Goal: Task Accomplishment & Management: Use online tool/utility

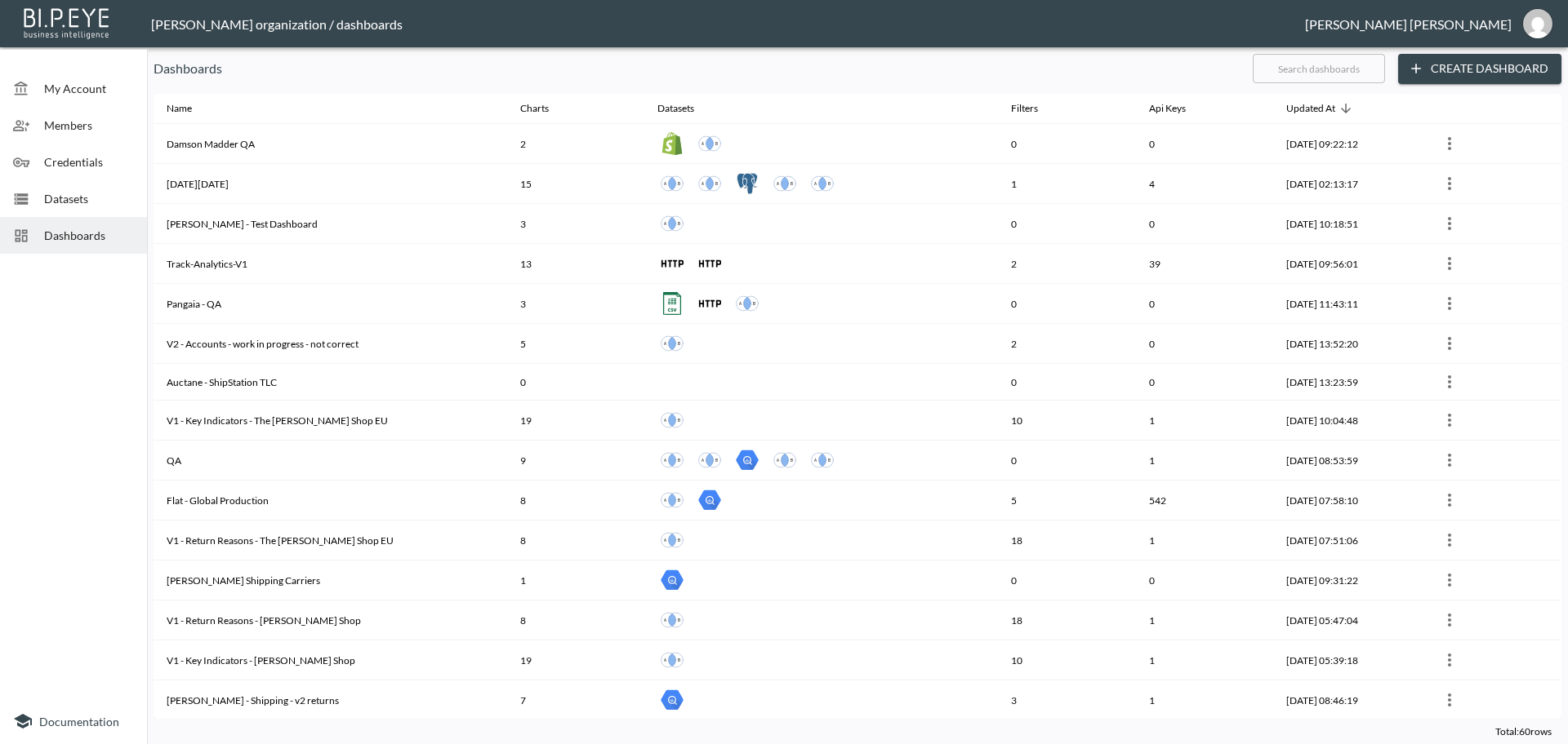
click at [84, 156] on span "Credentials" at bounding box center [88, 162] width 90 height 17
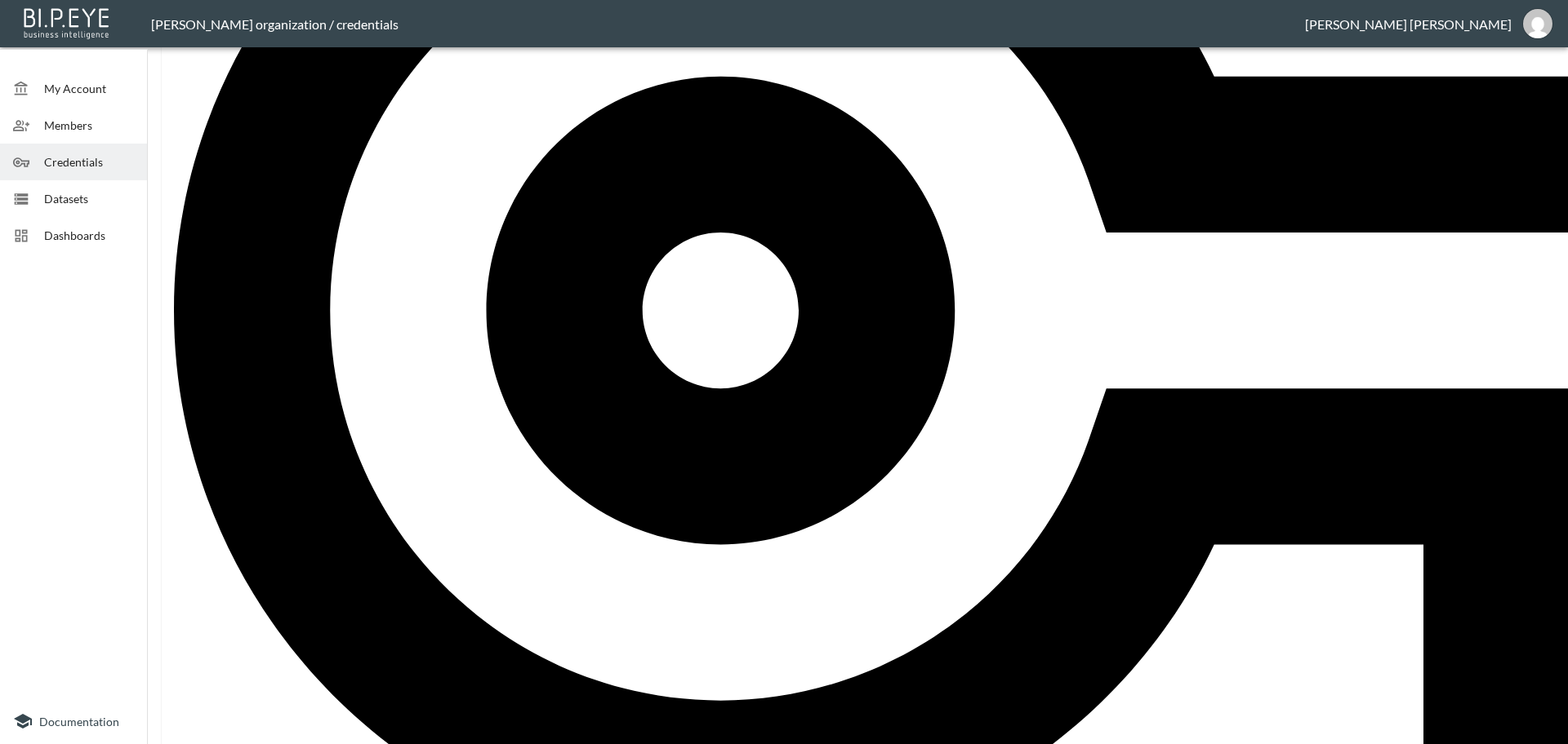
scroll to position [637, 0]
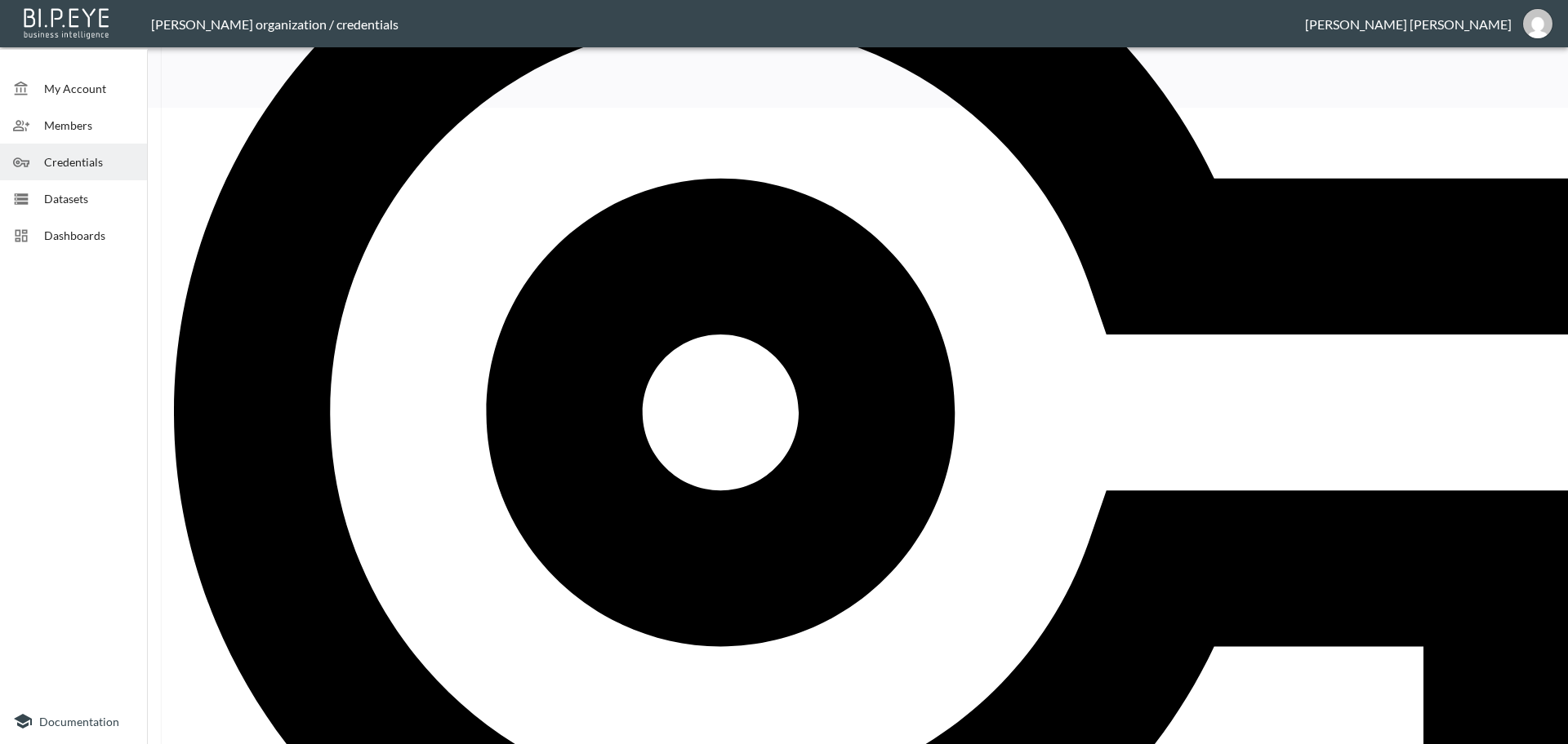
paste input "Wide Fit Shoes"
type input "Wide Fit Shoes"
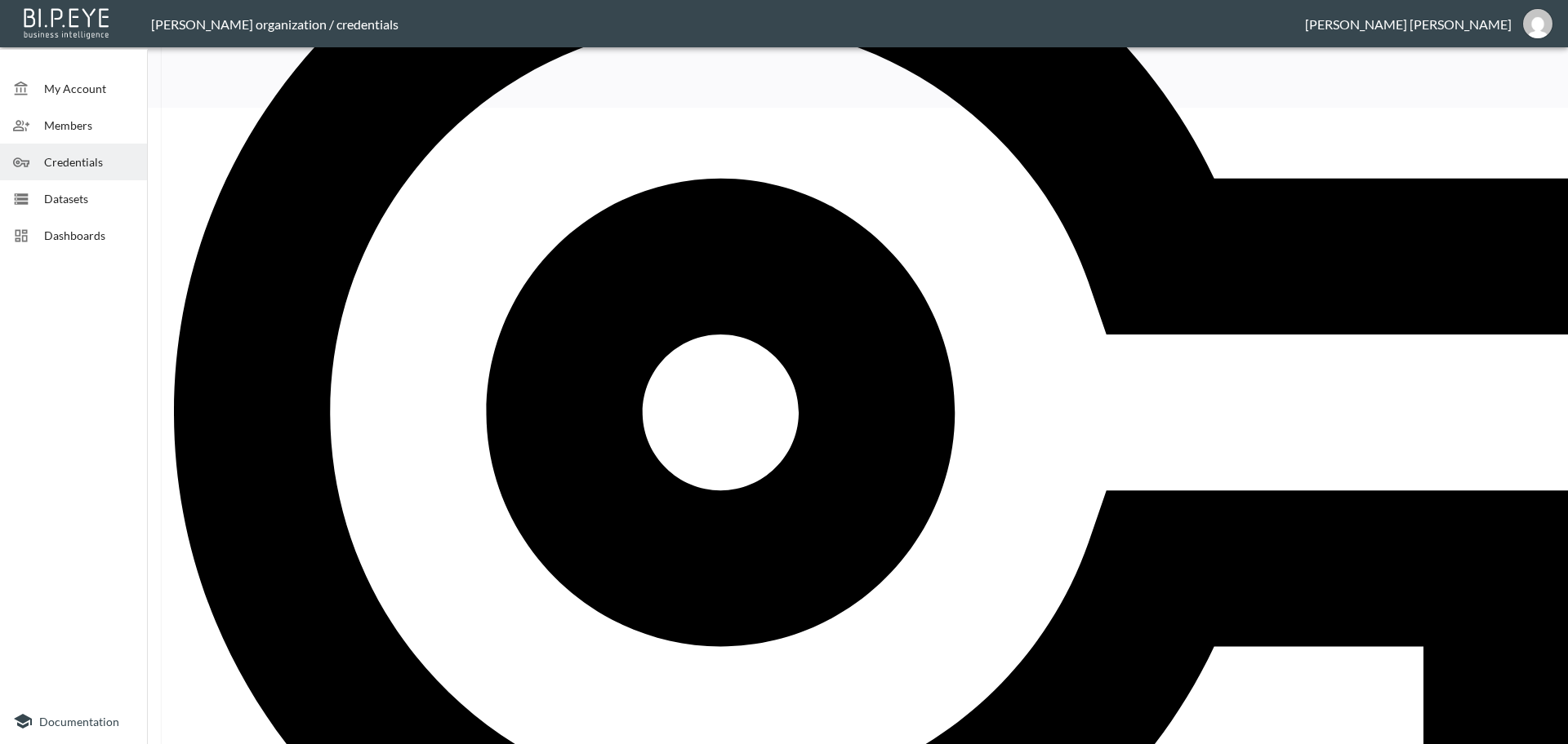
drag, startPoint x: 851, startPoint y: 394, endPoint x: 627, endPoint y: 379, distance: 224.5
paste input "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"
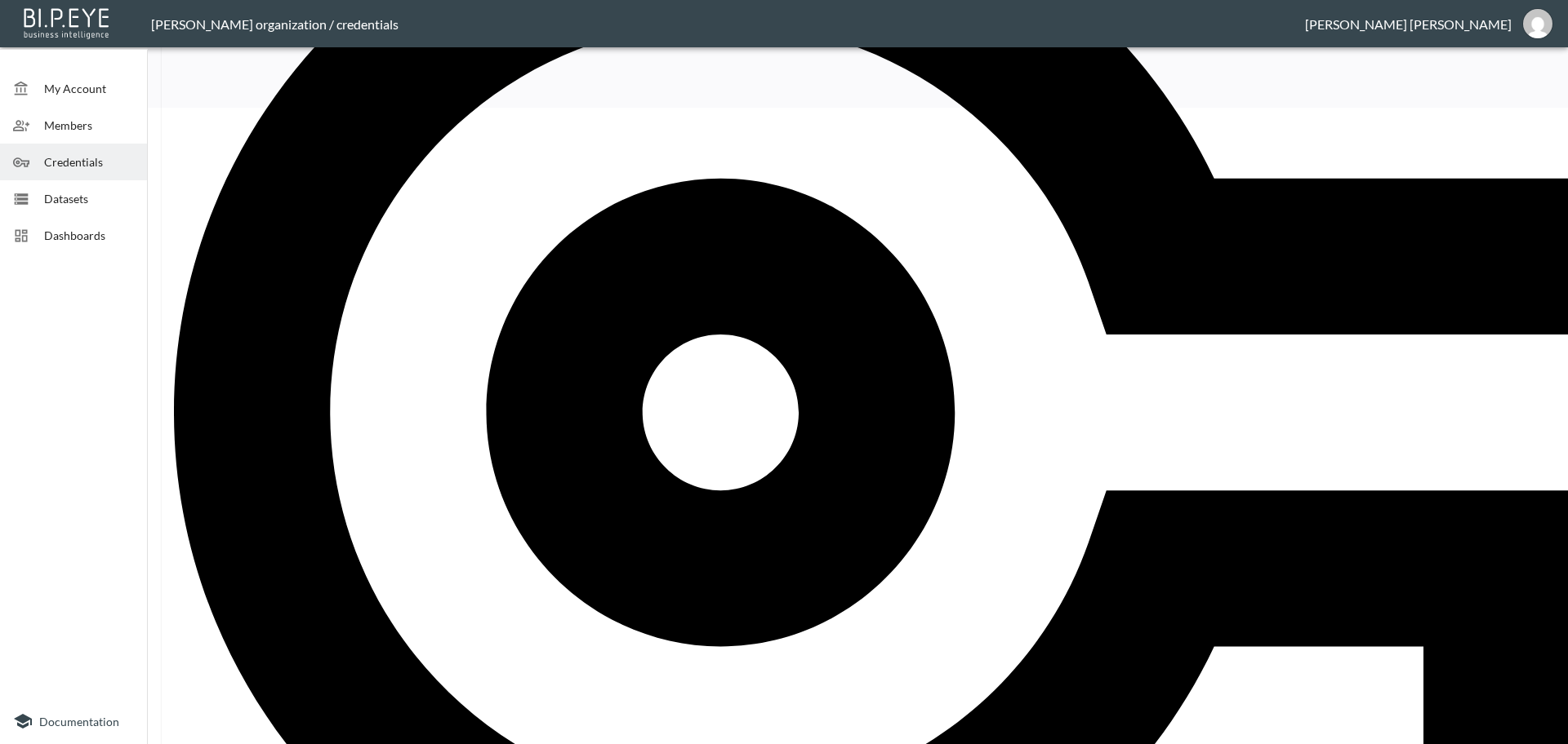
type input "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"
drag, startPoint x: 798, startPoint y: 388, endPoint x: 641, endPoint y: 384, distance: 157.1
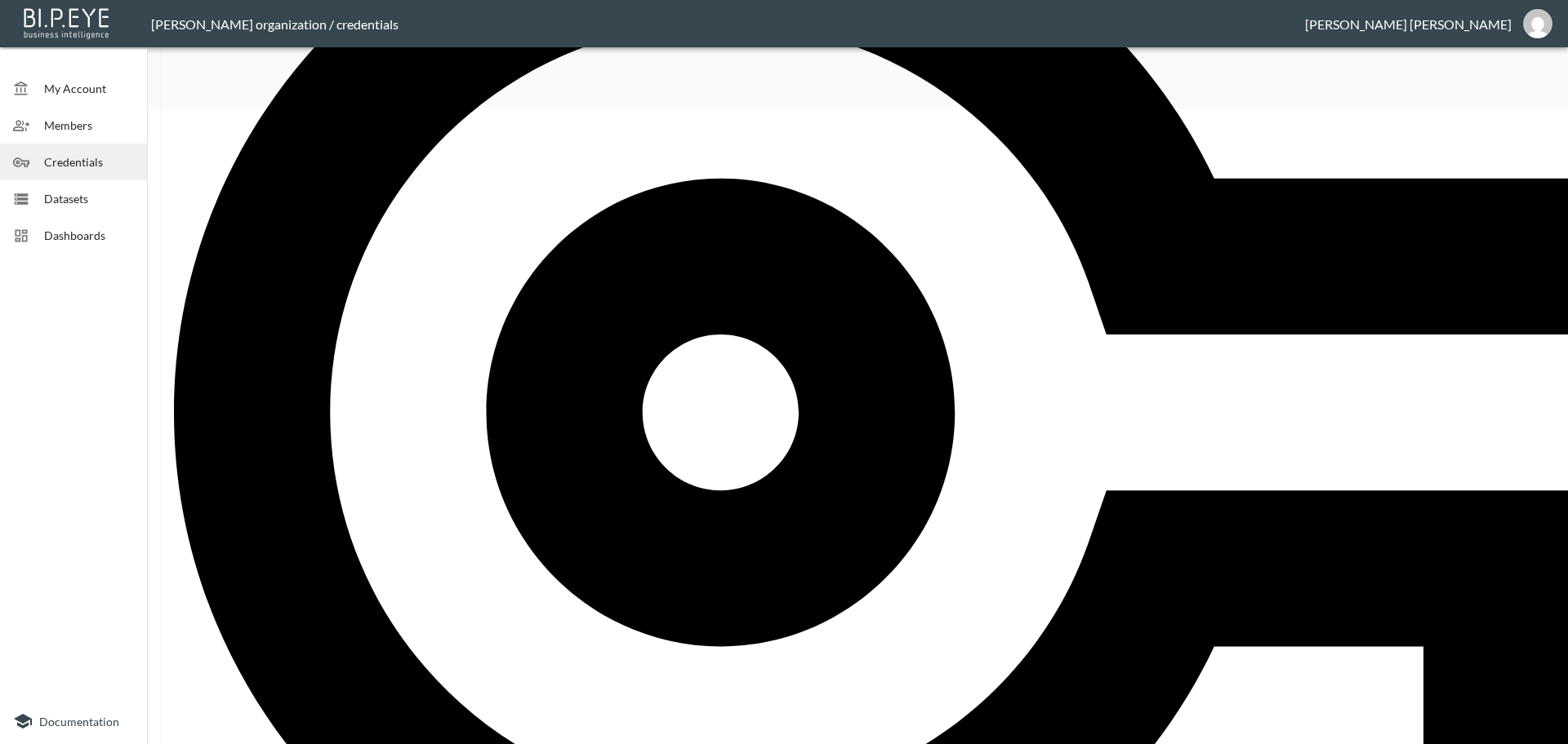
paste input "shpat_2d79a9fc301d45039de6ca4341a6ce6"
type input "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"
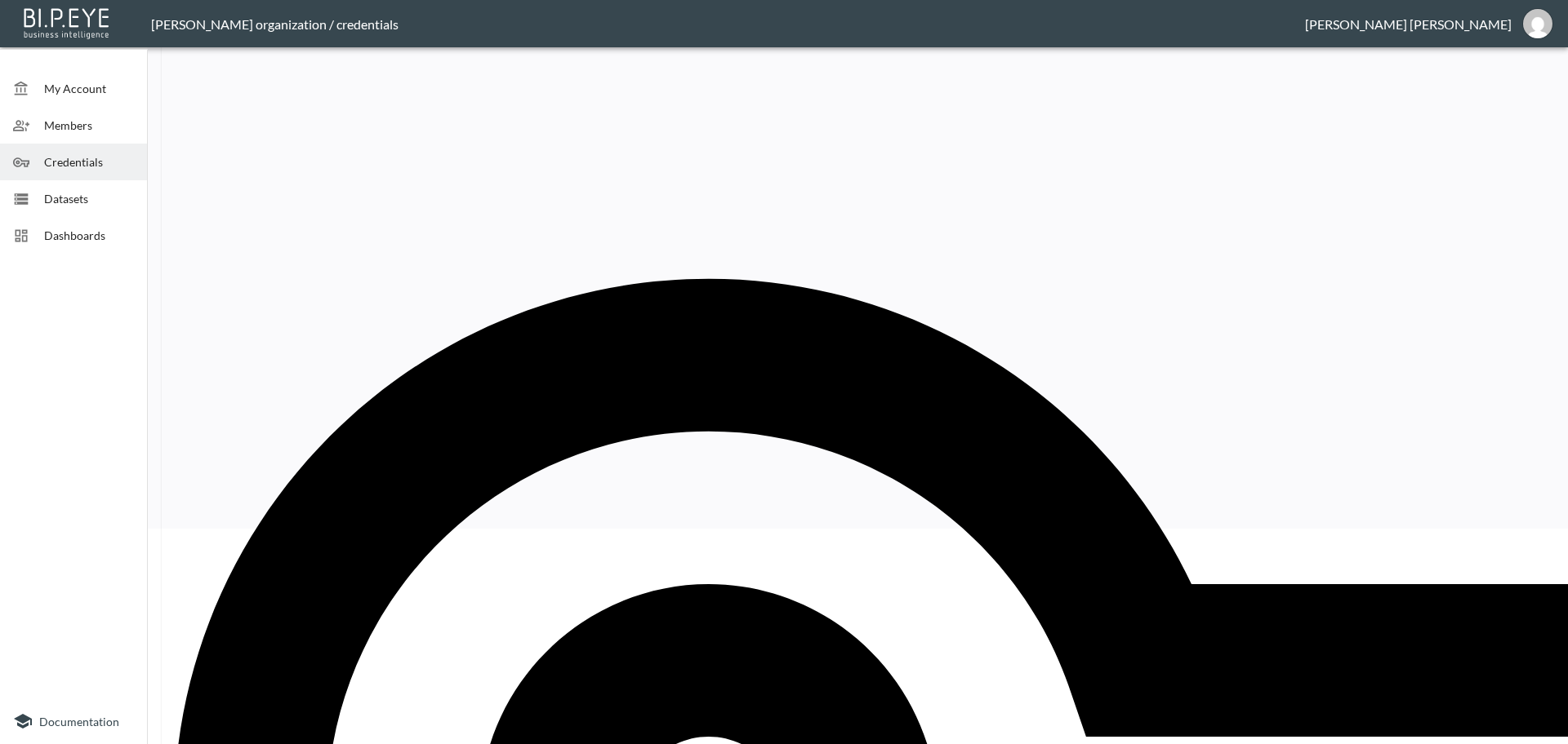
scroll to position [0, 0]
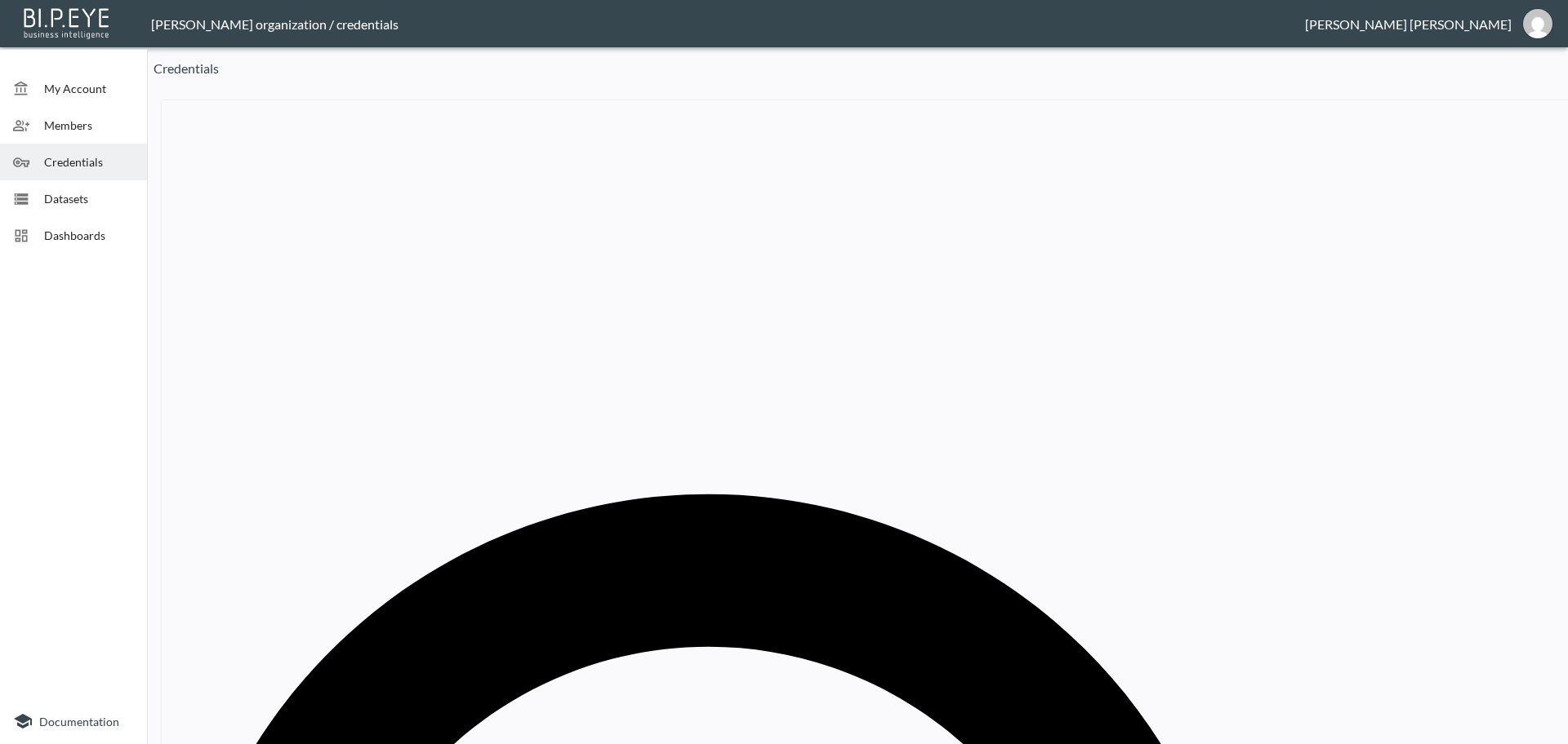
paste input "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"
type input "s"
type input "dro"
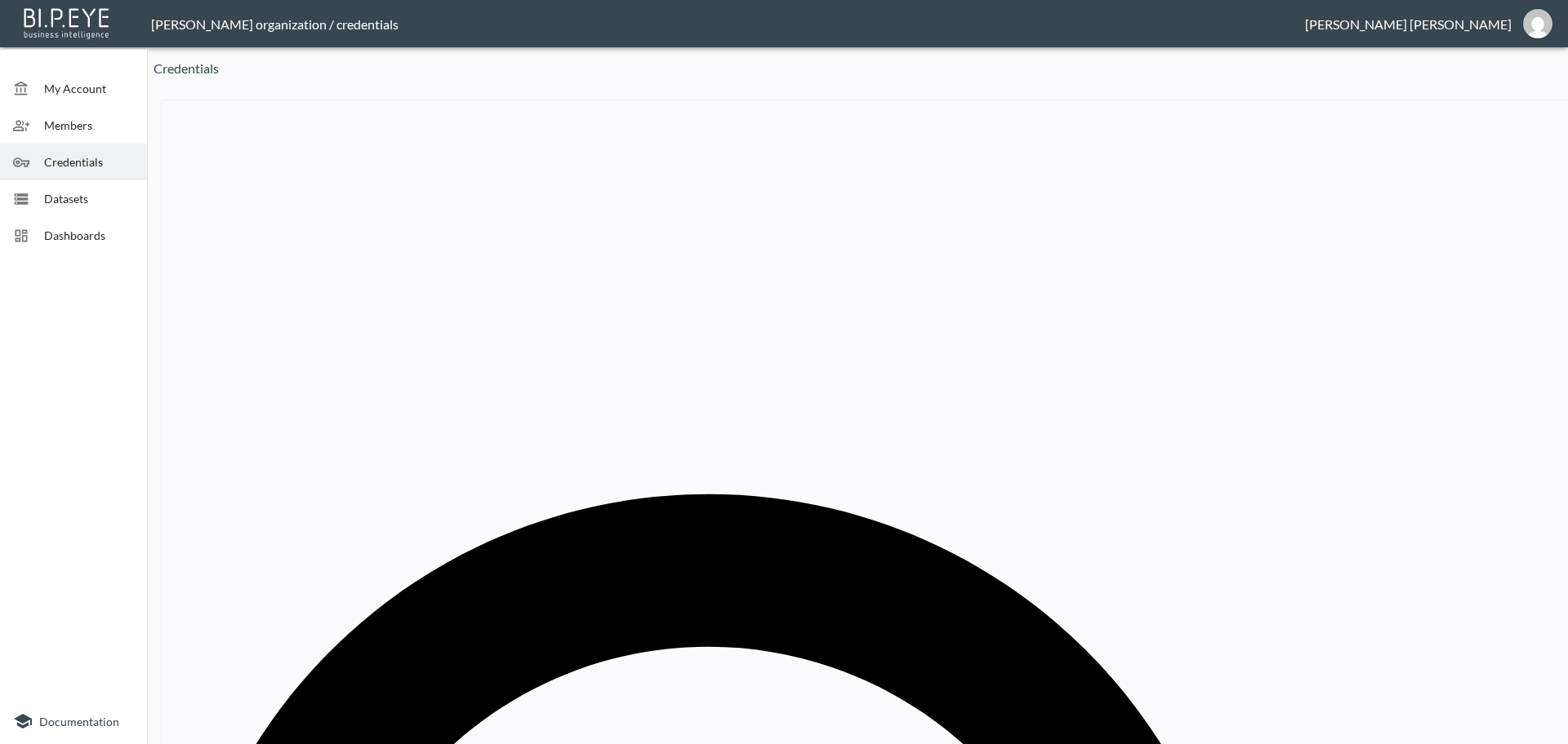
drag, startPoint x: 807, startPoint y: 390, endPoint x: 529, endPoint y: 364, distance: 279.2
paste input "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"
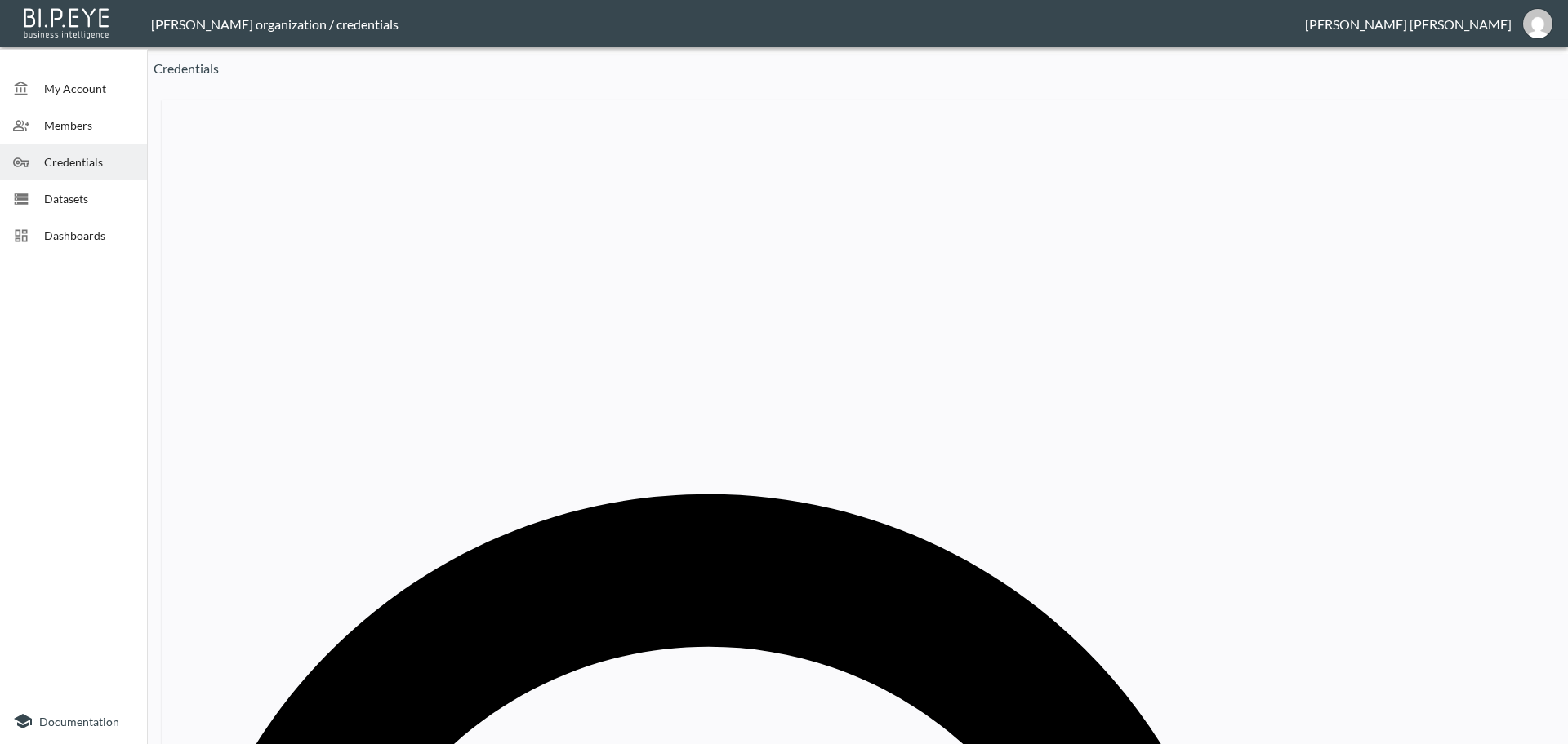
type input "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"
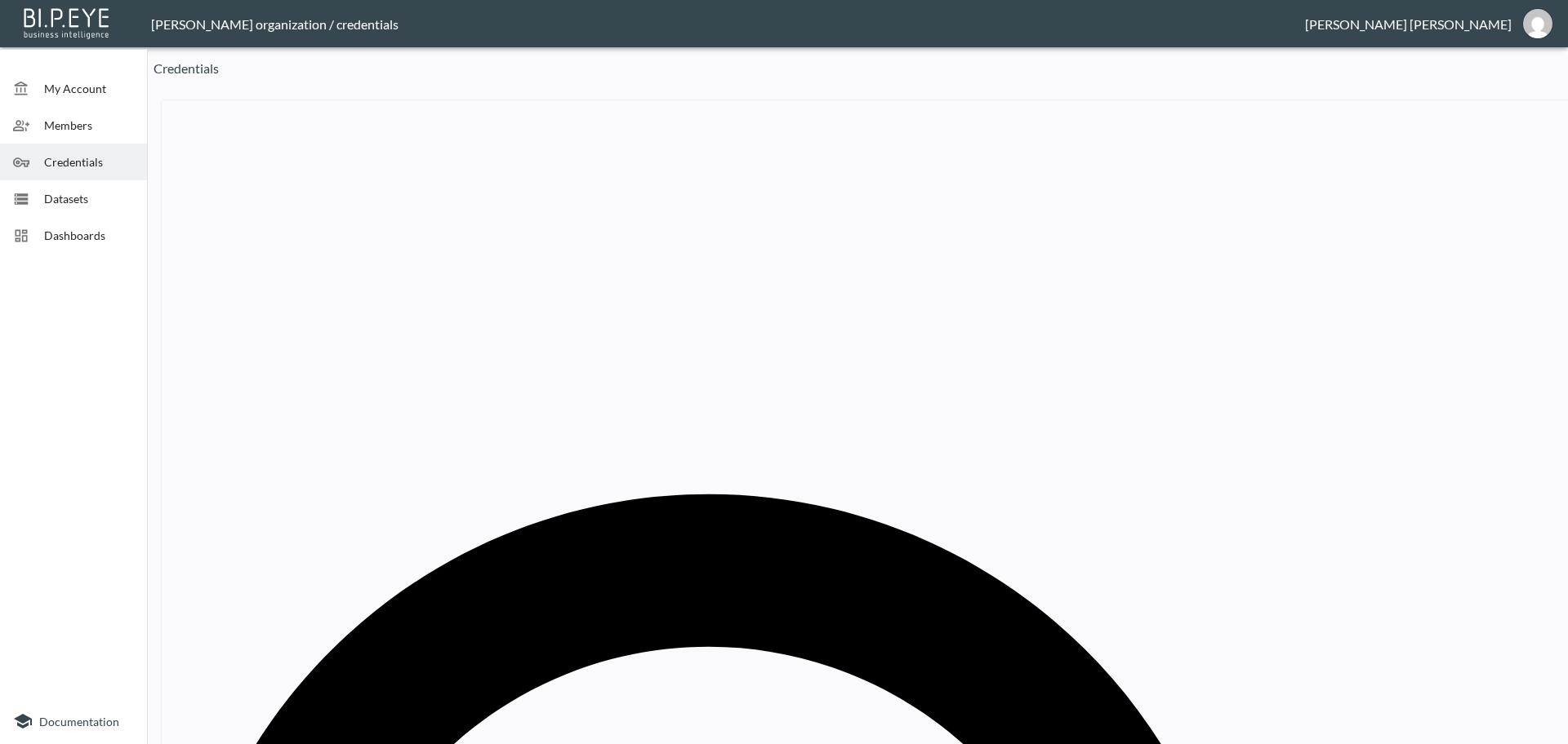
paste input "Evarae"
type input "Evarae"
drag, startPoint x: 848, startPoint y: 391, endPoint x: 556, endPoint y: 390, distance: 292.0
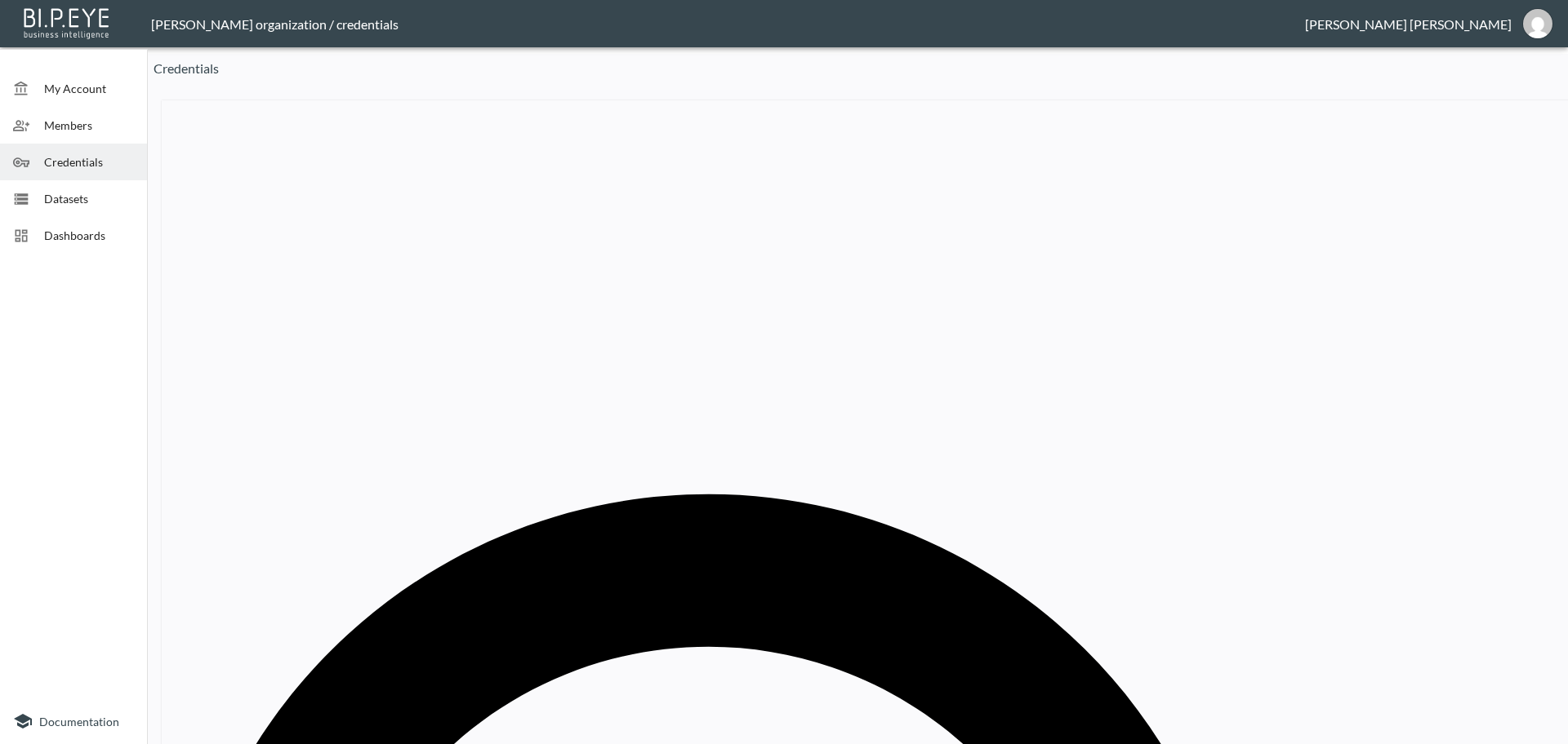
paste input "shpat_01a56fff2c34b259c9fcd344fd9bcb9"
type input "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"
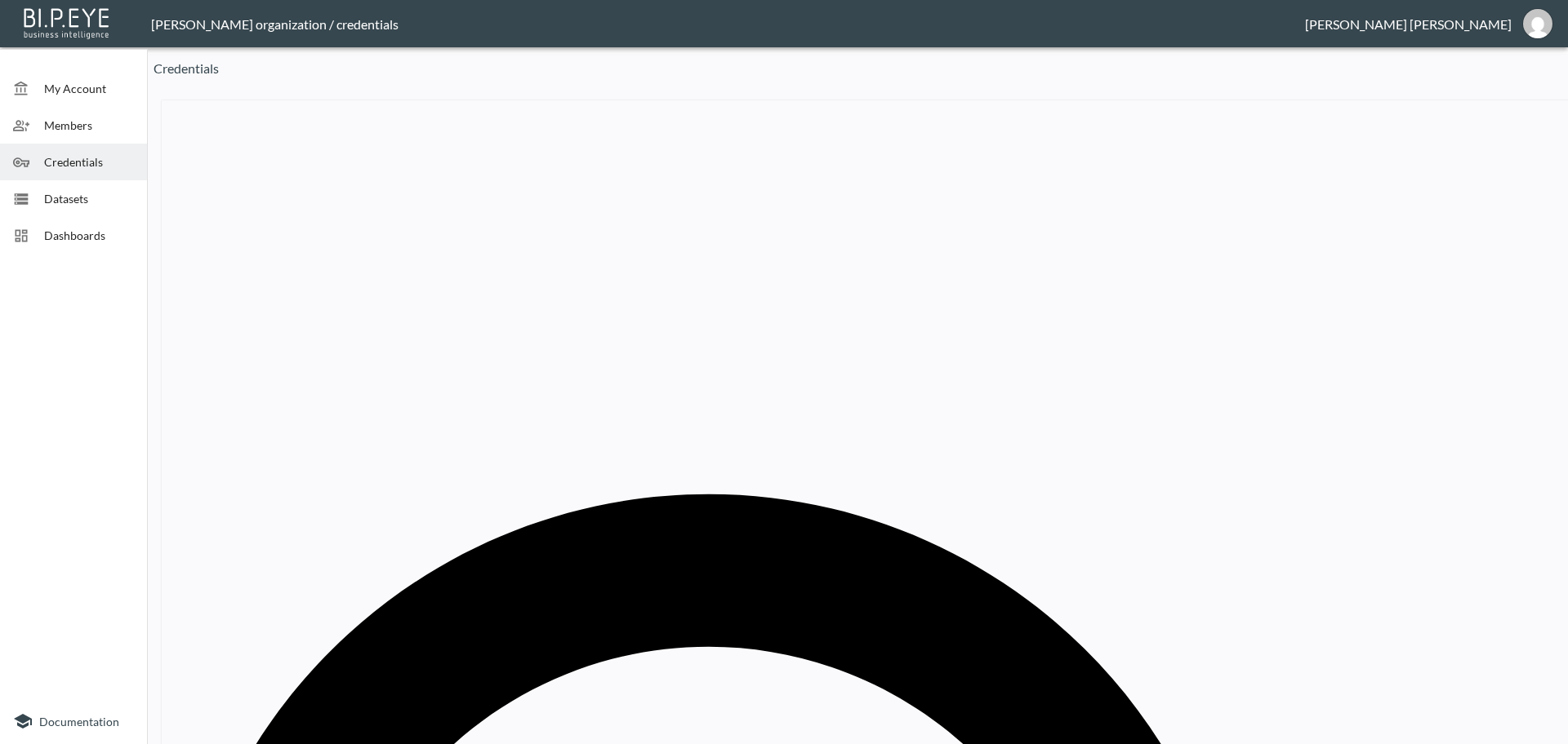
paste input "Glamify Fashion"
type input "Glamify Fashion"
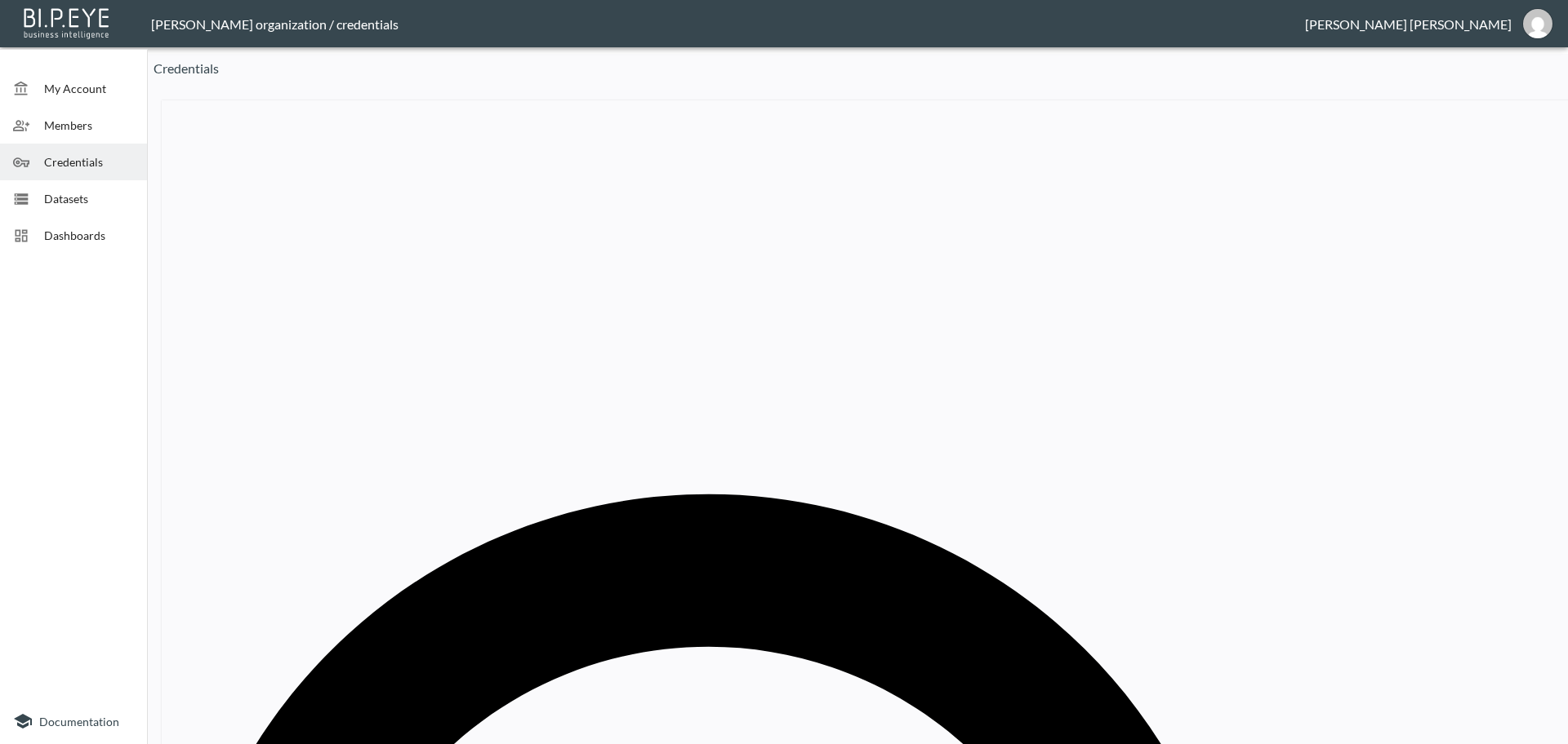
drag, startPoint x: 568, startPoint y: 366, endPoint x: 547, endPoint y: 365, distance: 21.0
paste input "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"
type input "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"
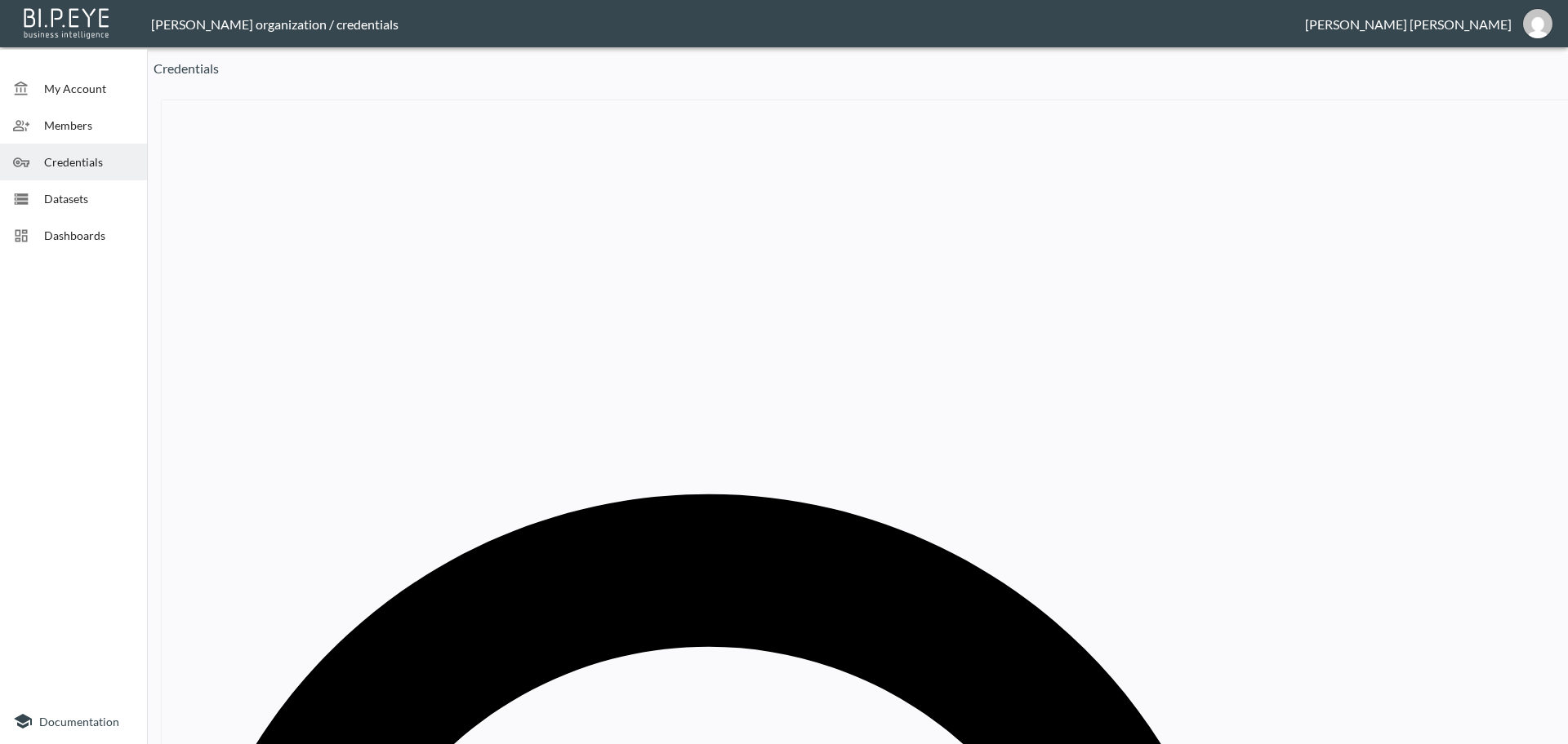
type input "Glam"
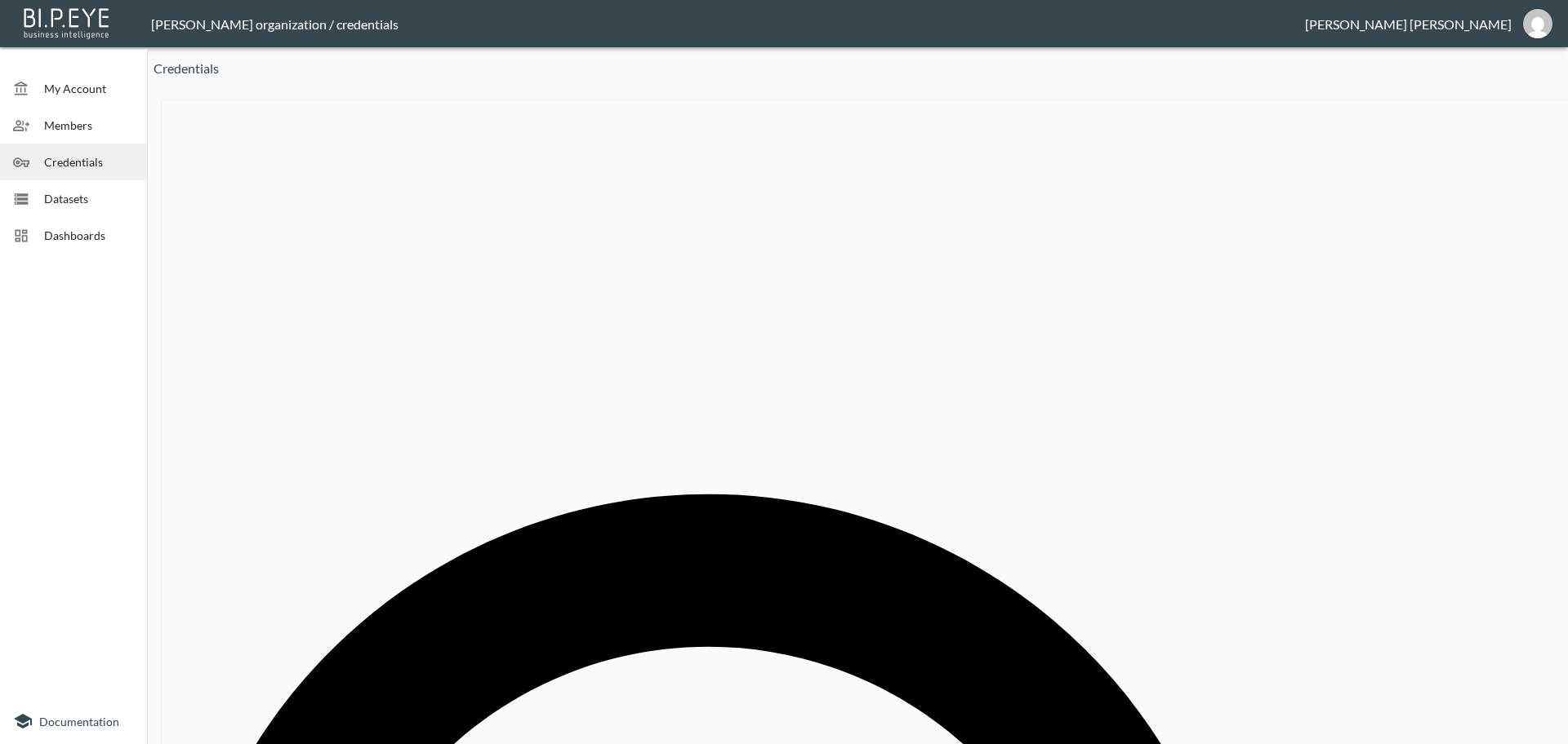
paste input "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"
drag, startPoint x: 896, startPoint y: 390, endPoint x: 637, endPoint y: 392, distance: 259.0
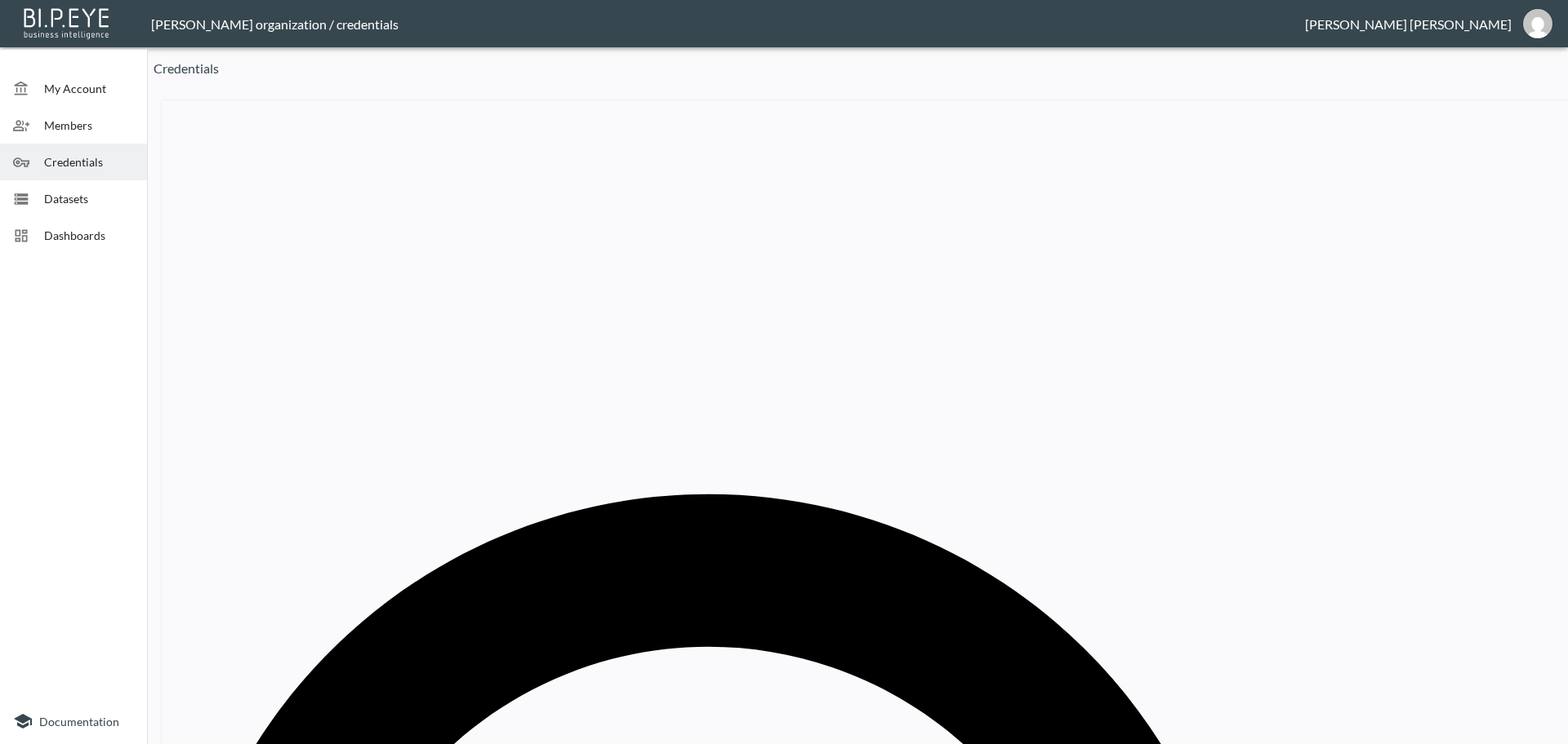
paste input "text"
type input "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"
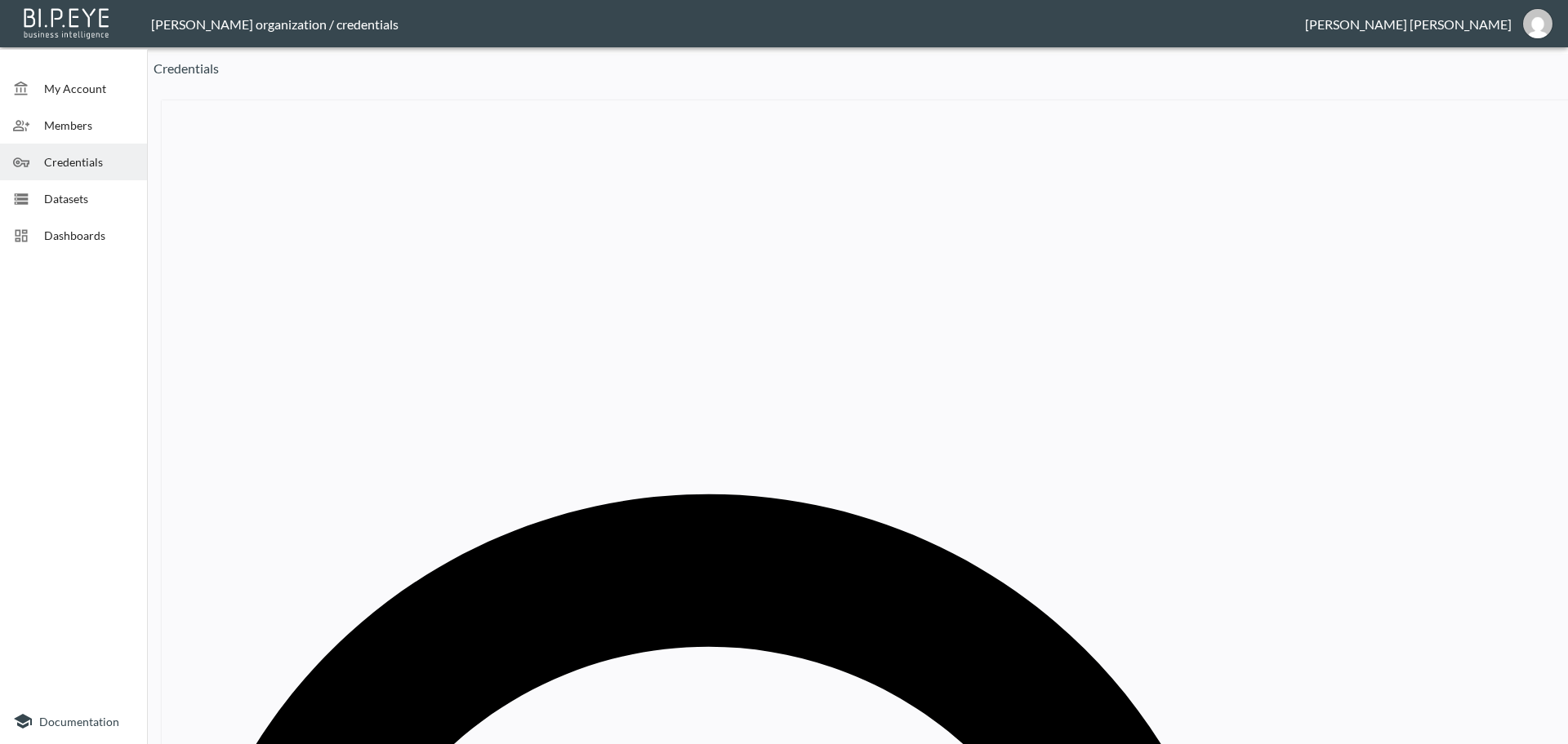
type input "Wide"
paste input "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"
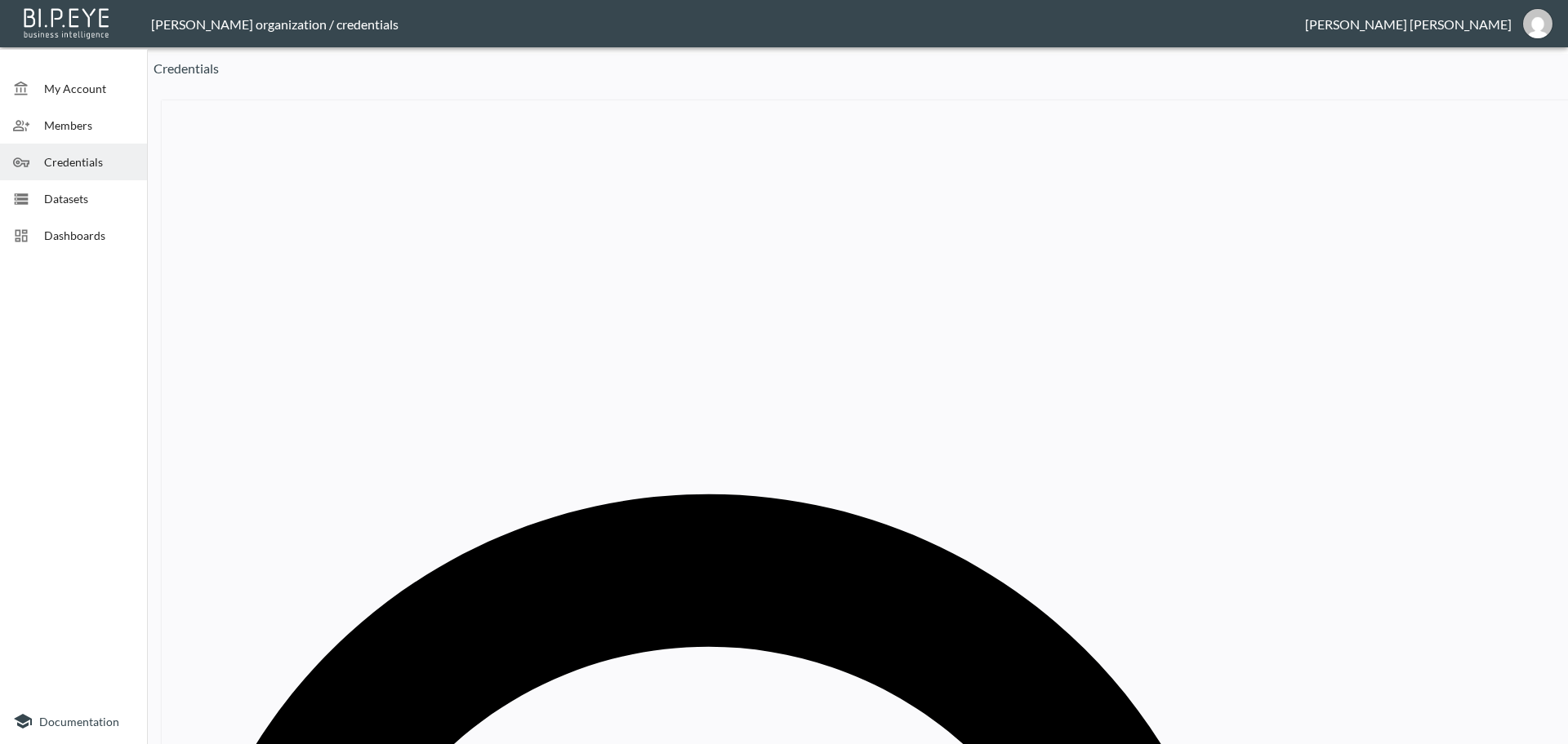
type input "You can only edit this value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"
drag, startPoint x: 901, startPoint y: 390, endPoint x: 550, endPoint y: 394, distance: 351.0
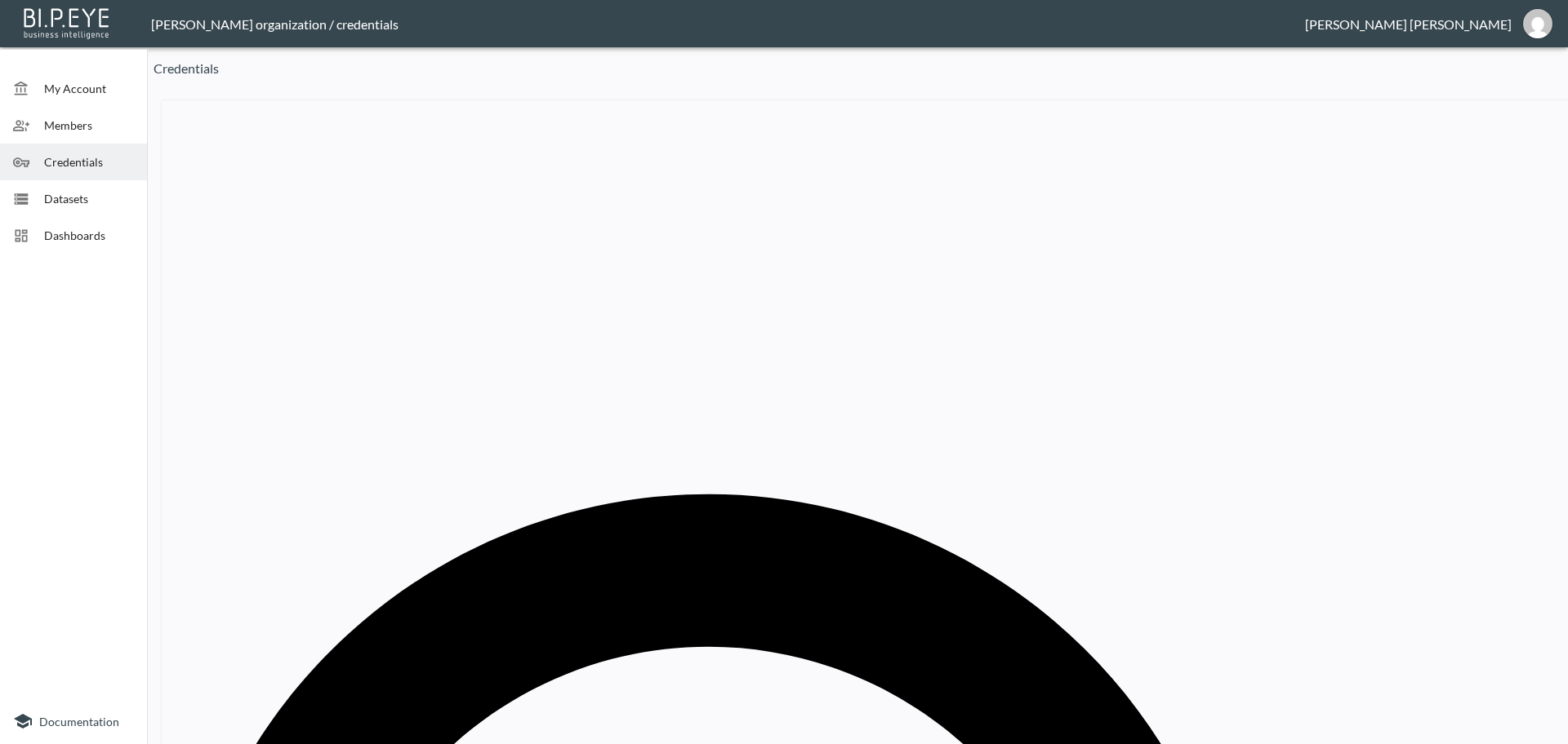
paste input "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"
type input "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"
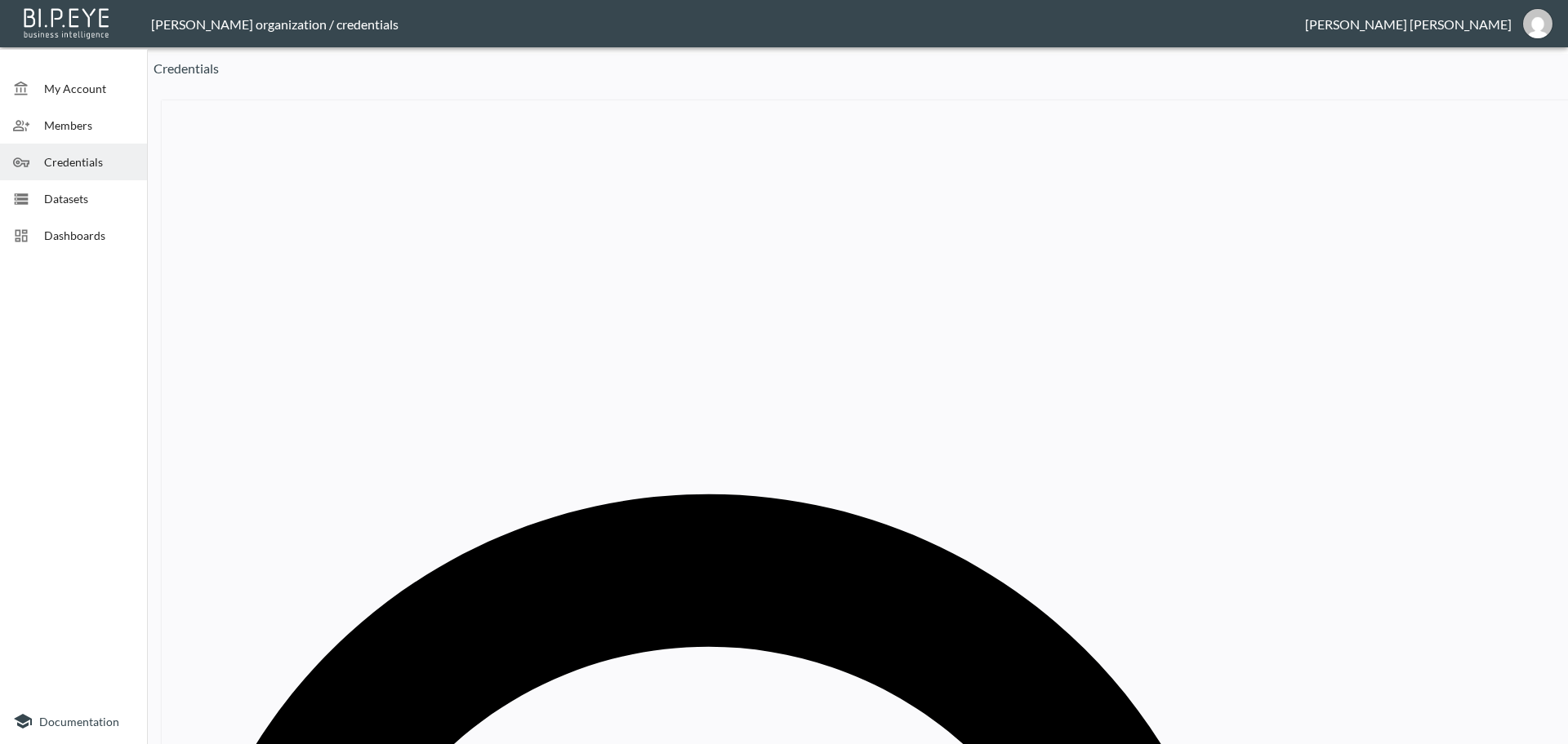
drag, startPoint x: 832, startPoint y: 390, endPoint x: 663, endPoint y: 390, distance: 169.0
paste input "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"
type input "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"
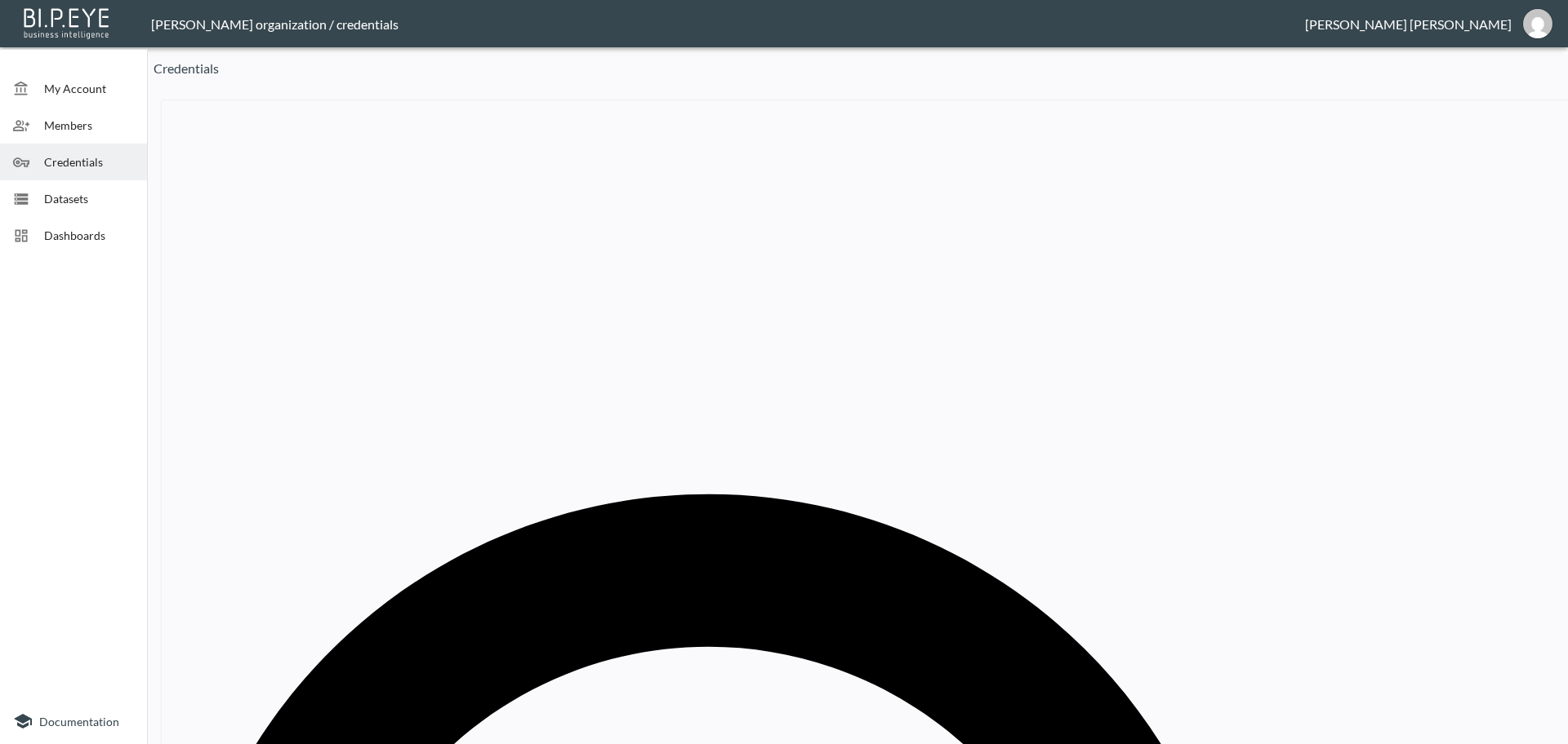
drag, startPoint x: 882, startPoint y: 385, endPoint x: 628, endPoint y: 398, distance: 254.3
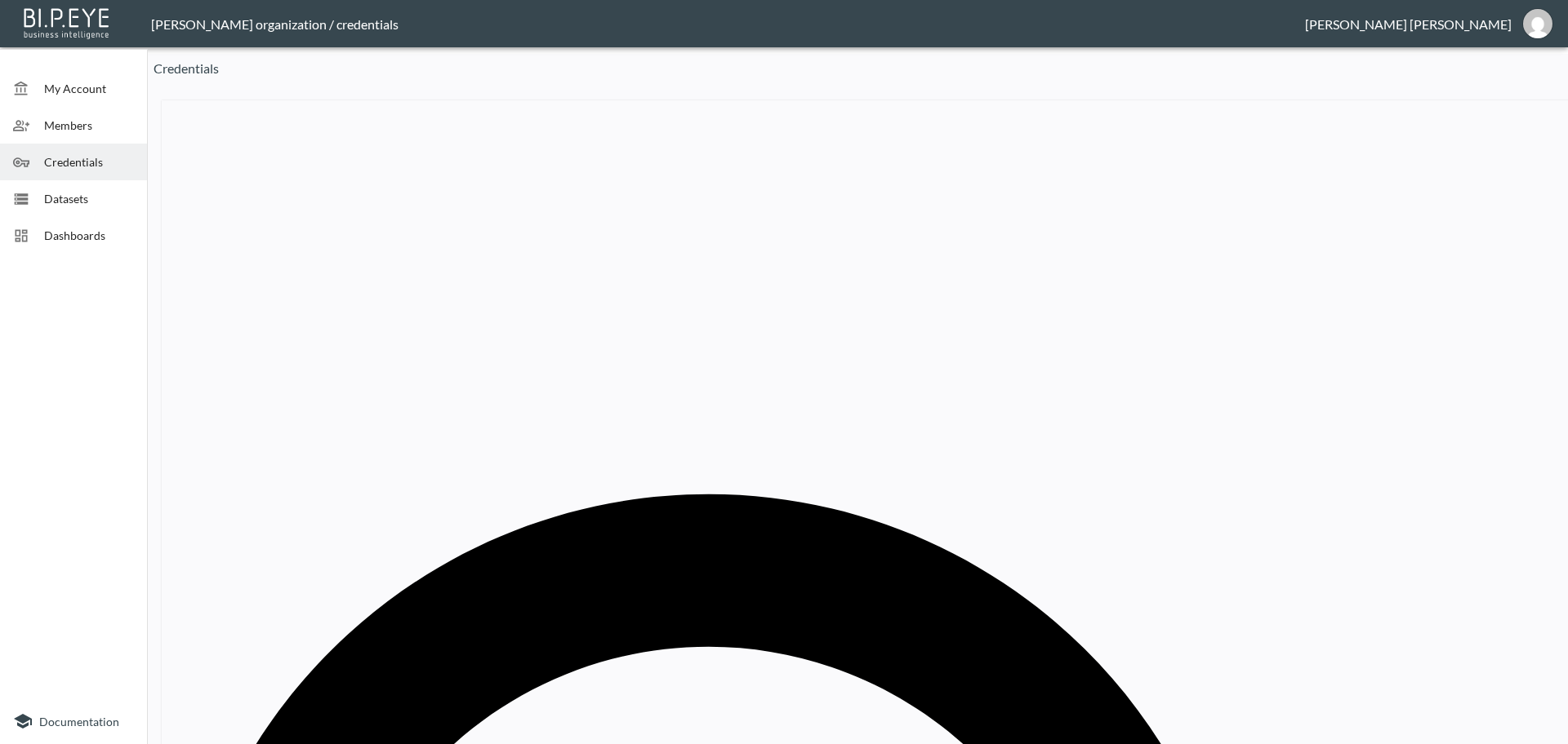
paste input "2d79a9fc301d45039de6ca4341a6ce6e"
type input "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"
drag, startPoint x: 1138, startPoint y: 246, endPoint x: 1078, endPoint y: 246, distance: 60.0
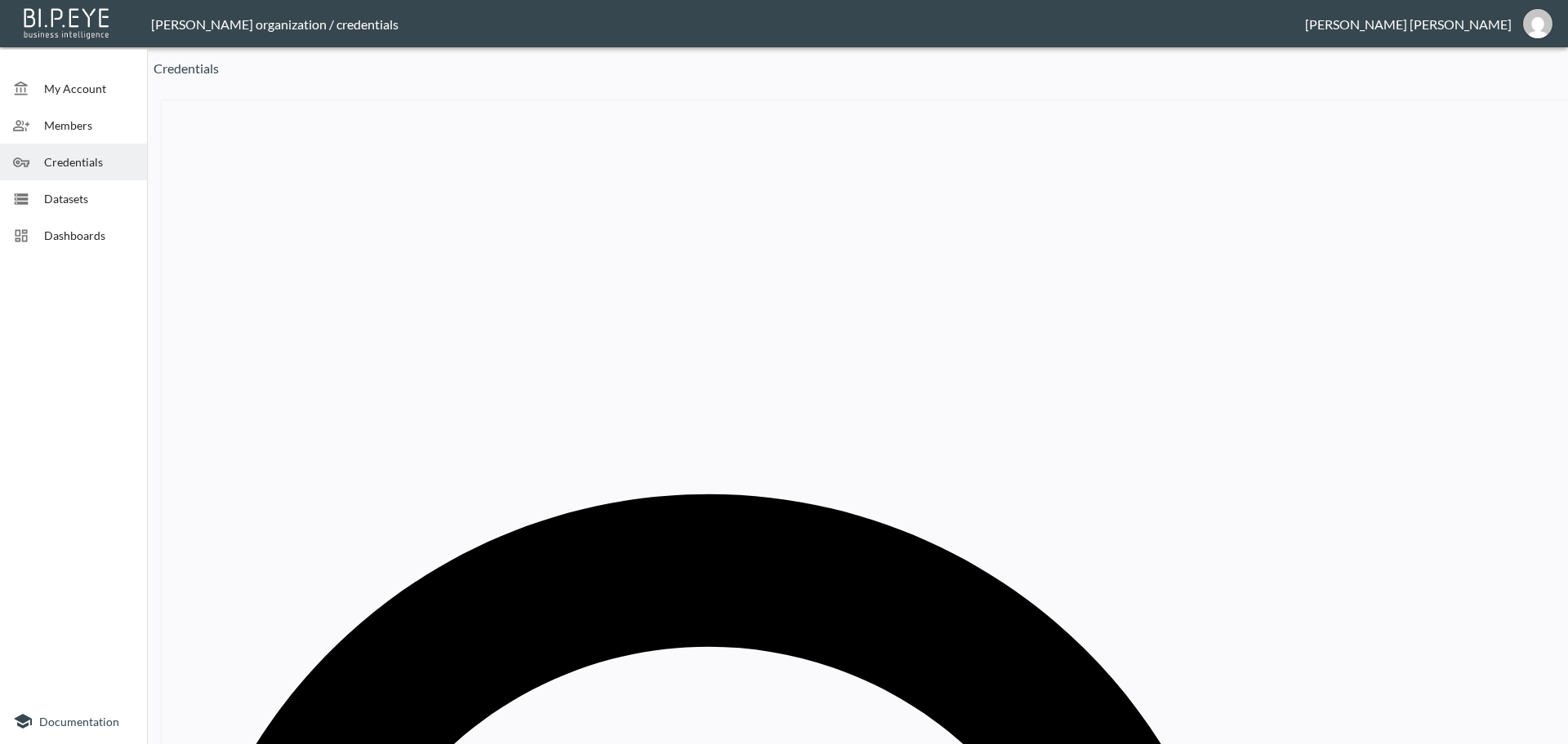
paste input "Drop Dead Clothing"
type input "Drop Dead Clothing"
drag, startPoint x: 824, startPoint y: 397, endPoint x: 617, endPoint y: 394, distance: 207.0
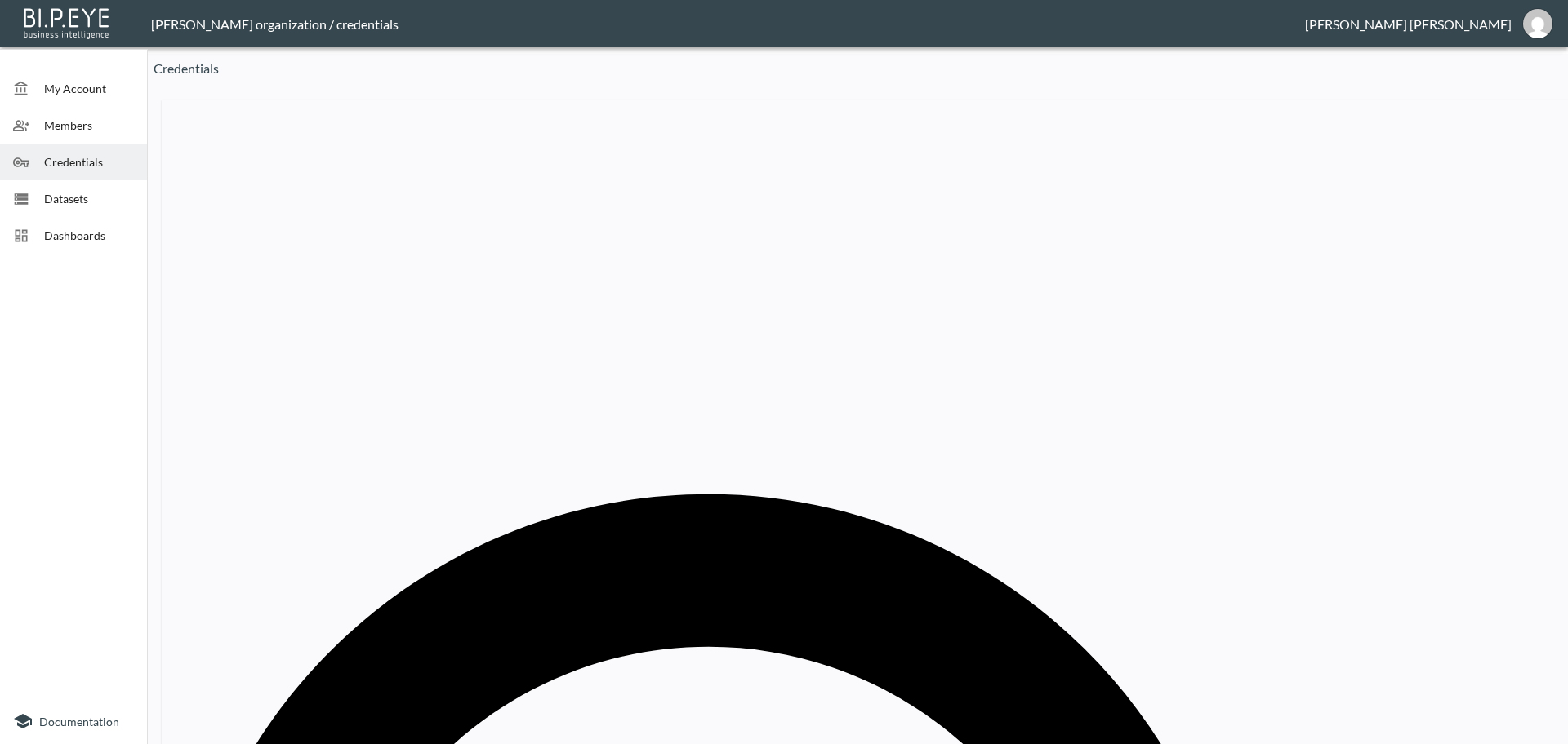
paste input "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"
type input "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"
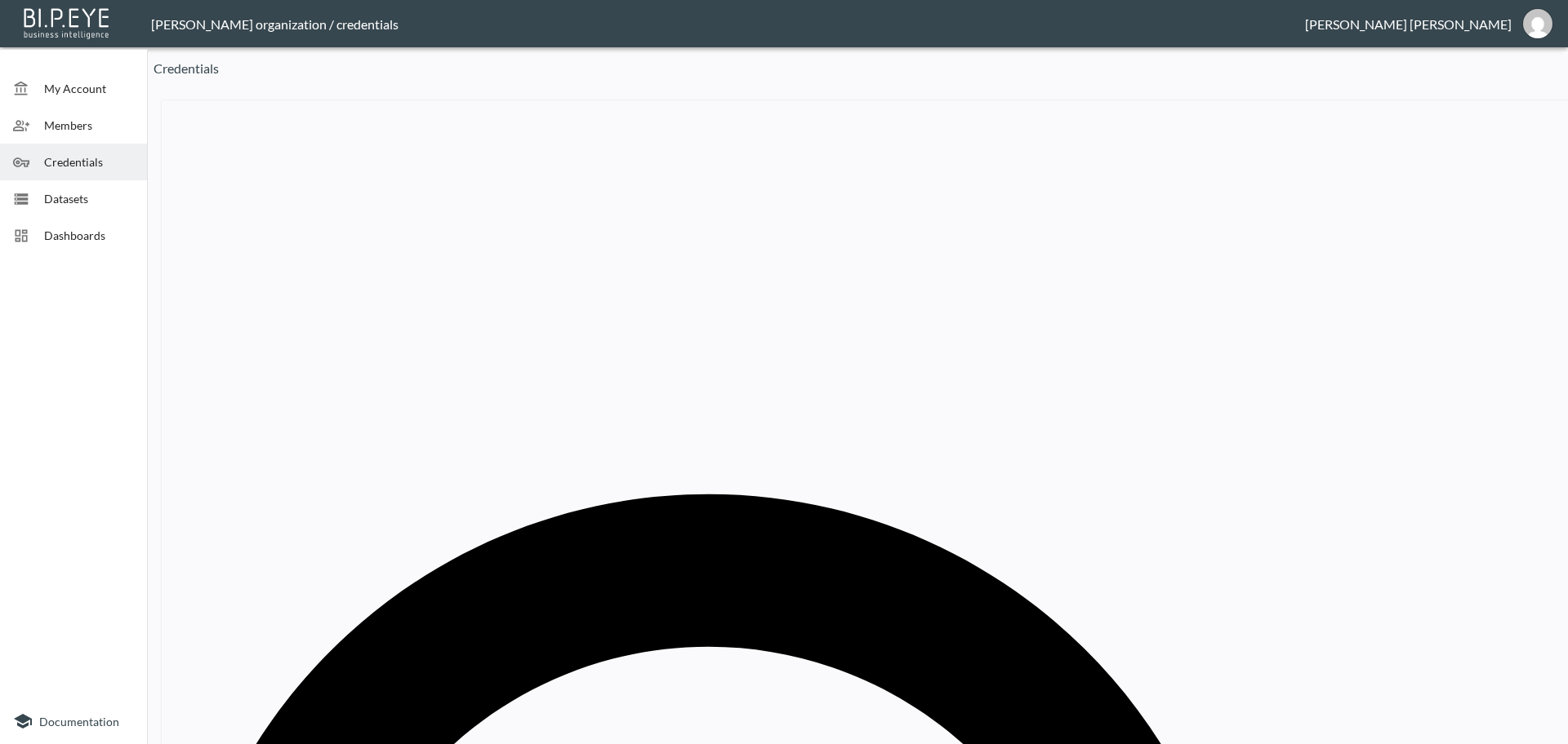
paste input "Esska"
drag, startPoint x: 1253, startPoint y: 251, endPoint x: 1038, endPoint y: 242, distance: 215.2
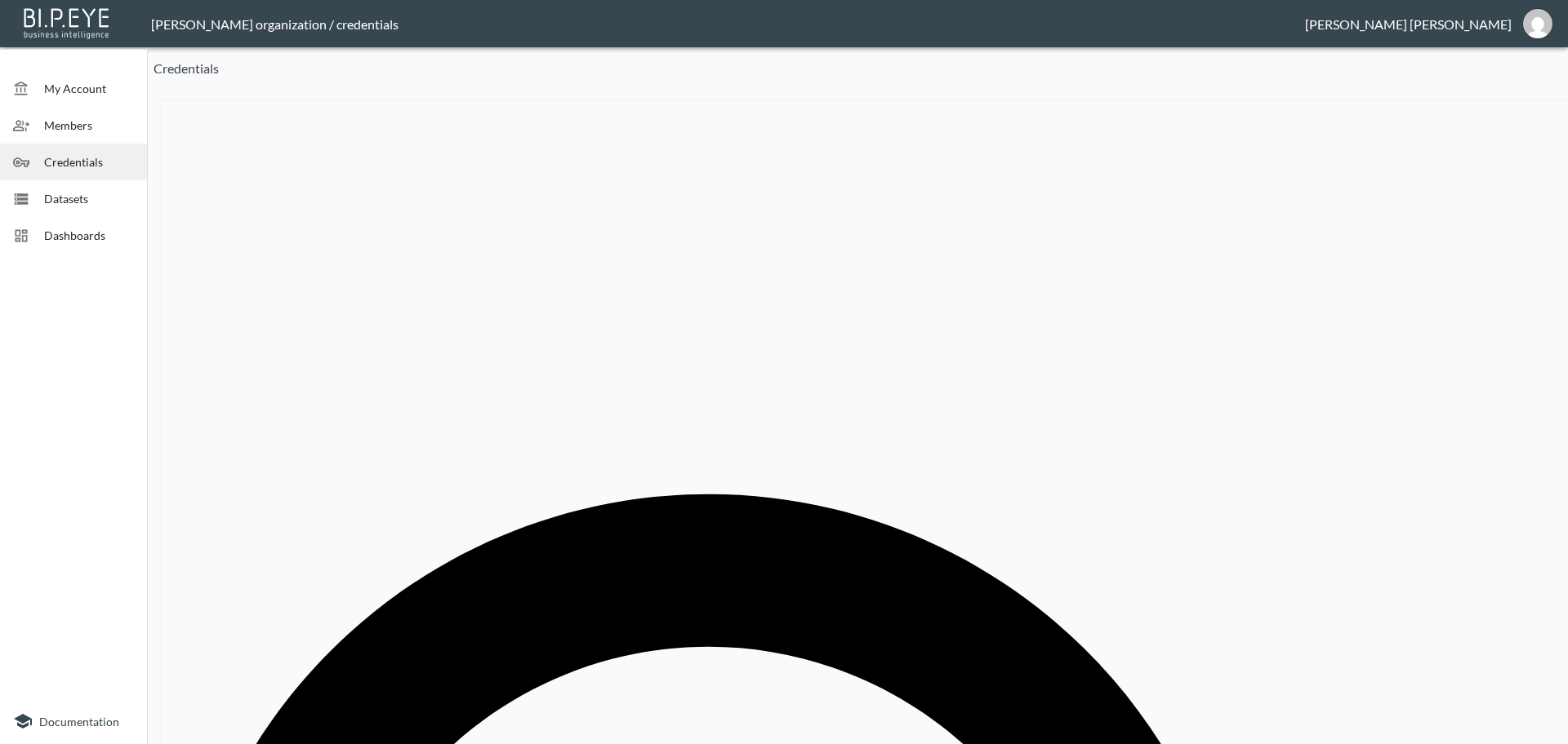
paste input "Esska"
type input "Esska"
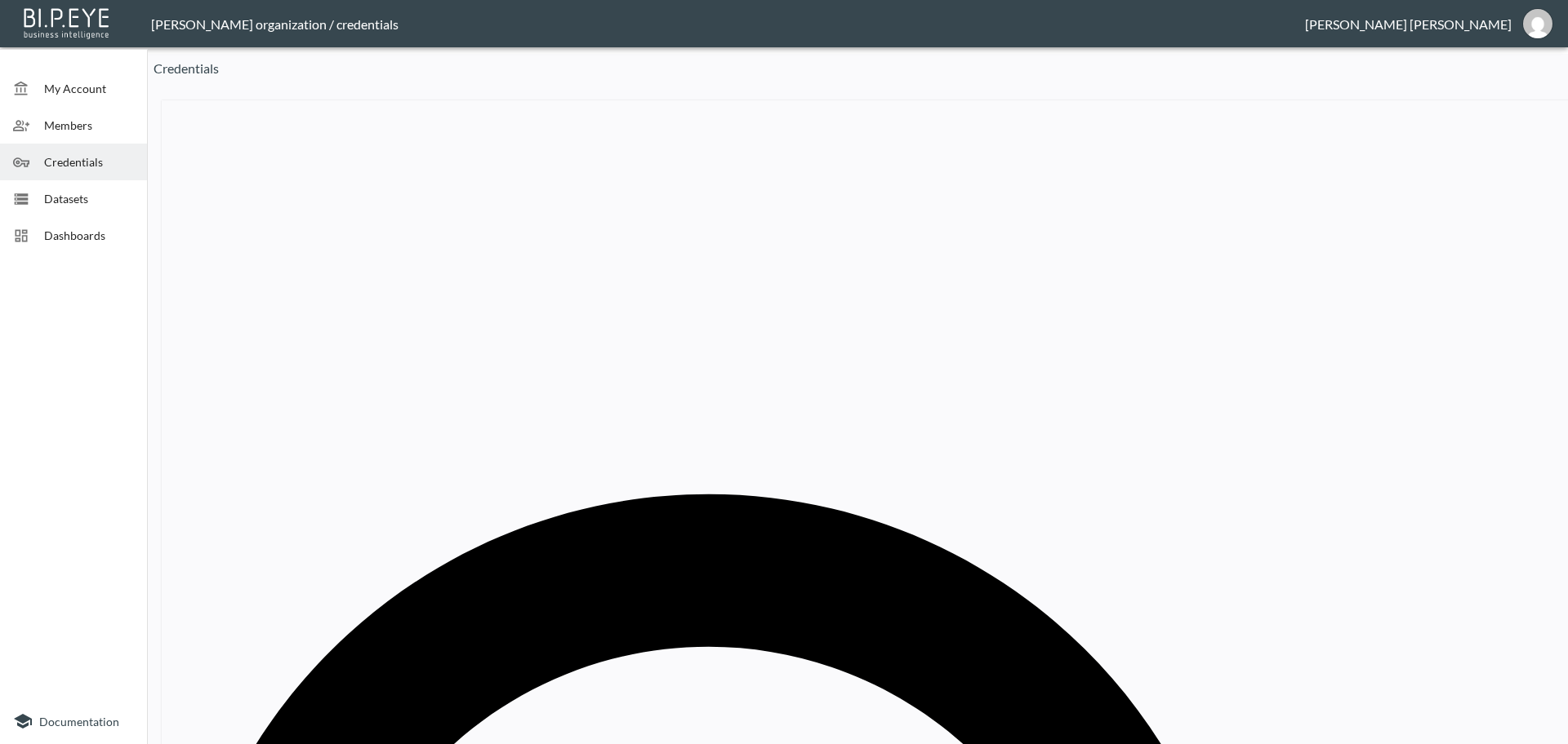
drag, startPoint x: 756, startPoint y: 386, endPoint x: 585, endPoint y: 378, distance: 171.2
paste input "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"
type input "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"
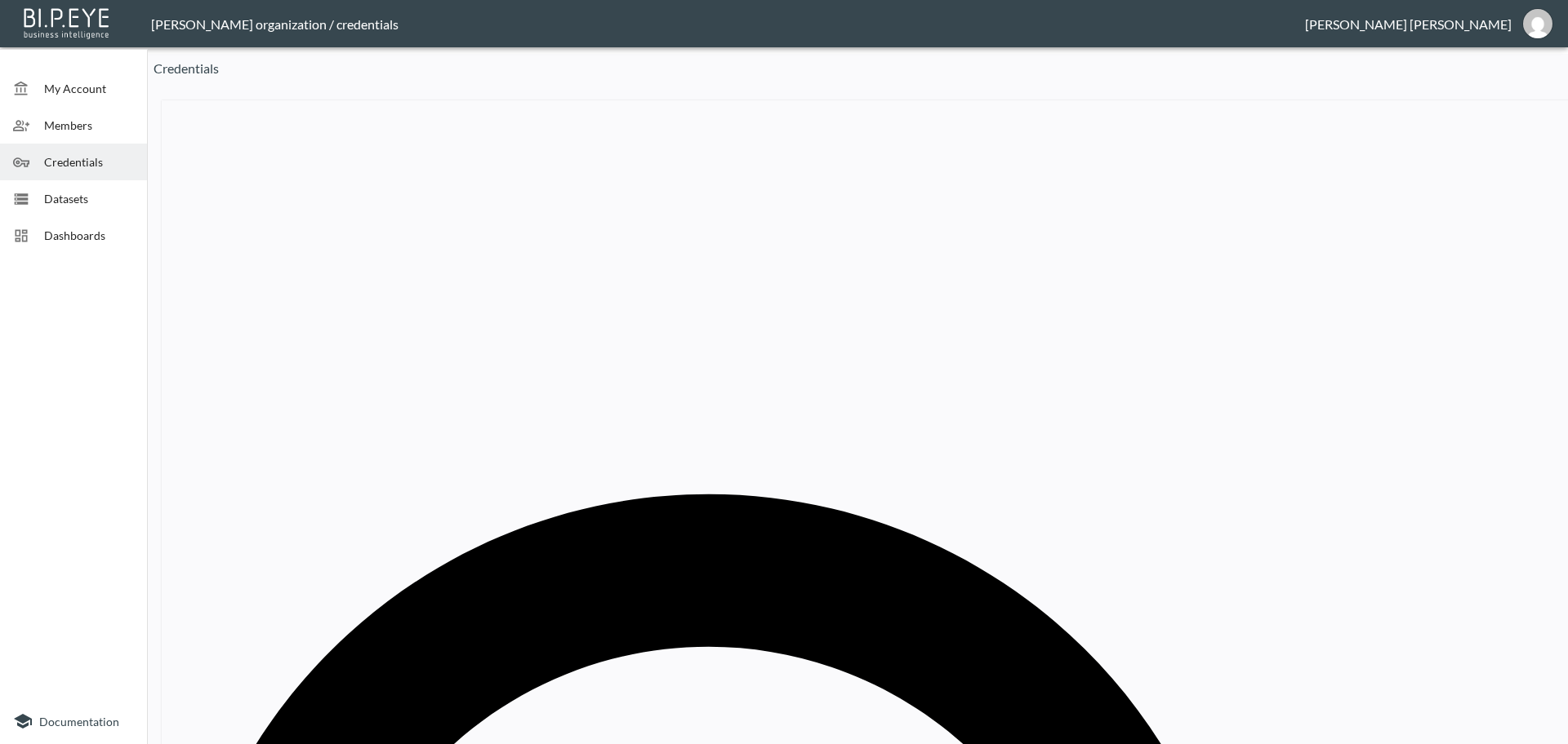
drag, startPoint x: 1142, startPoint y: 250, endPoint x: 1044, endPoint y: 247, distance: 98.0
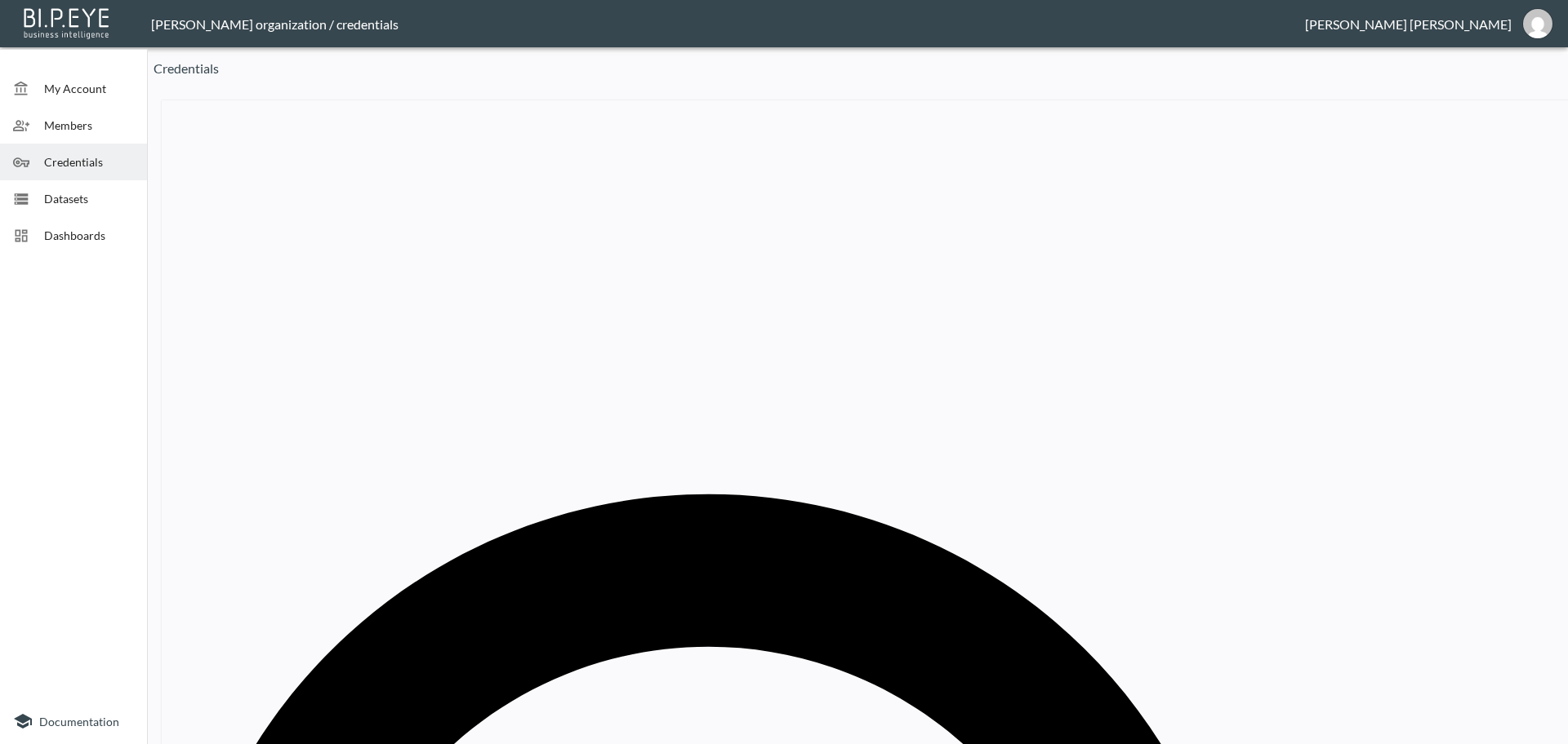
paste input "evarae"
type input "evarae"
drag, startPoint x: 812, startPoint y: 383, endPoint x: 625, endPoint y: 379, distance: 187.0
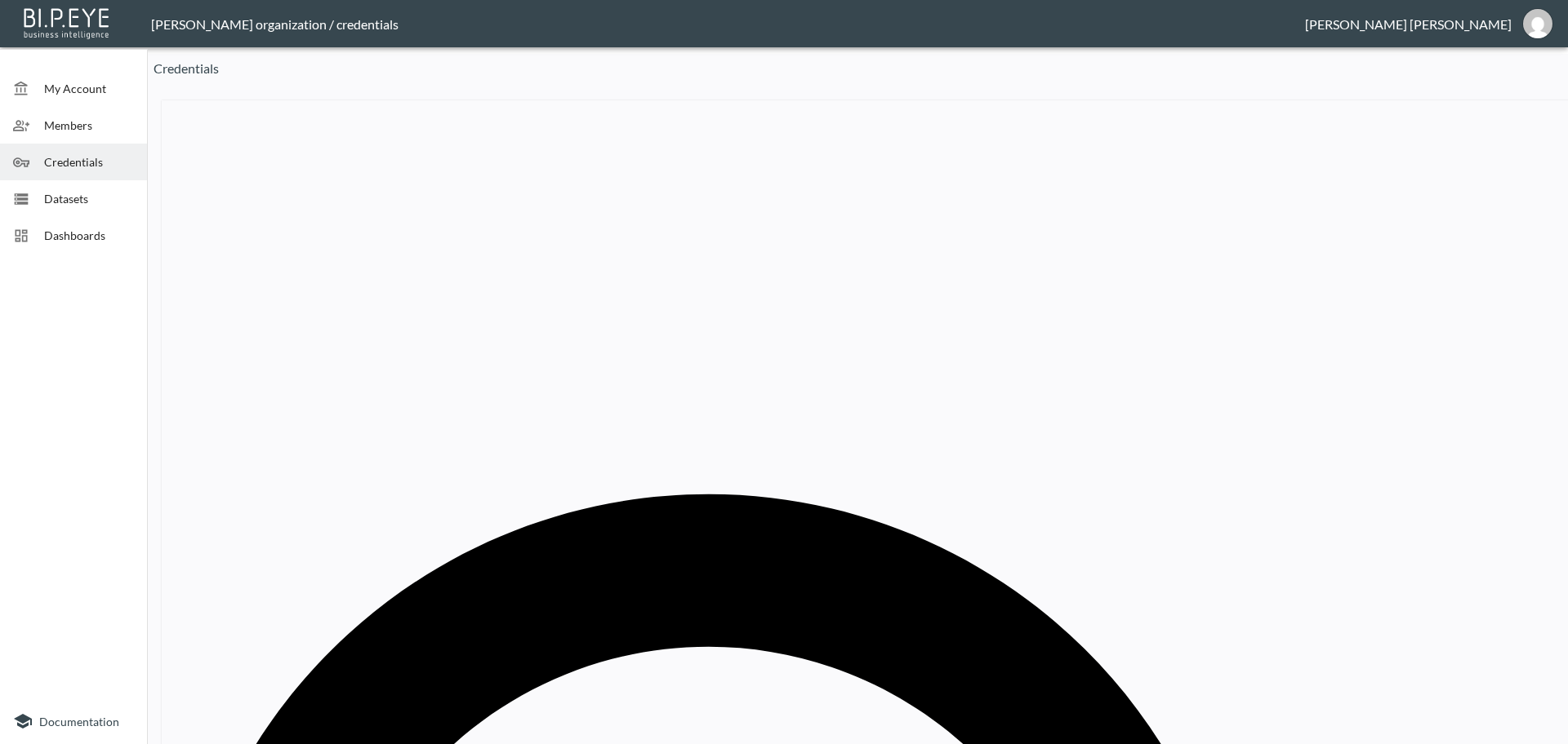
paste input "shpat_01a56fff2c34b259c9fcd344fd9bcb9"
type input "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"
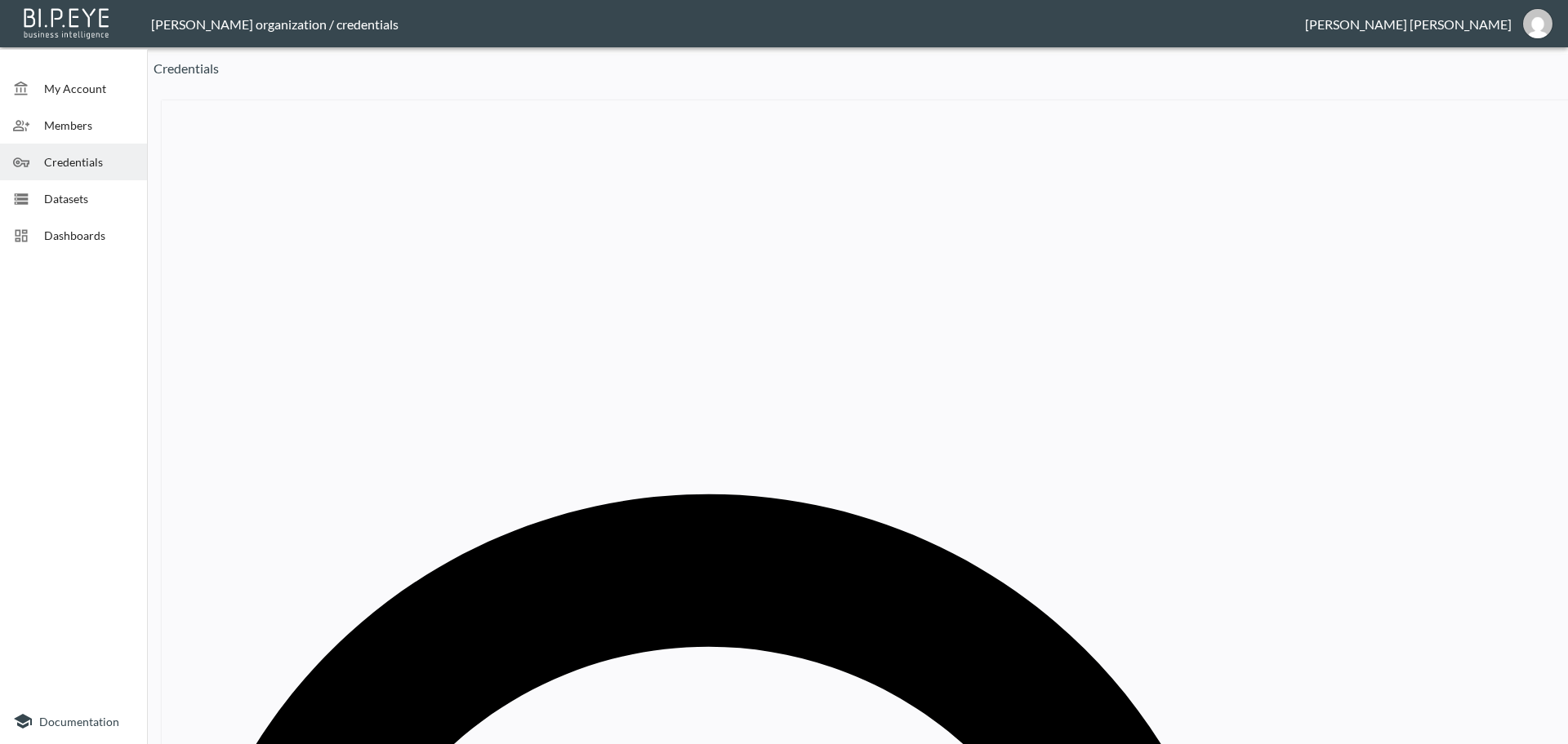
paste input "Iris Fashion"
type input "Iris Fashion"
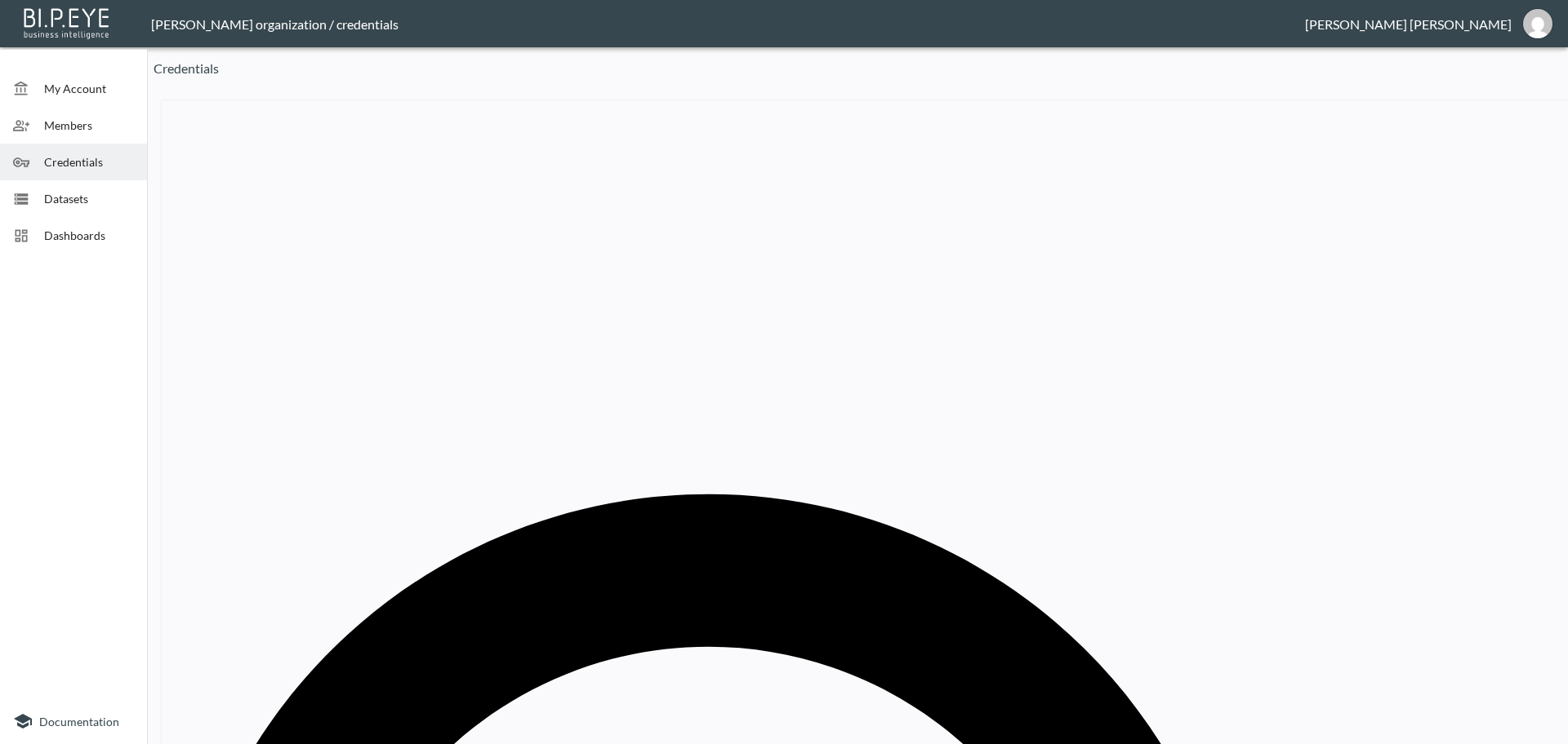
drag, startPoint x: 851, startPoint y: 388, endPoint x: 634, endPoint y: 372, distance: 217.6
paste input "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"
type input "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"
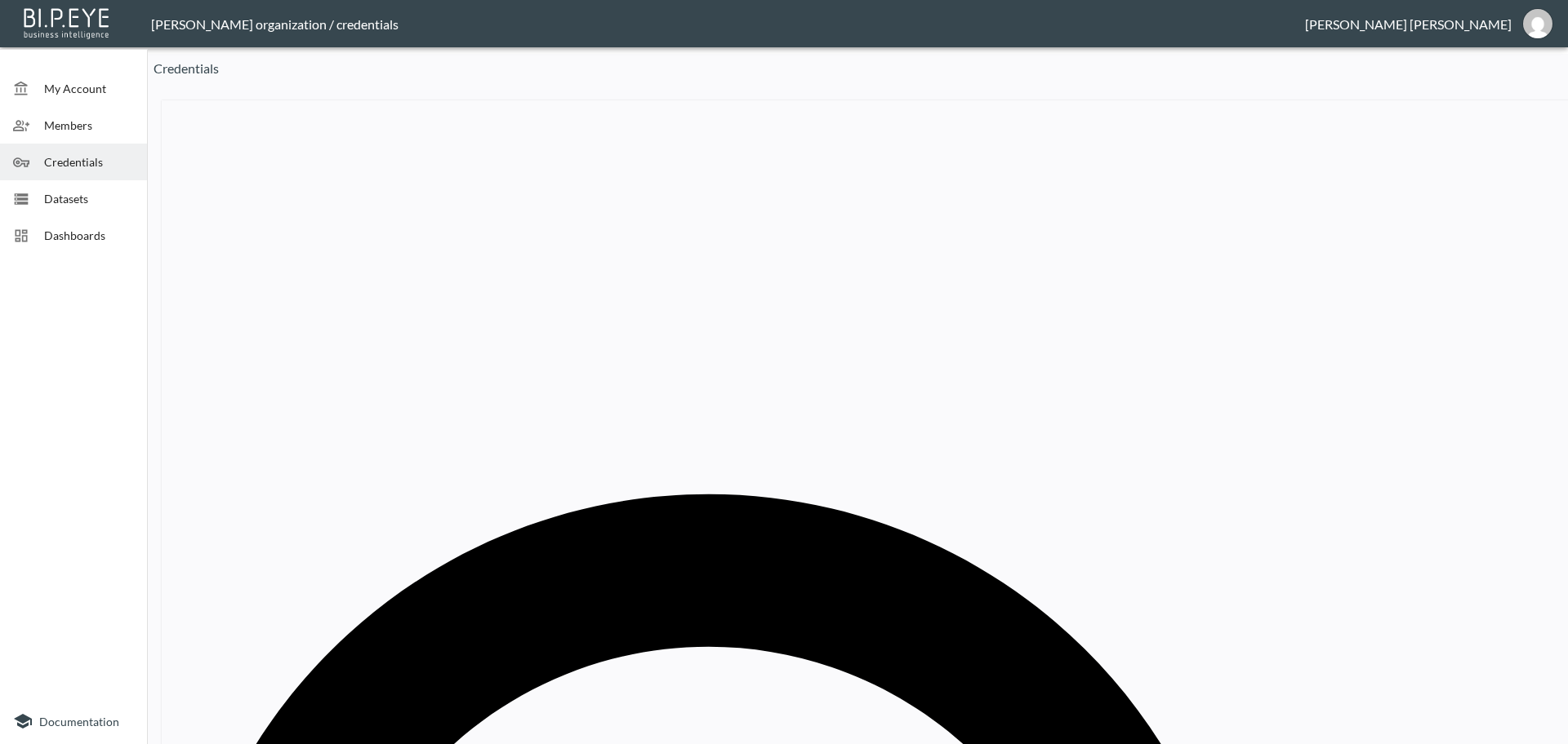
paste input "Lemonade Dolls"
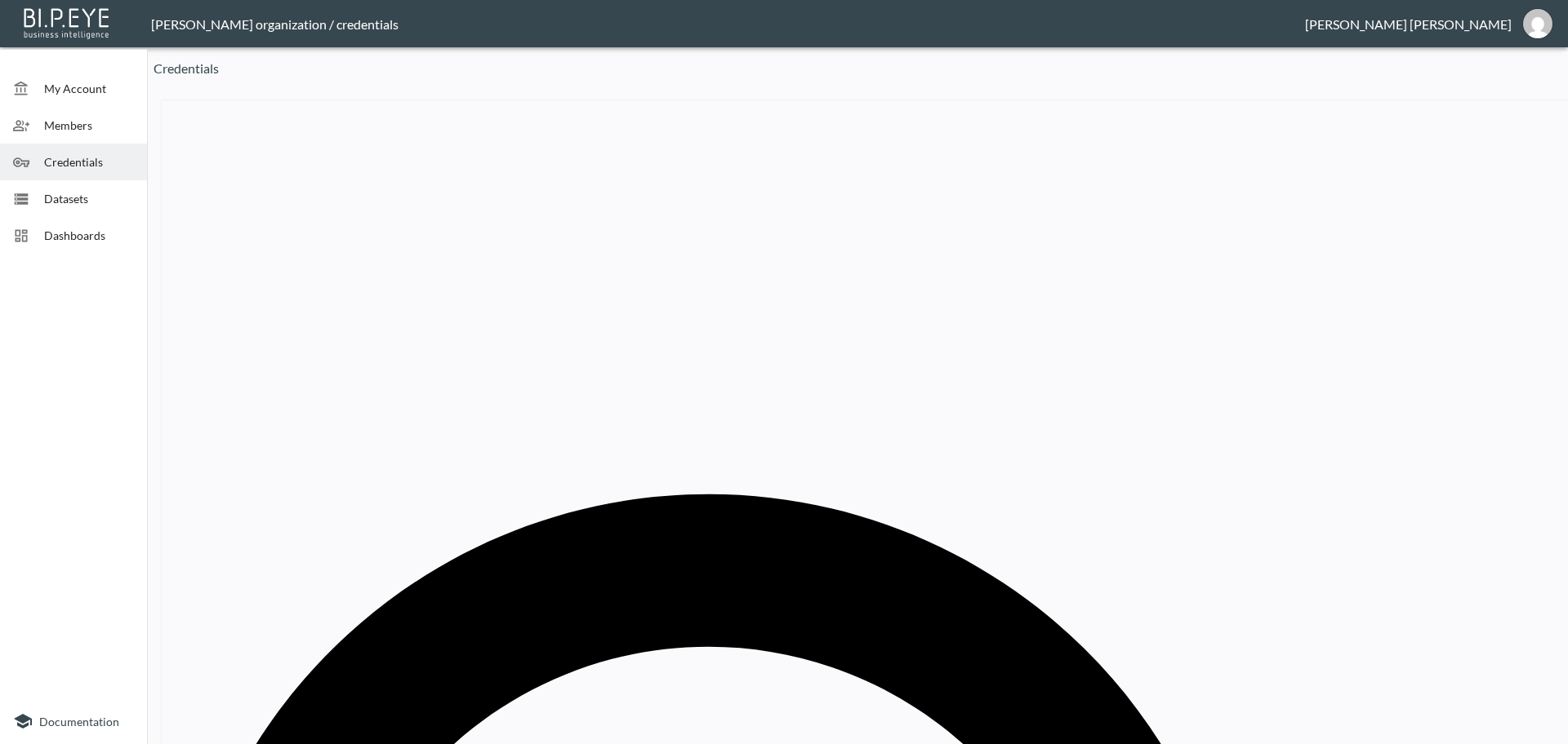
type input "Lemonade Dolls"
drag, startPoint x: 818, startPoint y: 390, endPoint x: 610, endPoint y: 393, distance: 208.0
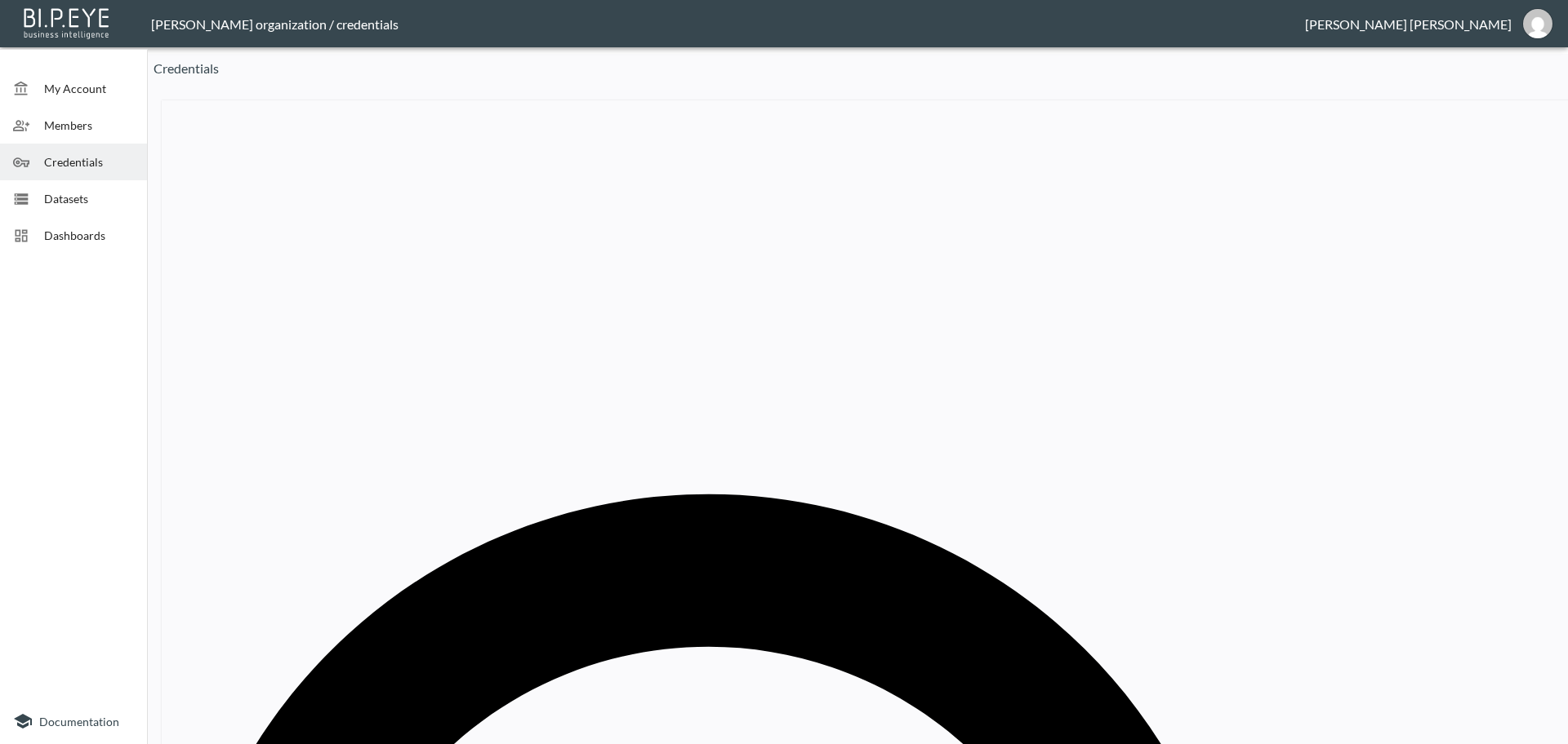
paste input "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"
type input "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"
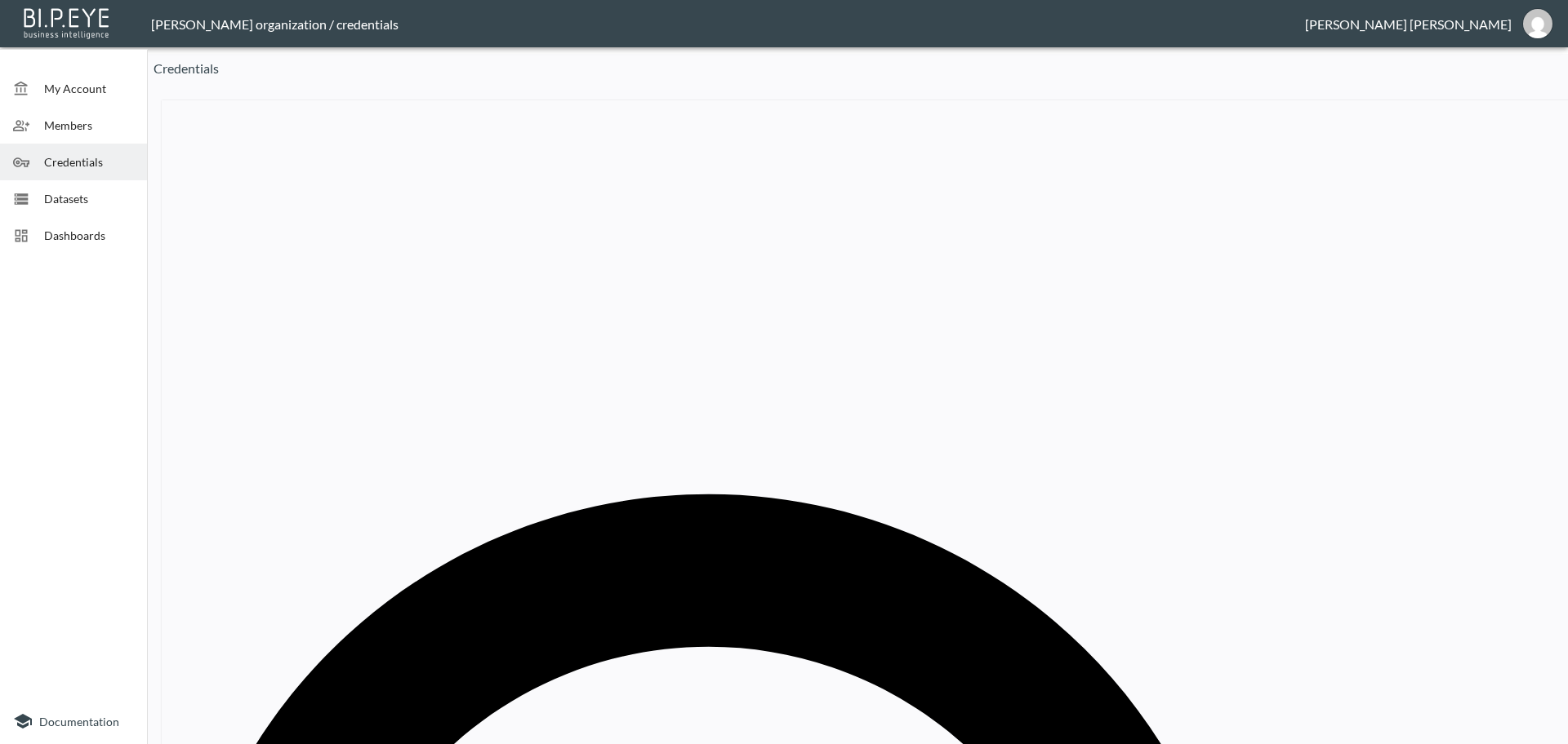
drag, startPoint x: 737, startPoint y: 386, endPoint x: 484, endPoint y: 372, distance: 253.4
paste input "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"
type input "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"
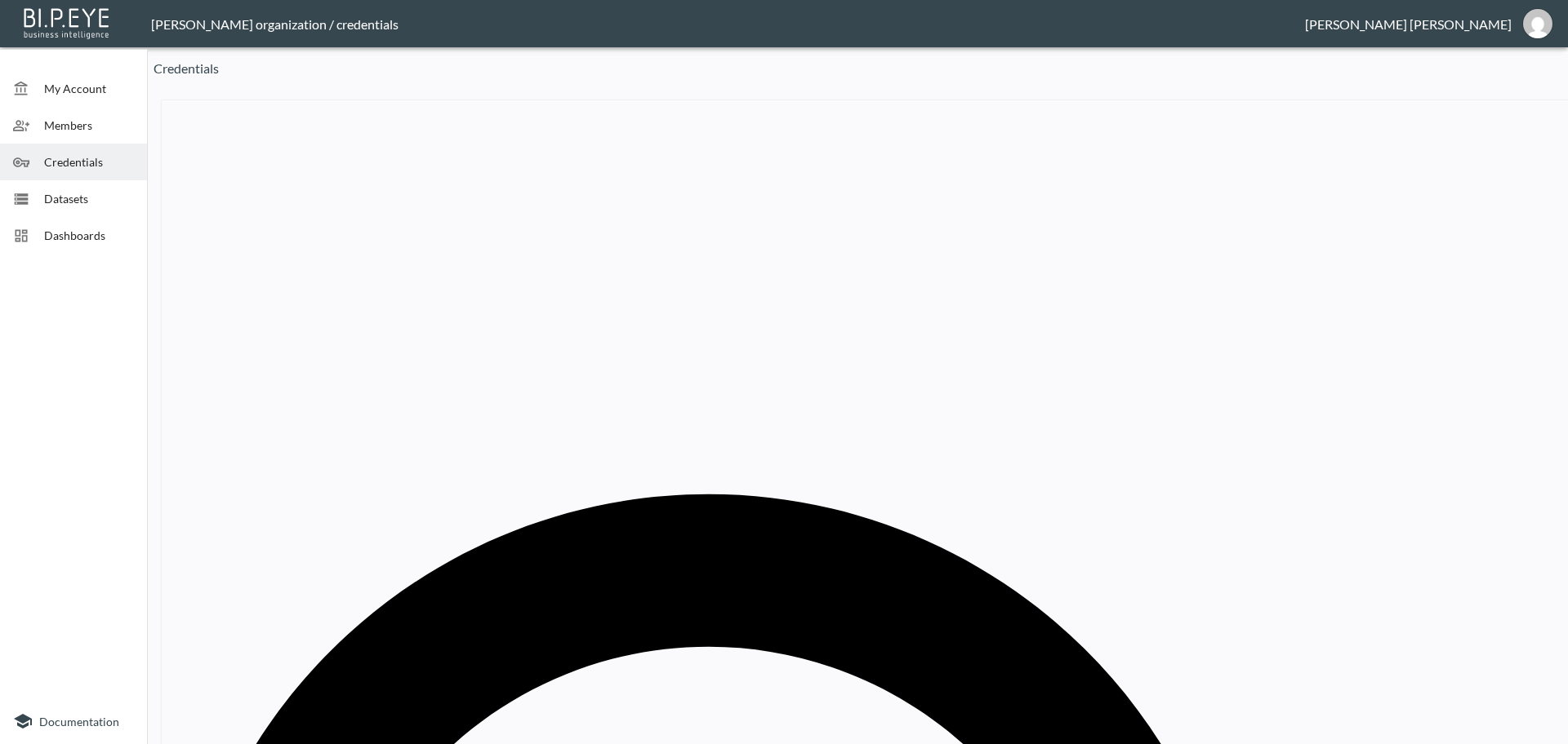
paste input "Linzi"
type input "Linzi"
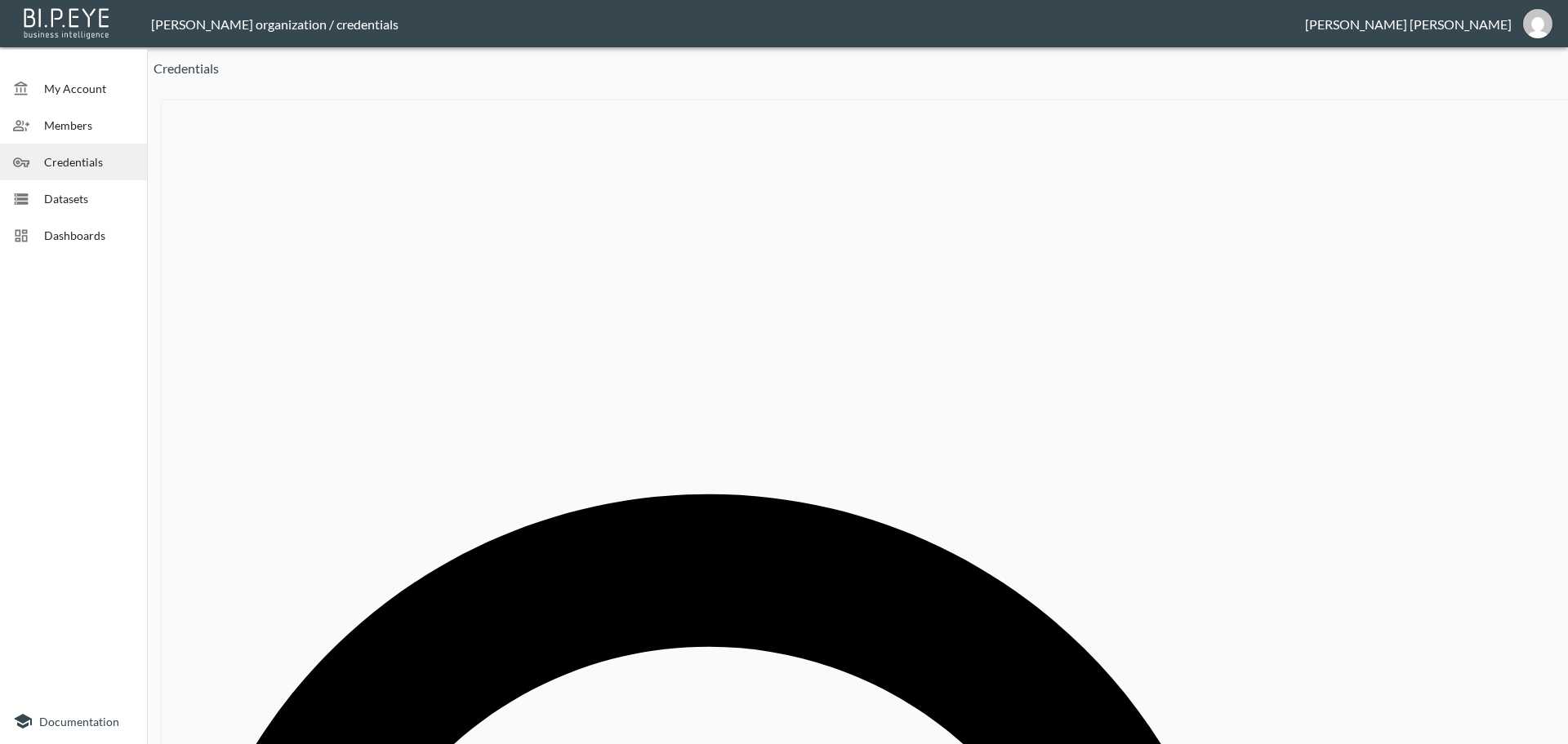
drag, startPoint x: 824, startPoint y: 390, endPoint x: 503, endPoint y: 360, distance: 322.4
paste input "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"
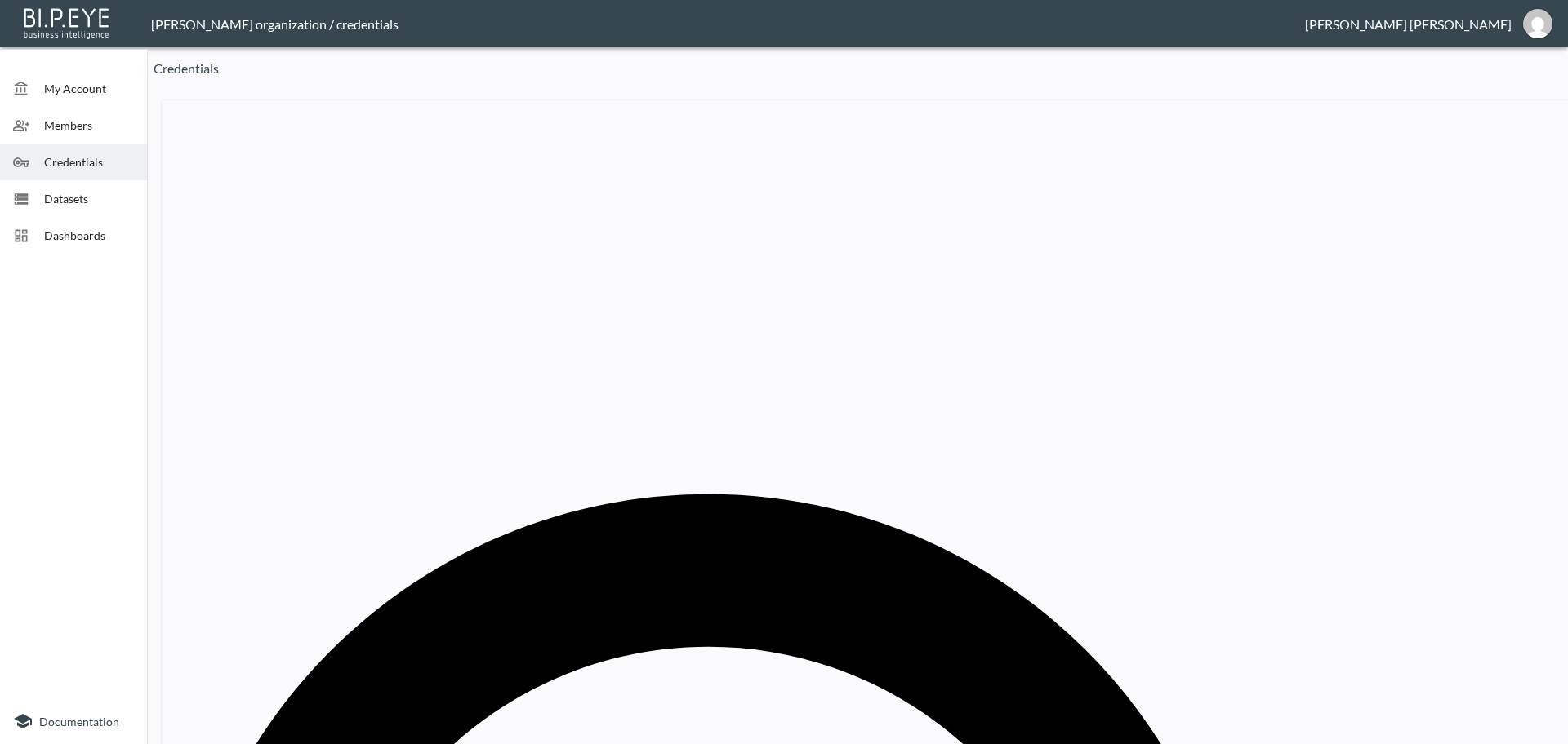
type input "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"
drag, startPoint x: 709, startPoint y: 391, endPoint x: 537, endPoint y: 376, distance: 172.7
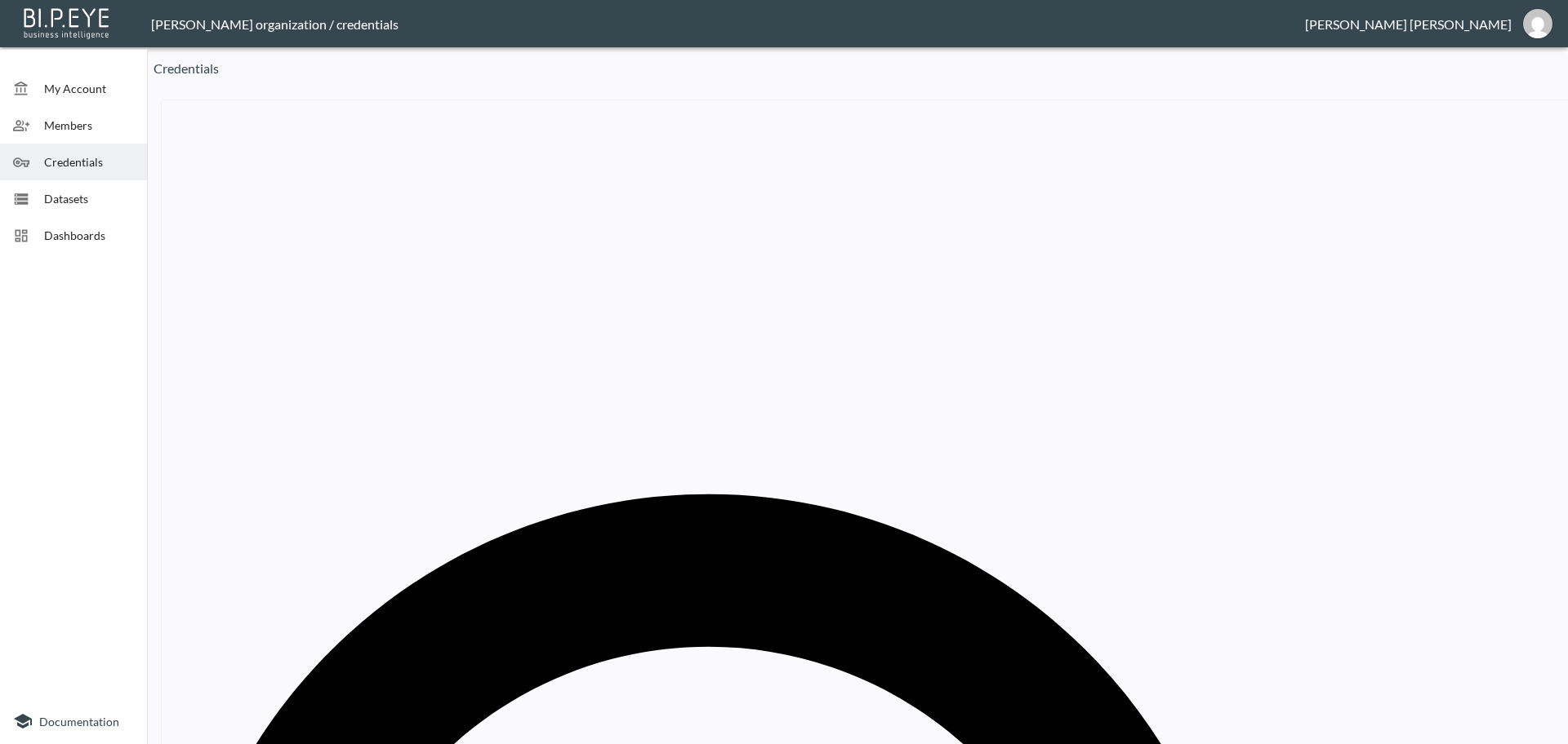
paste input "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"
type input "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"
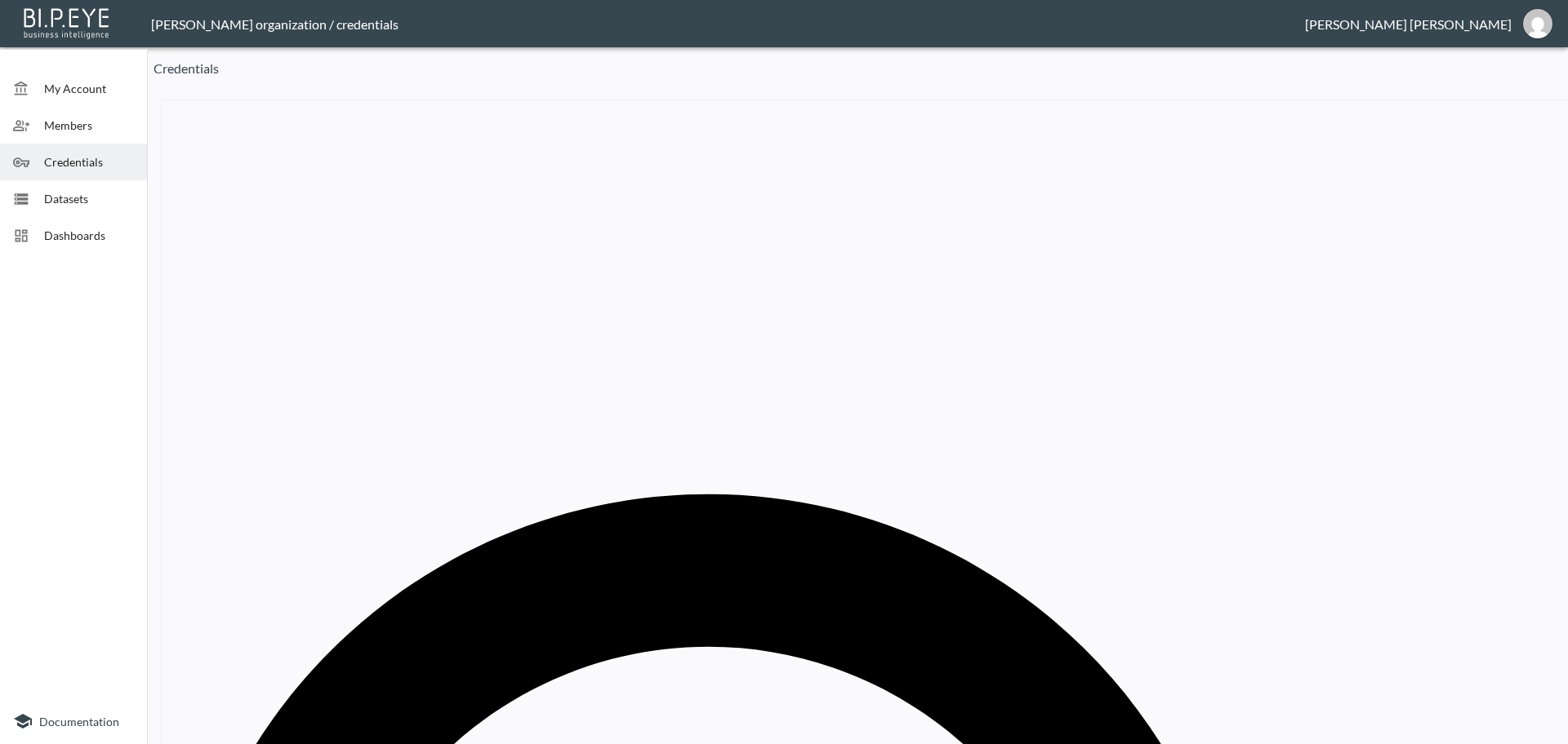
paste input "LOCI DACH"
type input "LOCI DACH"
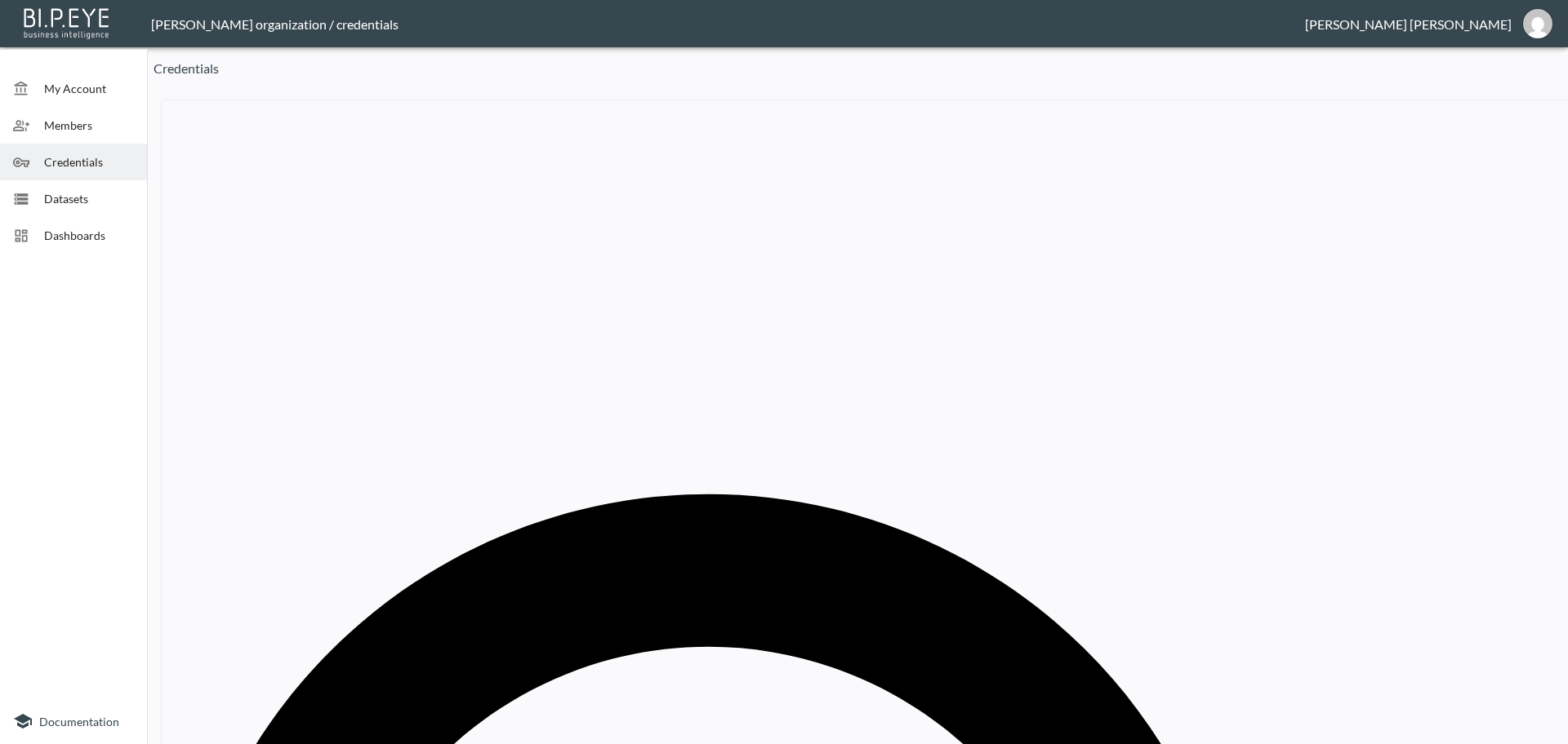
drag, startPoint x: 838, startPoint y: 396, endPoint x: 624, endPoint y: 383, distance: 214.4
paste input "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"
type input "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"
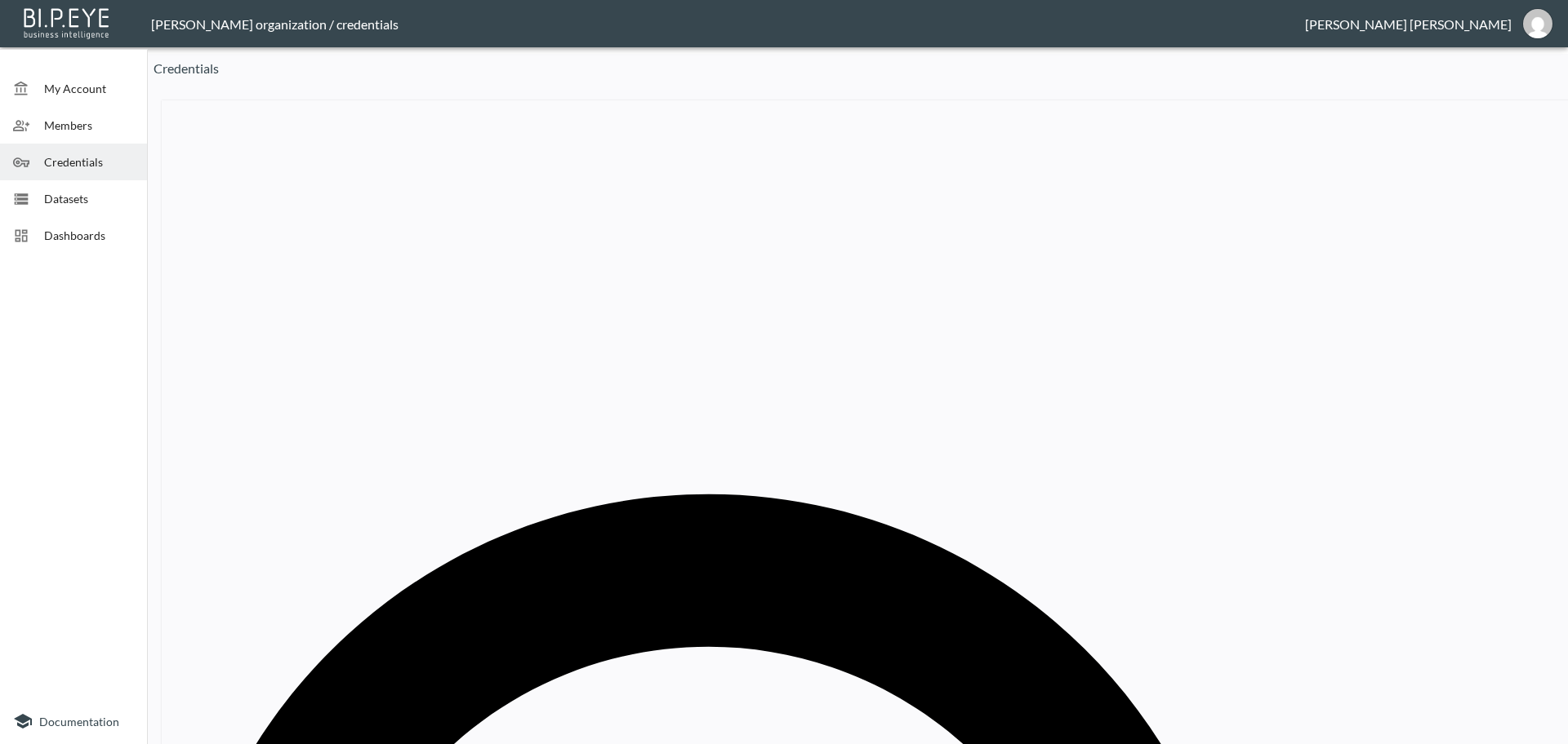
paste input "Louche [GEOGRAPHIC_DATA]"
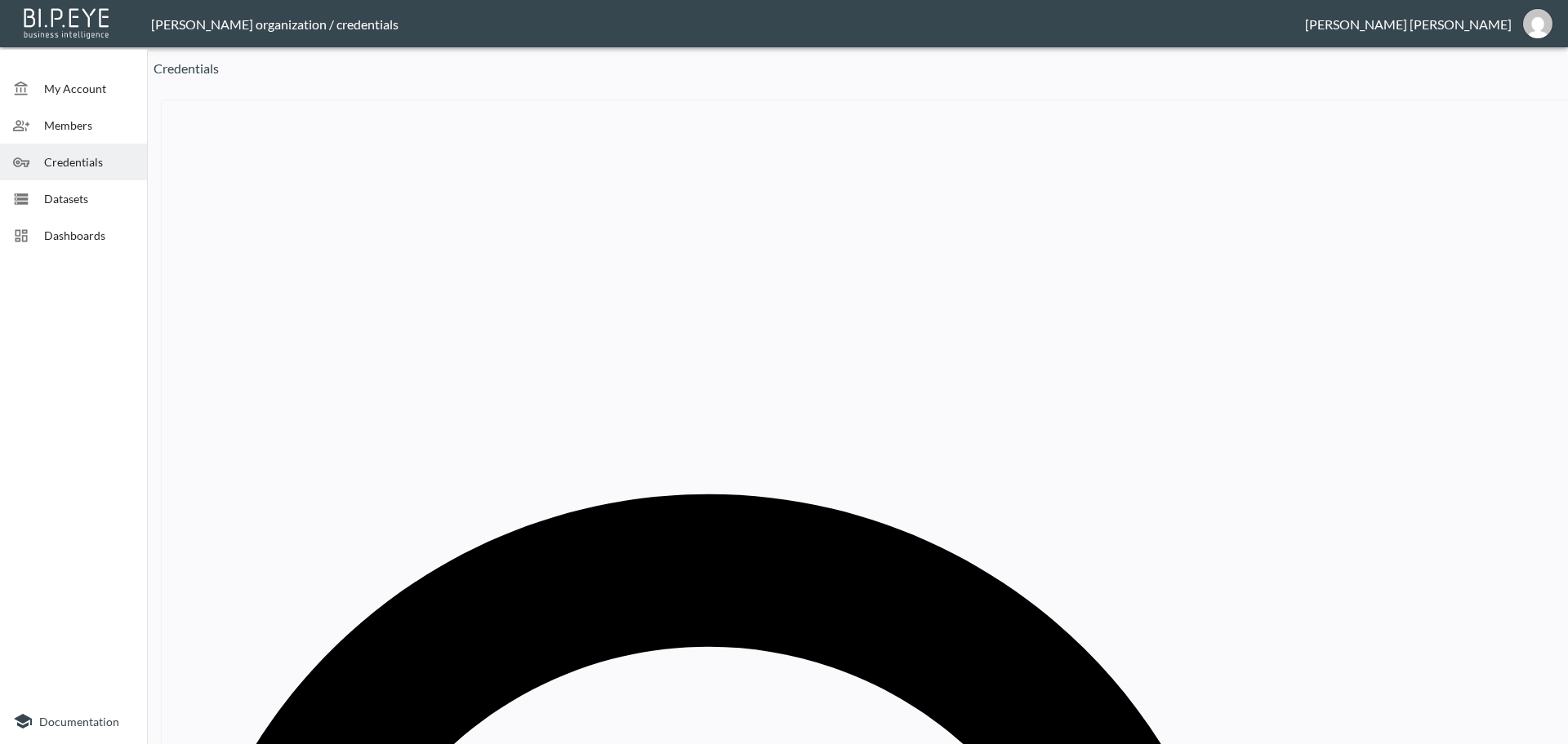
type input "Louche [GEOGRAPHIC_DATA]"
drag, startPoint x: 830, startPoint y: 386, endPoint x: 594, endPoint y: 395, distance: 236.2
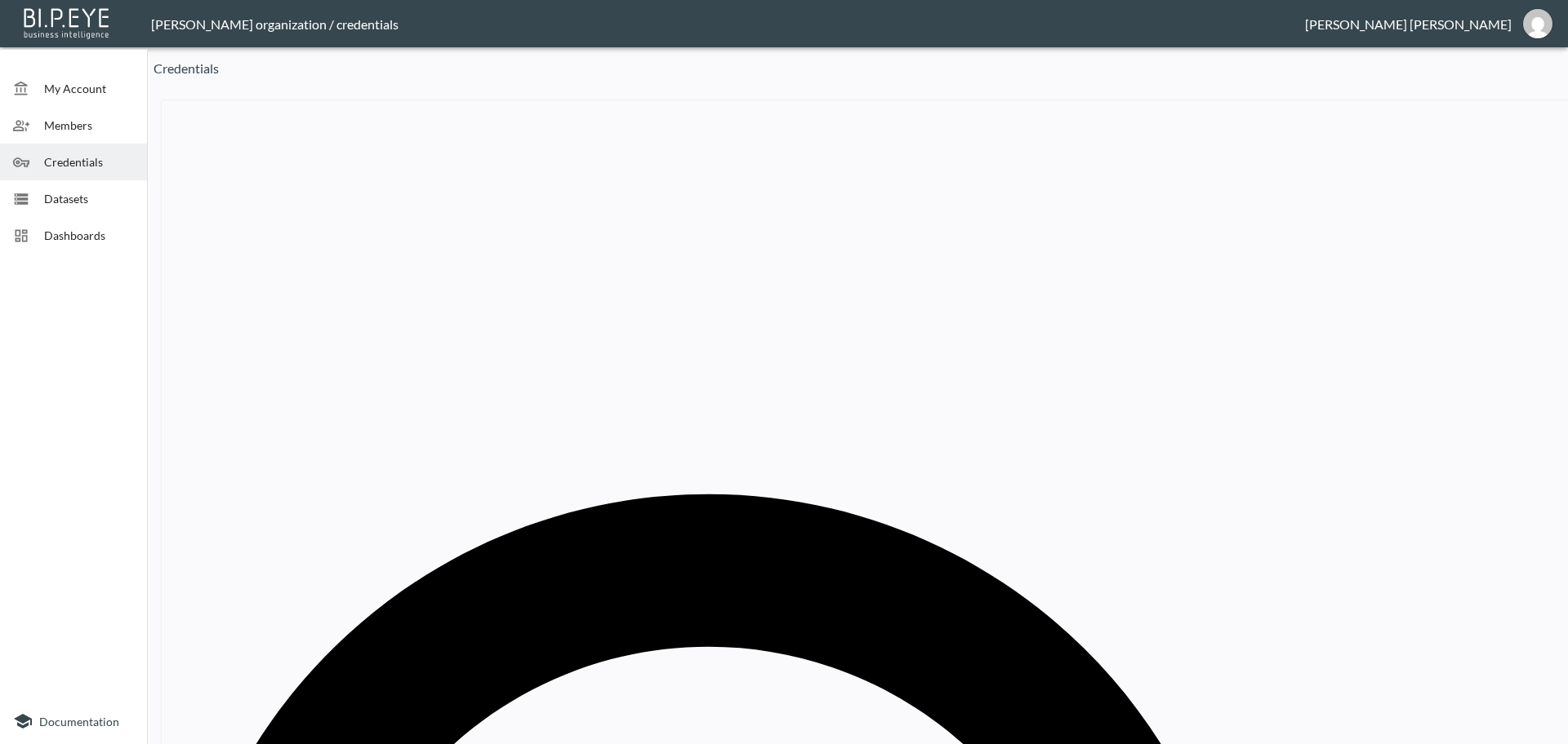
paste input "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"
type input "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"
paste input "Lullabellz"
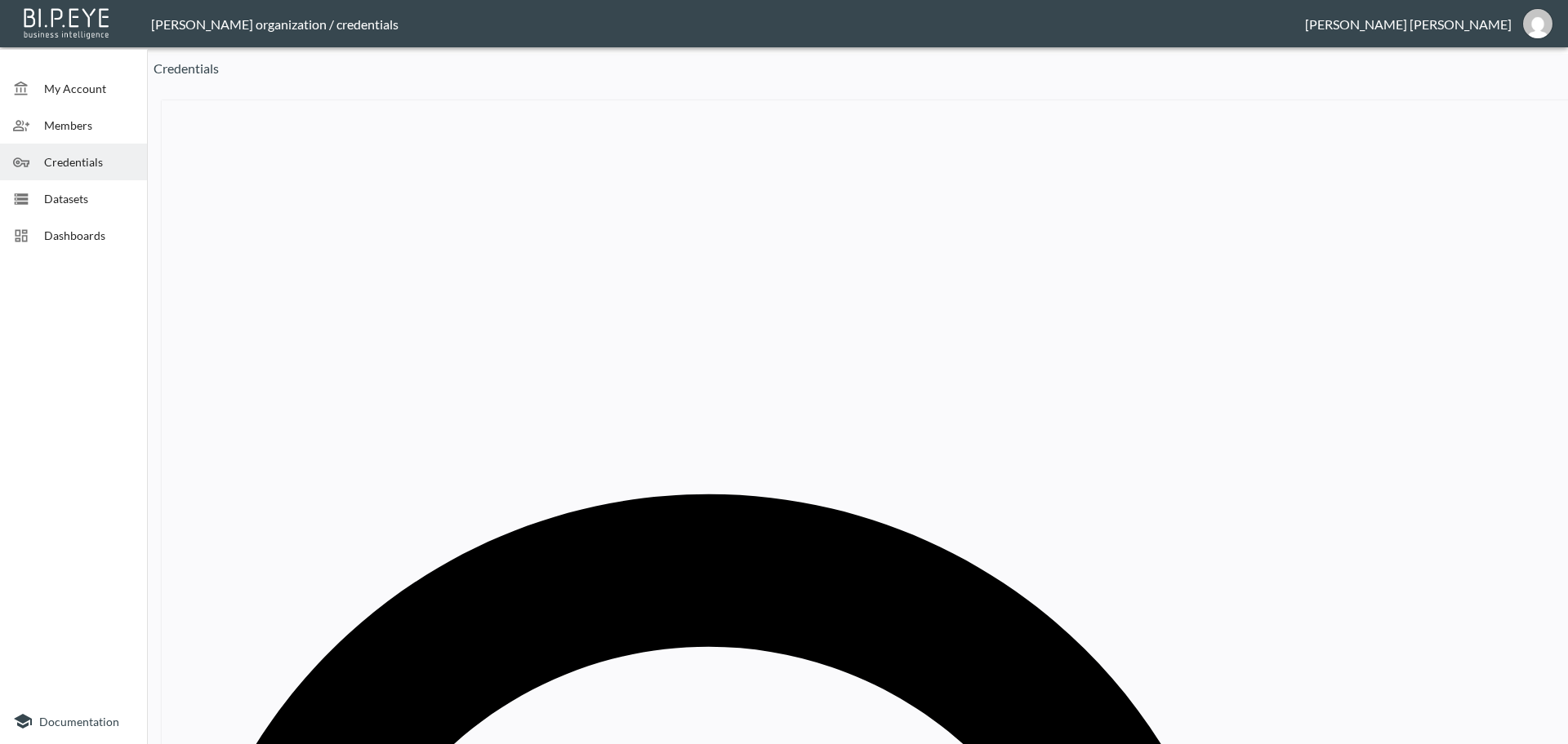
drag, startPoint x: 1214, startPoint y: 250, endPoint x: 904, endPoint y: 269, distance: 310.6
paste input "ullabellz"
type input "Lullabellz"
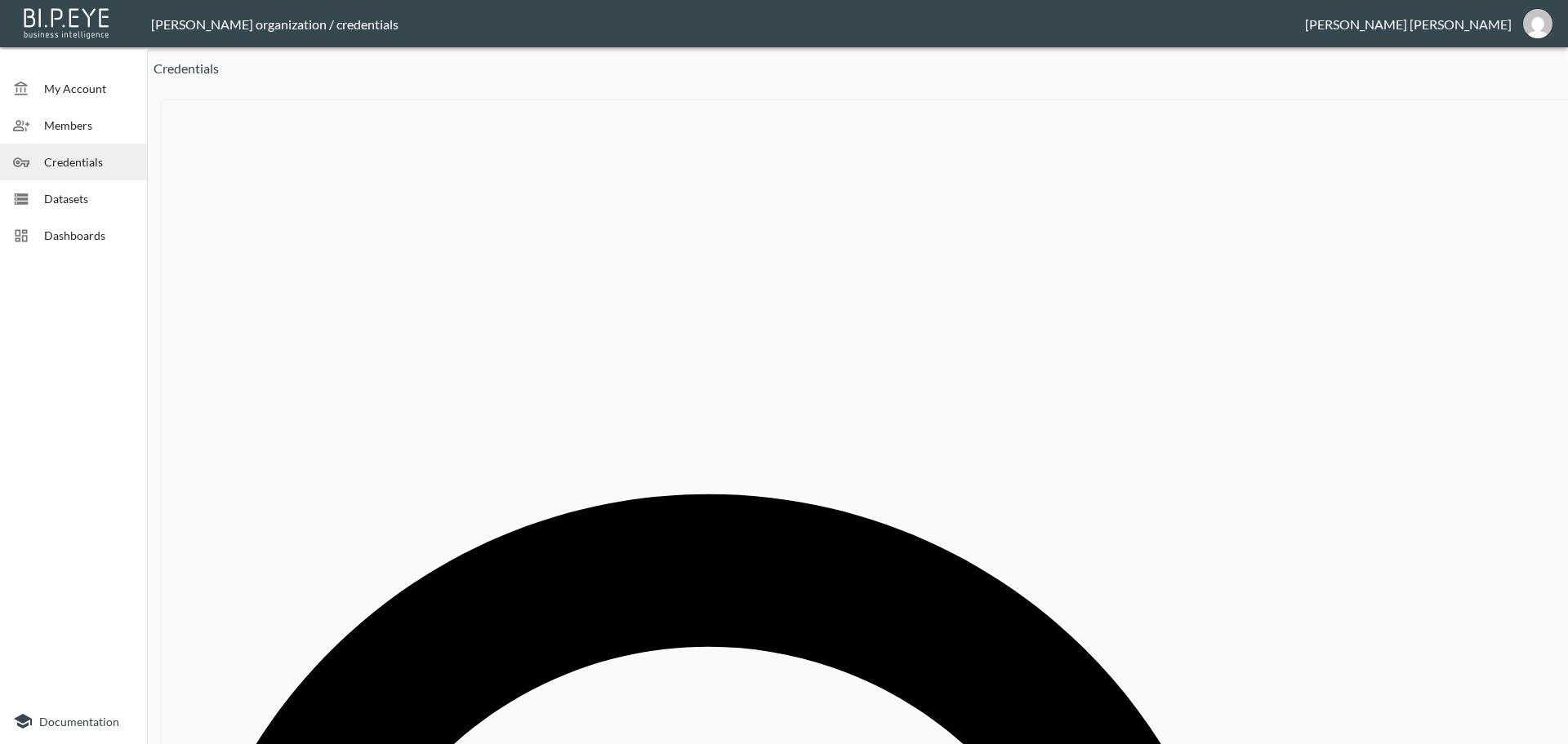
drag, startPoint x: 743, startPoint y: 390, endPoint x: 422, endPoint y: 379, distance: 321.2
paste input "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"
type input "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"
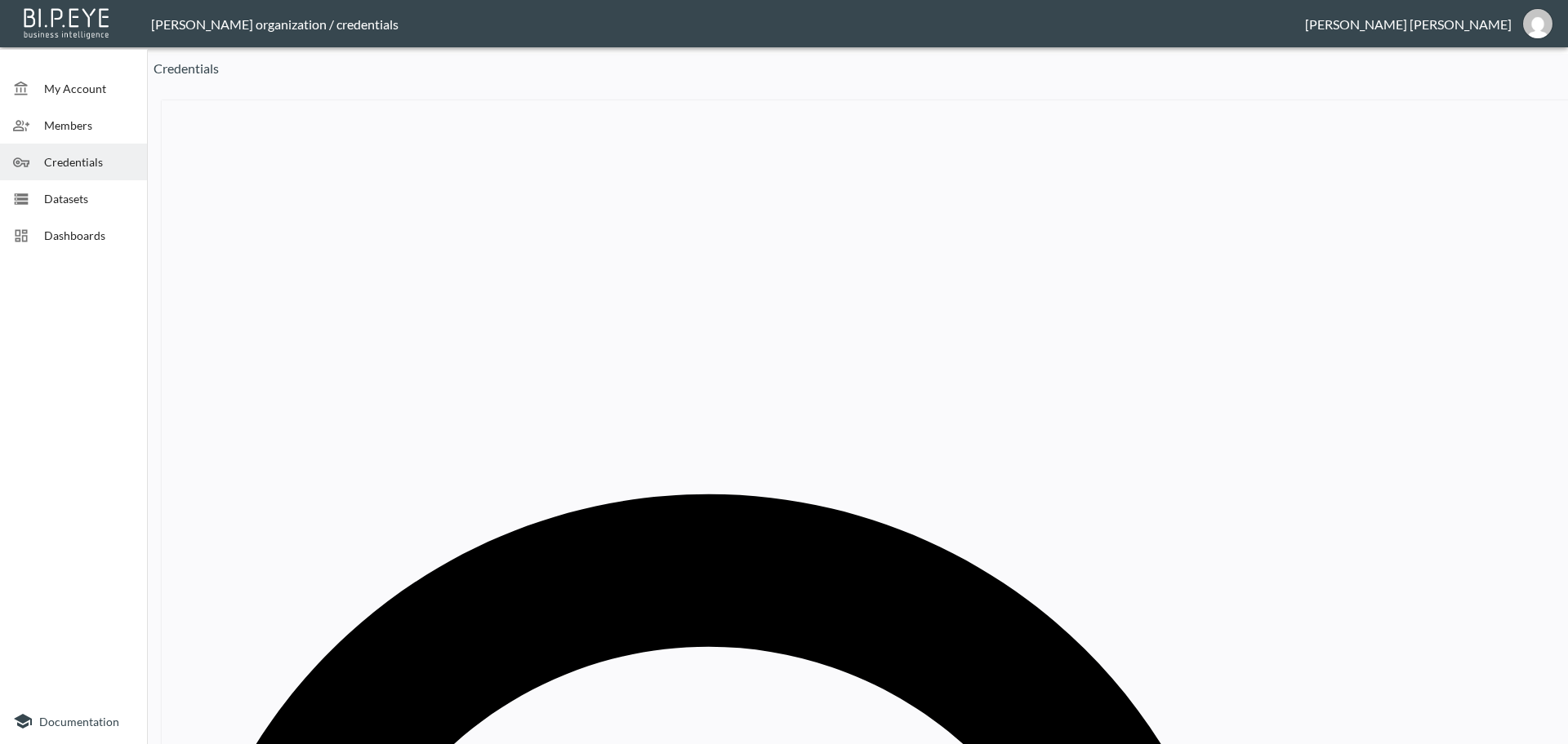
drag, startPoint x: 1188, startPoint y: 252, endPoint x: 1011, endPoint y: 263, distance: 177.3
paste input "Maison Curated"
type input "Maison Curated"
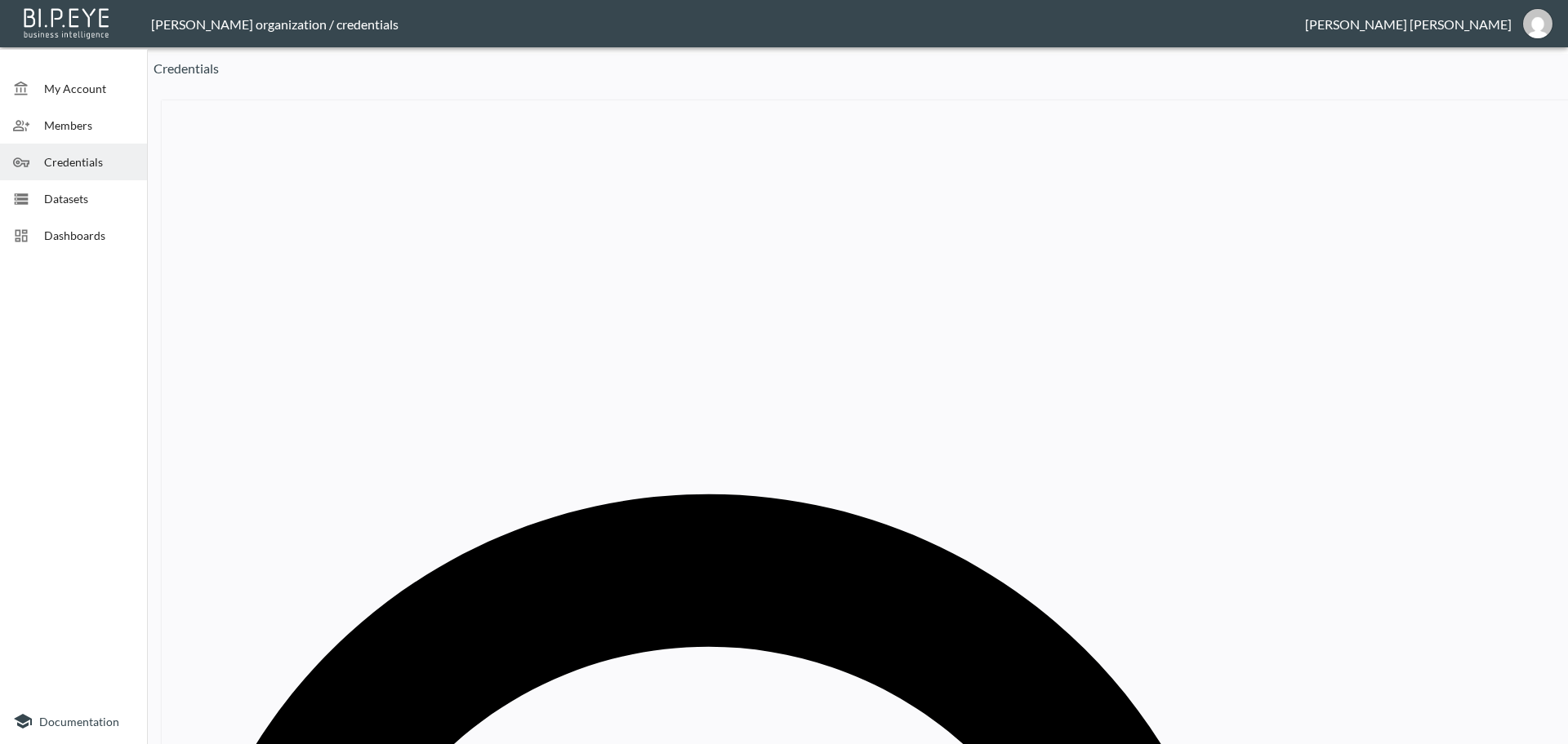
drag, startPoint x: 792, startPoint y: 392, endPoint x: 582, endPoint y: 384, distance: 210.2
paste input "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"
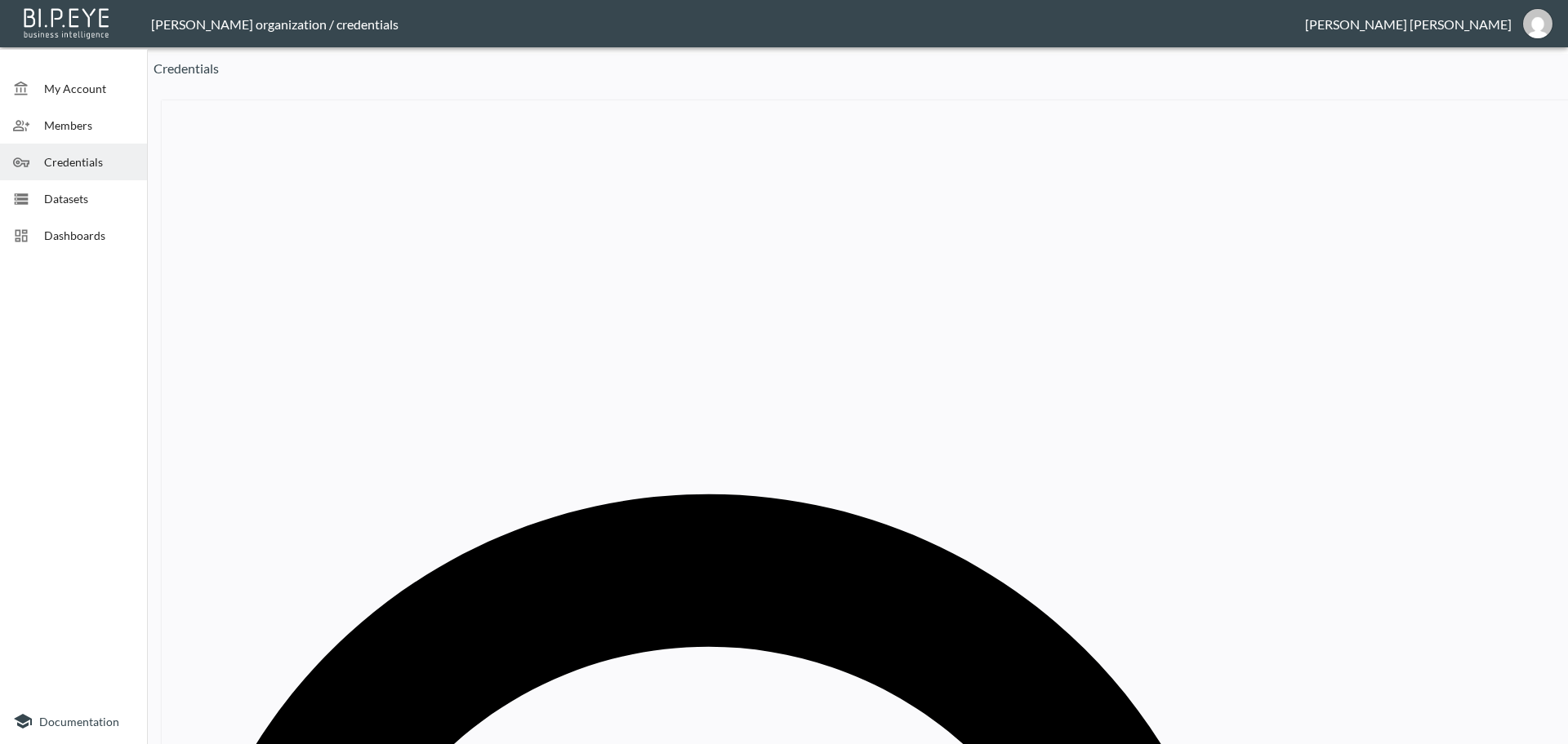
type input "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"
drag, startPoint x: 1072, startPoint y: 248, endPoint x: 1039, endPoint y: 246, distance: 33.1
paste input "ontirex"
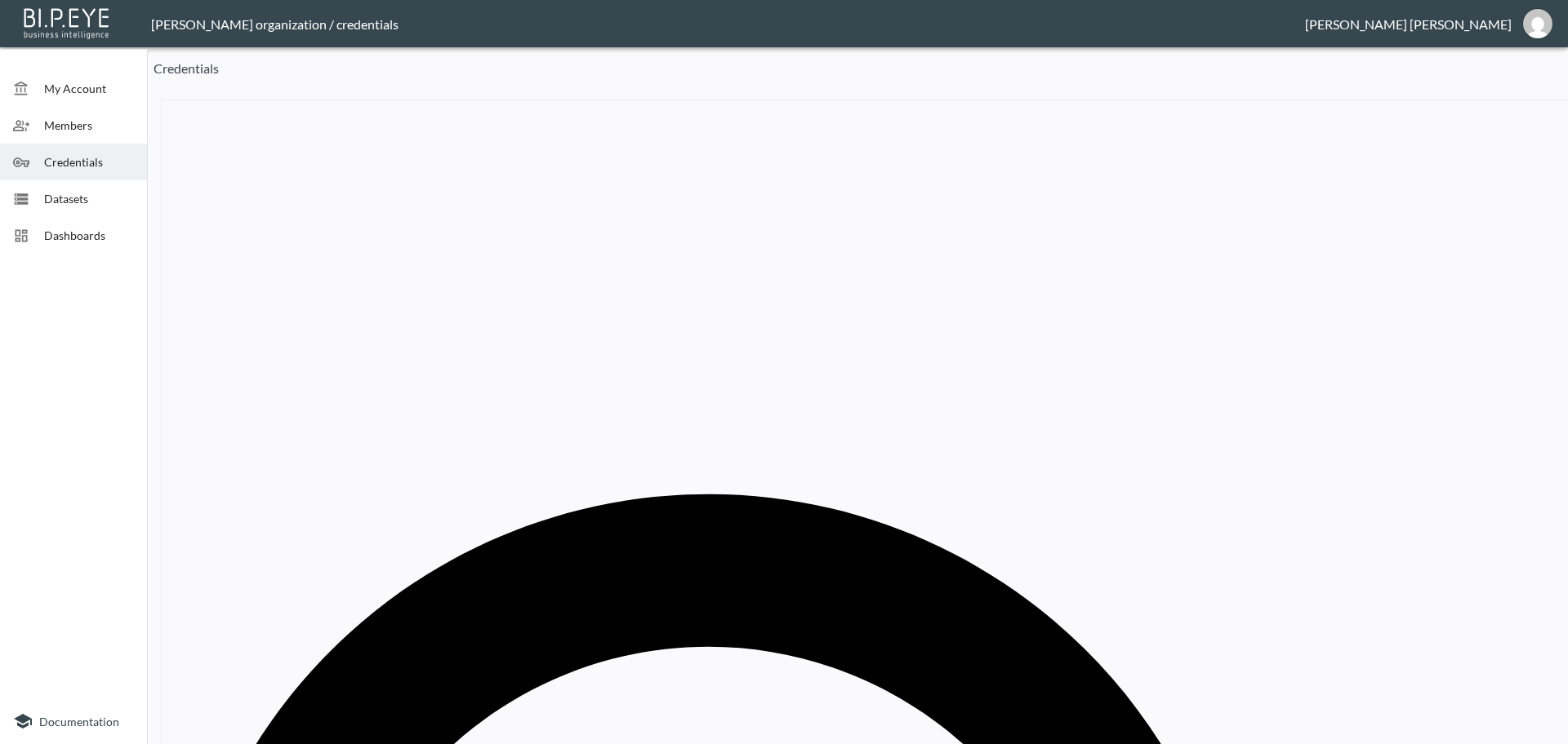
type input "Montirex"
drag, startPoint x: 834, startPoint y: 384, endPoint x: 583, endPoint y: 376, distance: 251.1
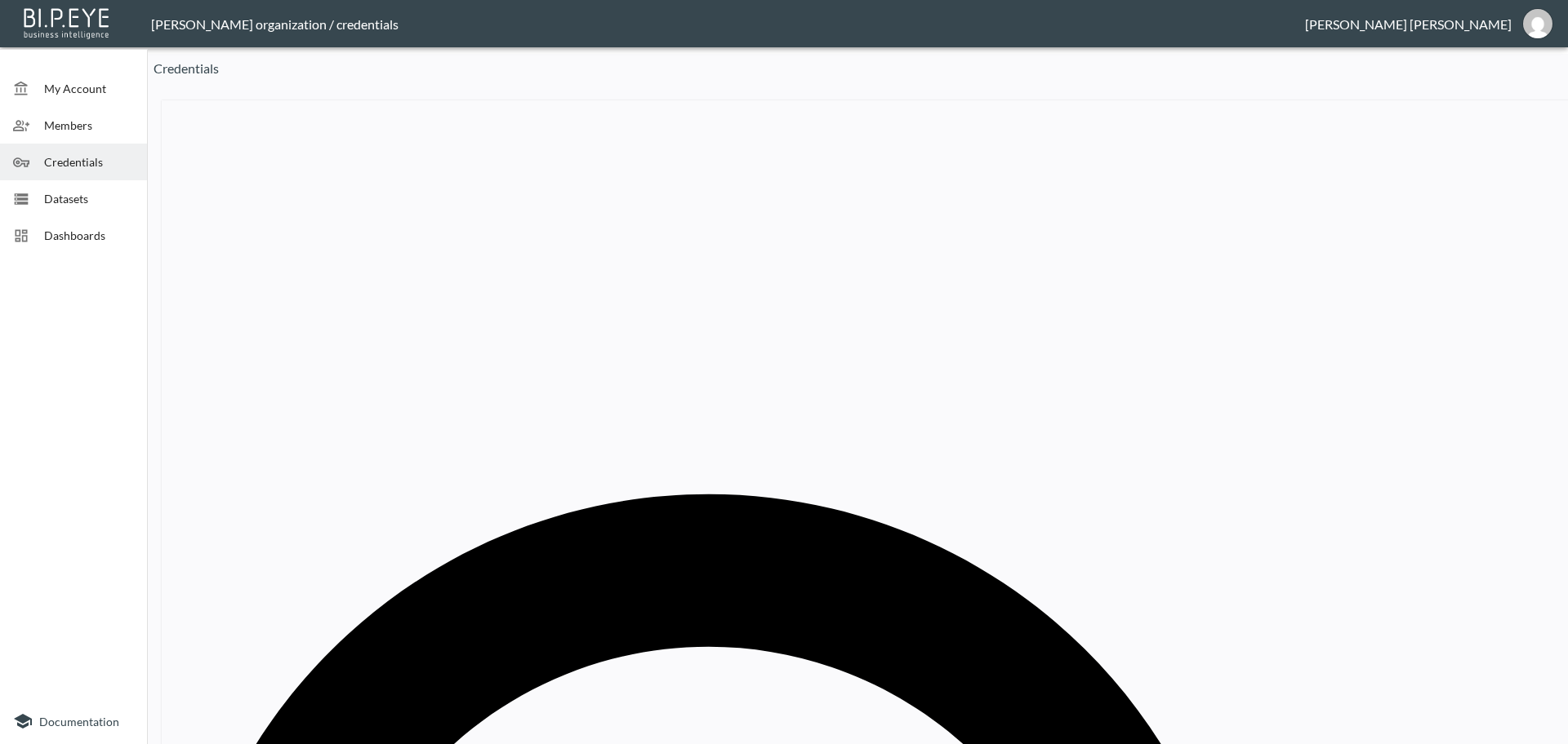
paste input "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"
type input "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"
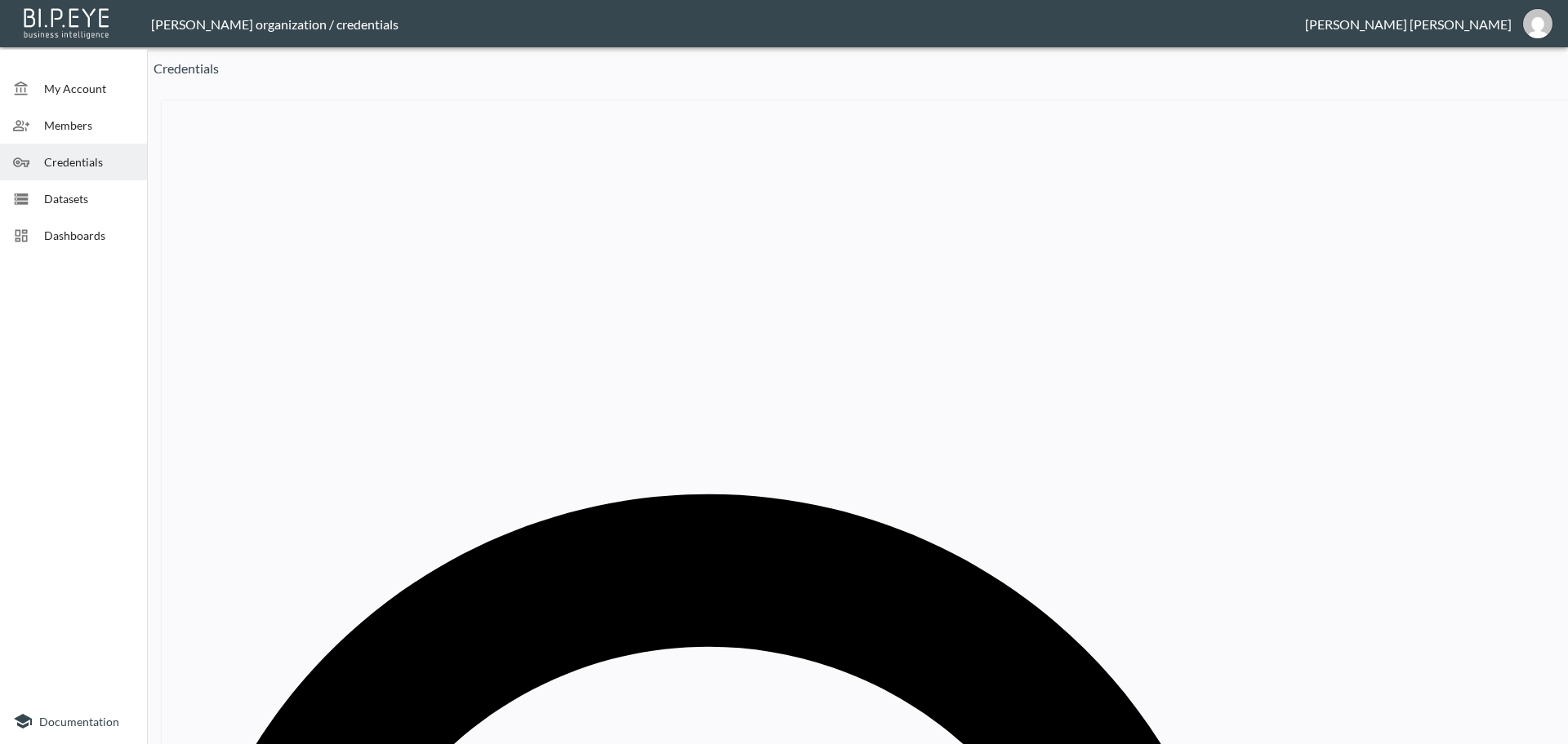
drag, startPoint x: 695, startPoint y: 382, endPoint x: 570, endPoint y: 380, distance: 125.0
paste input "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"
type input "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"
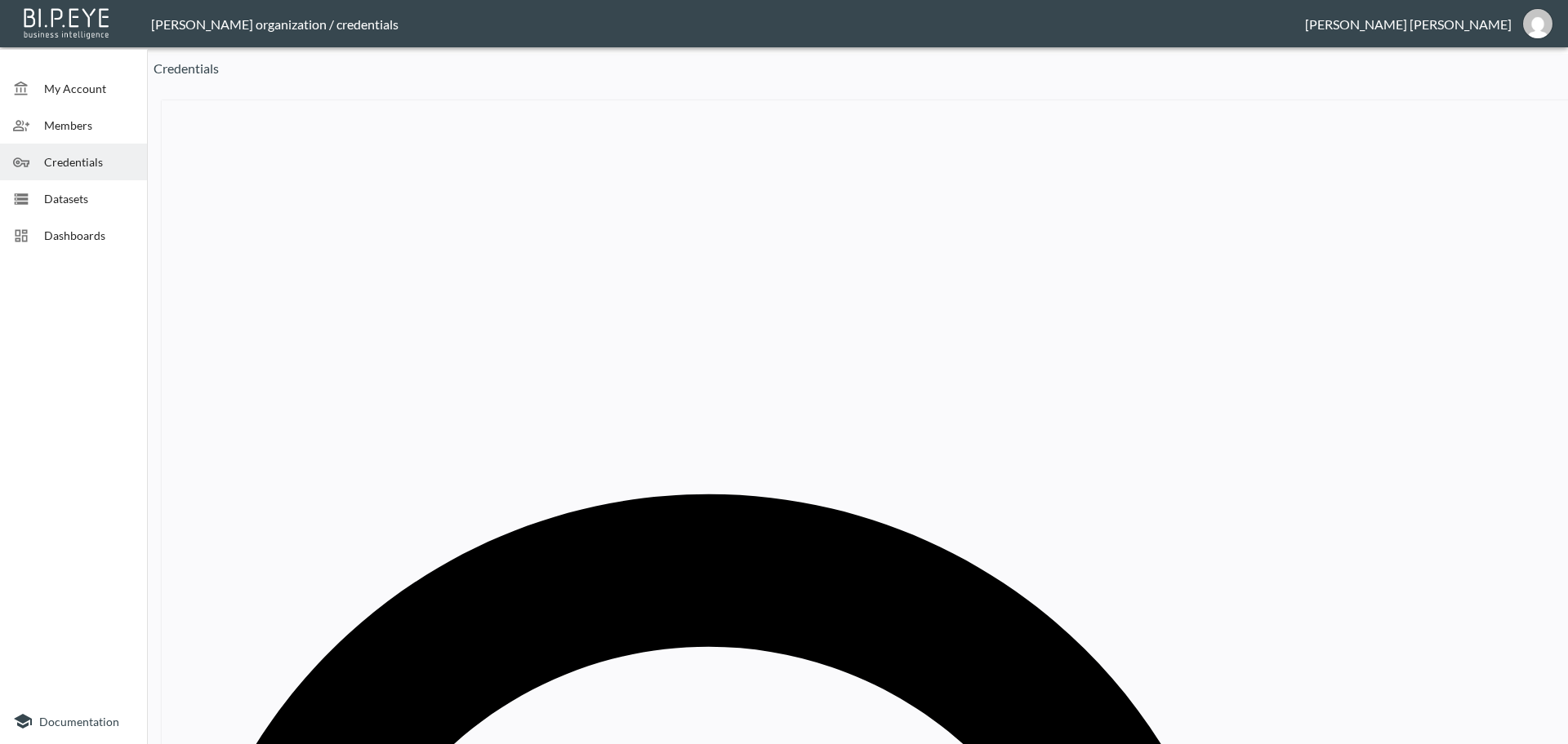
drag, startPoint x: 390, startPoint y: 364, endPoint x: 287, endPoint y: 365, distance: 103.0
copy th "Montirex-Staging-New"
drag, startPoint x: 1166, startPoint y: 246, endPoint x: 1006, endPoint y: 232, distance: 160.6
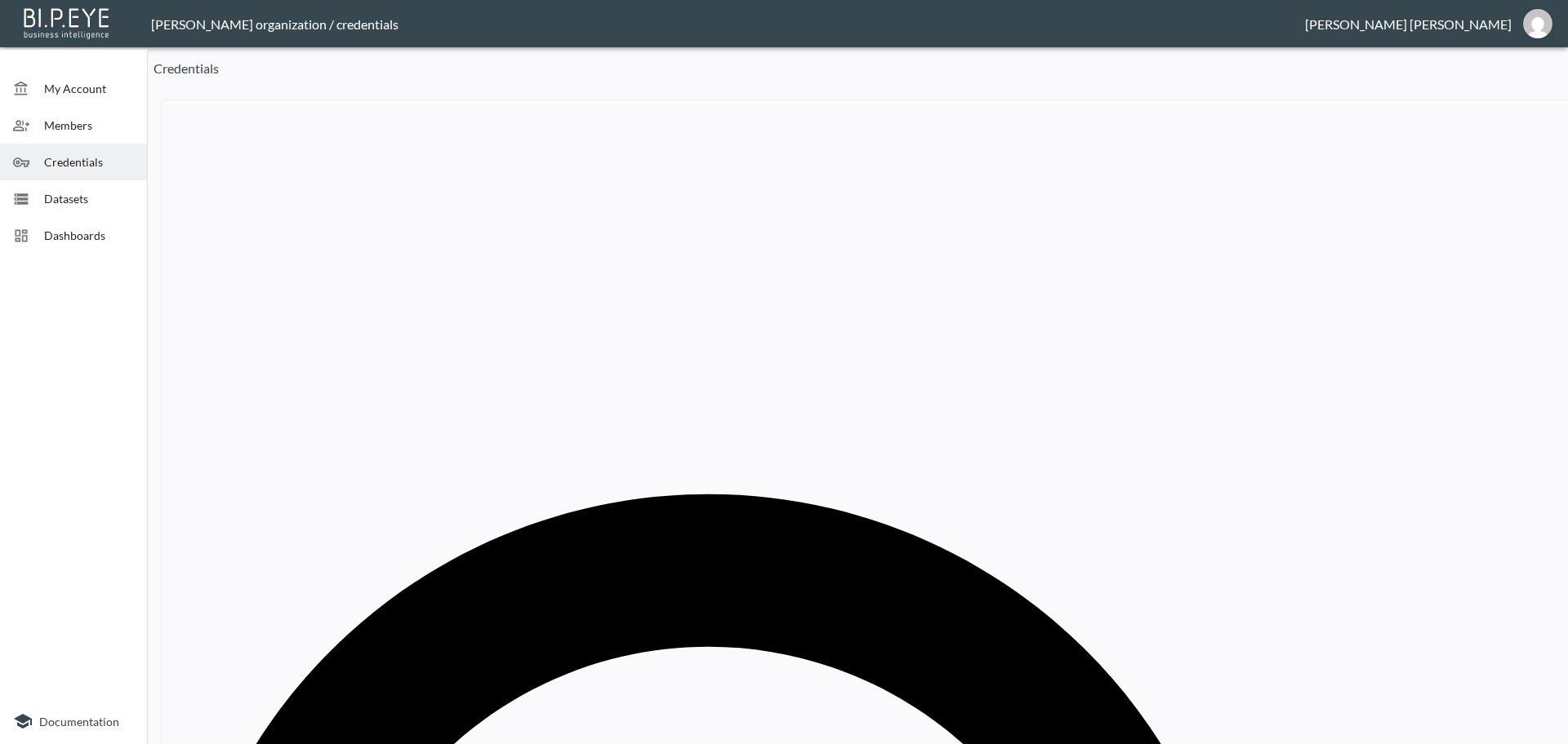
paste input "Pangaia"
type input "Pangaia"
drag, startPoint x: 800, startPoint y: 384, endPoint x: 616, endPoint y: 385, distance: 184.0
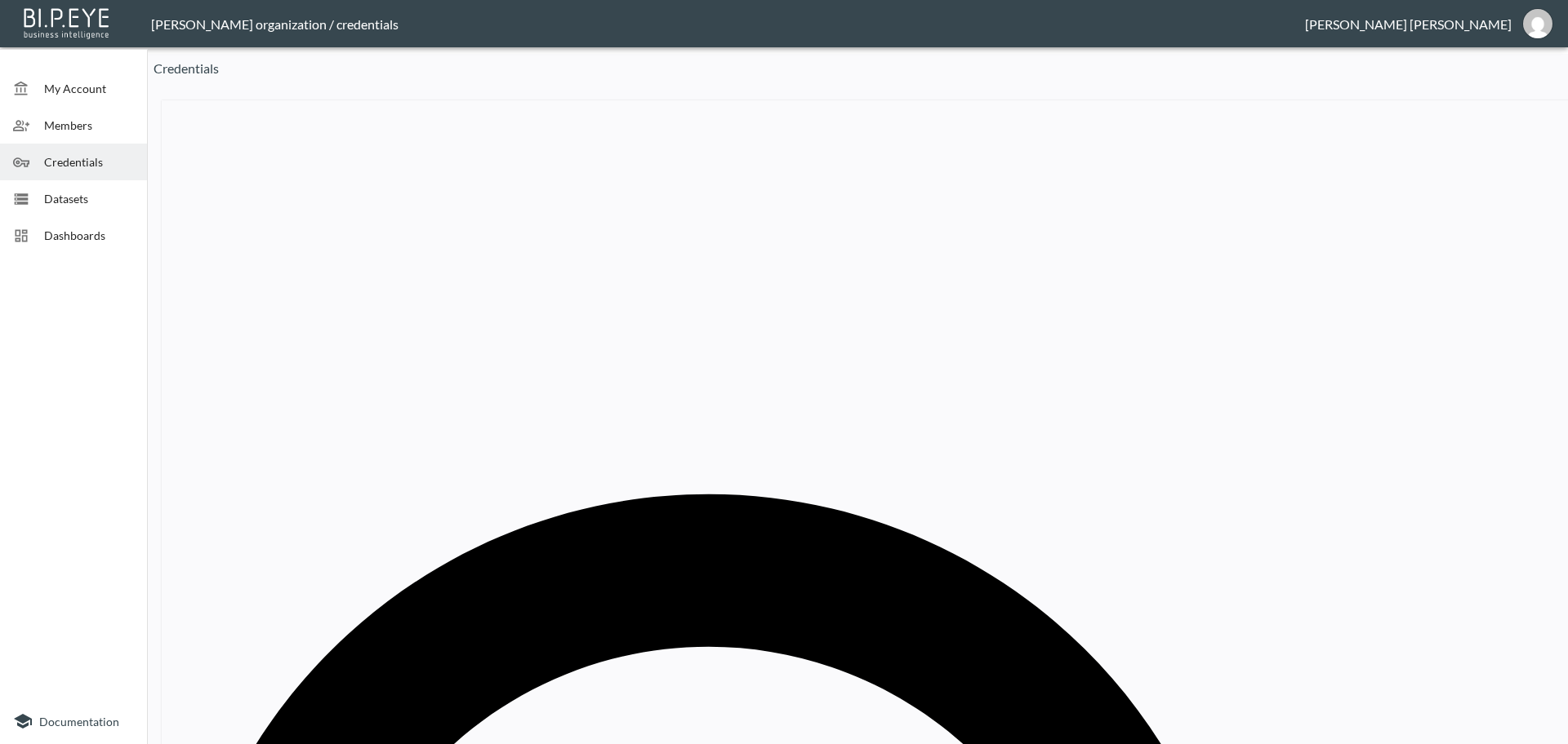
paste input "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"
type input "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"
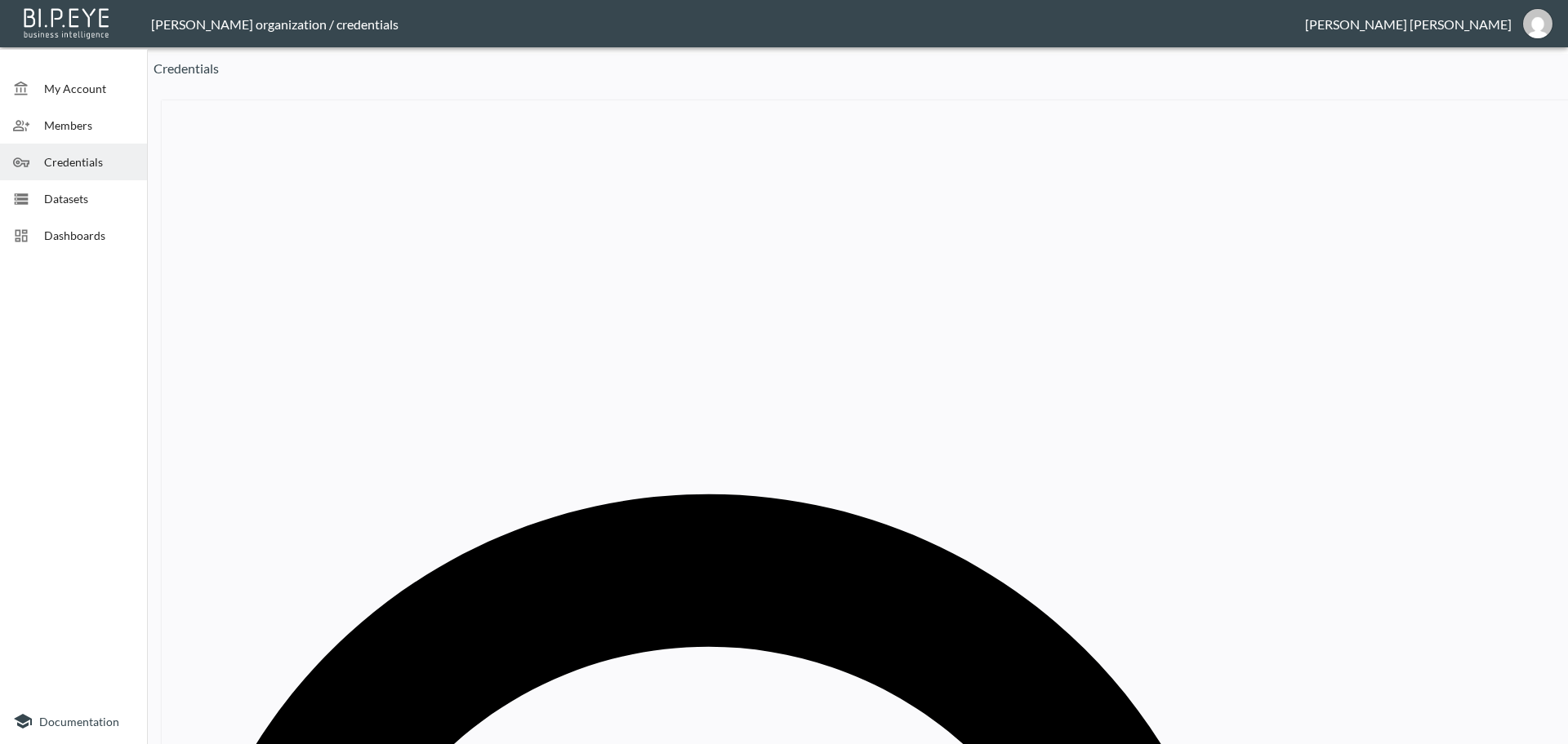
drag, startPoint x: 858, startPoint y: 385, endPoint x: 498, endPoint y: 371, distance: 360.3
paste input "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"
type input "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"
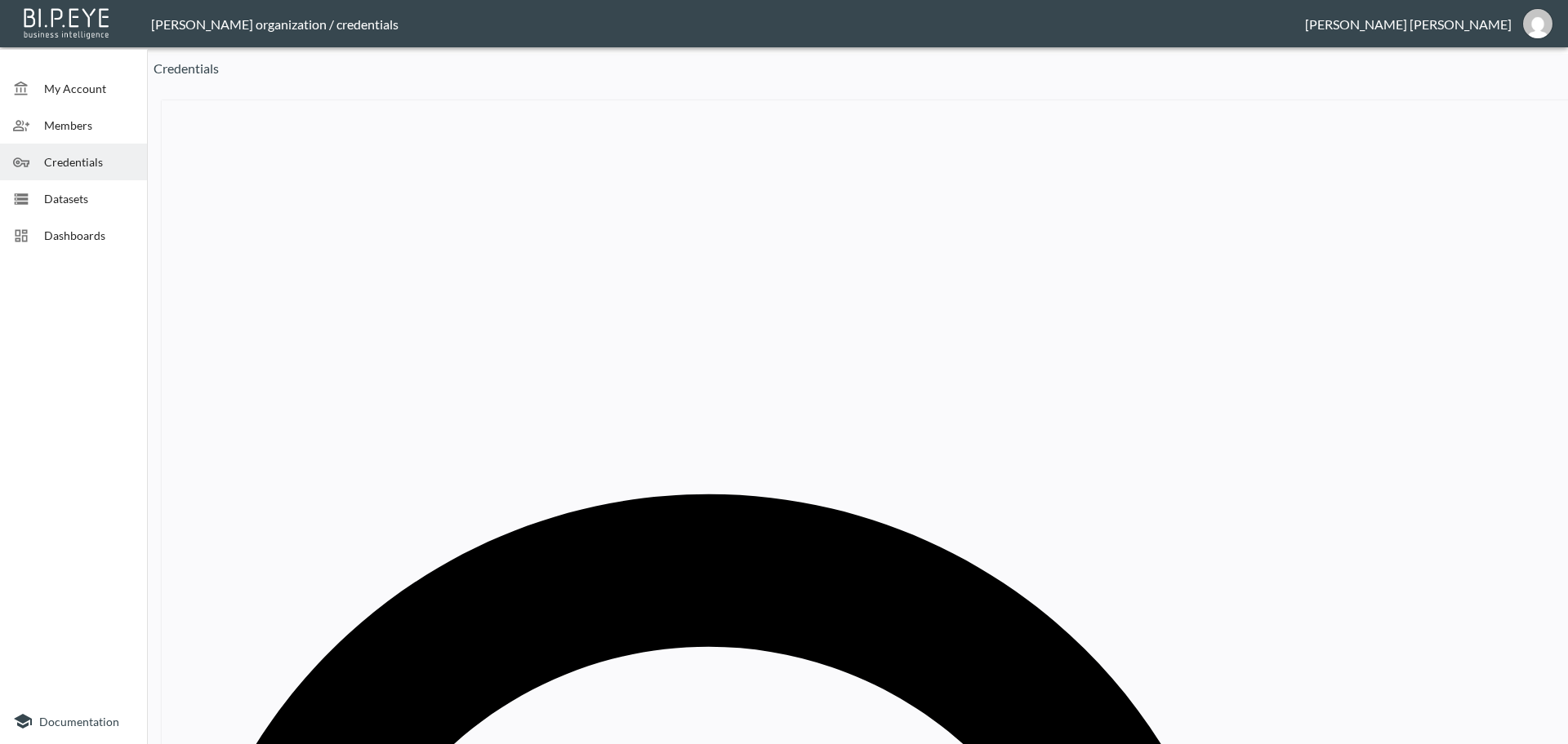
drag, startPoint x: 809, startPoint y: 383, endPoint x: 452, endPoint y: 379, distance: 357.0
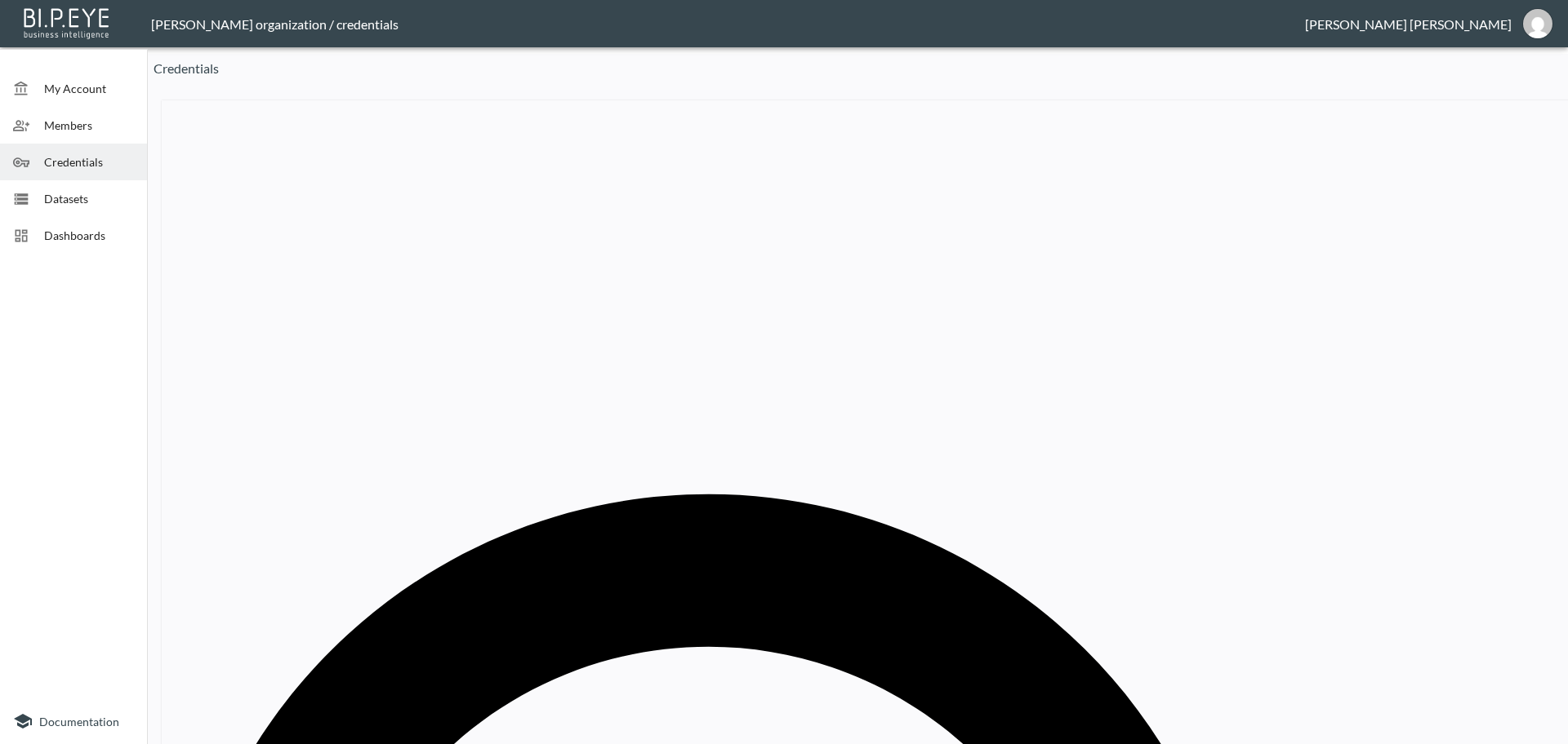
paste input "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"
type input "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"
drag, startPoint x: 346, startPoint y: 362, endPoint x: 254, endPoint y: 360, distance: 92.0
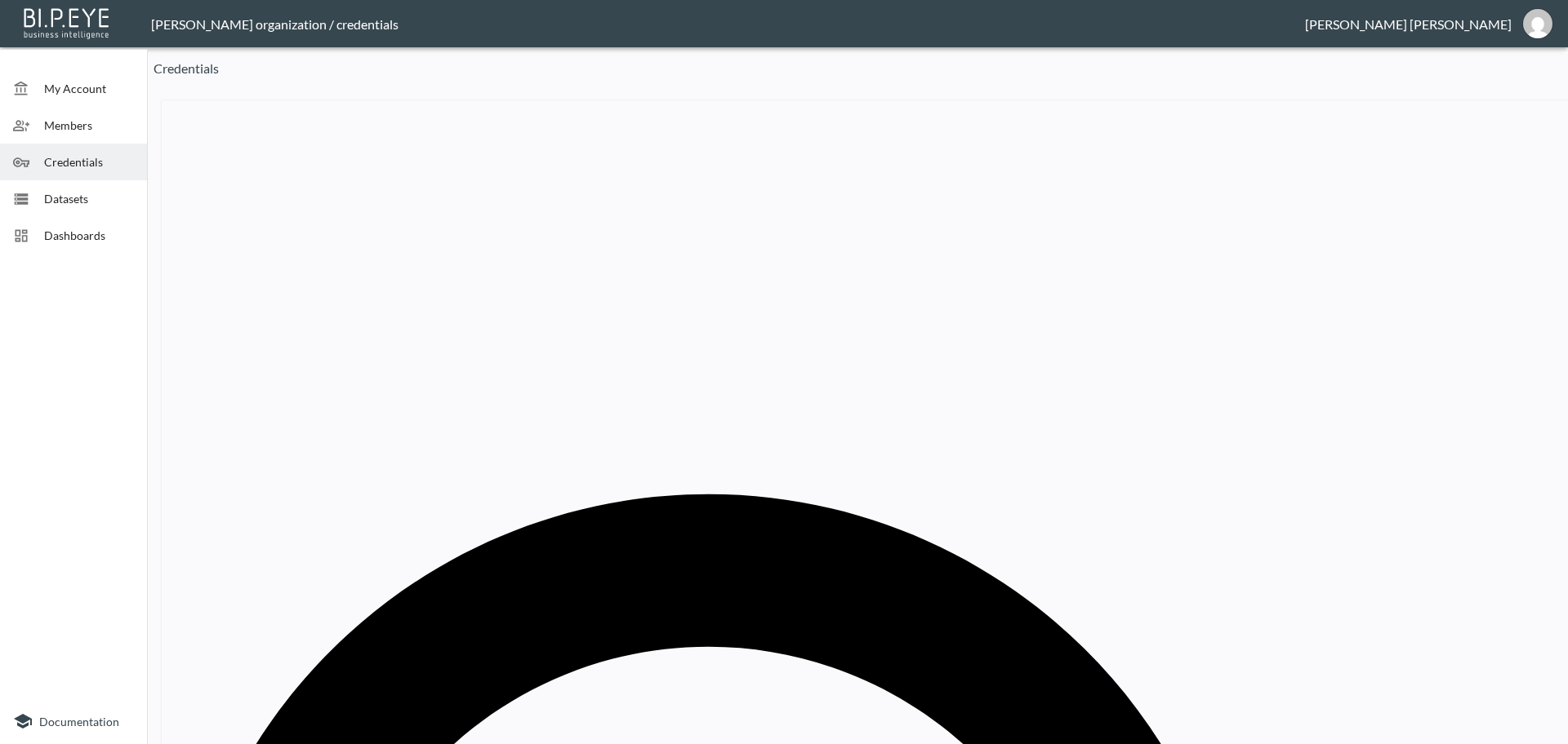
drag, startPoint x: 356, startPoint y: 369, endPoint x: 279, endPoint y: 365, distance: 77.1
copy th "Pangaia EU"
drag, startPoint x: 1125, startPoint y: 256, endPoint x: 1024, endPoint y: 259, distance: 101.0
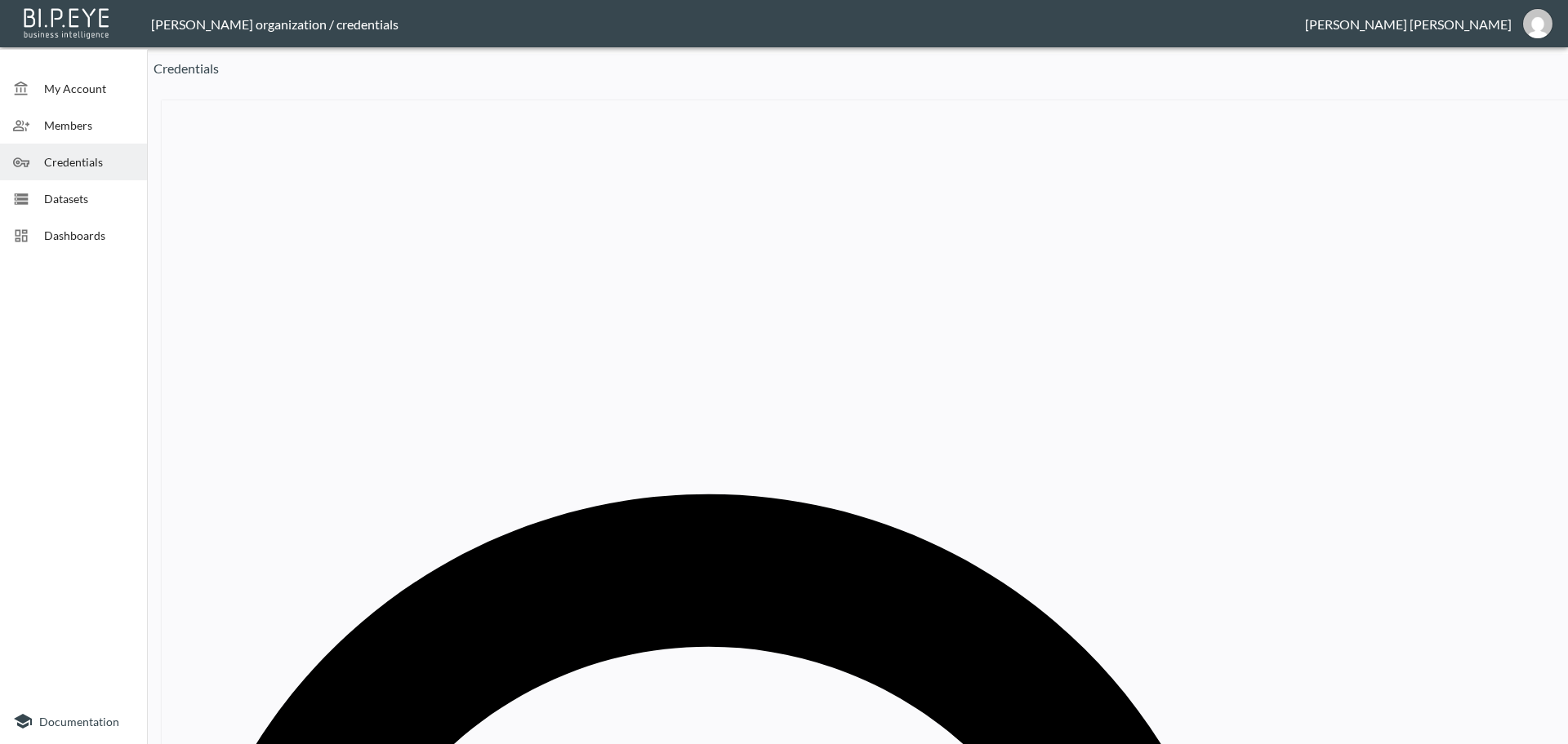
paste input "eachy Den"
type input "Peachy Den"
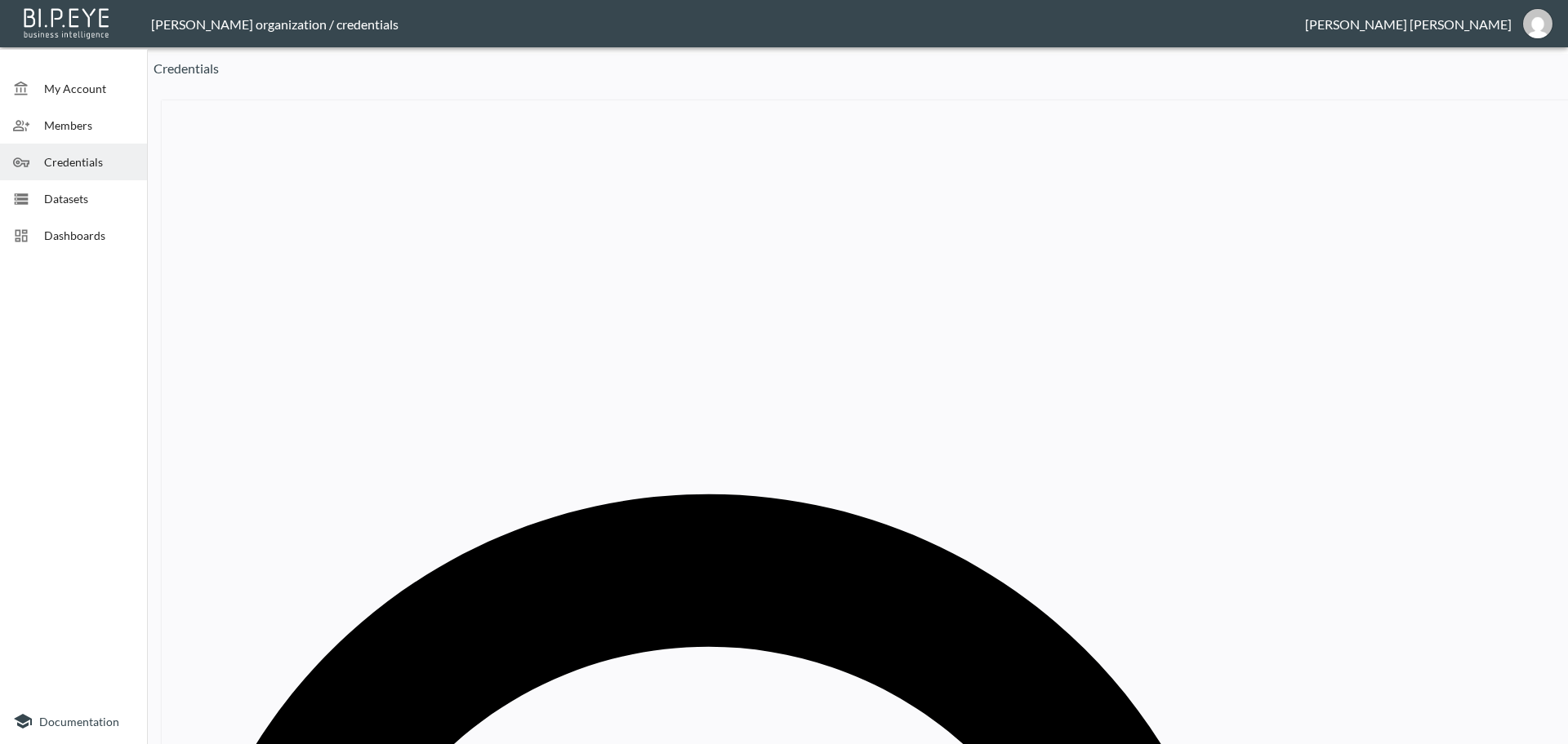
drag, startPoint x: 872, startPoint y: 387, endPoint x: 379, endPoint y: 385, distance: 493.0
paste input "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"
type input "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"
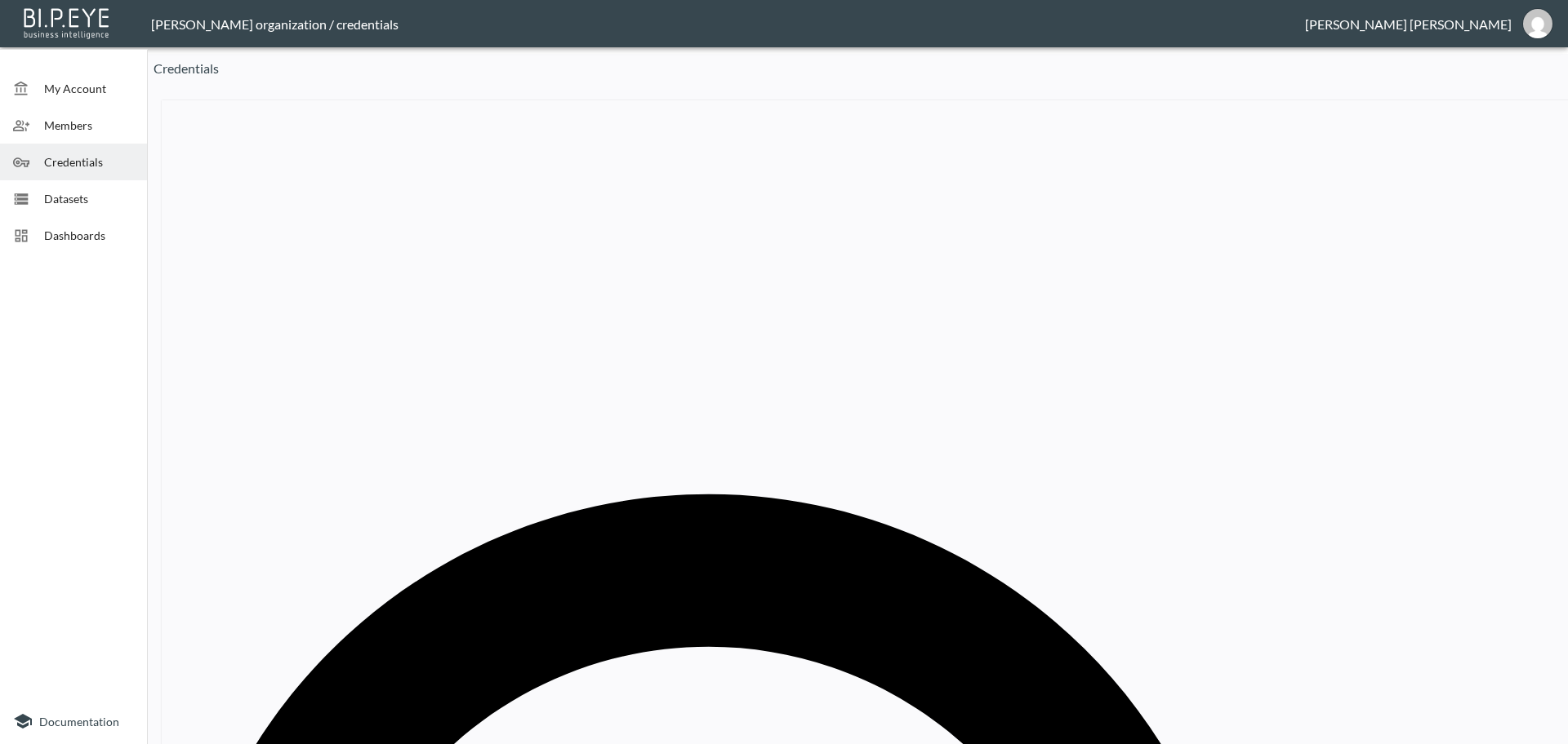
paste input "Peachy Den"
type input "Peachy Den"
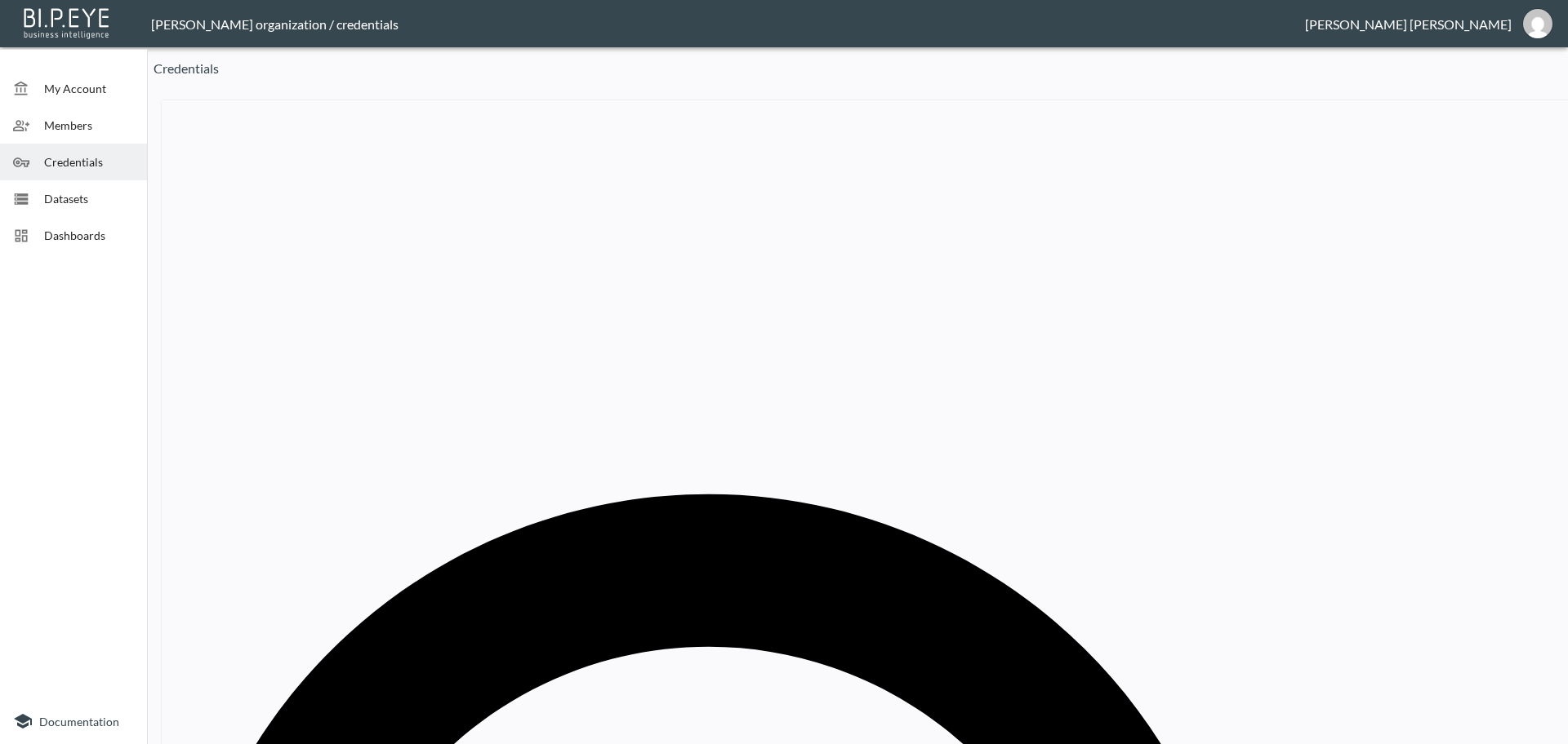
drag, startPoint x: 805, startPoint y: 388, endPoint x: 498, endPoint y: 393, distance: 307.0
paste input "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"
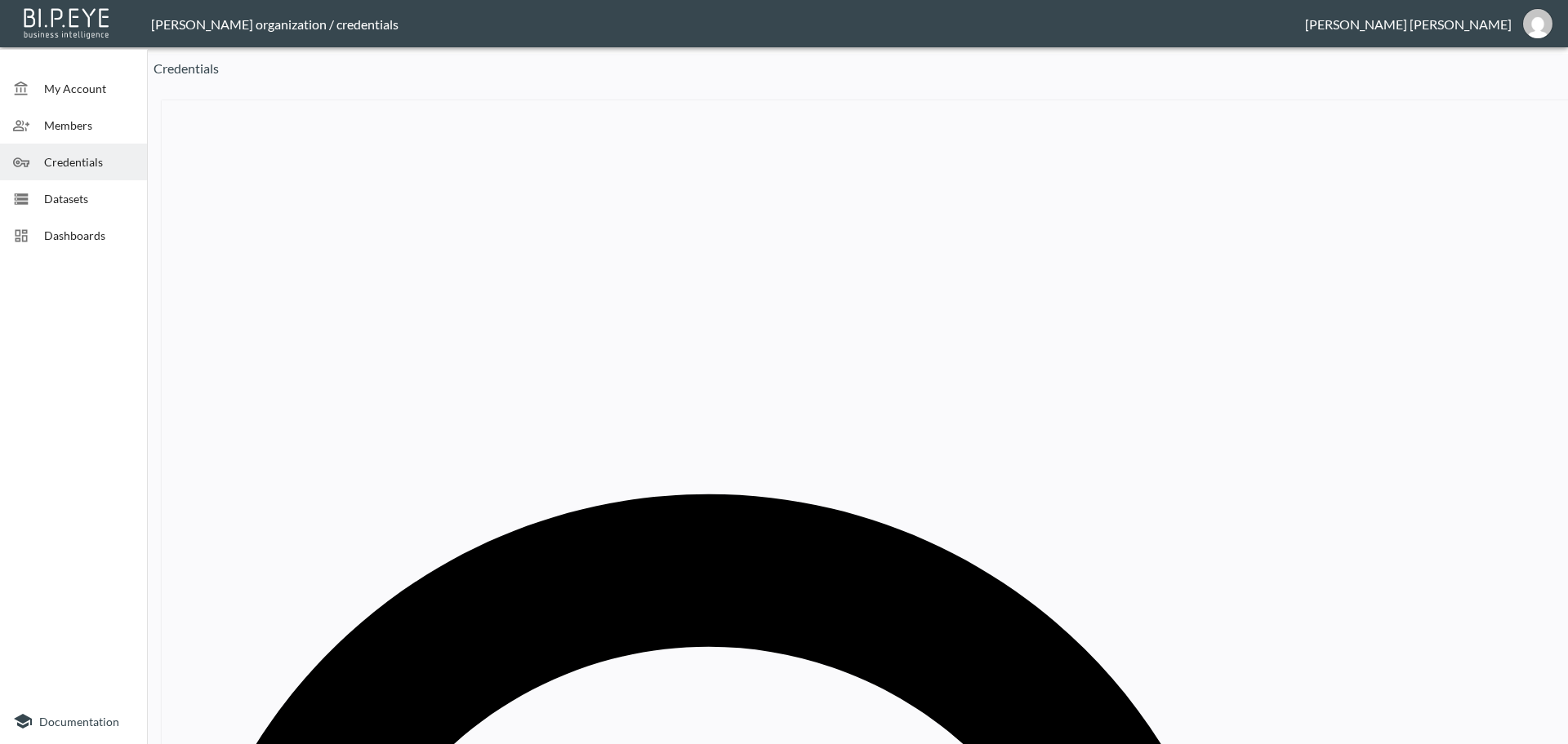
type input "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"
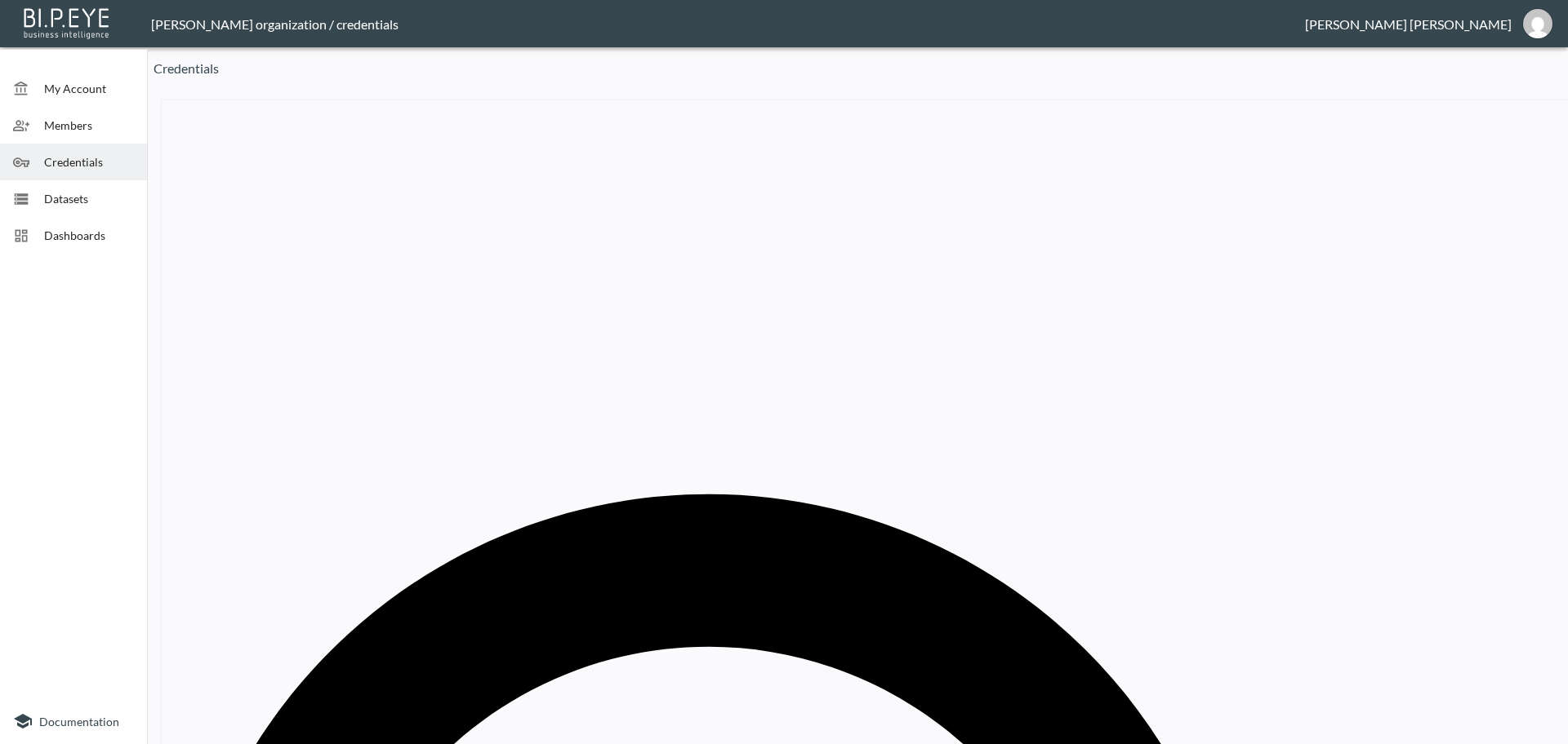
drag, startPoint x: 1128, startPoint y: 257, endPoint x: 1082, endPoint y: 253, distance: 46.2
paste input "Peachy Den"
type input "Peachy Den"
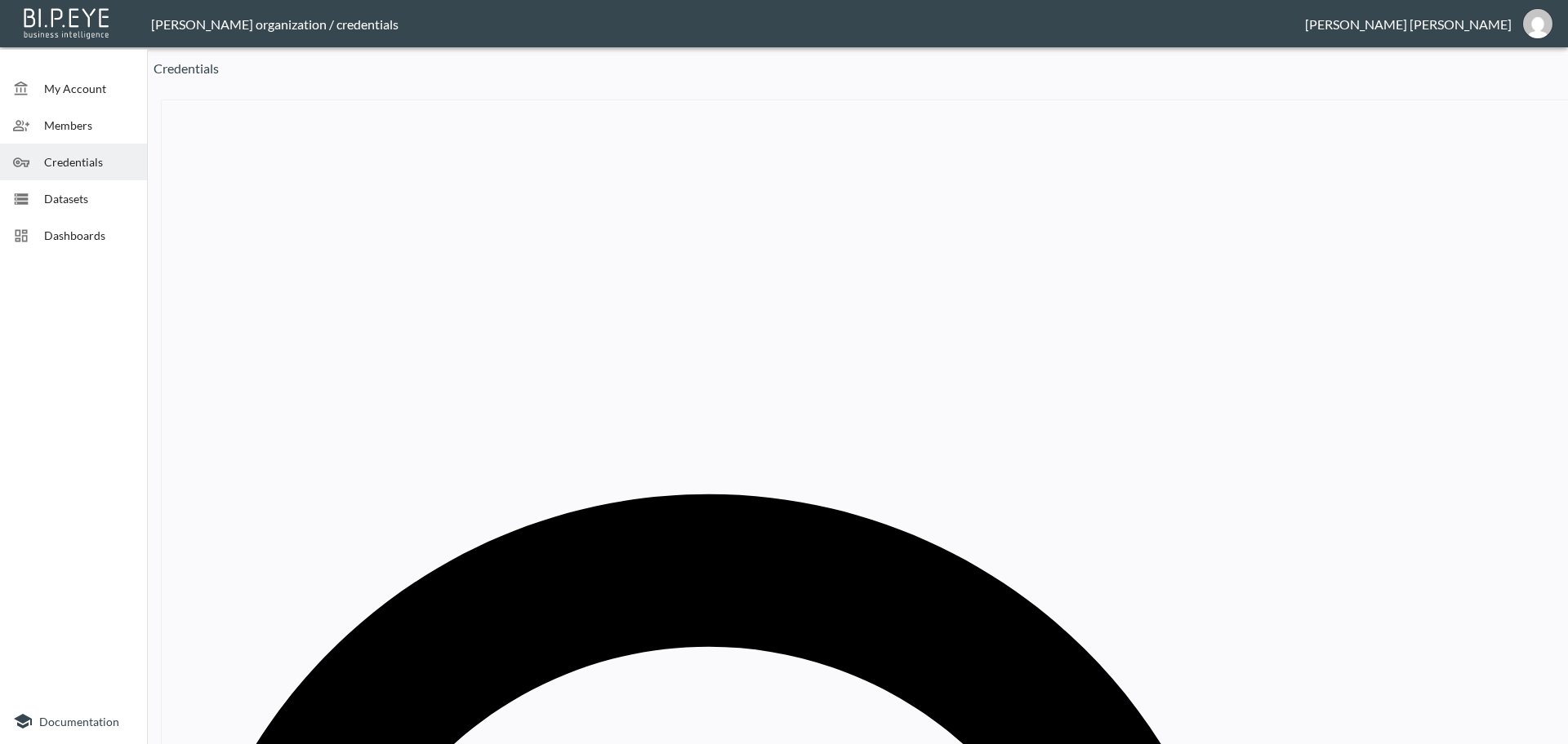
drag, startPoint x: 833, startPoint y: 390, endPoint x: 592, endPoint y: 391, distance: 241.0
paste input "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"
type input "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"
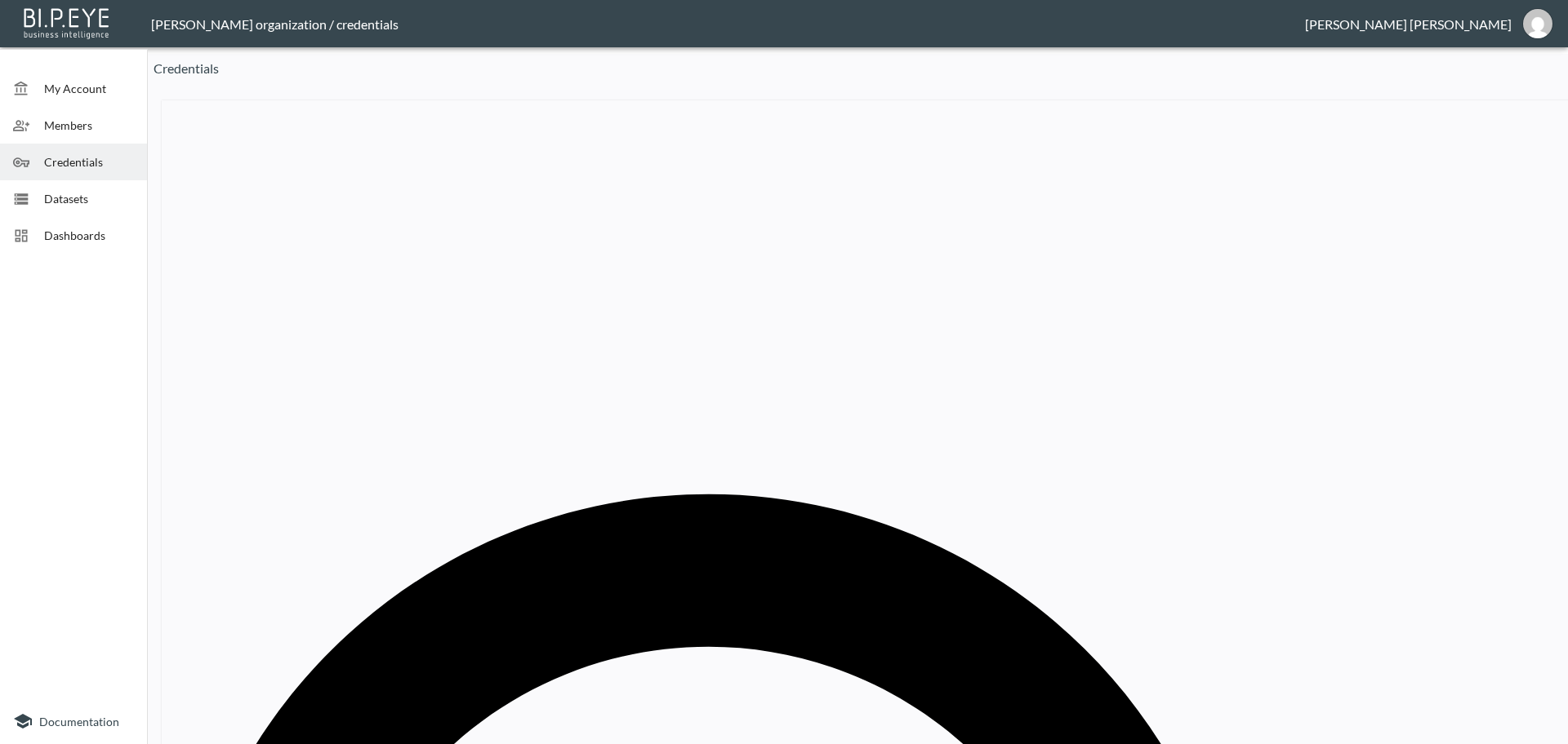
drag, startPoint x: 382, startPoint y: 326, endPoint x: 284, endPoint y: 328, distance: 98.0
copy th "Peachy Den"
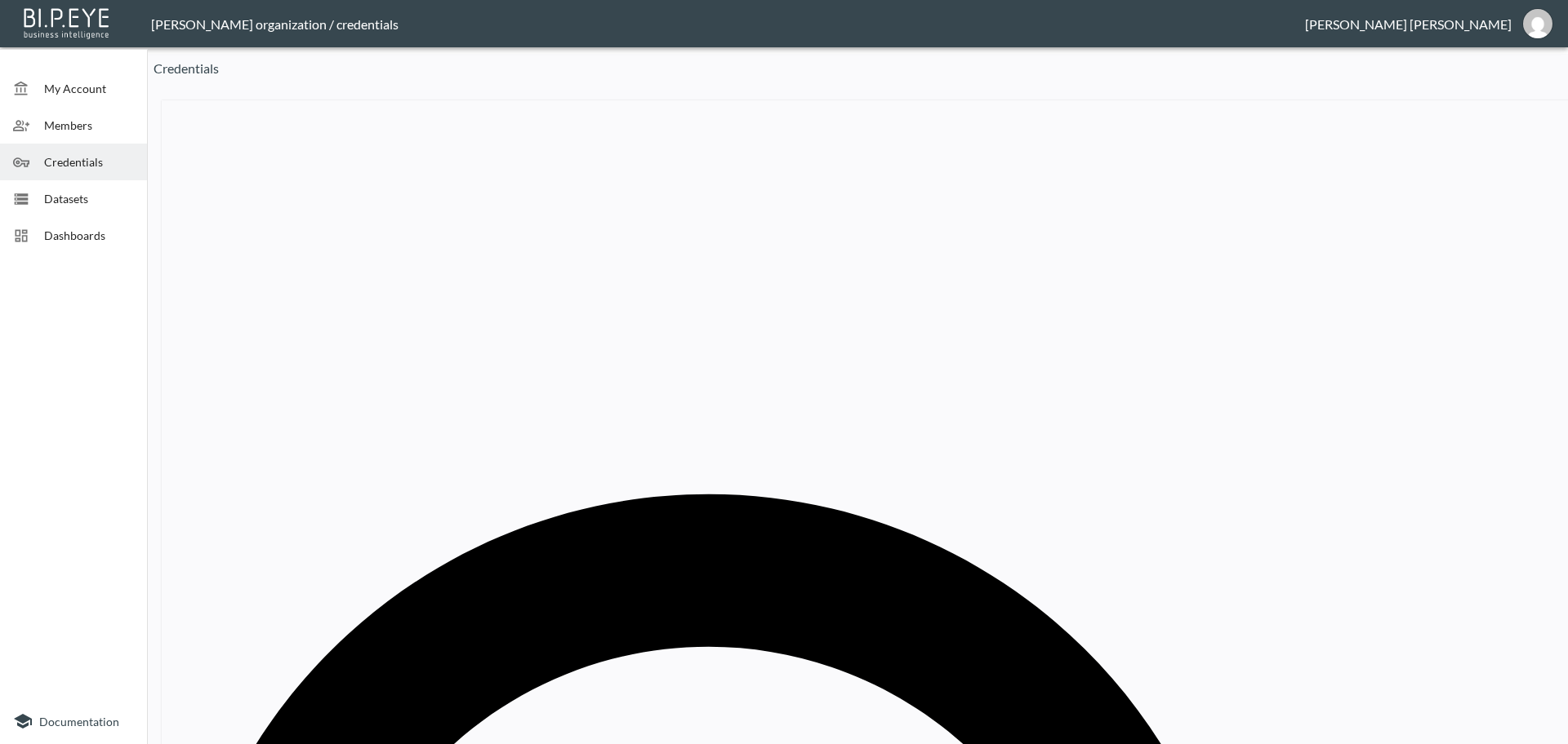
paste input "Peachy Den"
type input "Peachy Den"
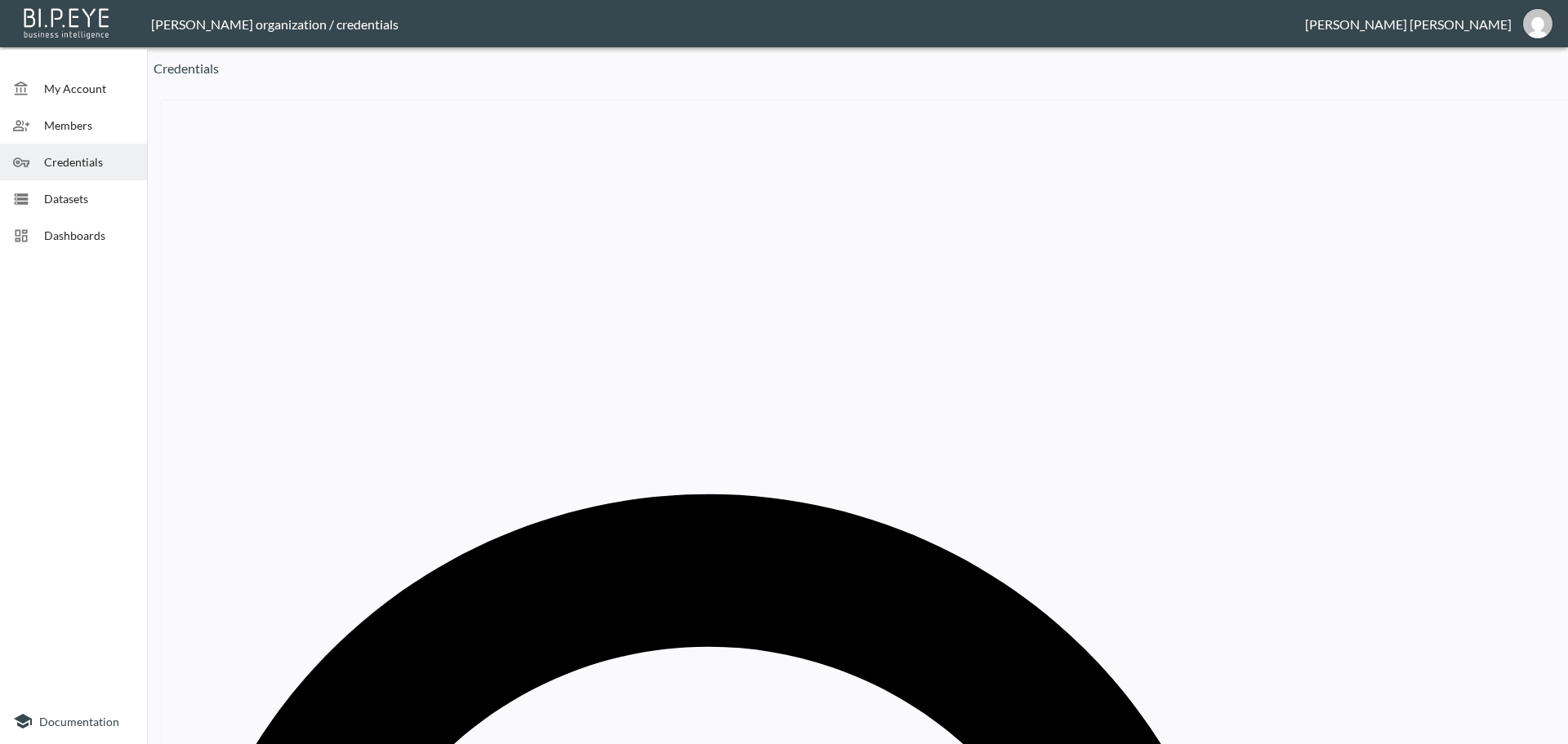
drag, startPoint x: 710, startPoint y: 387, endPoint x: 463, endPoint y: 374, distance: 247.3
paste input "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"
type input "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"
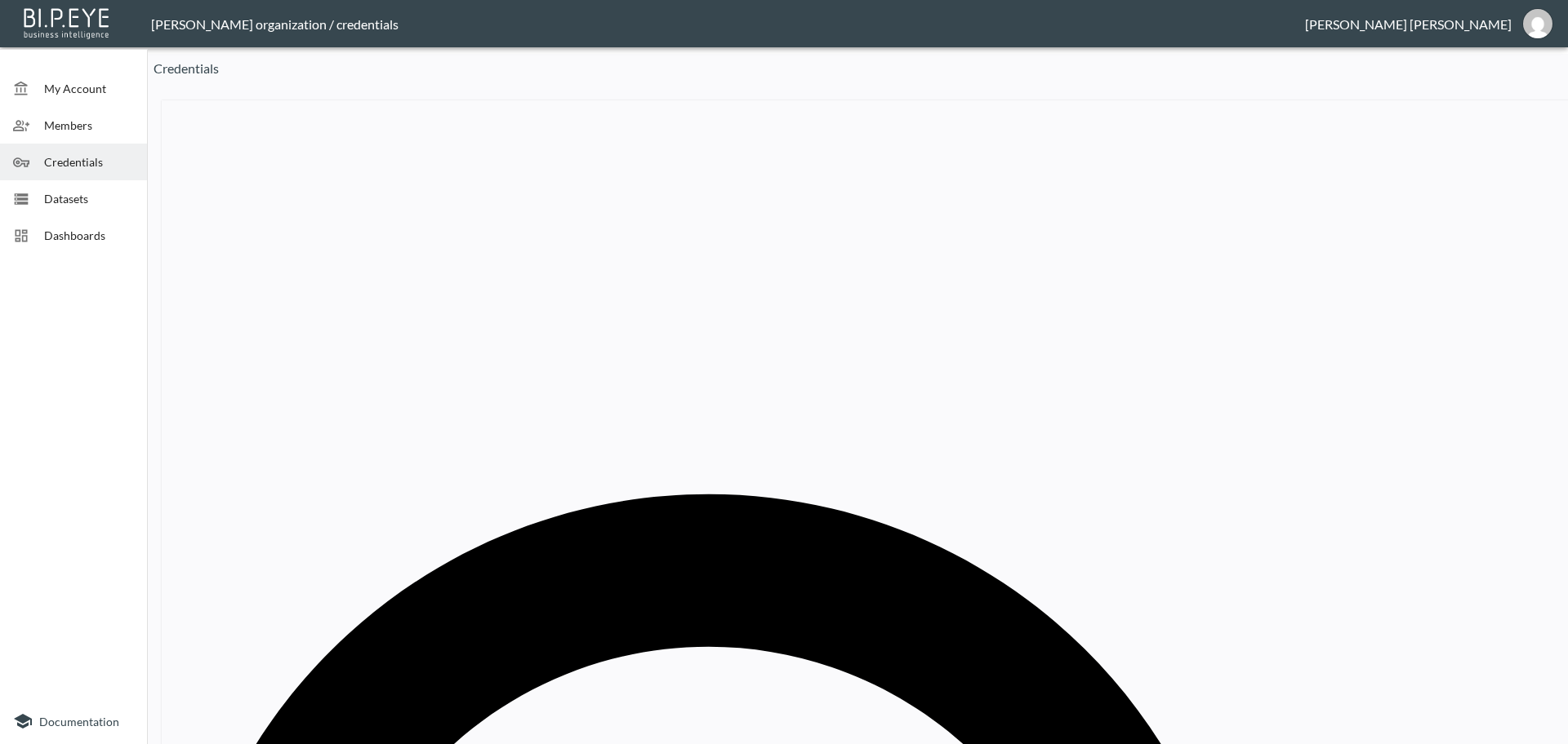
type input "PEA"
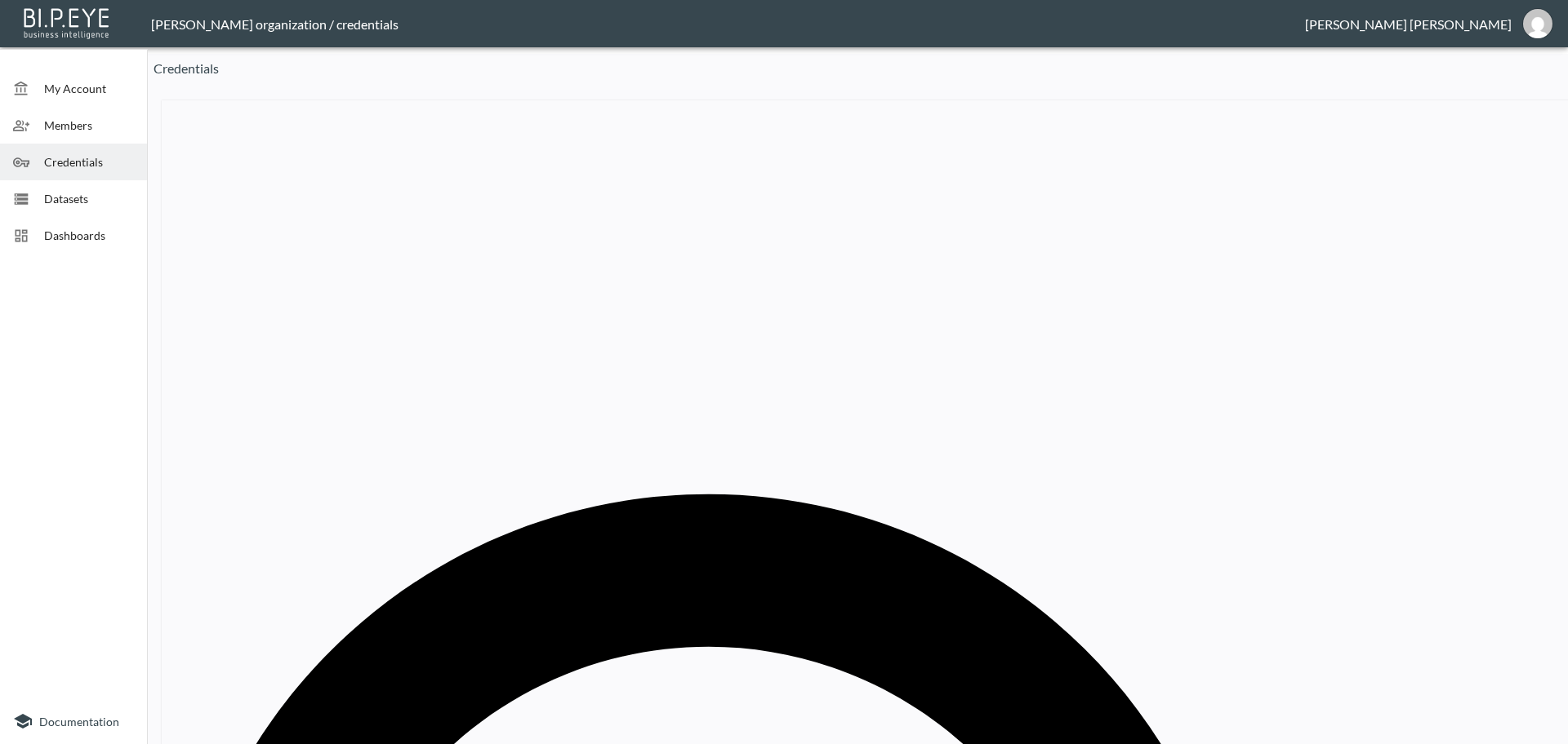
paste input "angaia"
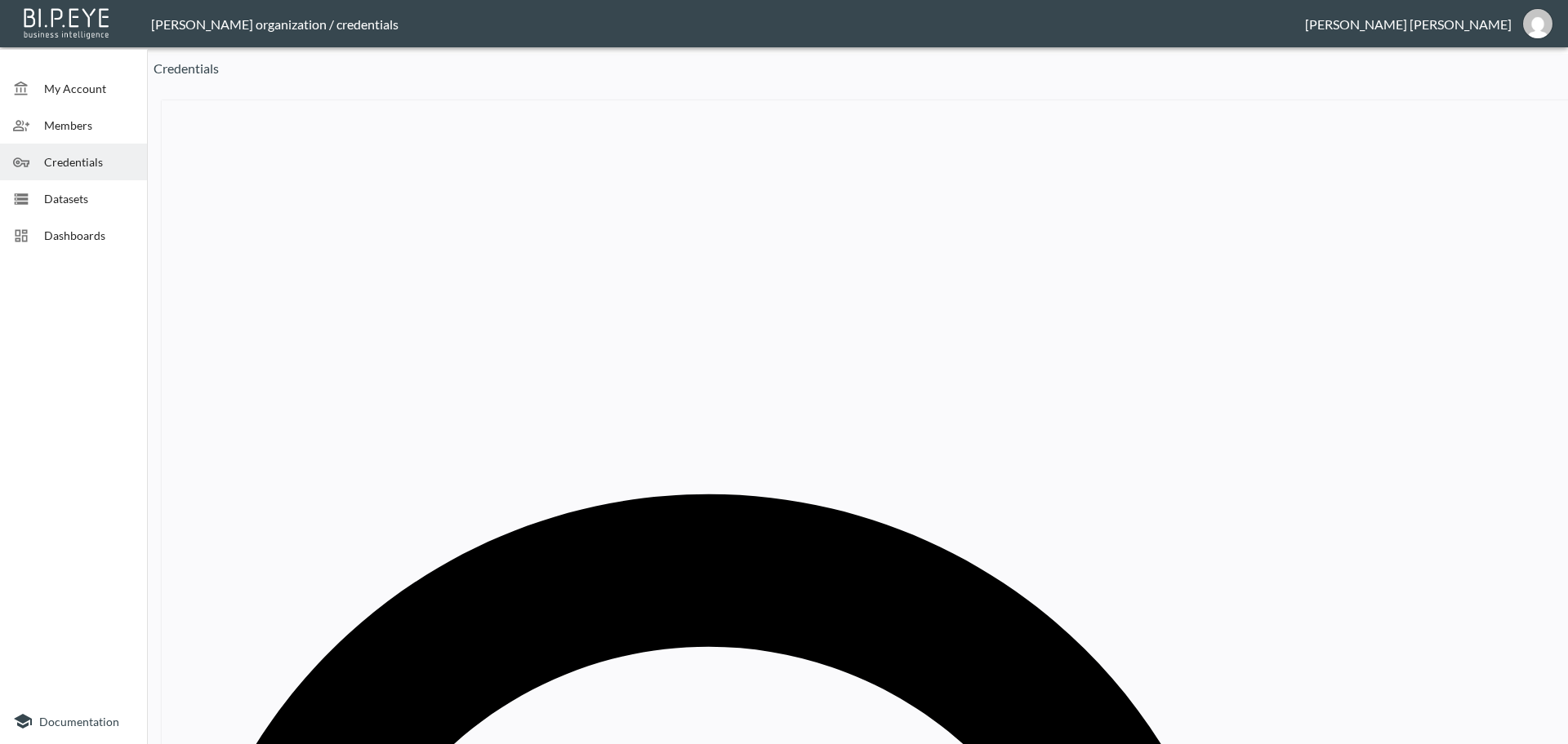
type input "Pangaia"
drag, startPoint x: 1146, startPoint y: 250, endPoint x: 998, endPoint y: 242, distance: 148.2
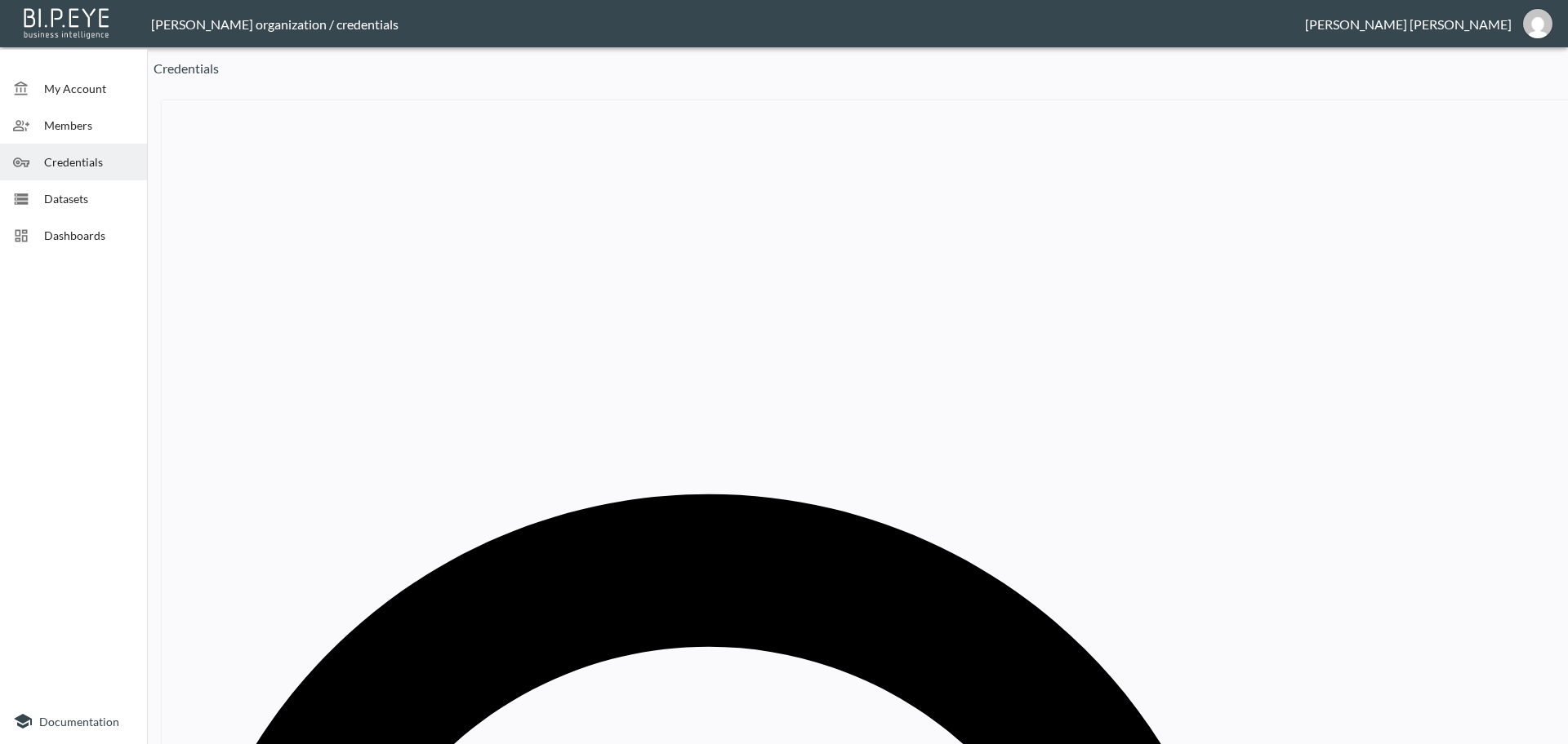
paste input "Wide fit Shoes"
type input "Wide fit Shoes"
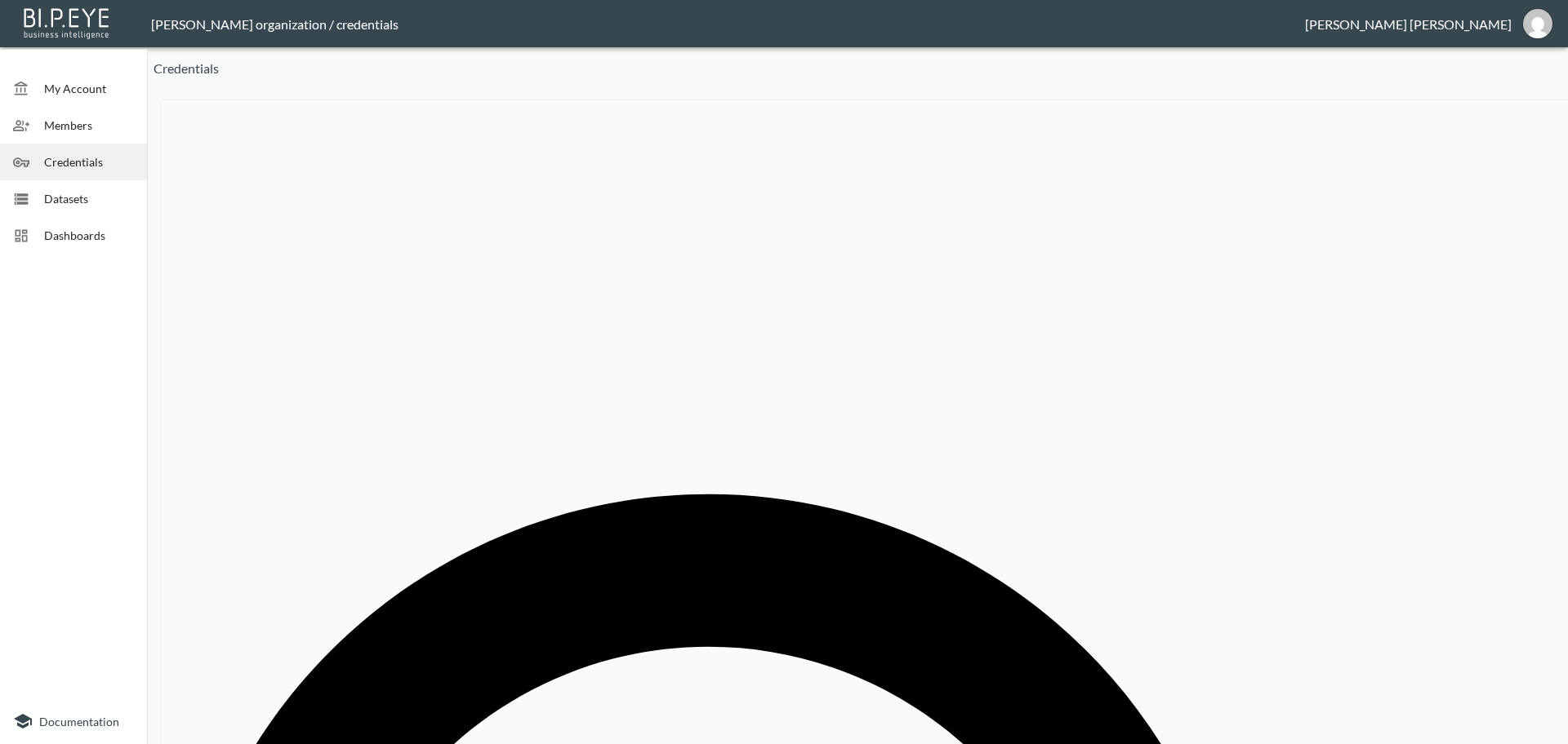
drag, startPoint x: 1179, startPoint y: 251, endPoint x: 989, endPoint y: 235, distance: 190.7
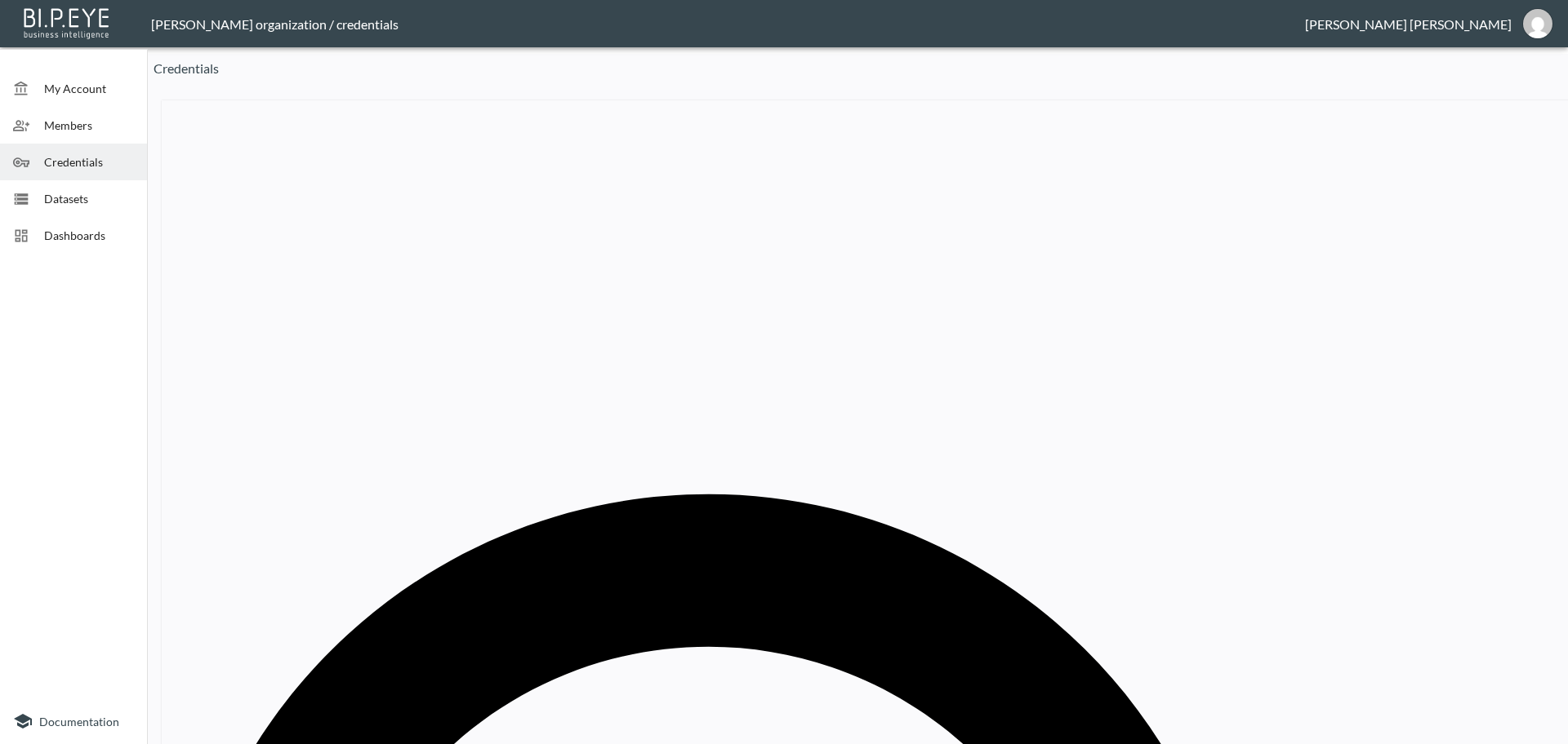
paste input "Percival"
type input "Percival"
drag, startPoint x: 836, startPoint y: 382, endPoint x: 590, endPoint y: 377, distance: 246.1
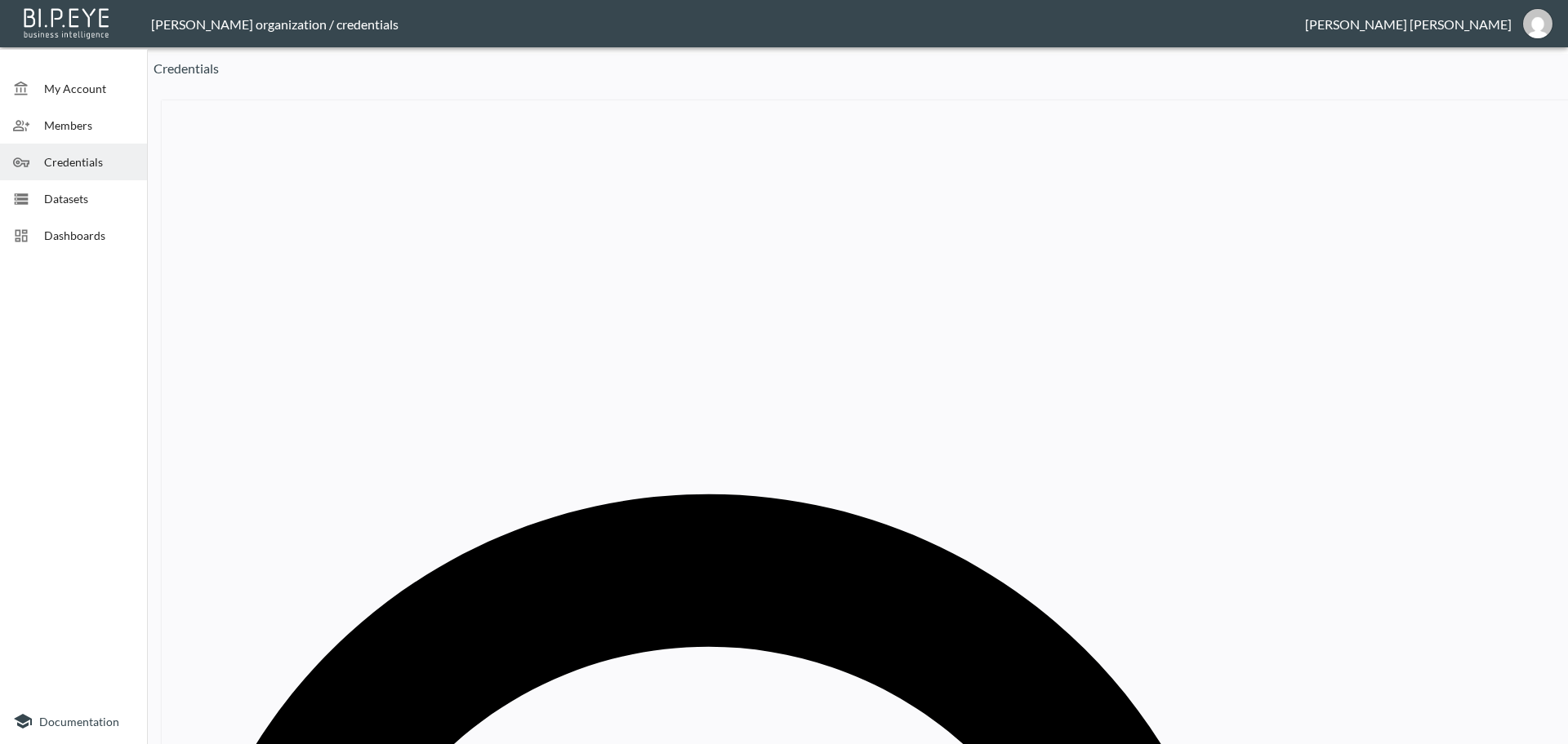
paste input "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"
type input "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"
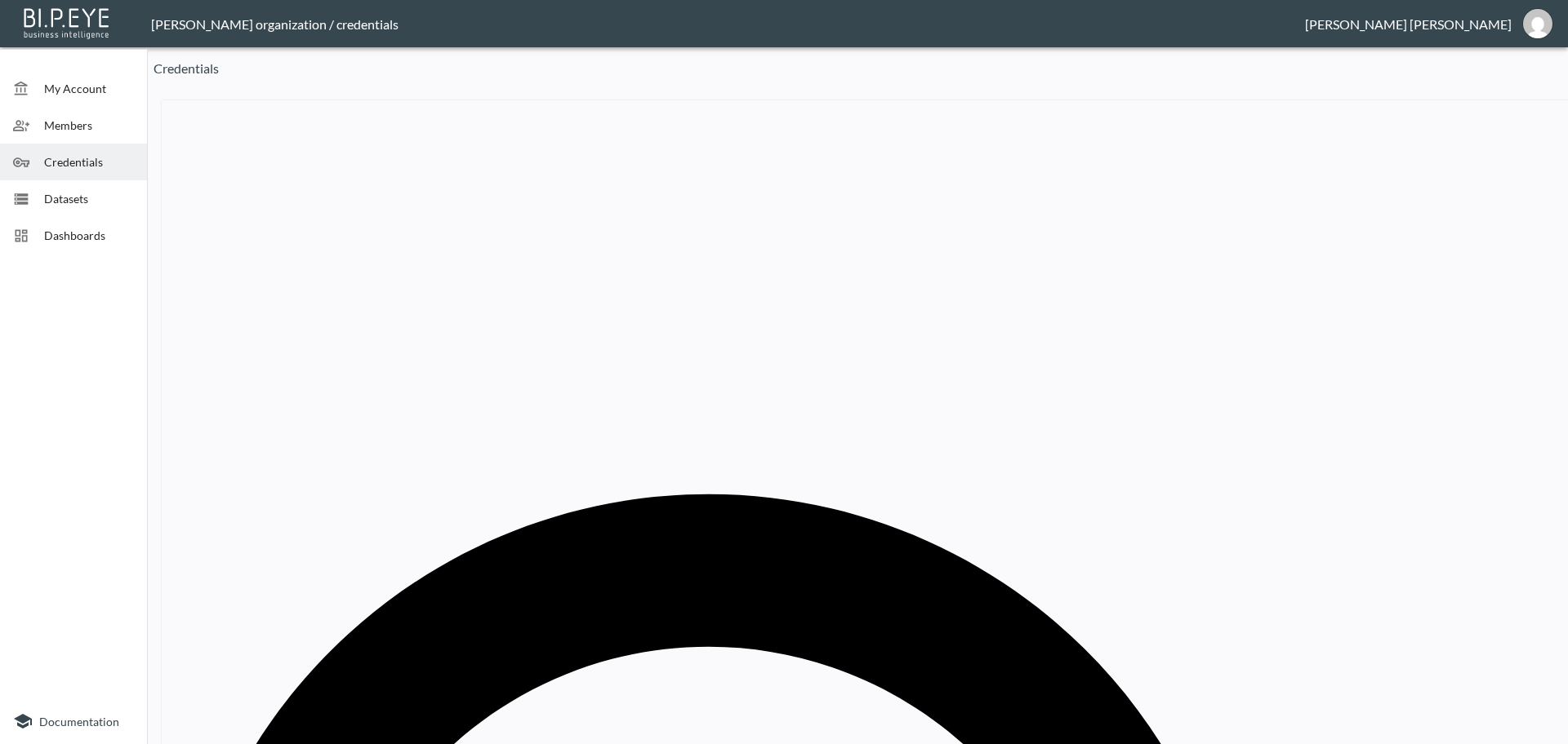
paste input "Phix Clothing"
type input "Phix Clothing"
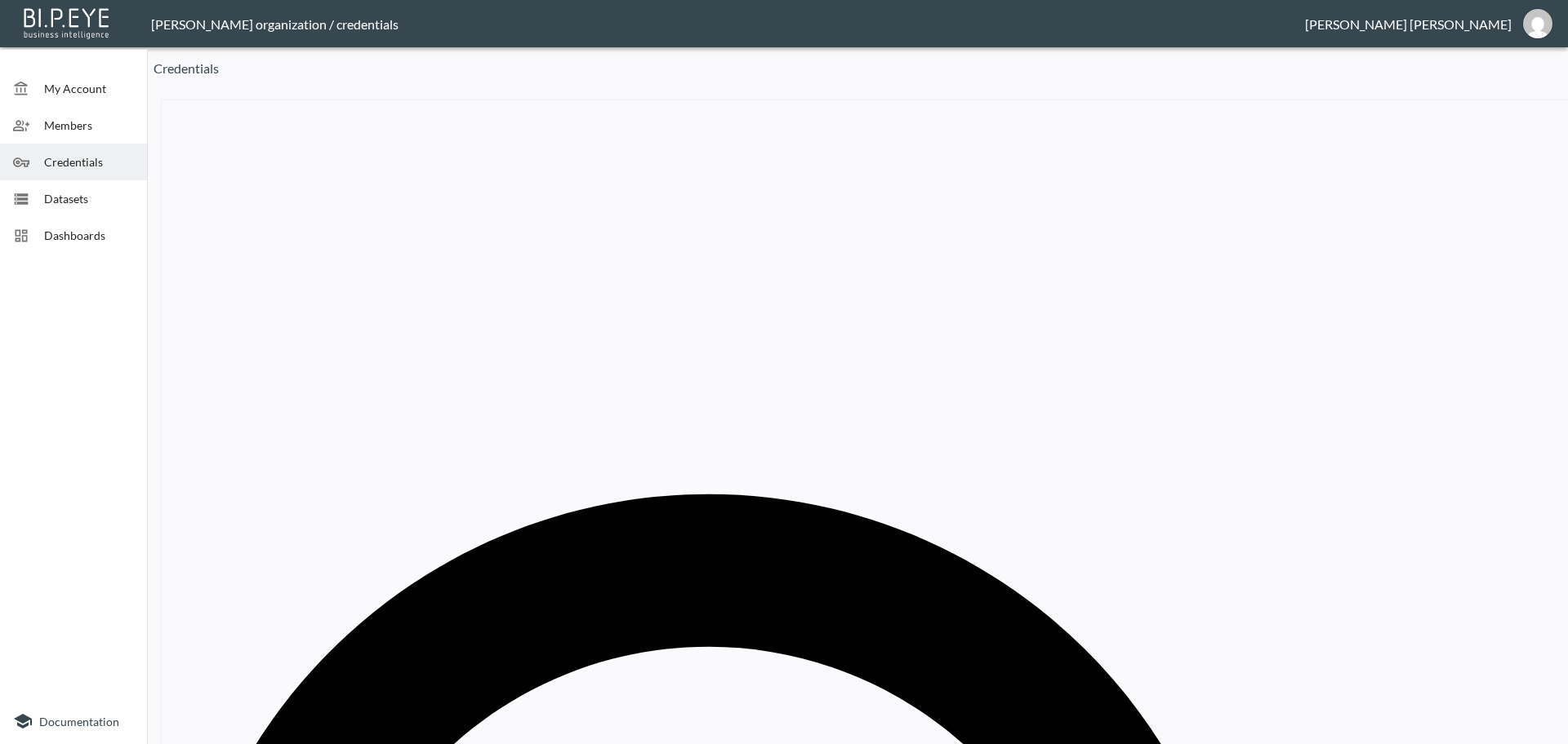
drag, startPoint x: 846, startPoint y: 402, endPoint x: 592, endPoint y: 392, distance: 254.2
paste input "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"
type input "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"
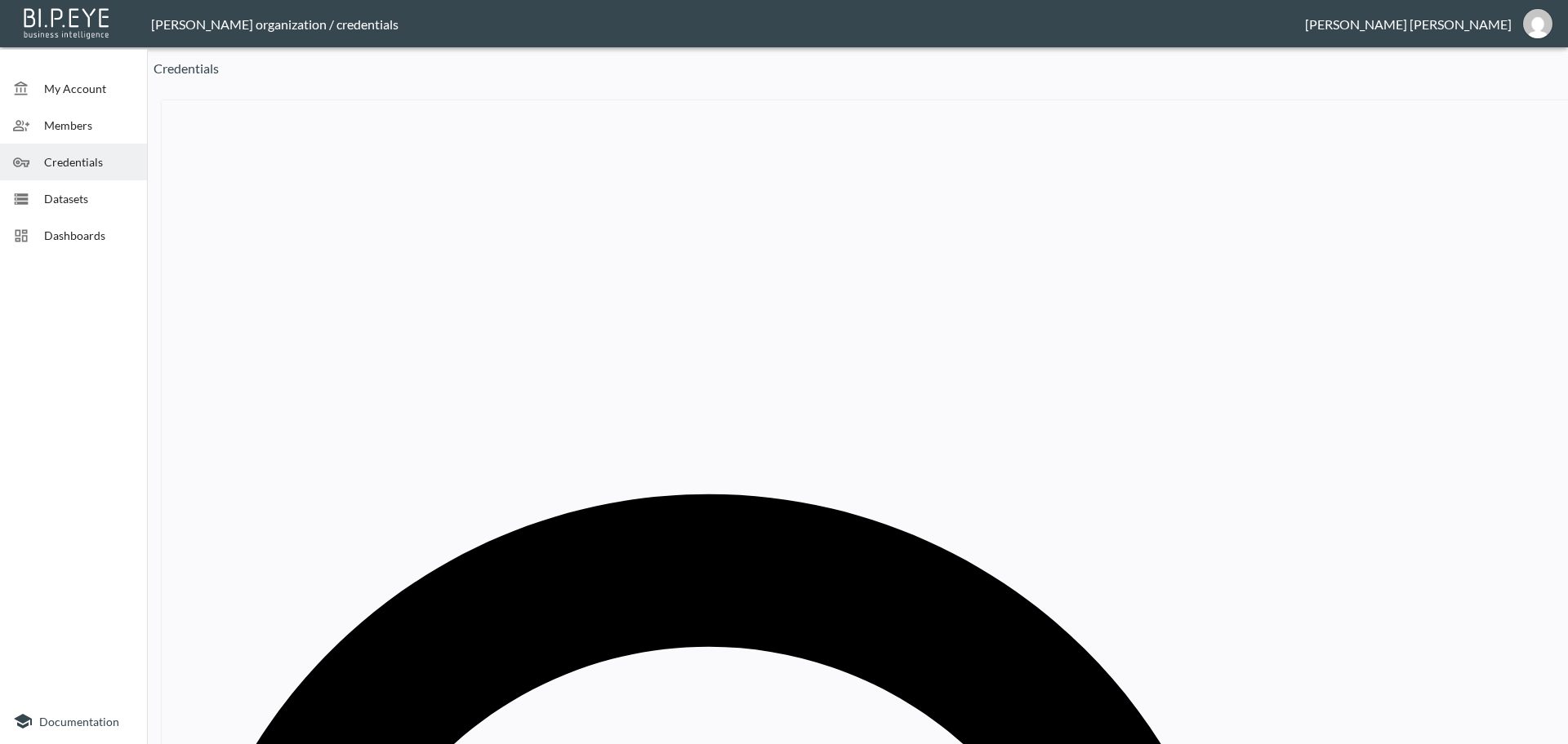
paste input "Proviz Sports"
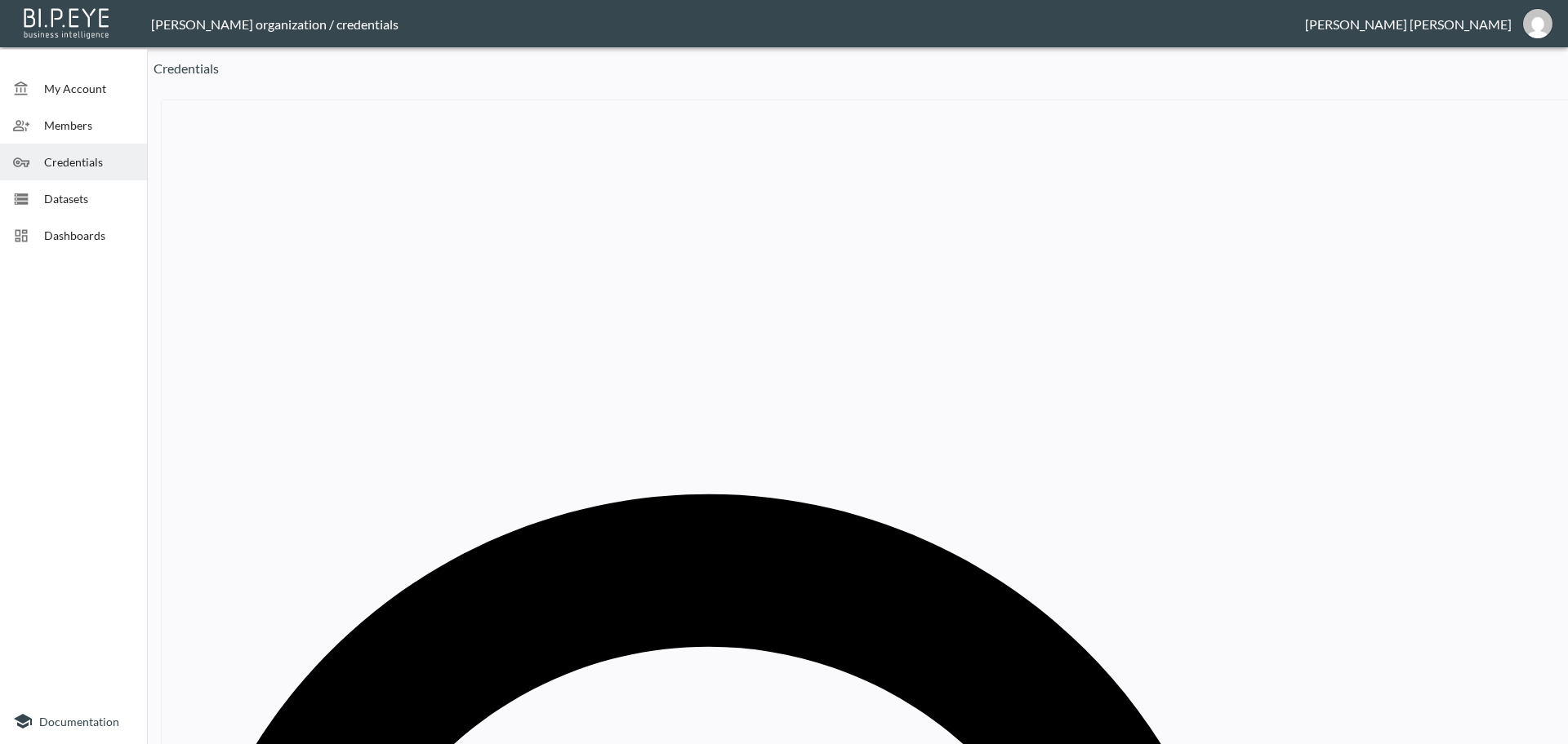
type input "Proviz Sports"
drag, startPoint x: 817, startPoint y: 390, endPoint x: 568, endPoint y: 388, distance: 249.0
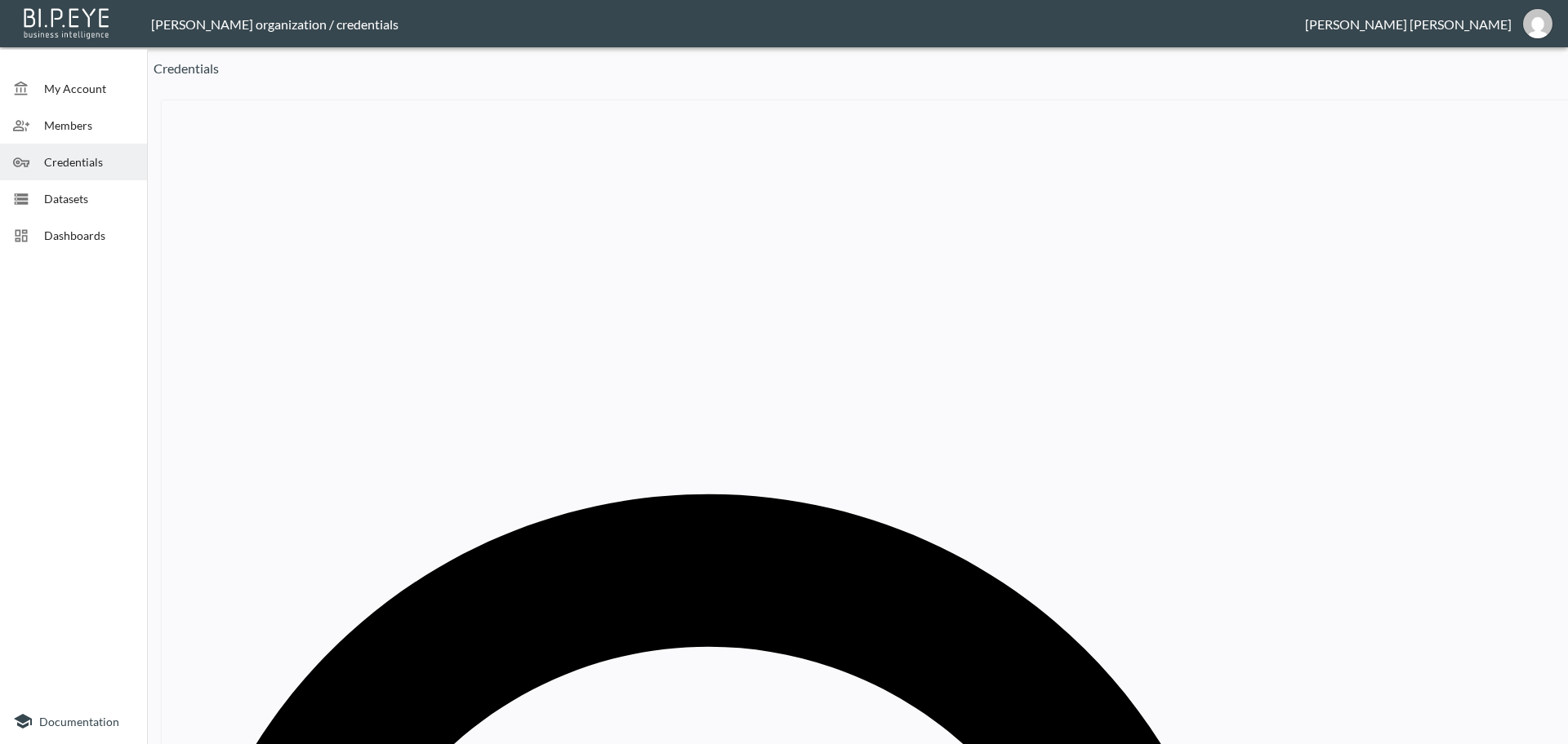
paste input "shpat_534c4406f6fc1d8a412dcd75d0fd635"
type input "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"
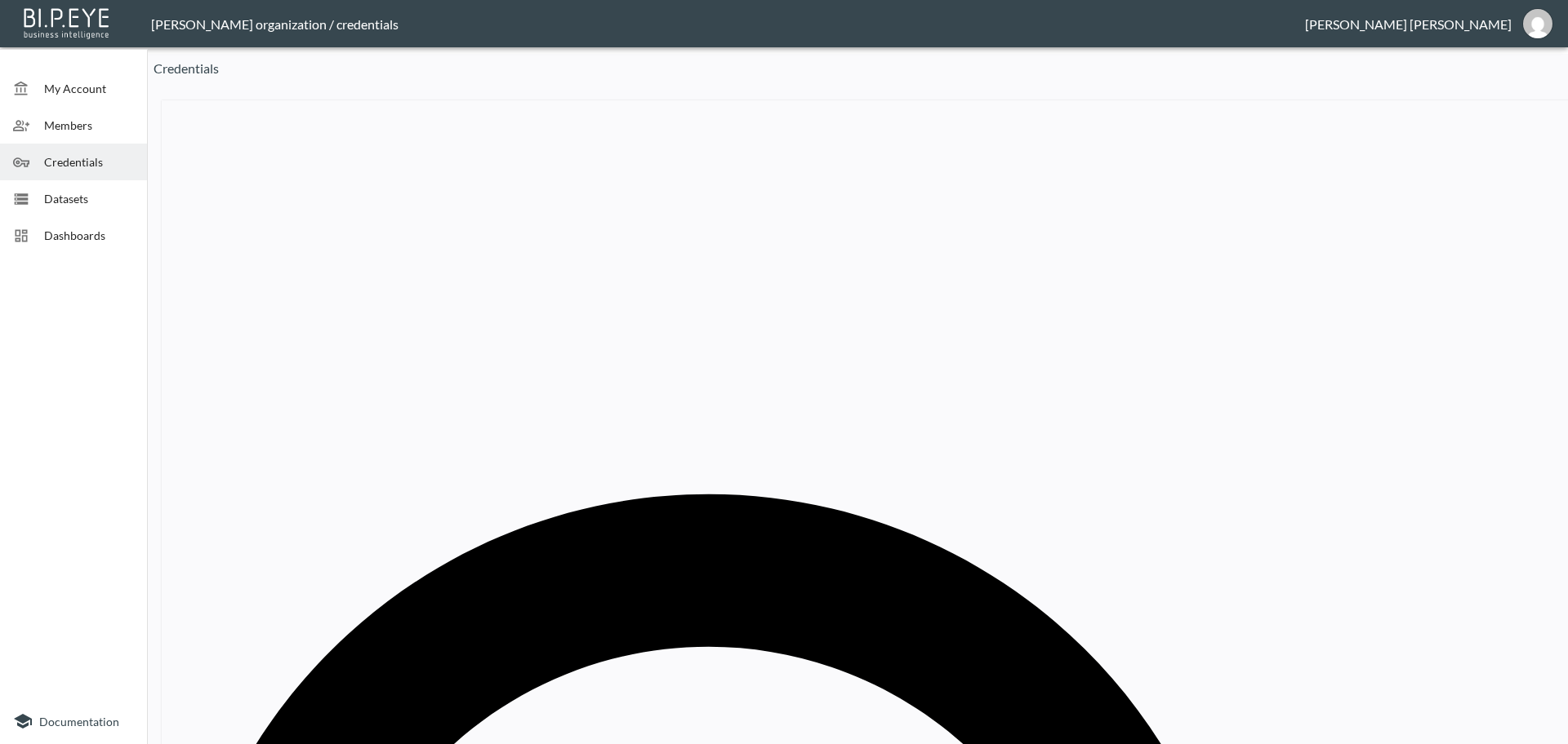
paste input "[PERSON_NAME]"
type input "[PERSON_NAME]"
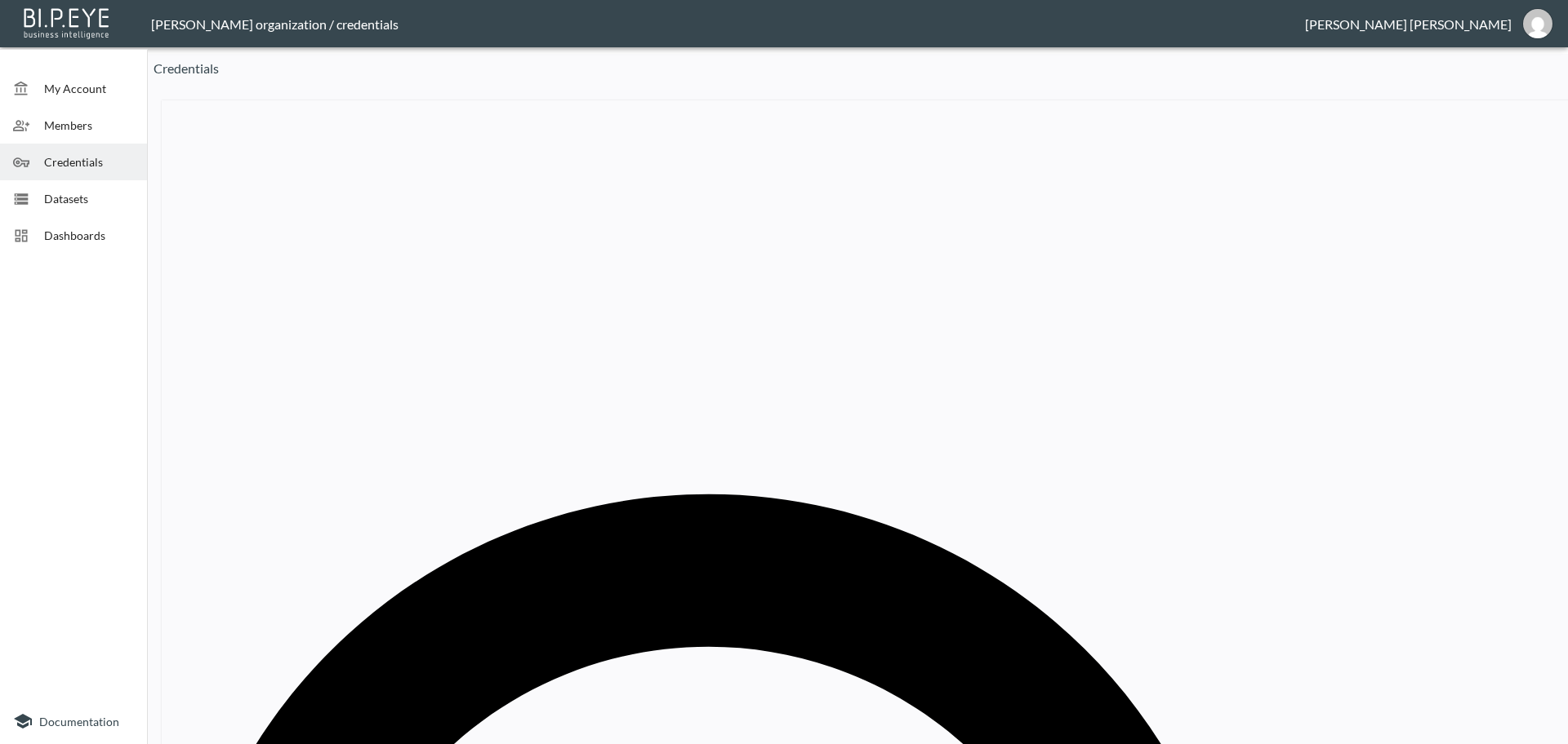
drag, startPoint x: 811, startPoint y: 395, endPoint x: 529, endPoint y: 379, distance: 282.5
paste input "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"
type input "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"
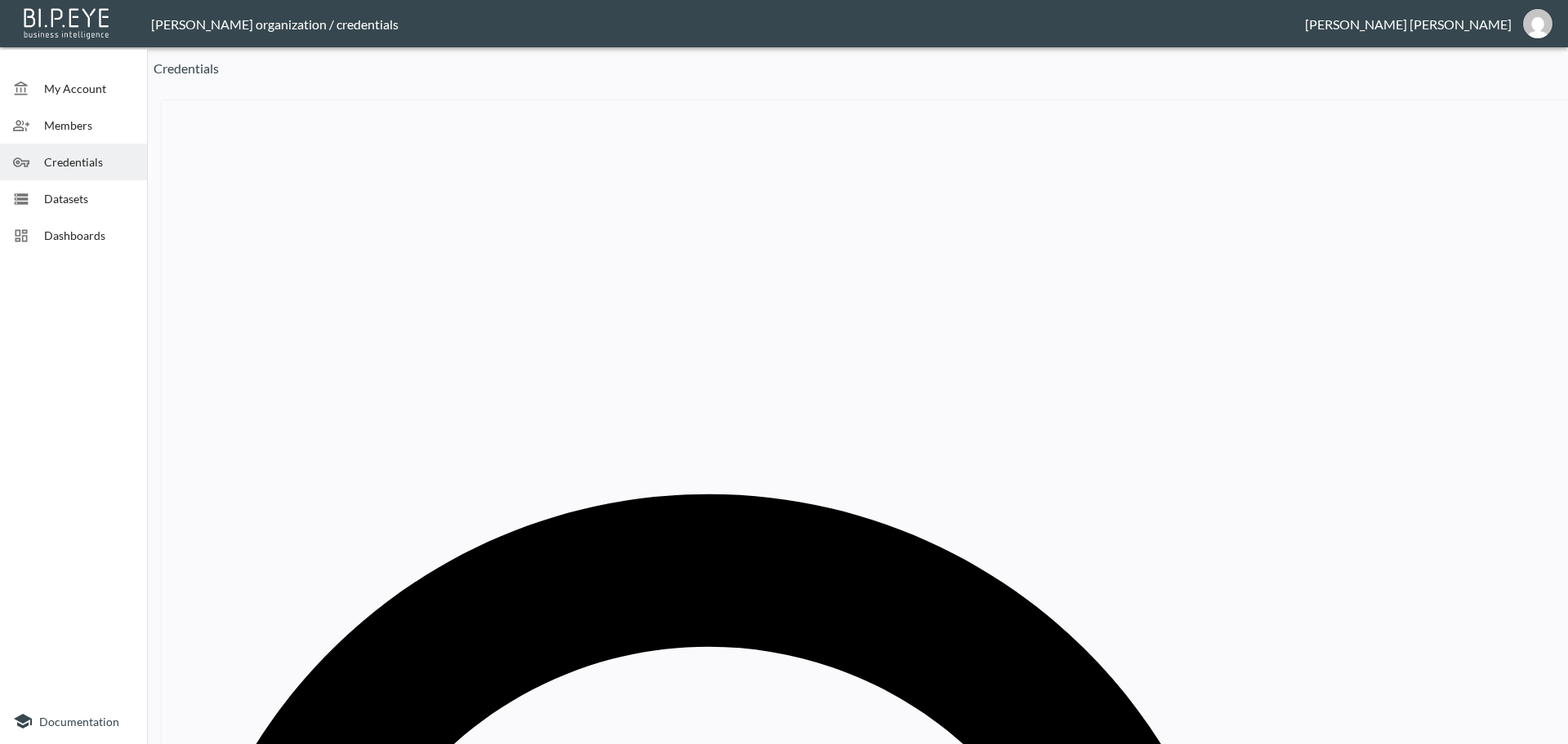
paste input "Style Cheat"
type input "Style Cheat"
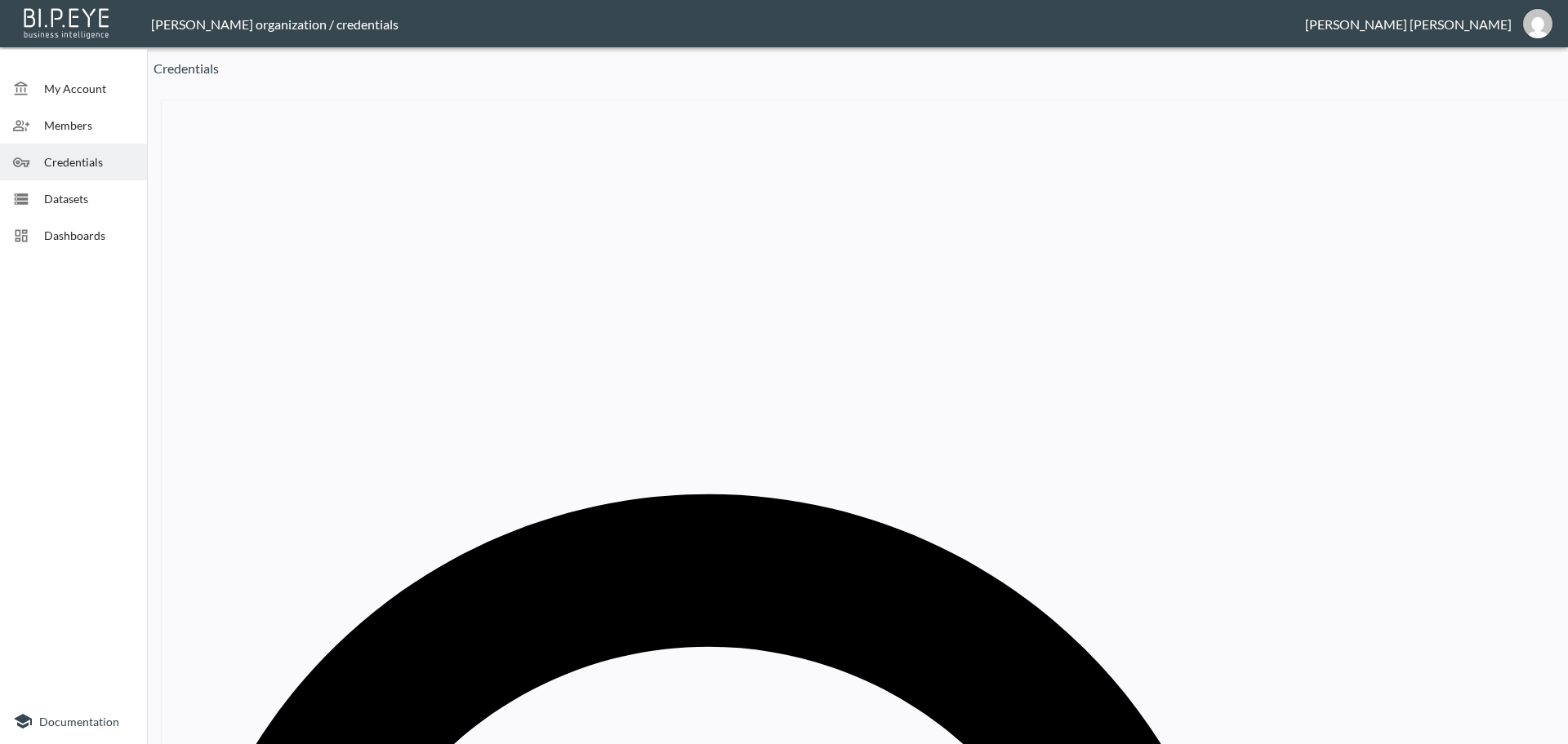
drag, startPoint x: 849, startPoint y: 396, endPoint x: 502, endPoint y: 397, distance: 347.0
paste input "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"
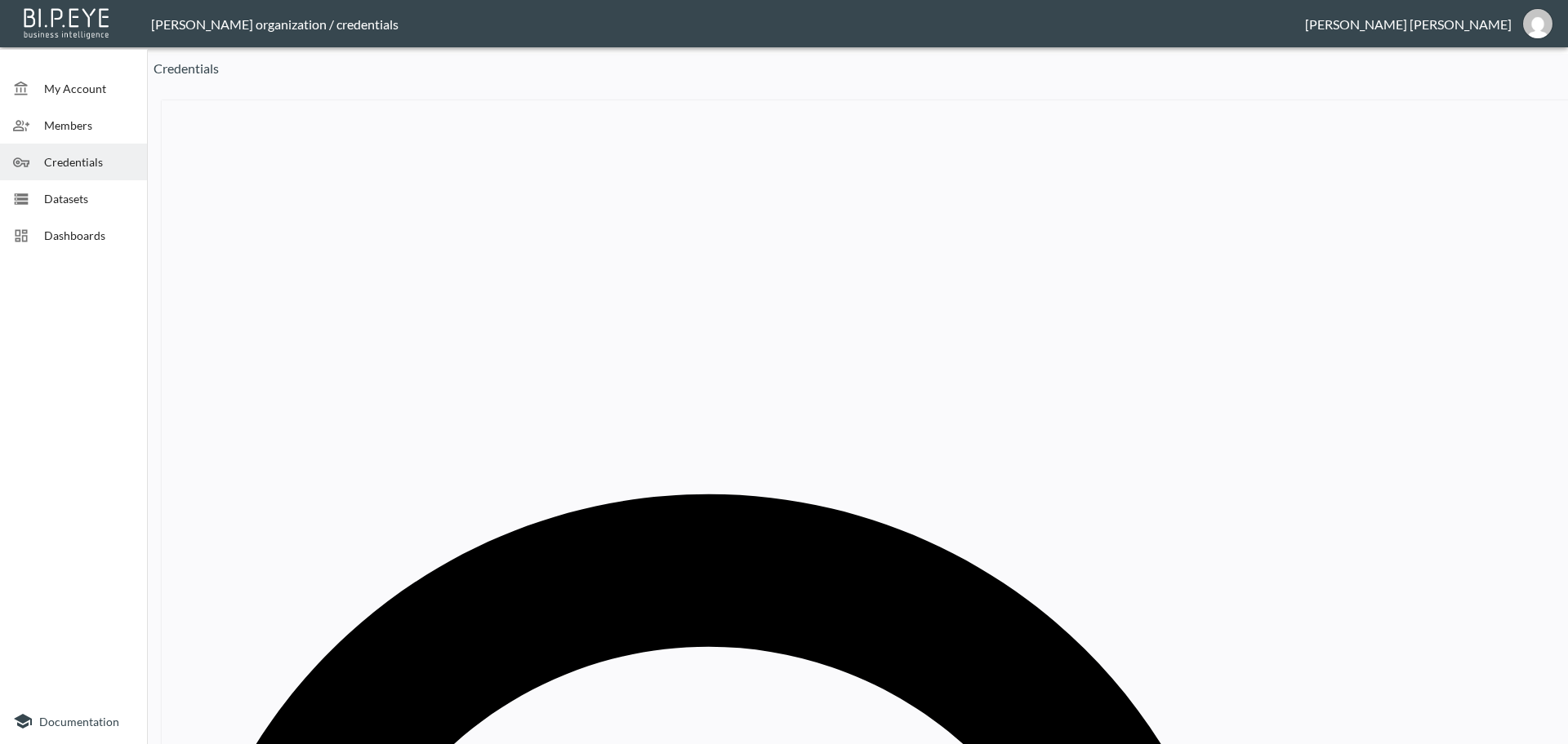
type input "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"
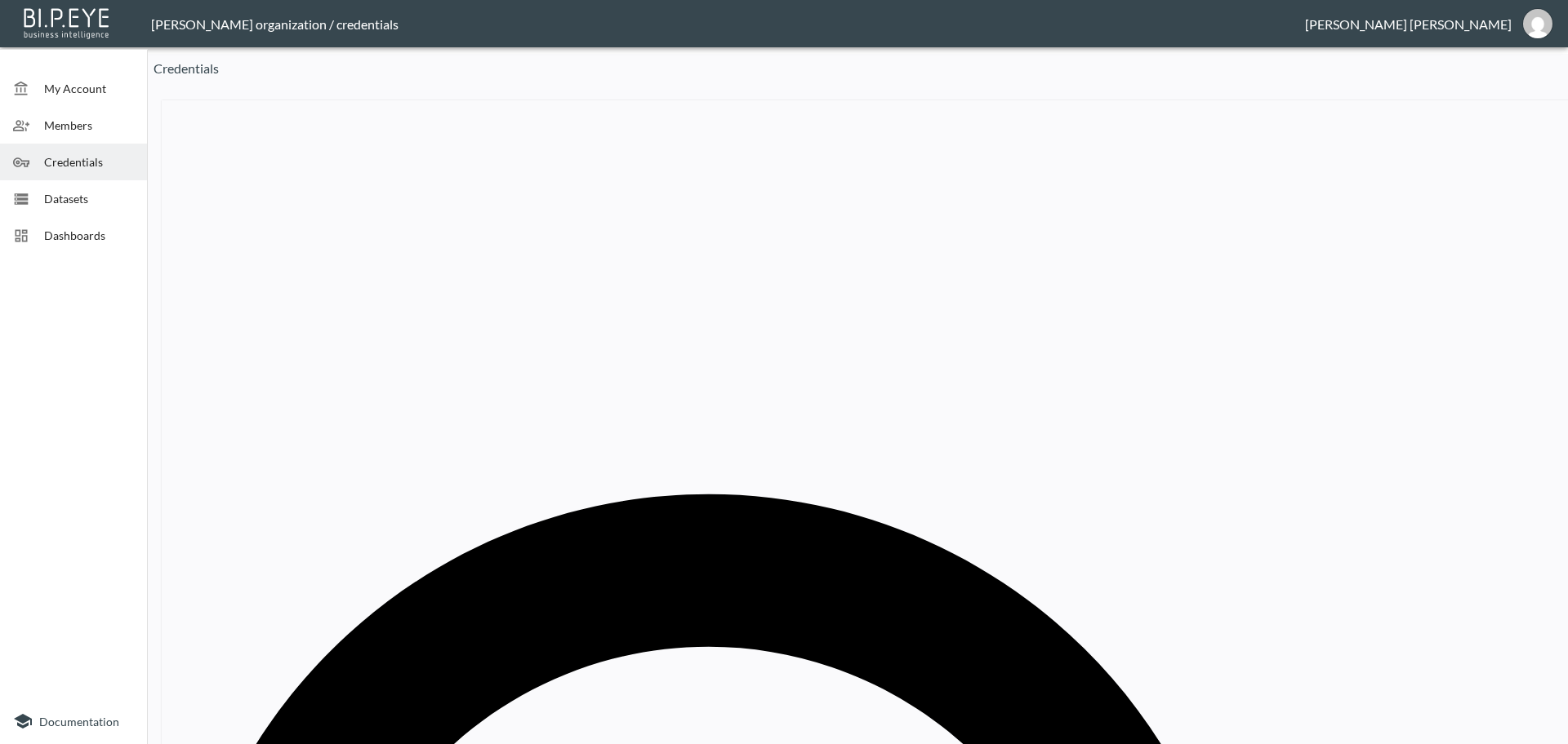
paste input "Craftd"
type input "Craftd"
drag, startPoint x: 836, startPoint y: 387, endPoint x: 617, endPoint y: 383, distance: 219.0
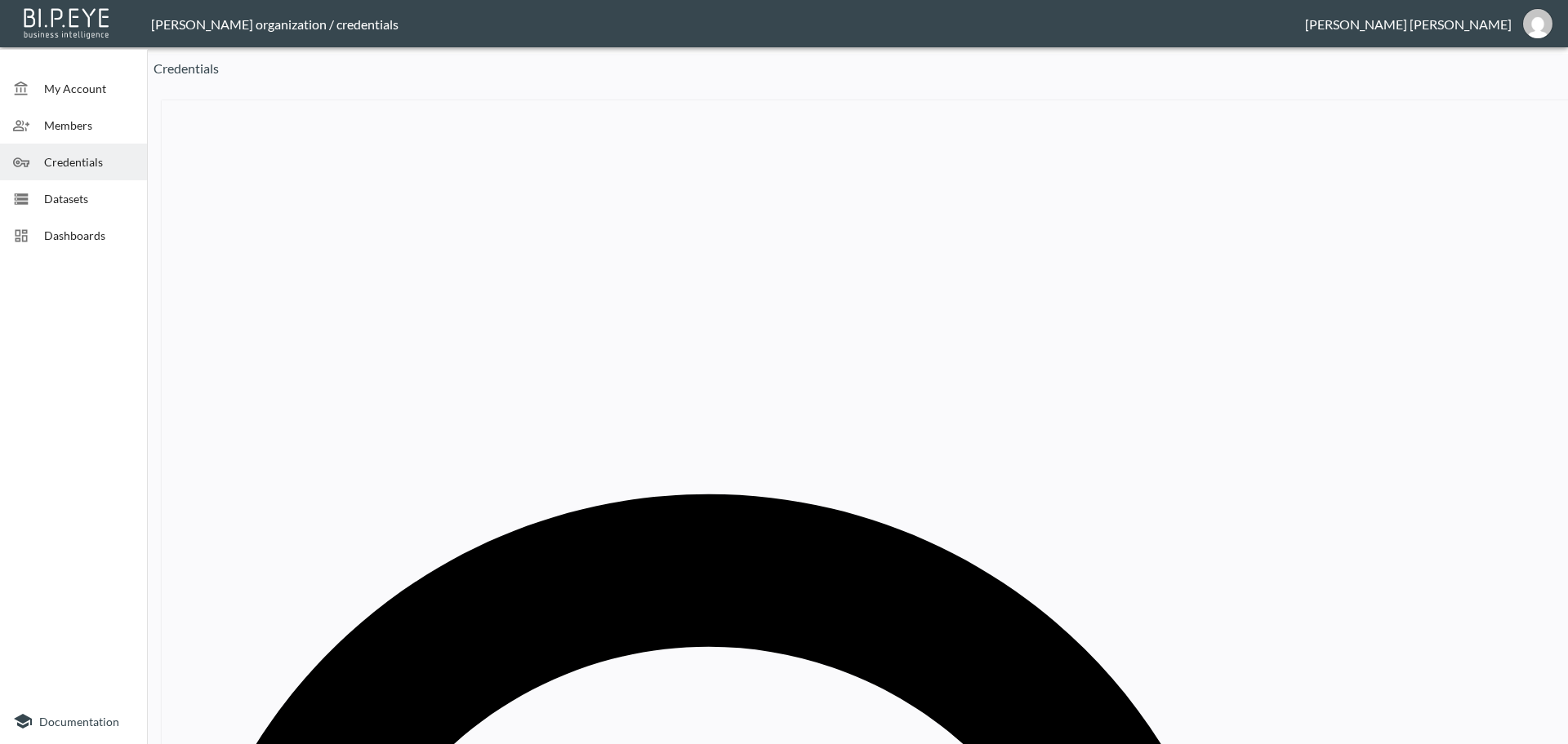
paste input "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"
type input "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"
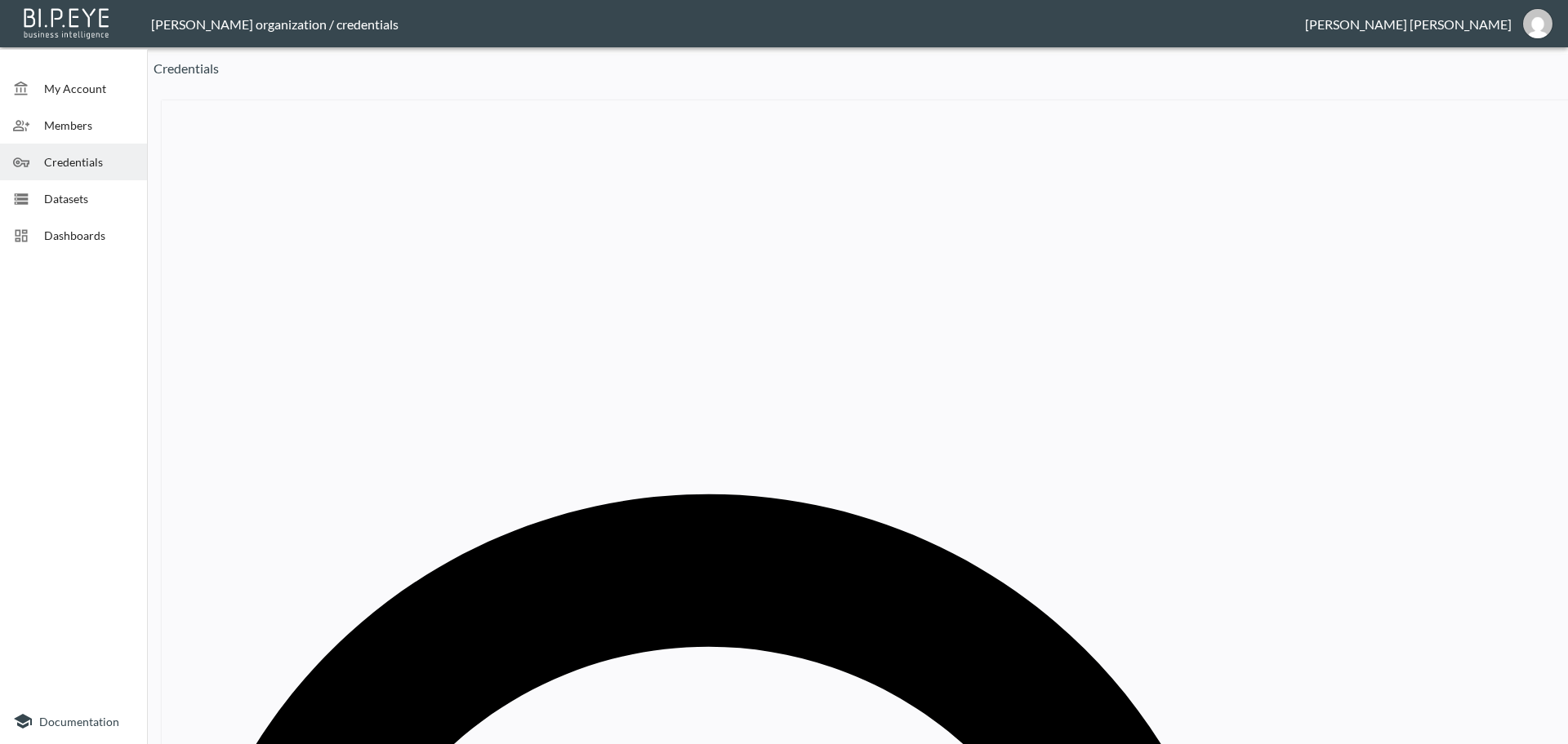
paste input "Exclusive Logistics"
type input "Exclusive Logistics"
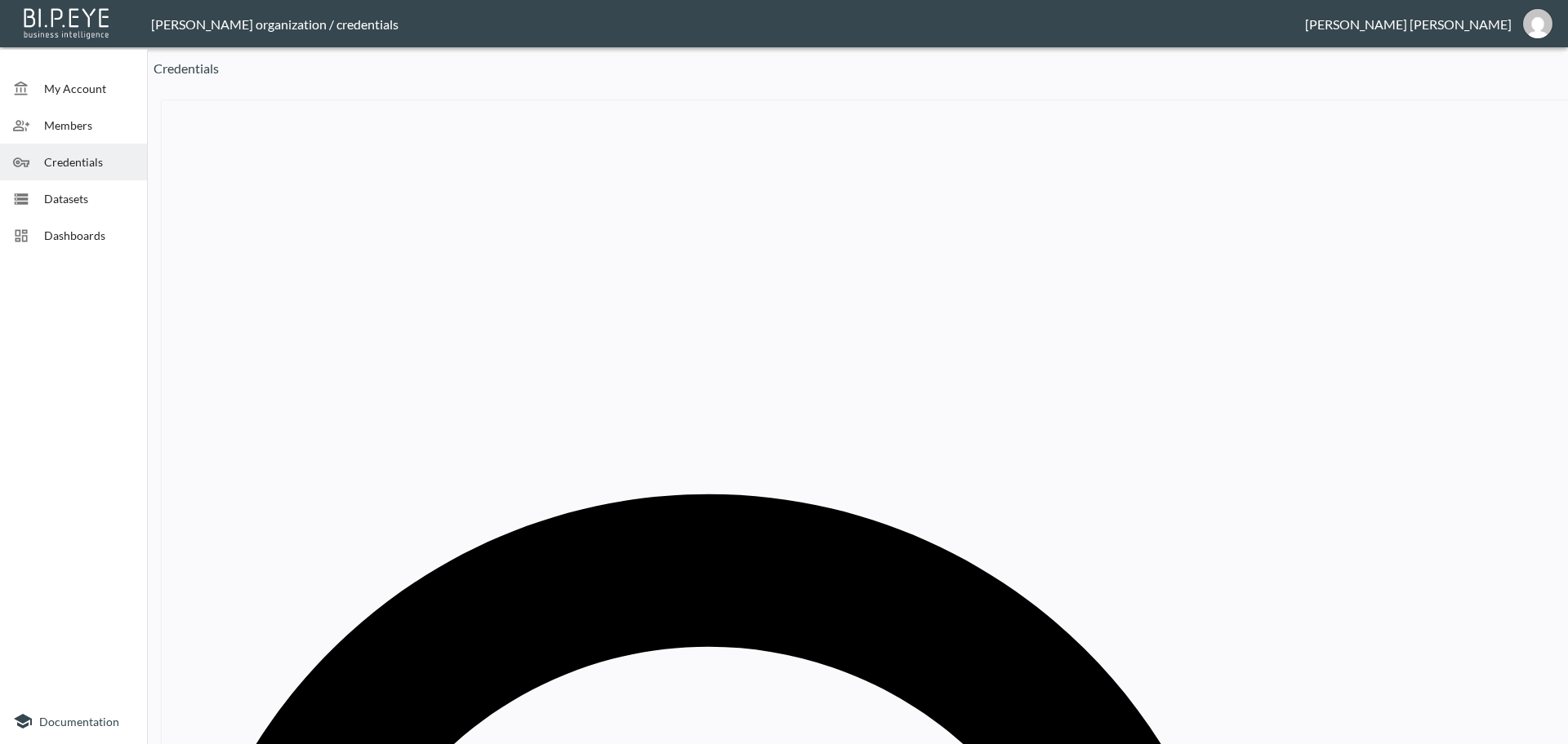
drag, startPoint x: 819, startPoint y: 392, endPoint x: 647, endPoint y: 390, distance: 172.0
paste input "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"
type input "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"
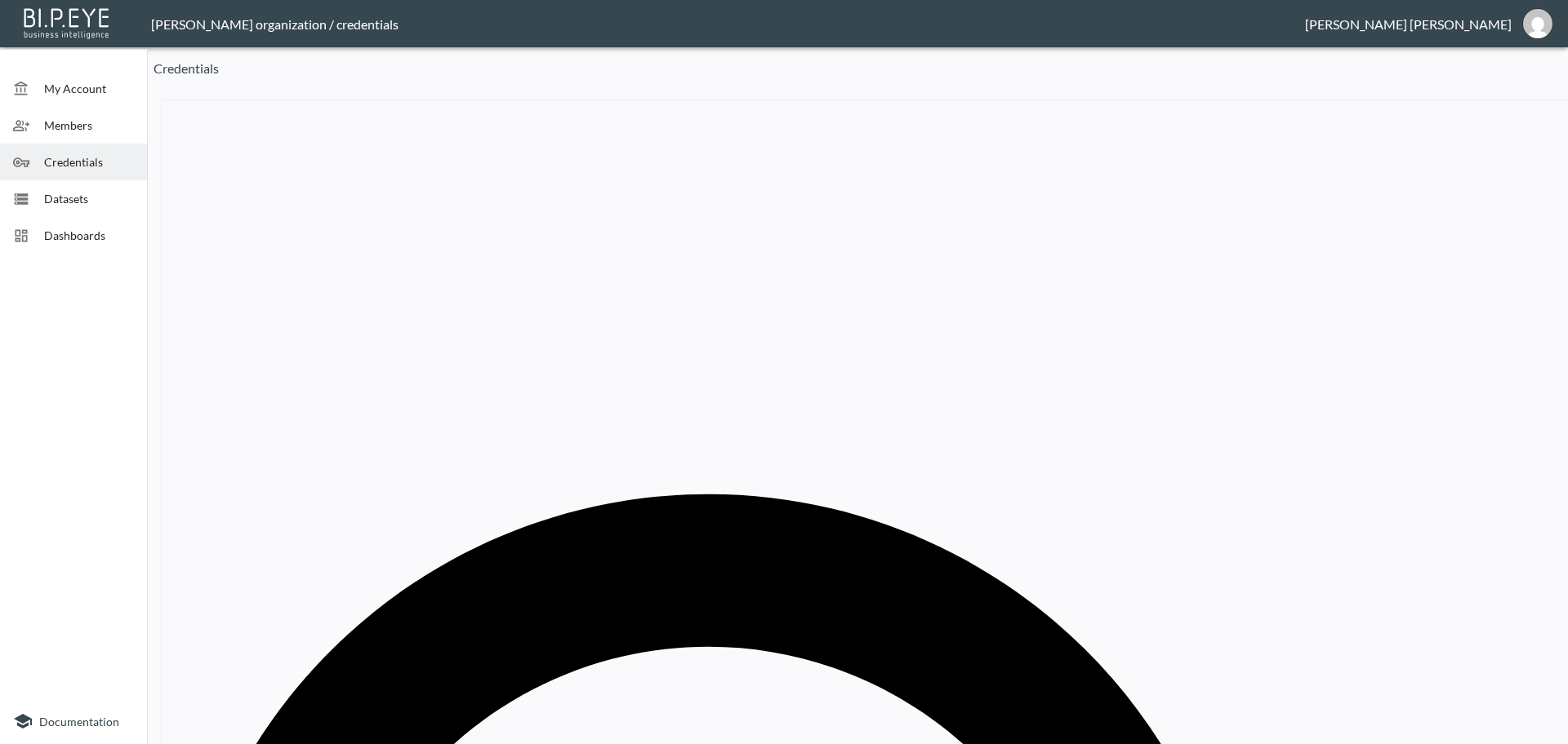
paste input "Hagley West Watches"
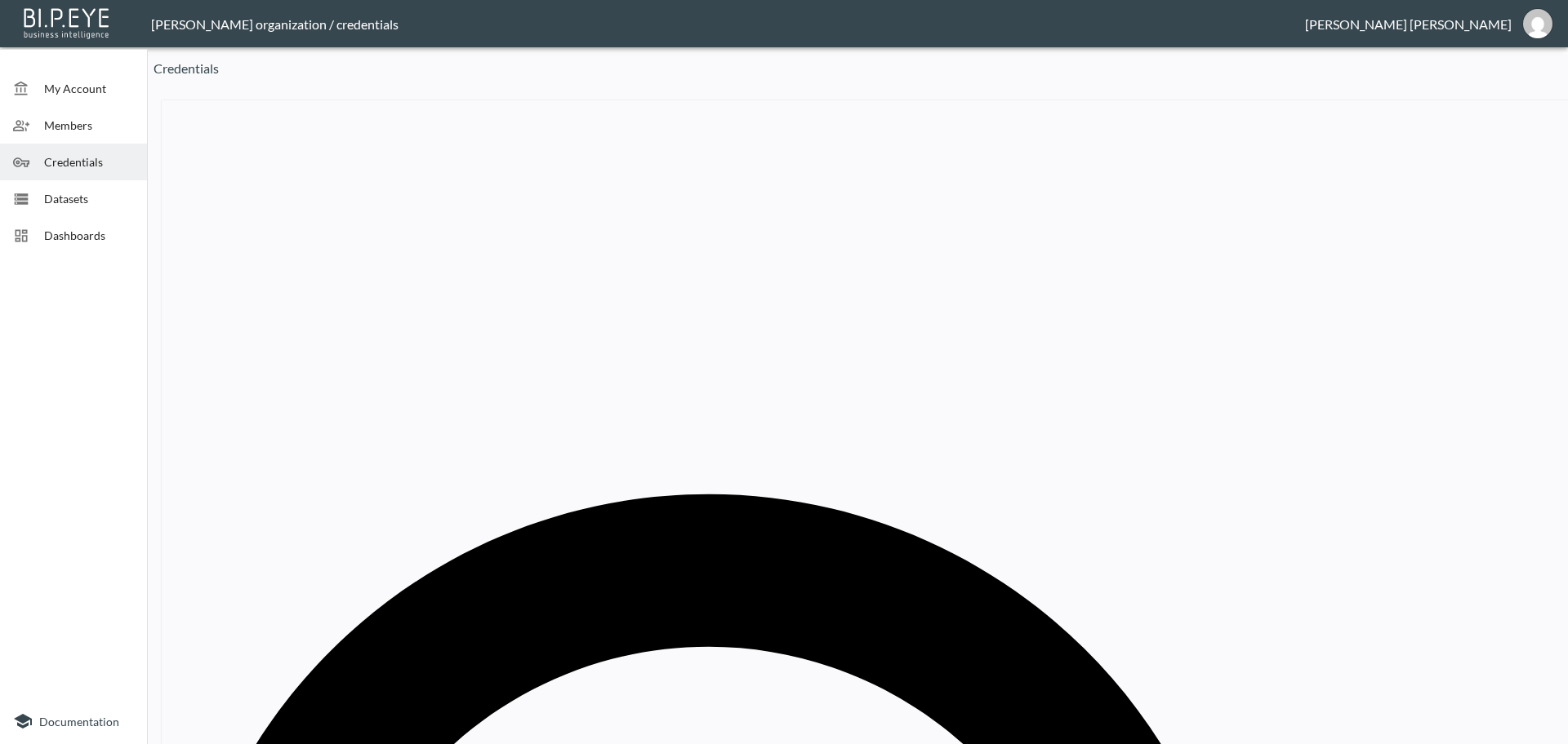
type input "Hagley West Watches"
drag, startPoint x: 829, startPoint y: 391, endPoint x: 532, endPoint y: 366, distance: 298.1
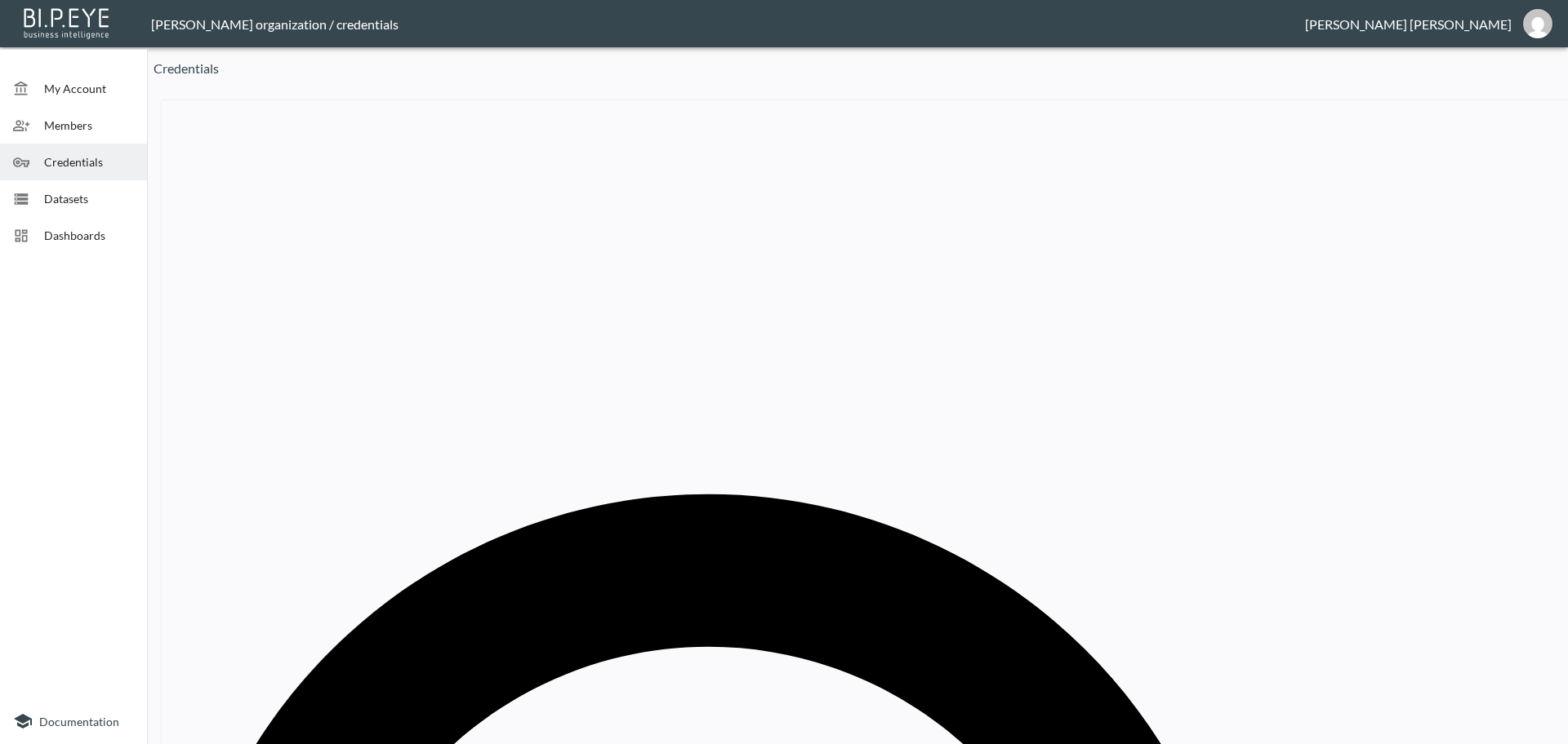
paste input "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"
type input "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"
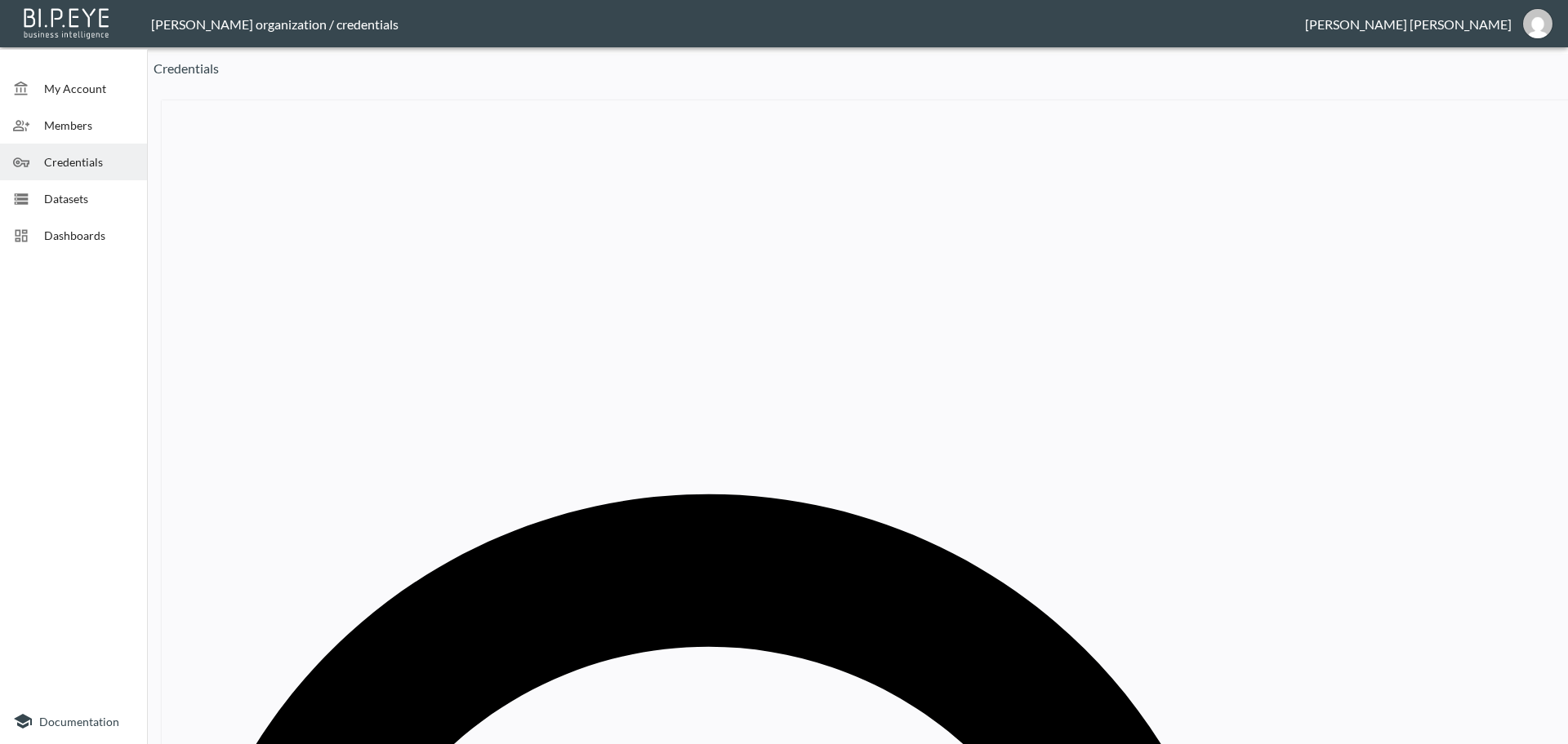
paste input "Hera Clothing"
type input "Hera Clothing"
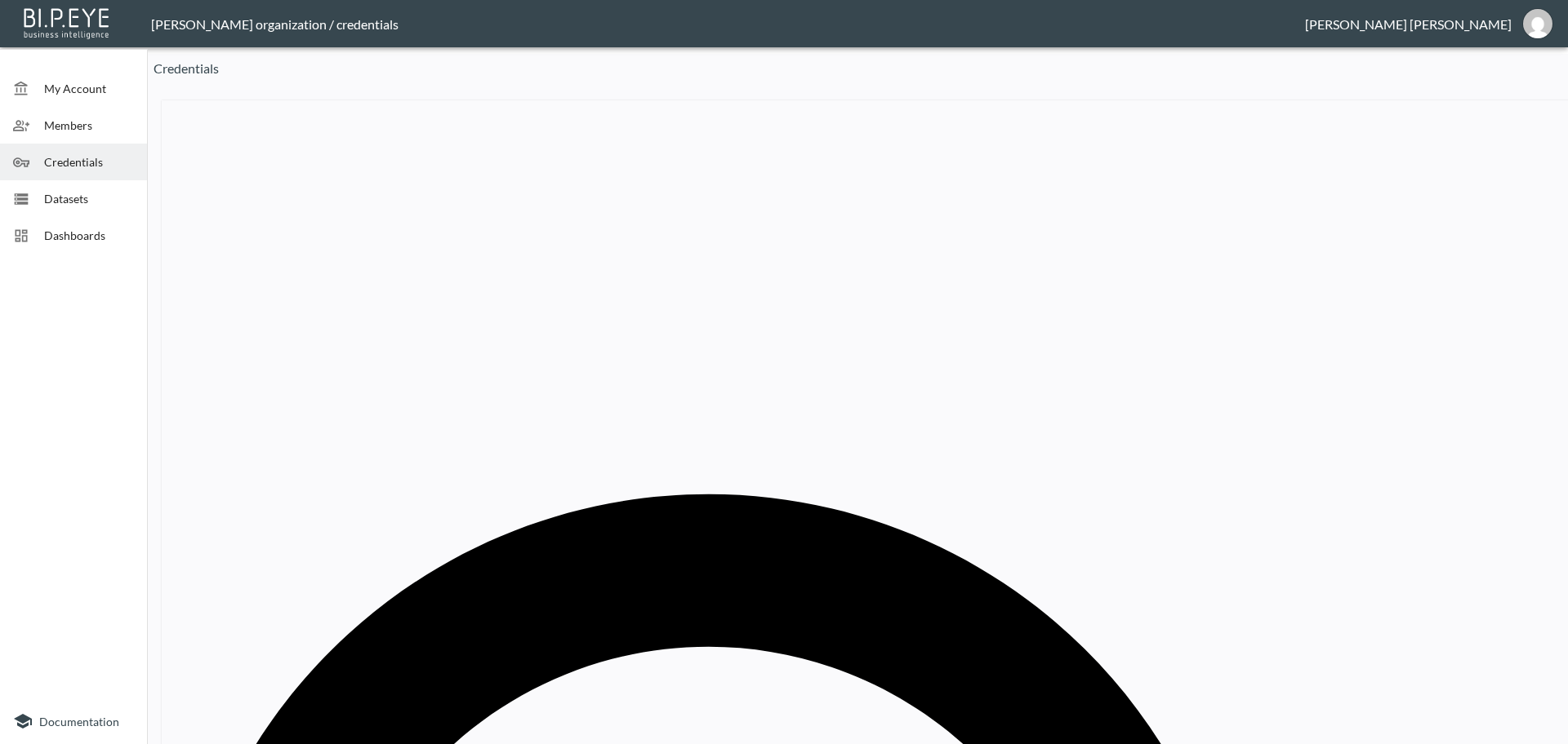
drag, startPoint x: 725, startPoint y: 392, endPoint x: 537, endPoint y: 390, distance: 188.0
paste input "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"
type input "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"
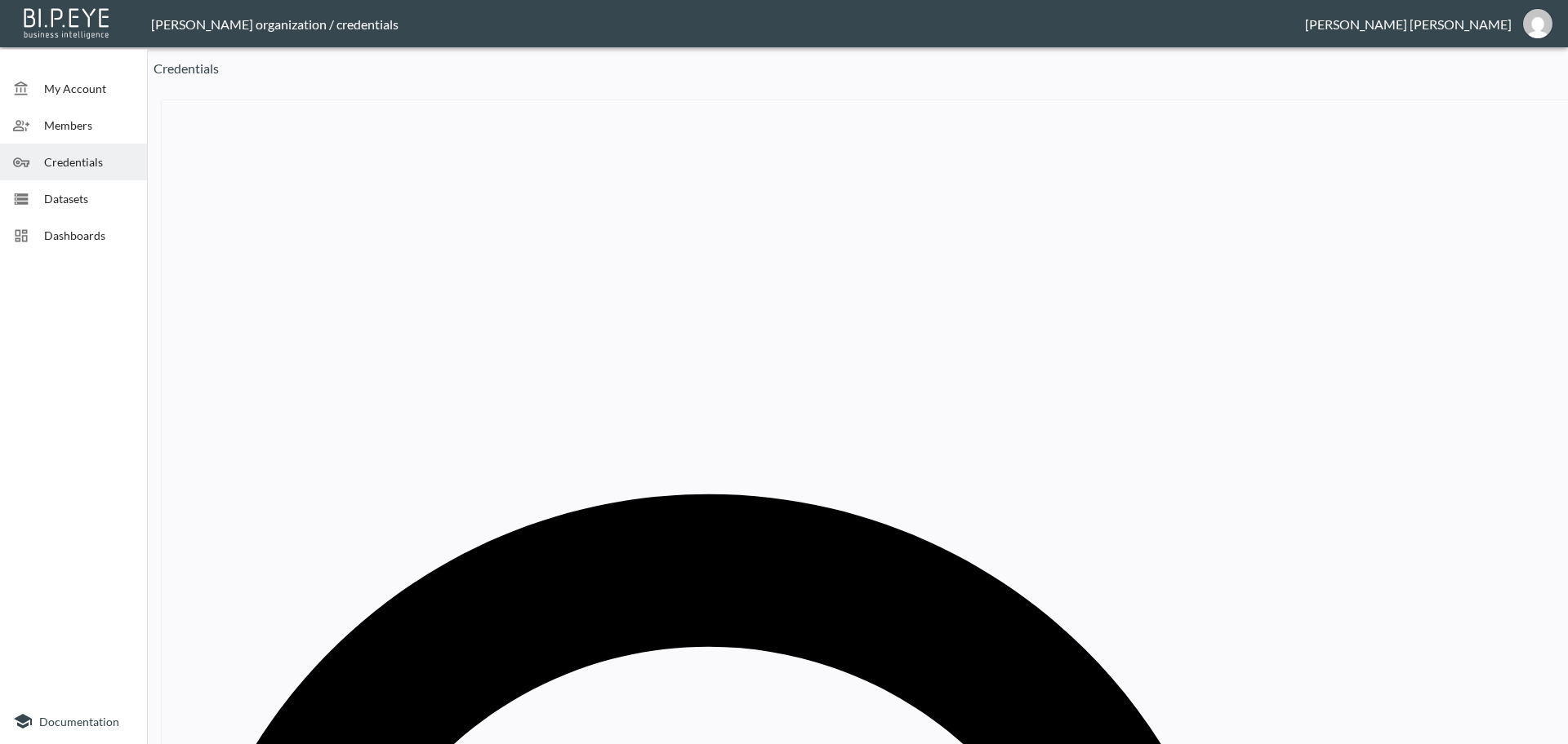
paste input "JOY"
type input "JOY"
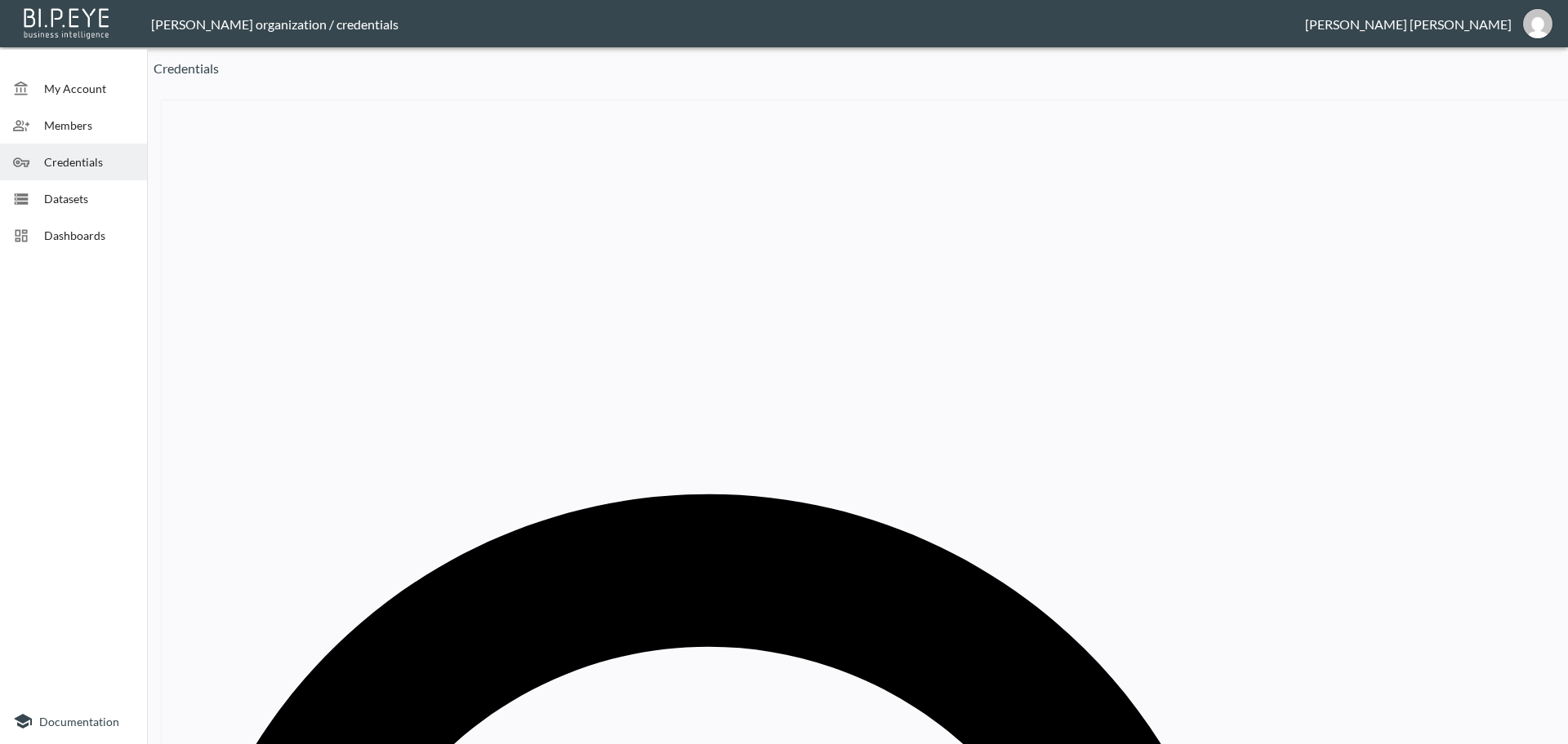
drag, startPoint x: 817, startPoint y: 388, endPoint x: 623, endPoint y: 384, distance: 194.0
paste input "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"
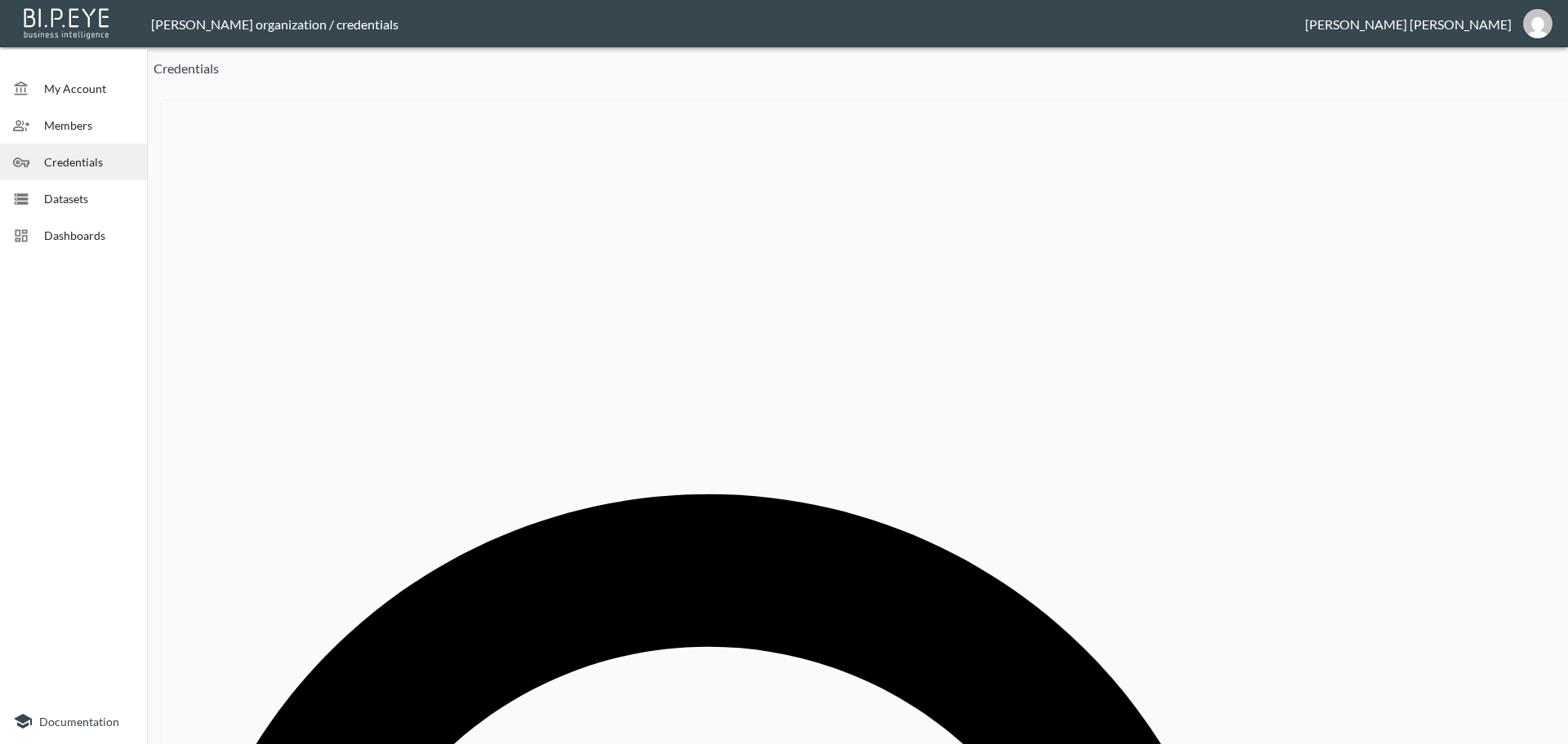
type input "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"
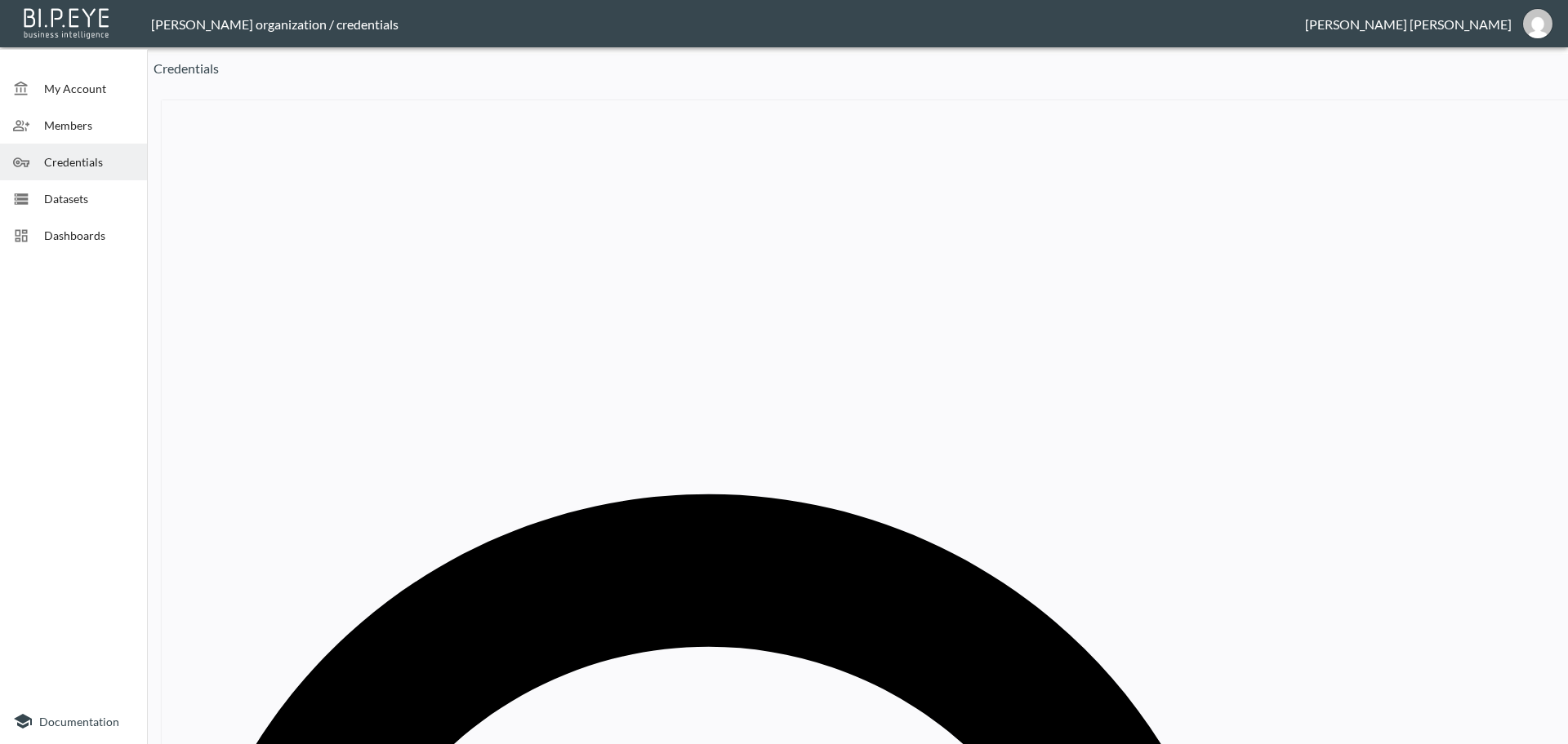
paste input "LESTRANGE EU"
type input "LESTRANGE EU"
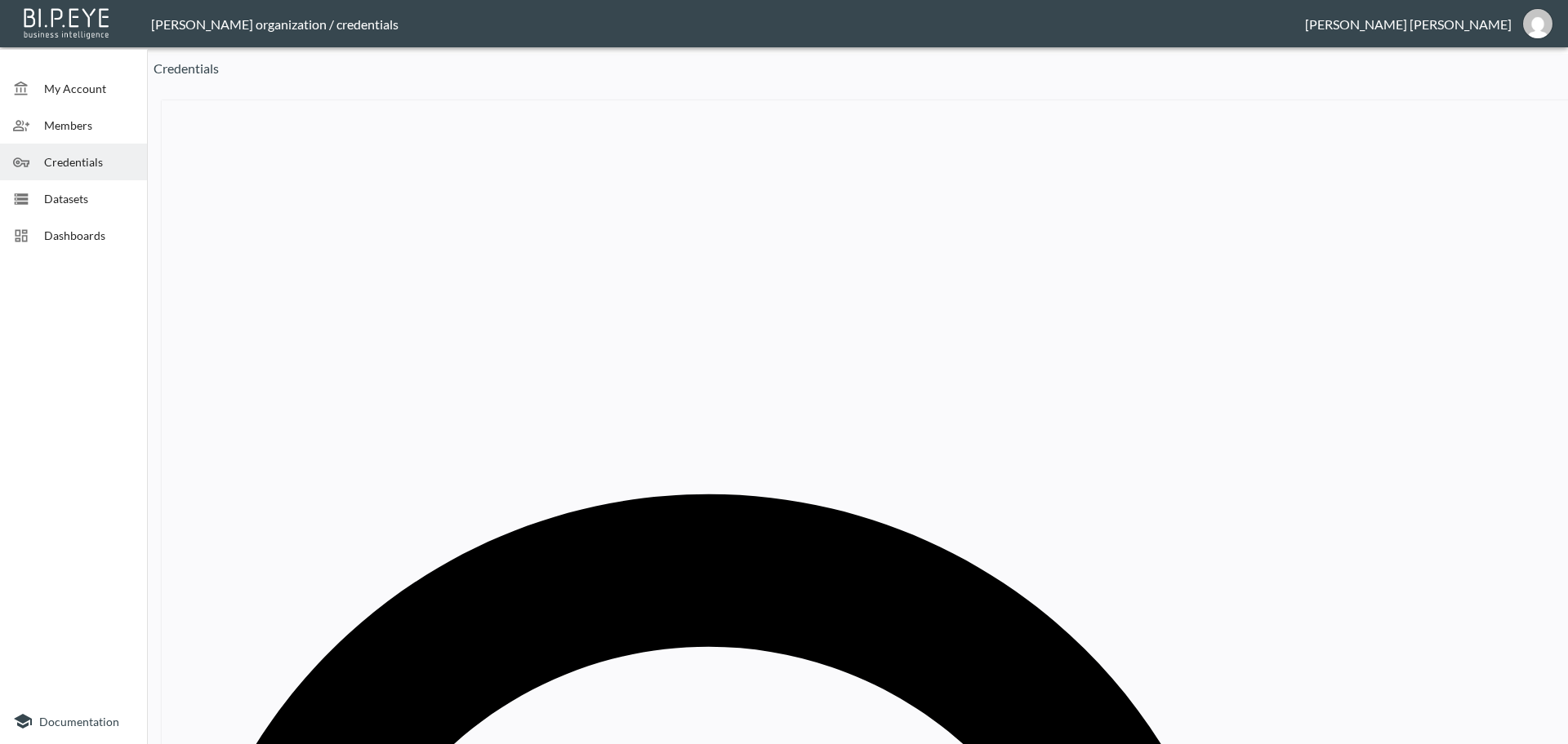
paste input "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"
type input "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"
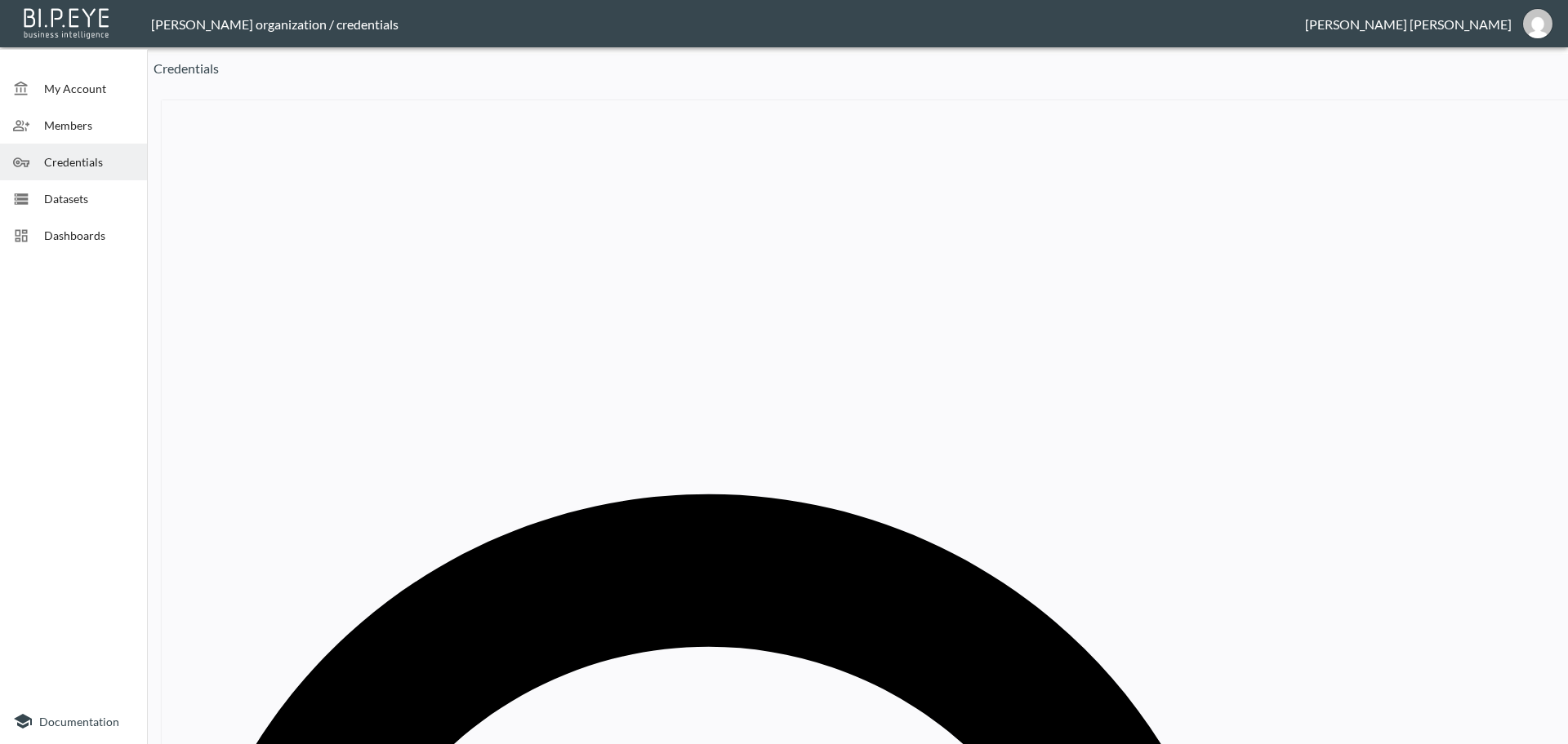
paste input "LØCI Returns"
type input "LOCI"
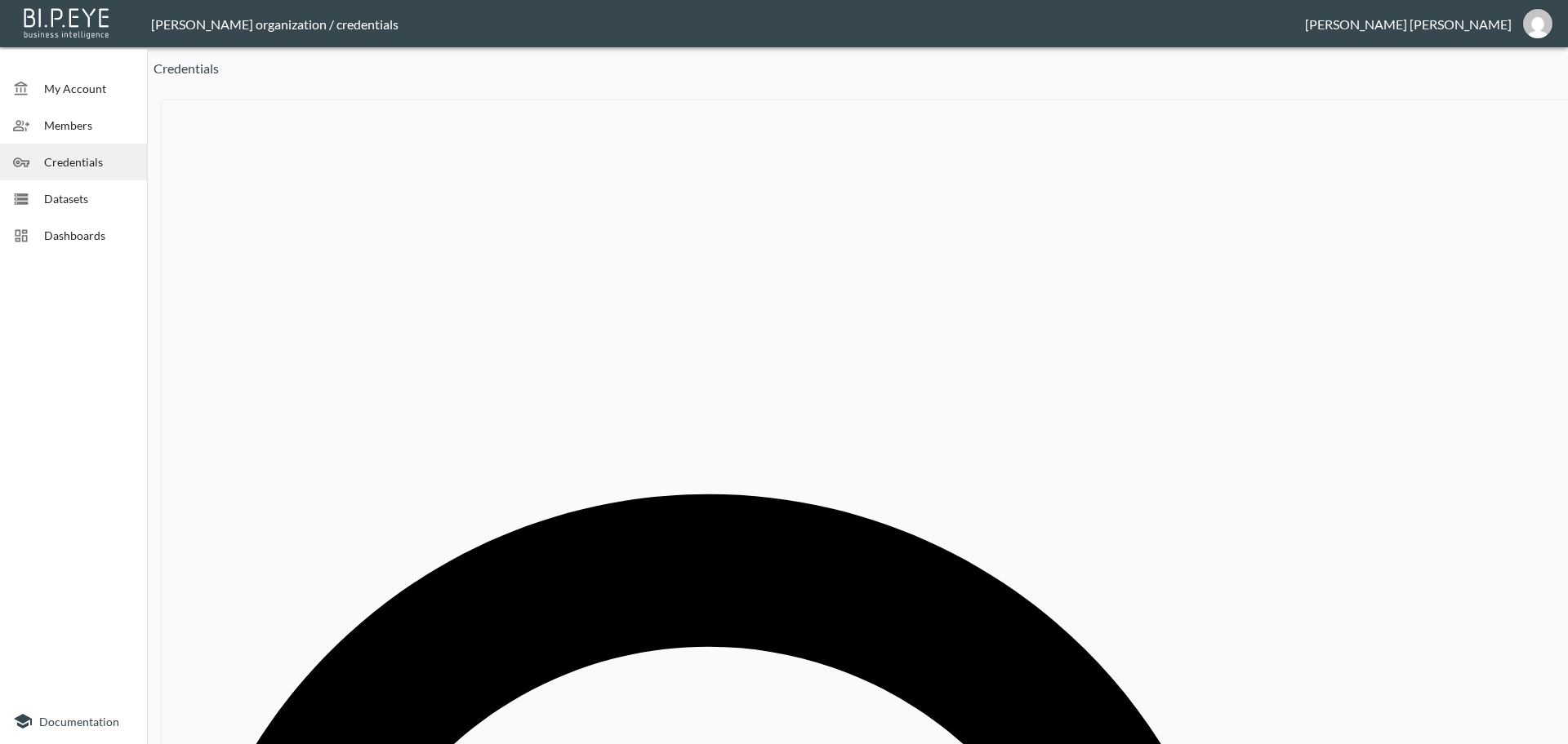
drag, startPoint x: 799, startPoint y: 382, endPoint x: 566, endPoint y: 382, distance: 233.0
paste input "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"
type input "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"
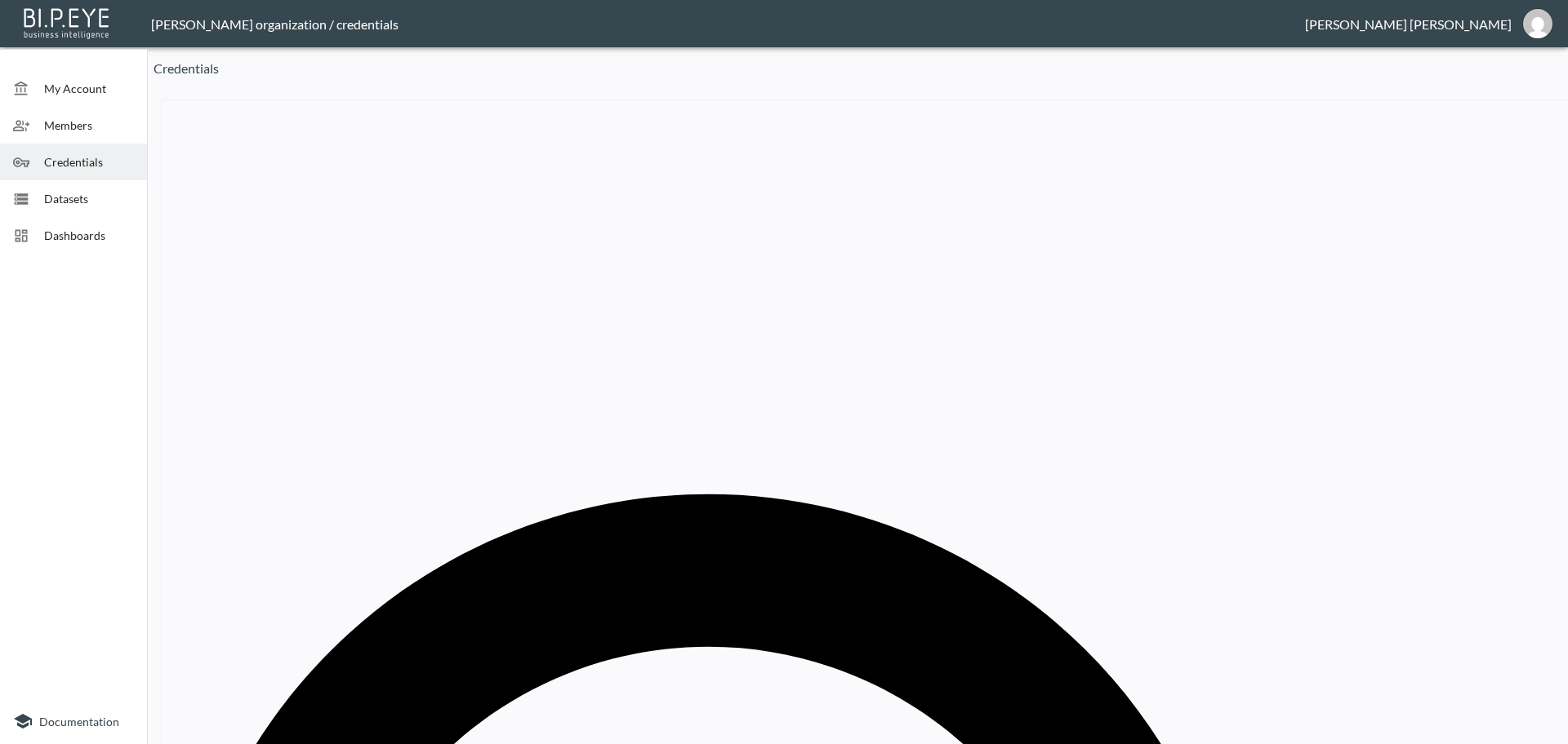
drag, startPoint x: 824, startPoint y: 389, endPoint x: 548, endPoint y: 389, distance: 276.0
paste input "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"
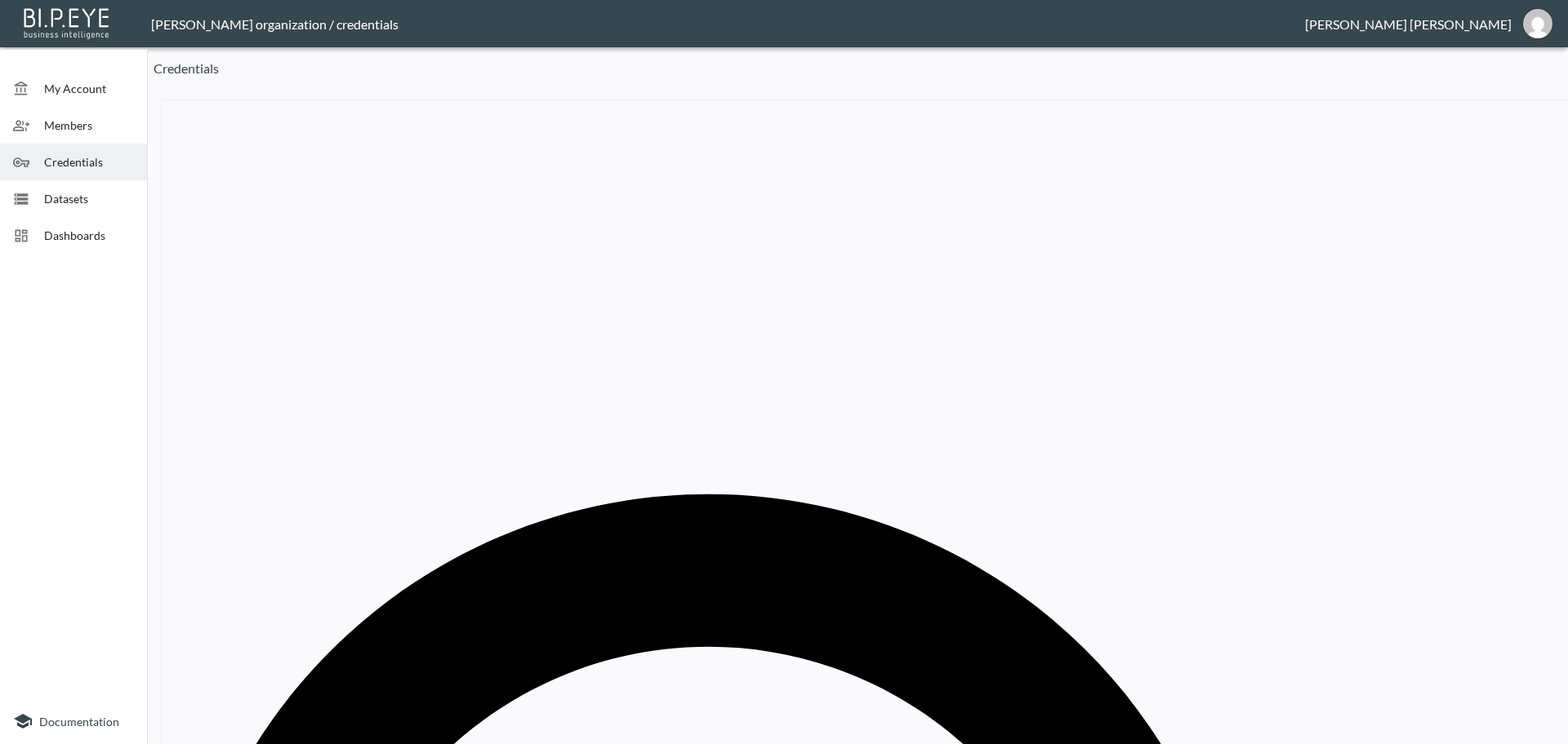
type input "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"
drag, startPoint x: 888, startPoint y: 510, endPoint x: 898, endPoint y: 521, distance: 14.9
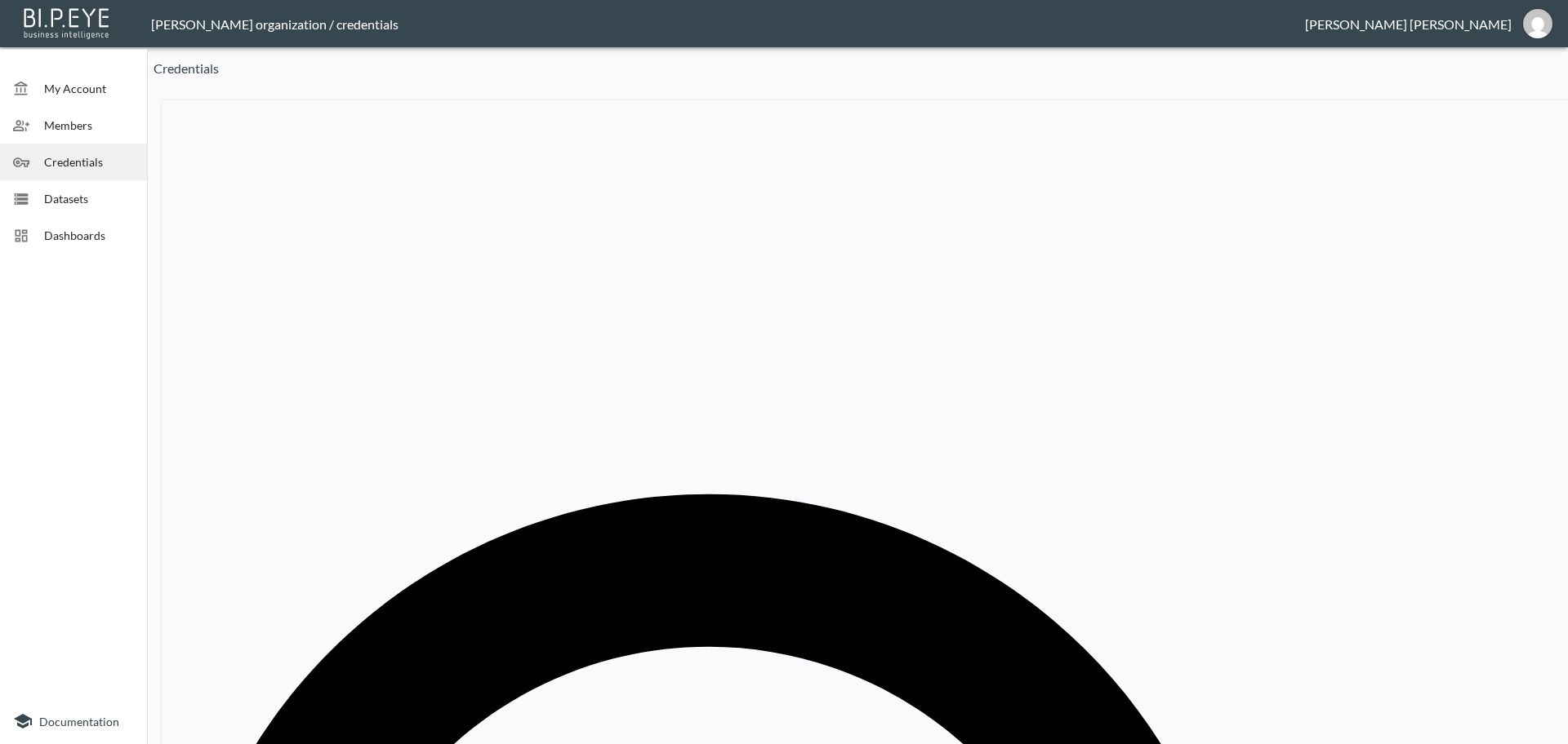
paste input "Nokore"
type input "Nokore"
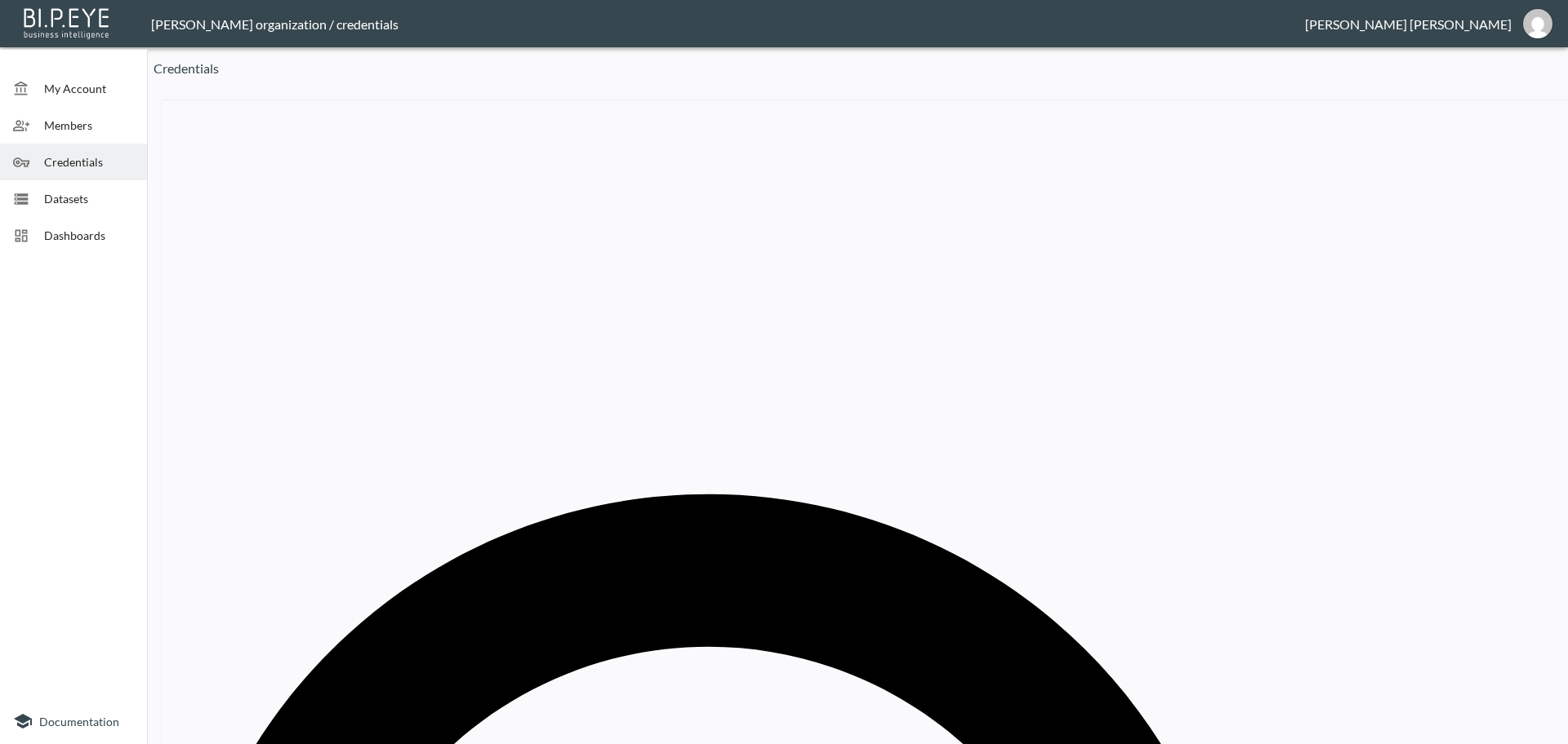
drag, startPoint x: 720, startPoint y: 392, endPoint x: 490, endPoint y: 387, distance: 230.1
paste input "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"
type input "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"
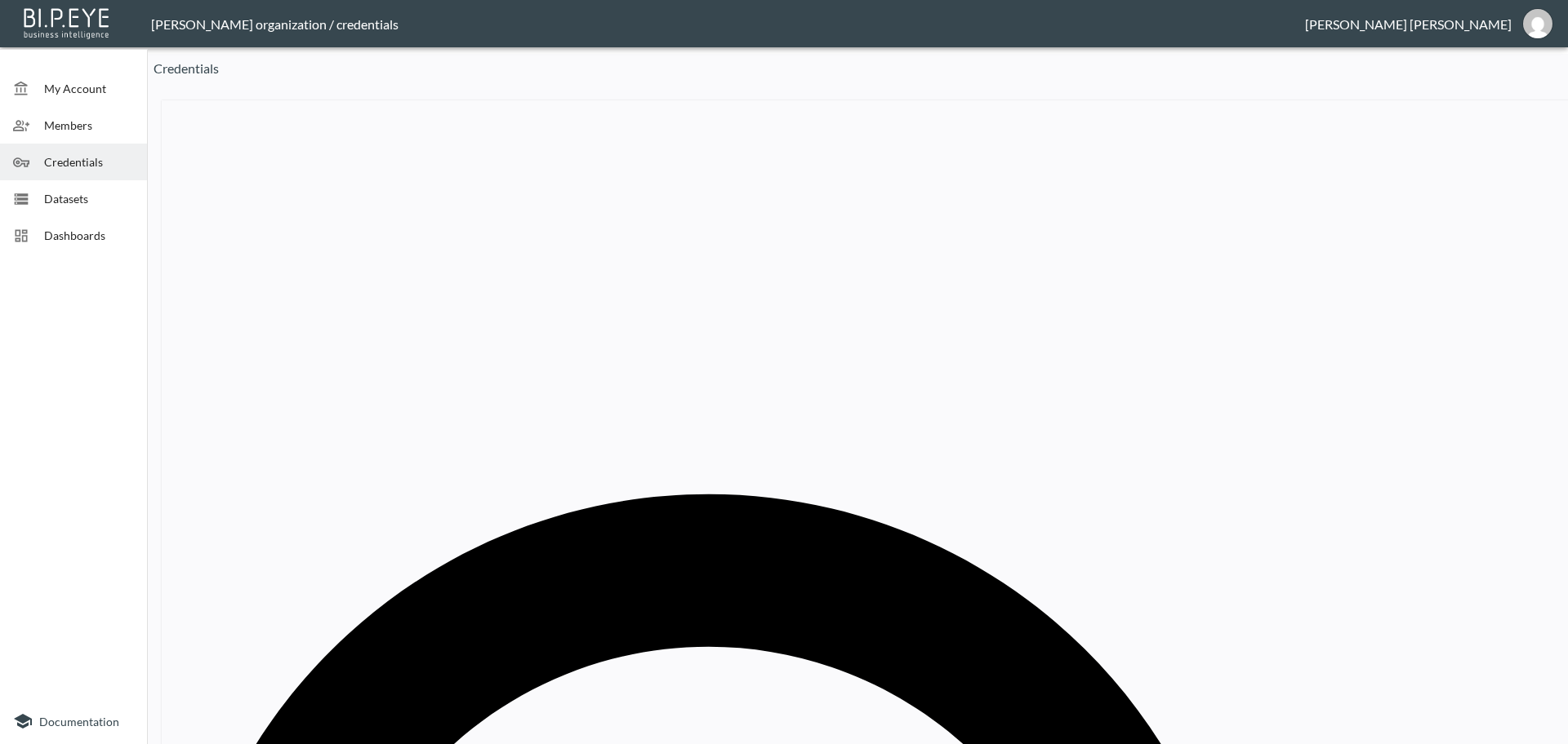
paste input "[PERSON_NAME]"
type input "[PERSON_NAME]"
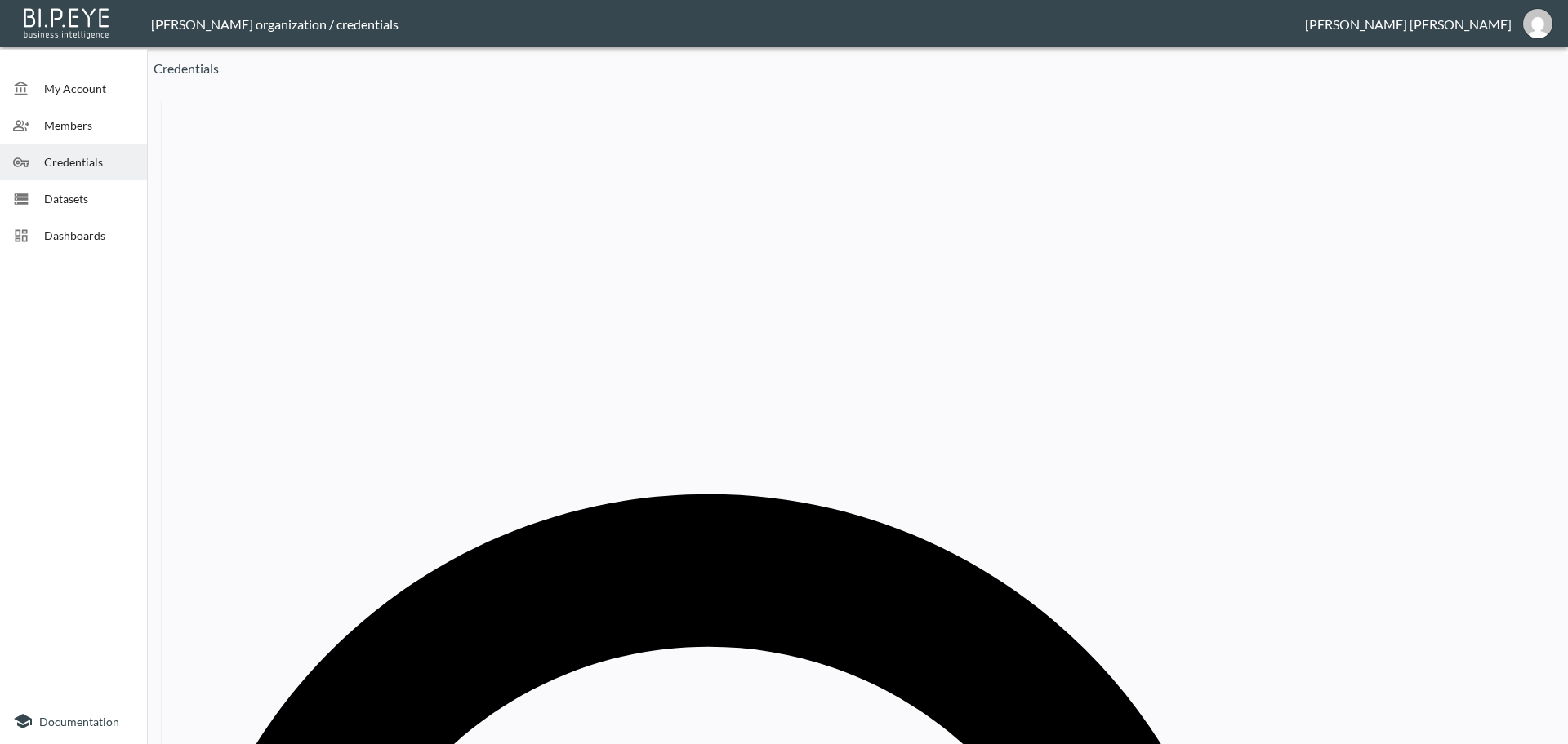
drag, startPoint x: 811, startPoint y: 383, endPoint x: 533, endPoint y: 379, distance: 278.0
paste input "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"
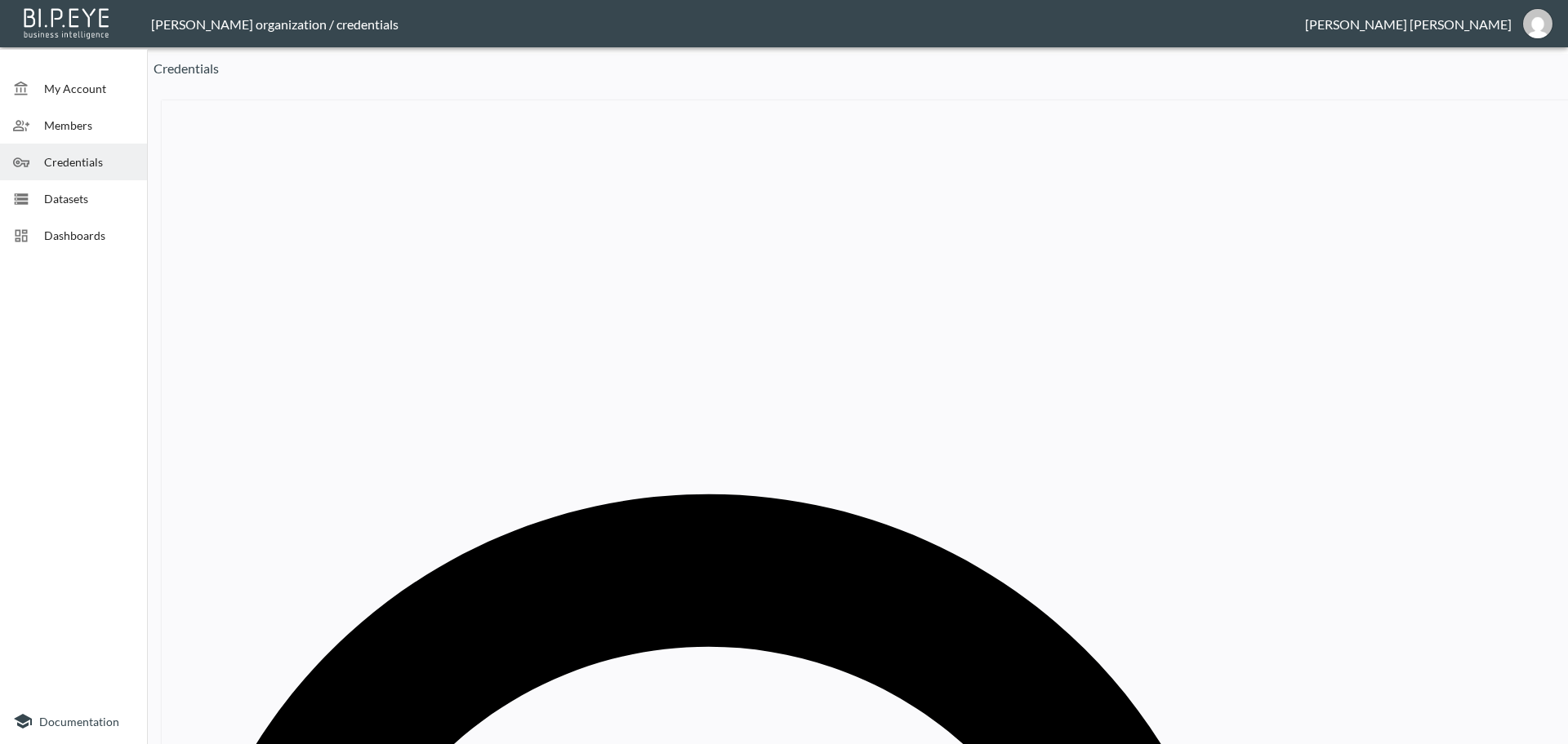
type input "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"
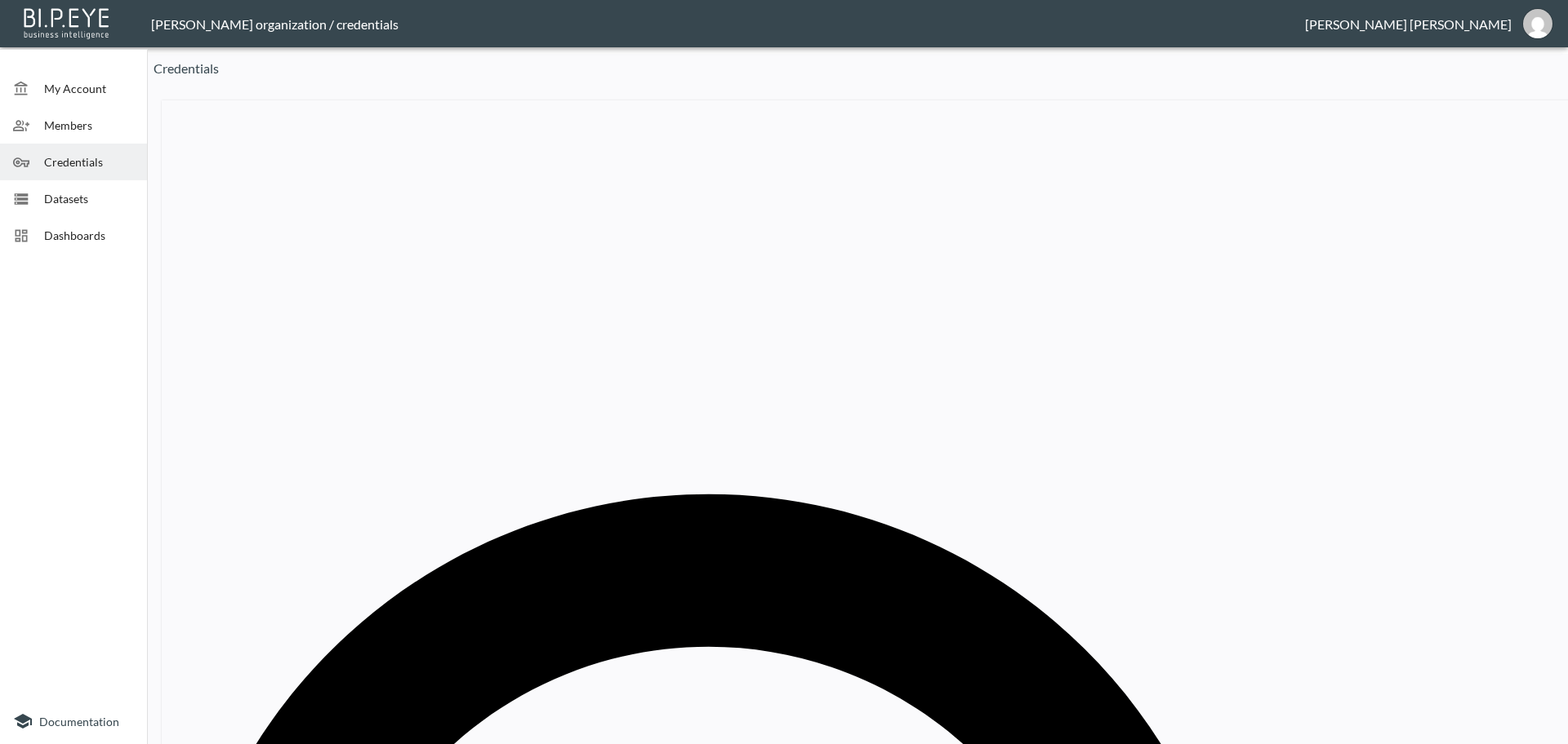
paste input "Retrofete"
type input "Retrofete"
drag, startPoint x: 831, startPoint y: 390, endPoint x: 612, endPoint y: 382, distance: 219.1
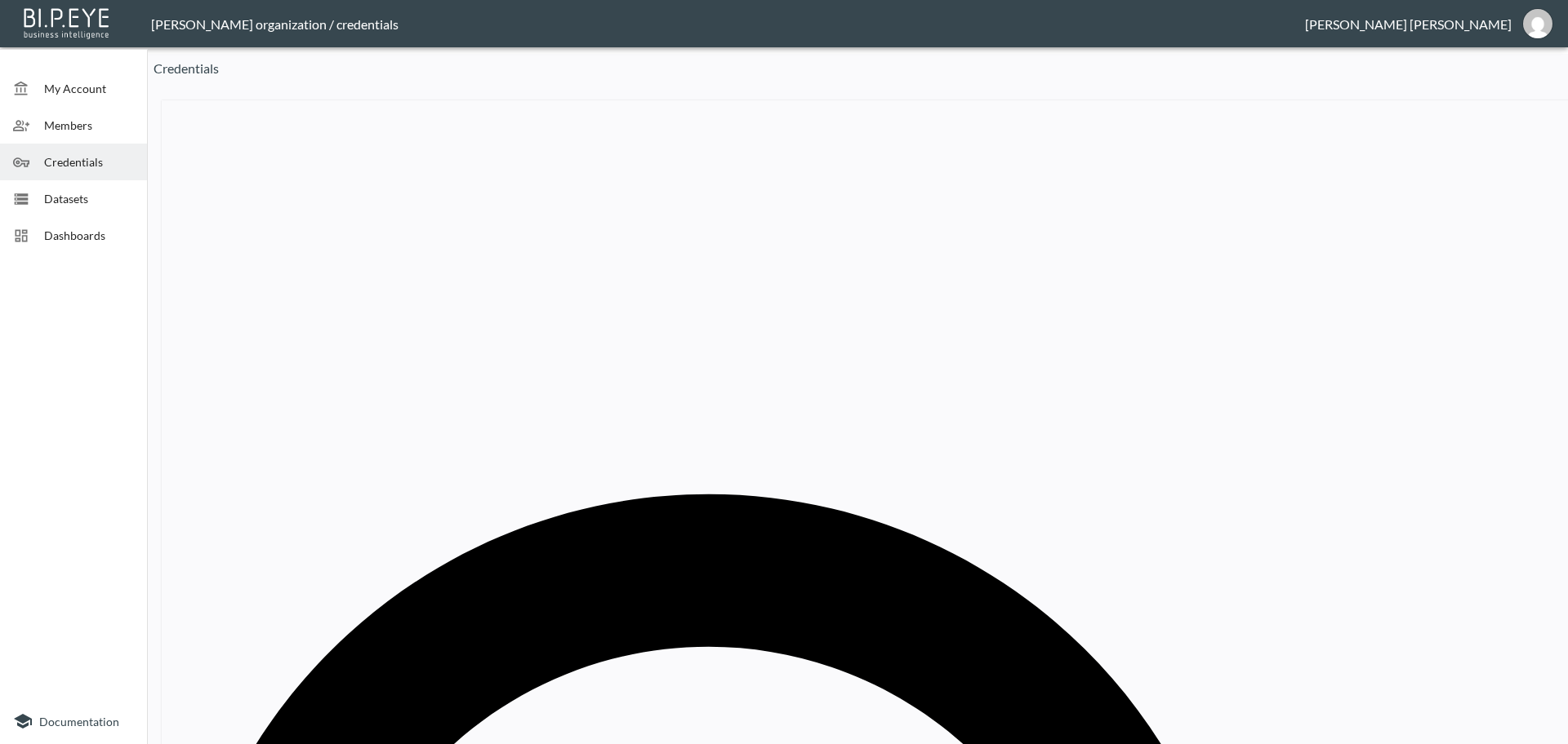
paste input "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"
type input "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"
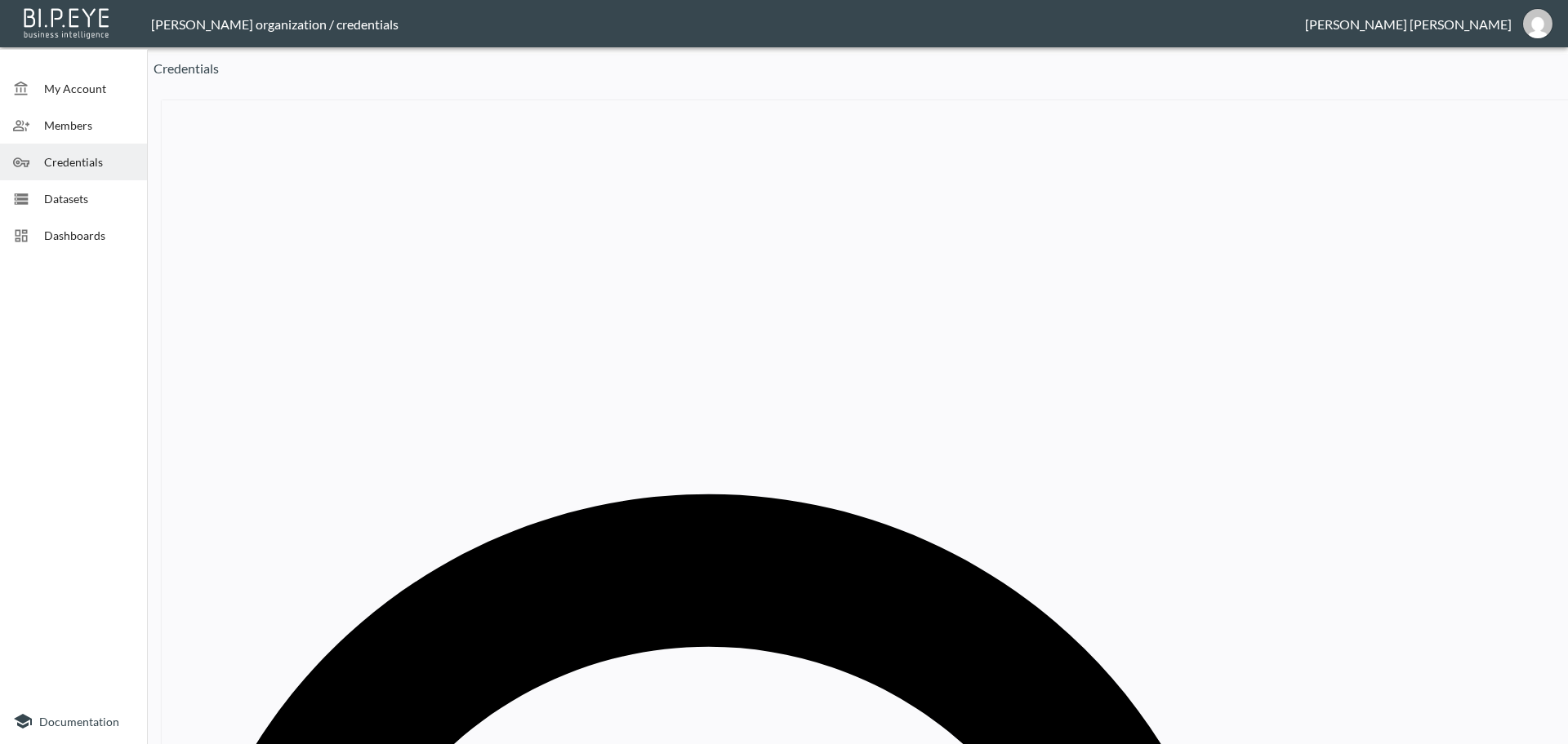
paste input "Rewritten"
type input "Rewritten"
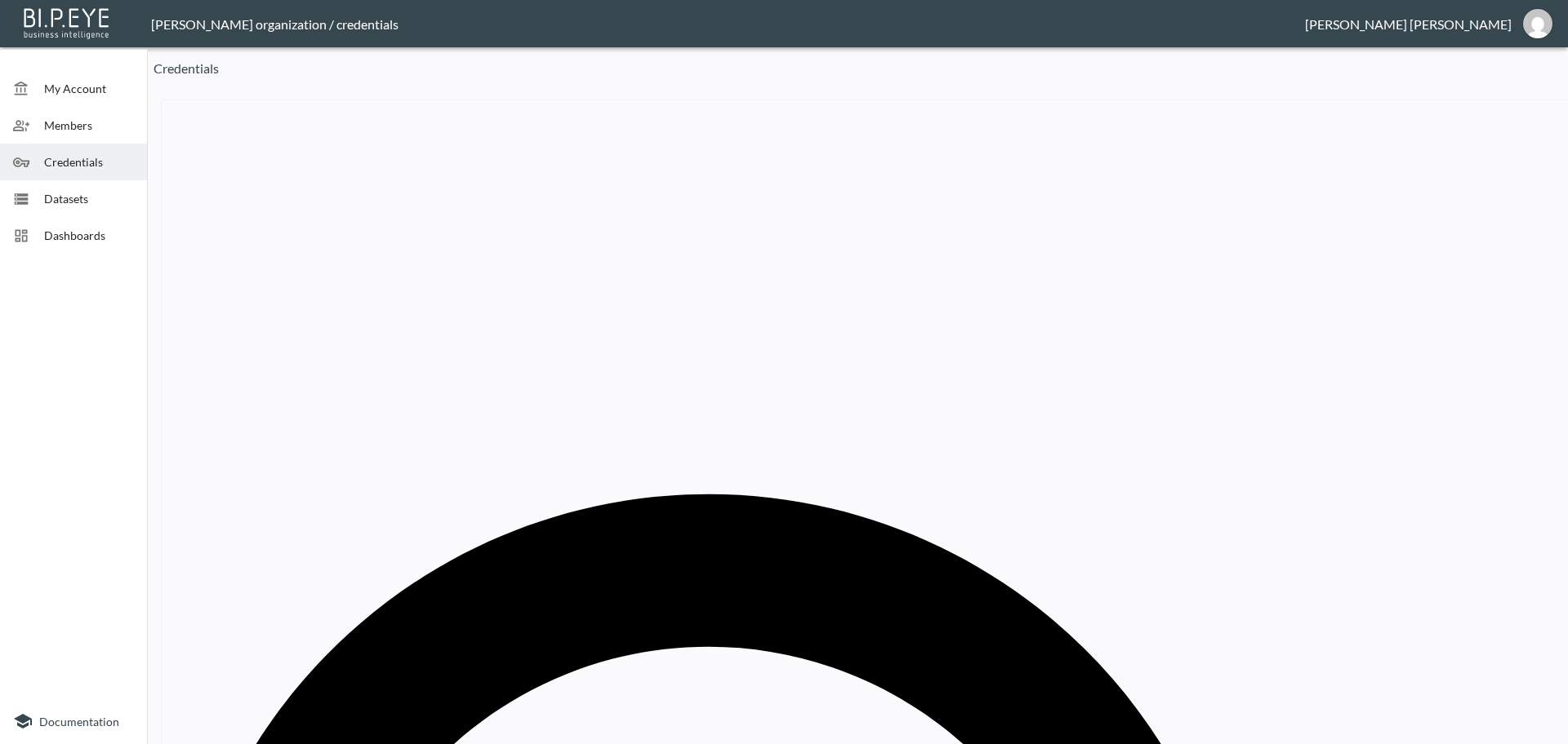
drag, startPoint x: 838, startPoint y: 384, endPoint x: 480, endPoint y: 352, distance: 359.4
paste input "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"
type input "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"
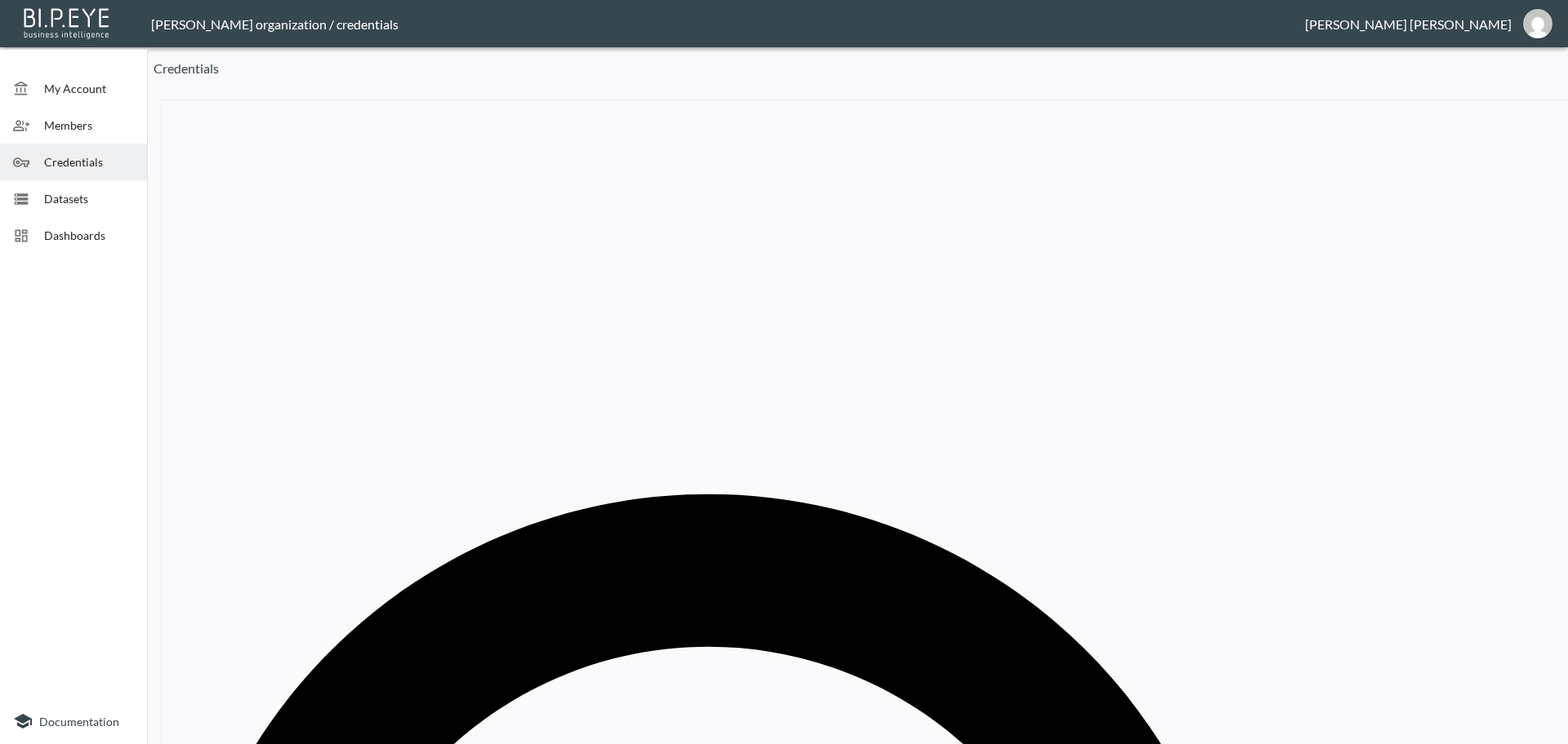
paste input "[PERSON_NAME]"
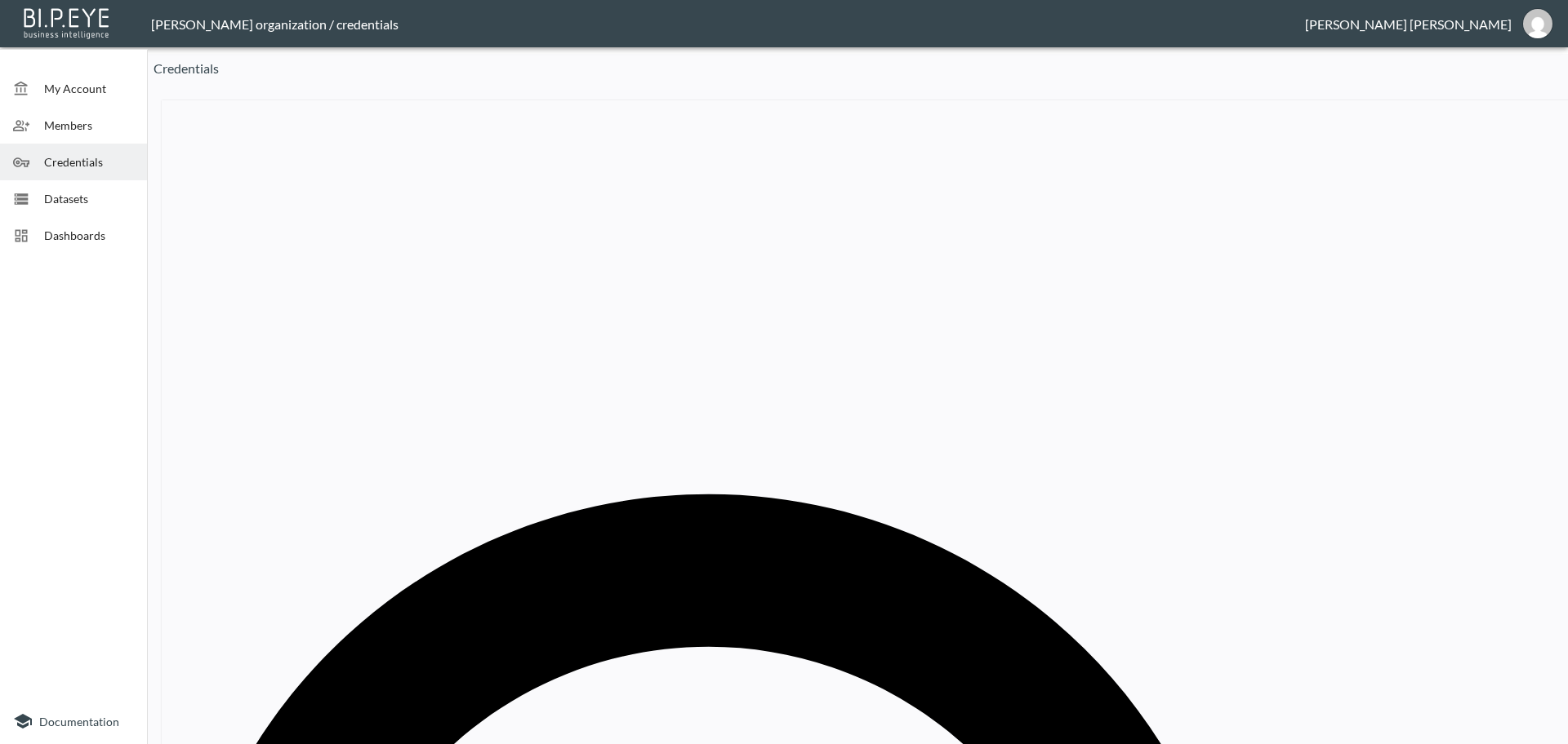
type input "[PERSON_NAME]"
drag, startPoint x: 837, startPoint y: 387, endPoint x: 479, endPoint y: 367, distance: 358.6
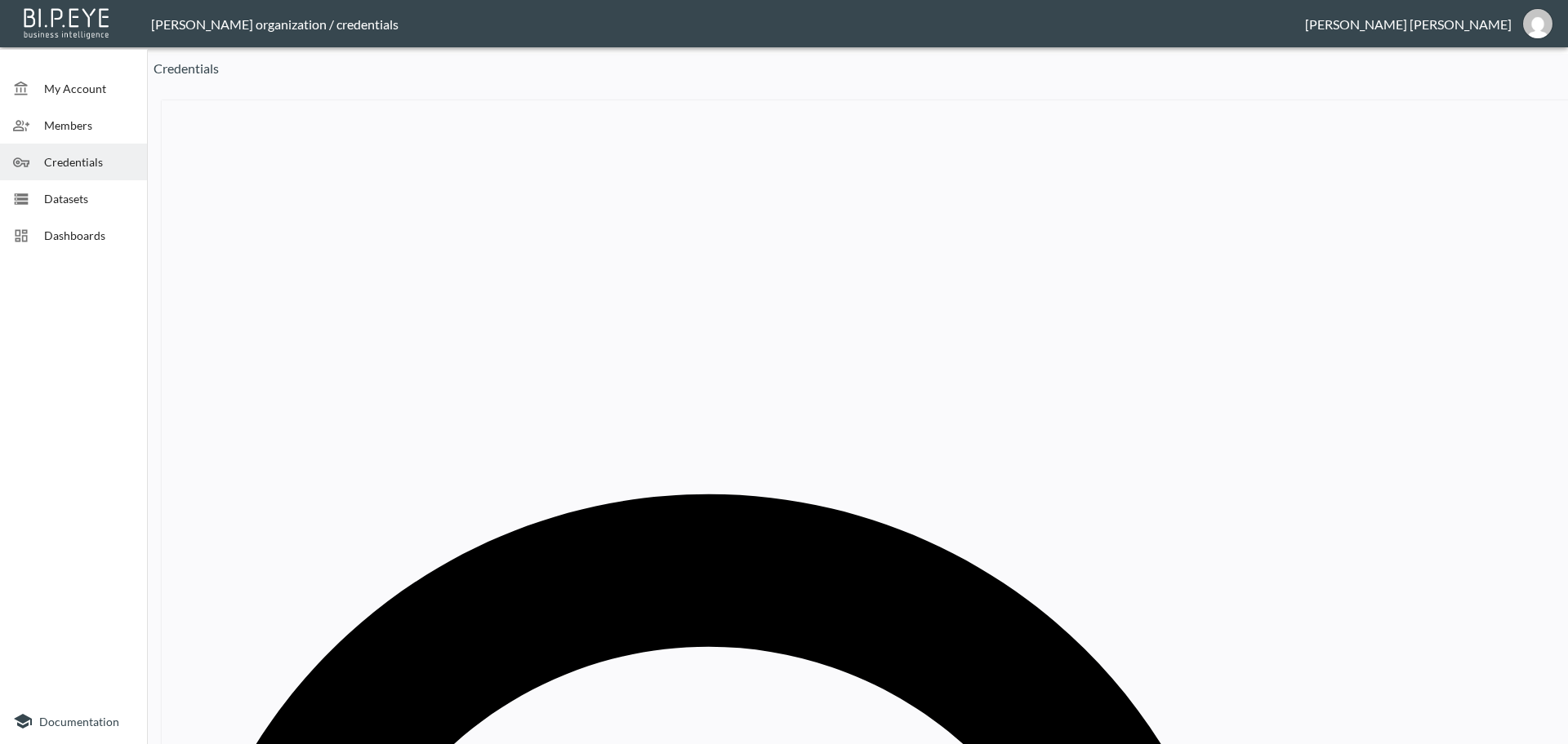
paste input "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"
type input "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"
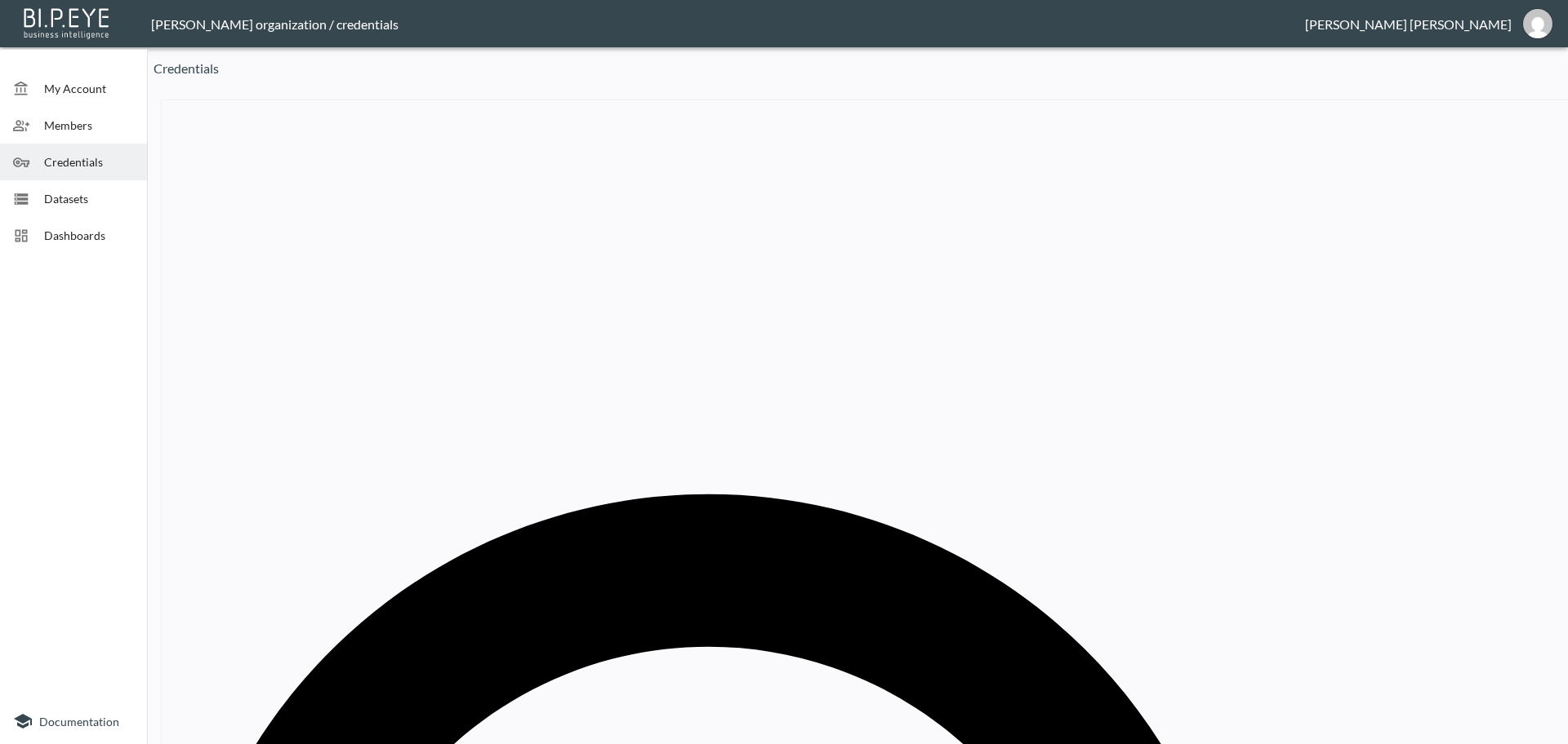
paste input "Sinners Attire"
type input "Sinners Attire"
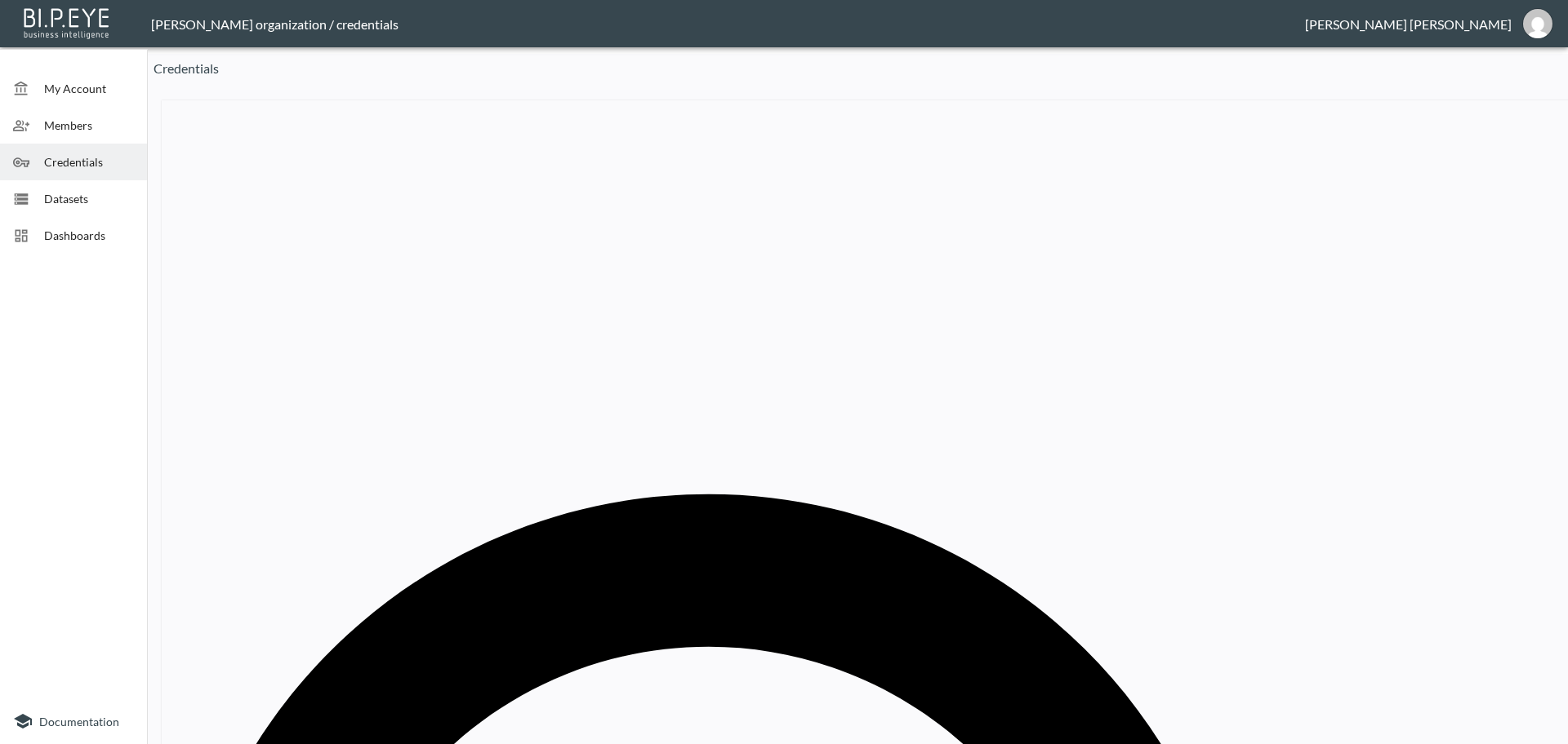
drag, startPoint x: 838, startPoint y: 397, endPoint x: 663, endPoint y: 383, distance: 175.6
paste input "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"
type input "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"
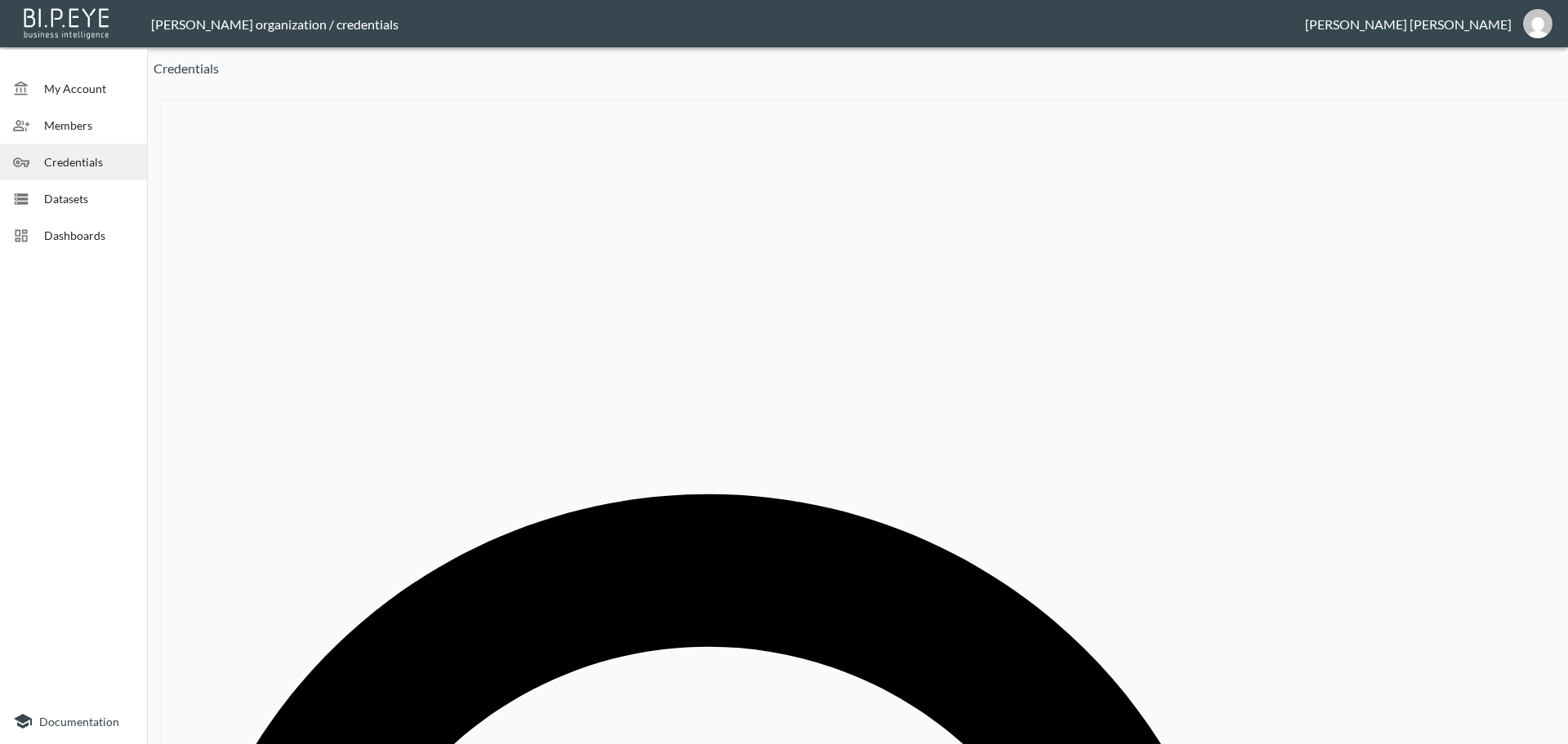
paste input "Pangaia UK"
type input "Pangaia UK"
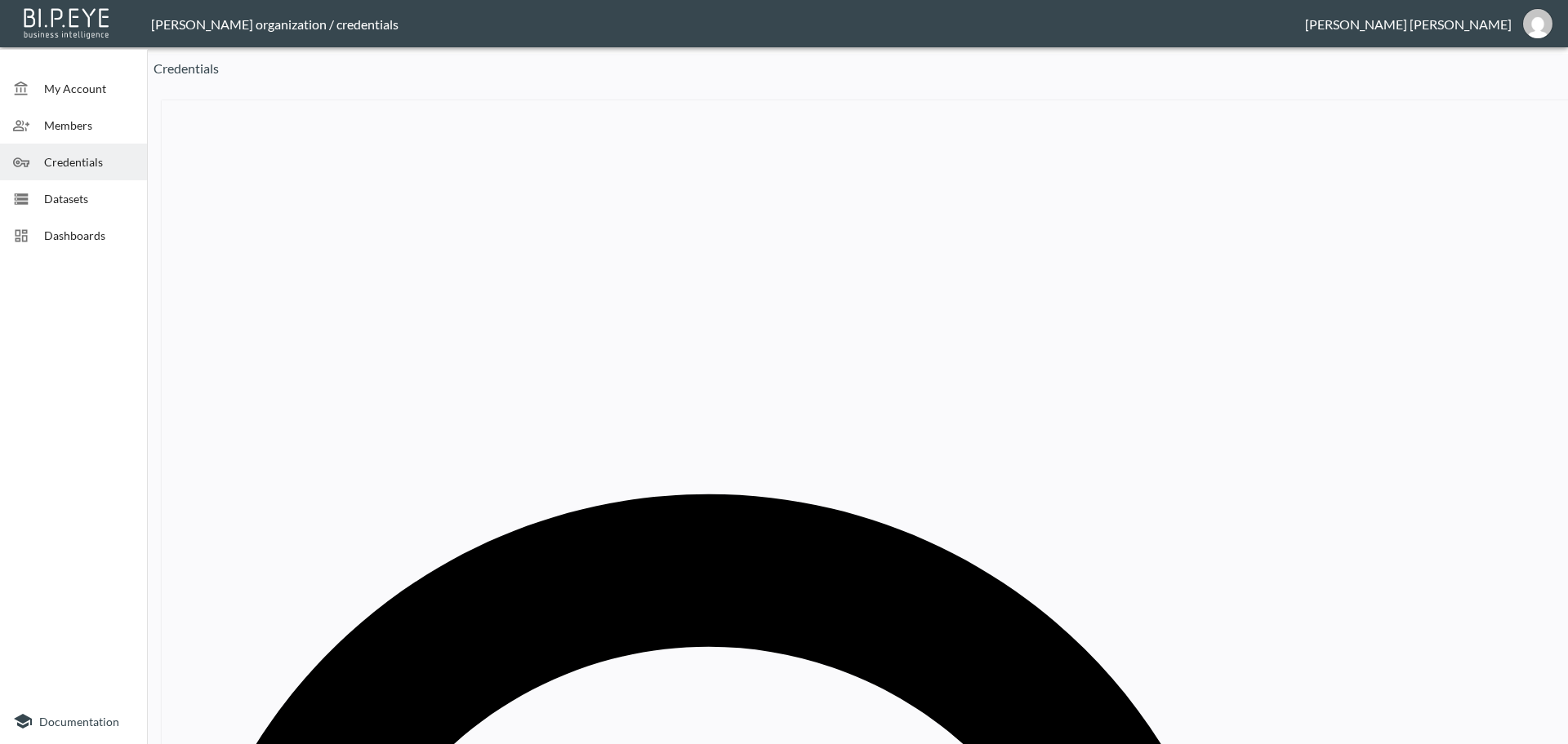
drag, startPoint x: 851, startPoint y: 393, endPoint x: 598, endPoint y: 385, distance: 253.1
paste input "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"
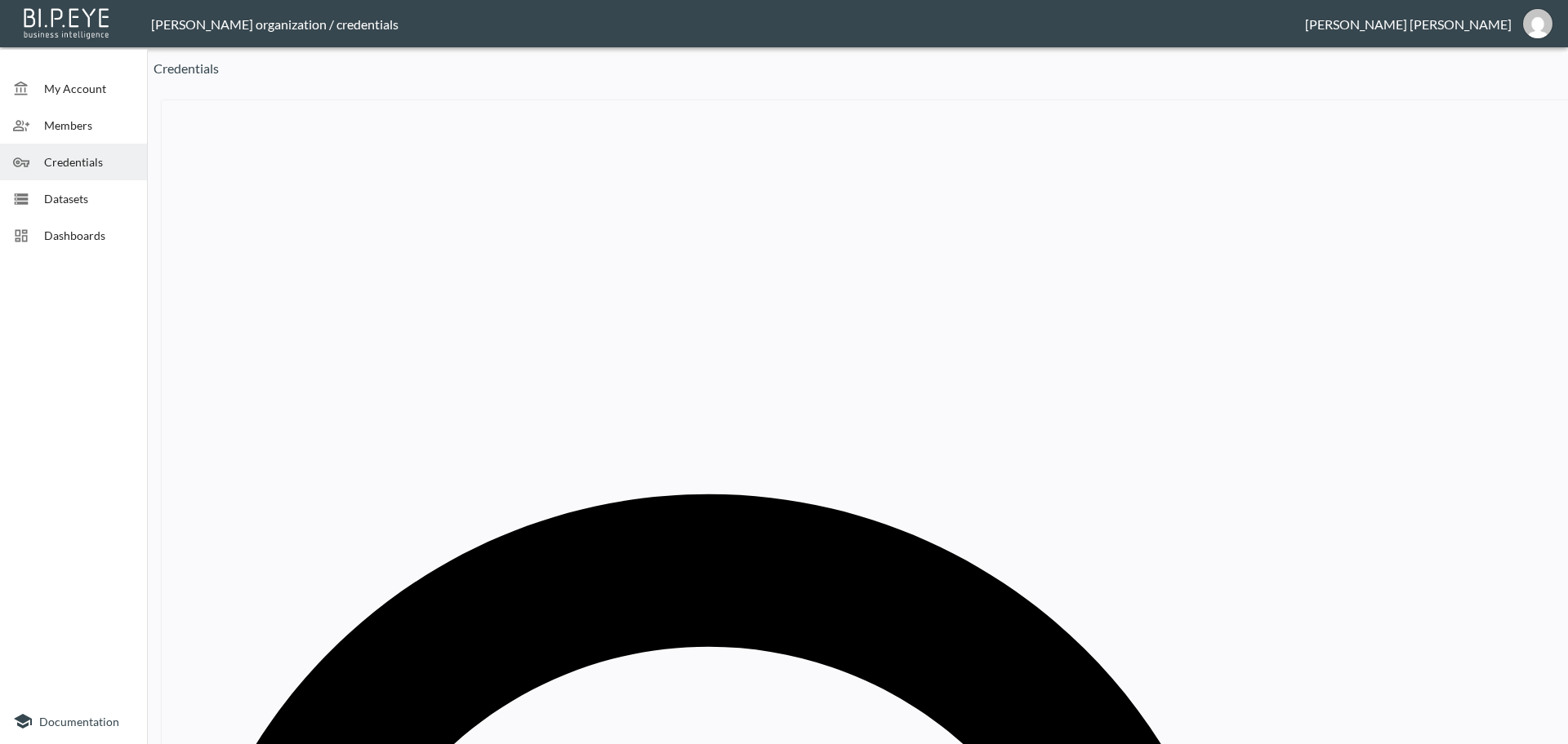
type input "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"
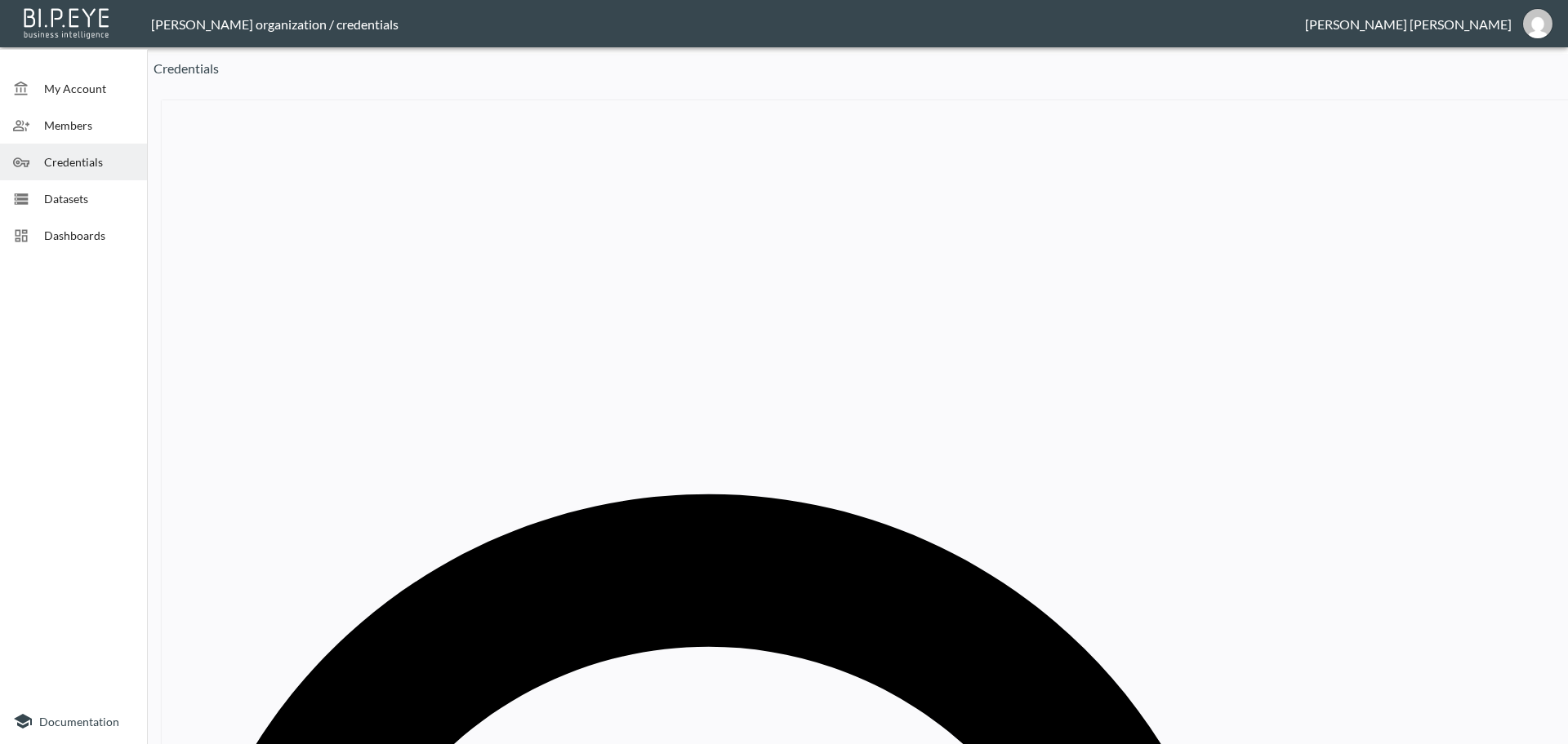
paste input "Pangaia EU"
drag, startPoint x: 1106, startPoint y: 250, endPoint x: 811, endPoint y: 48, distance: 357.5
type input "Pangaia EU"
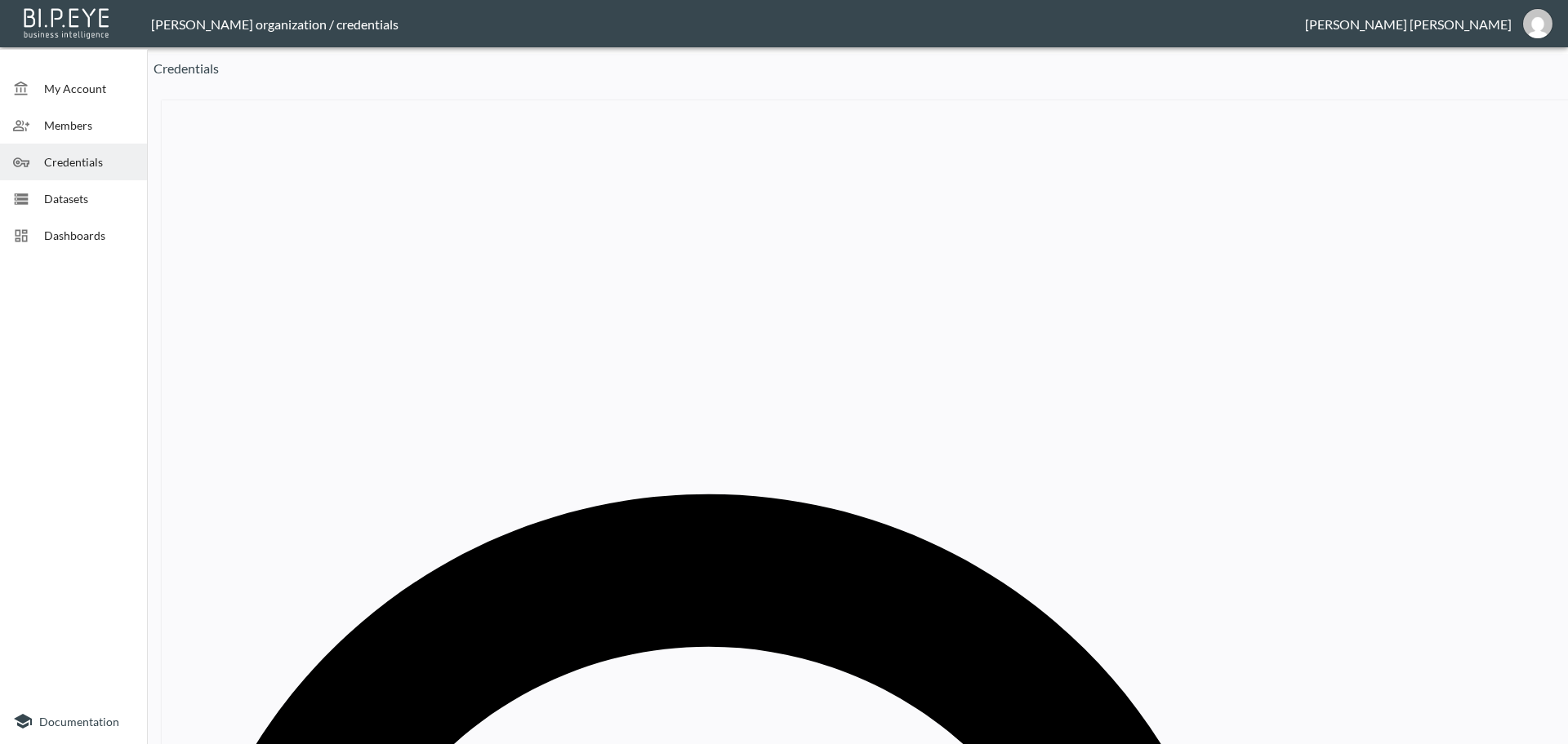
drag, startPoint x: 843, startPoint y: 388, endPoint x: 661, endPoint y: 381, distance: 182.1
paste input "Pangaia EU"
type input "Pangaia EU"
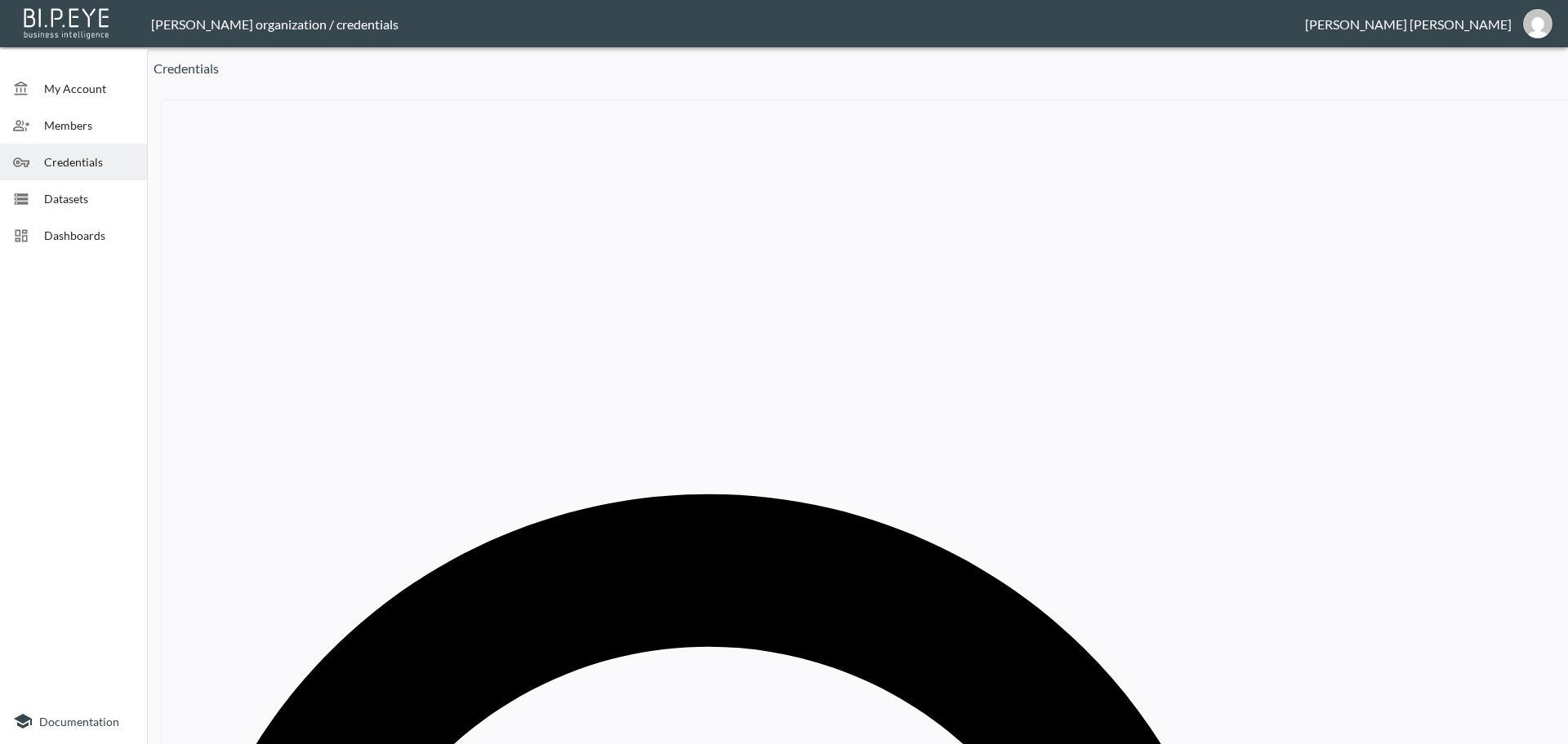
drag, startPoint x: 754, startPoint y: 392, endPoint x: 708, endPoint y: 380, distance: 47.5
